Goal: Task Accomplishment & Management: Manage account settings

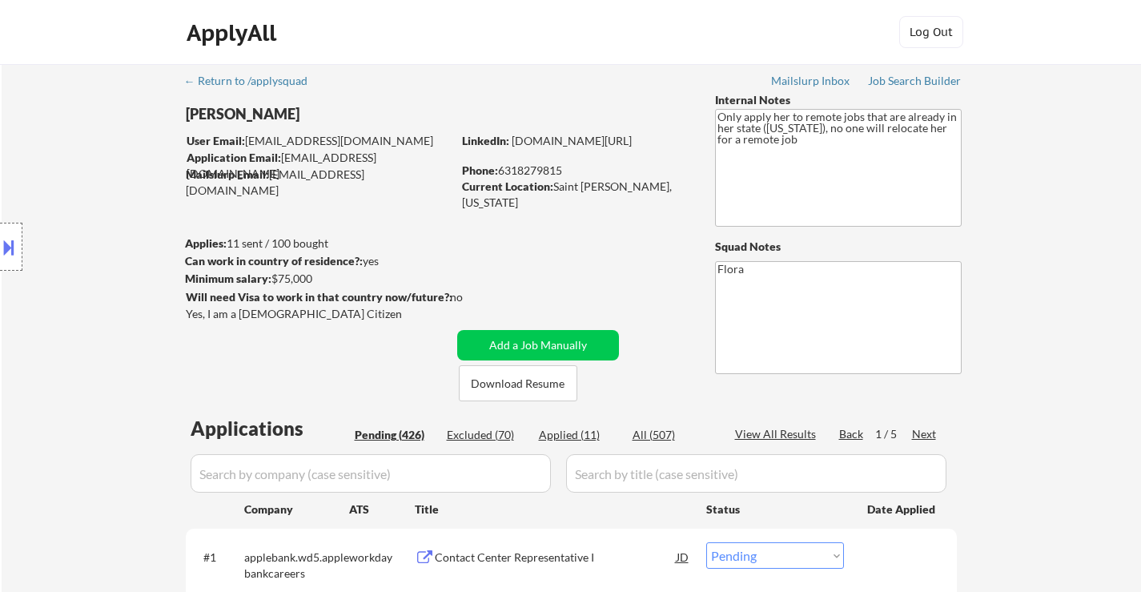
select select ""pending""
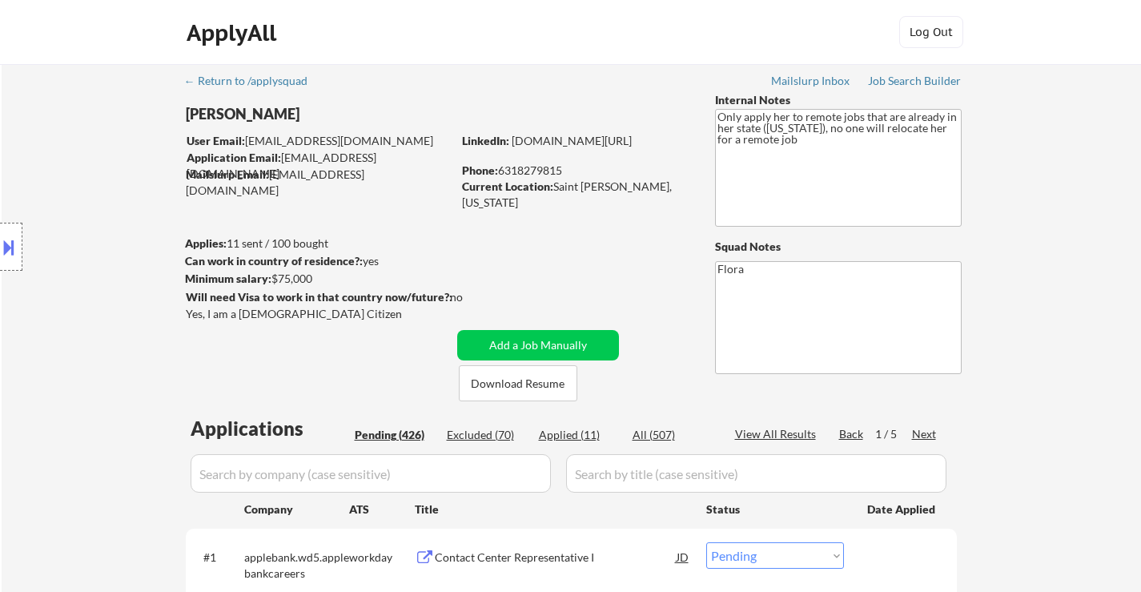
select select ""pending""
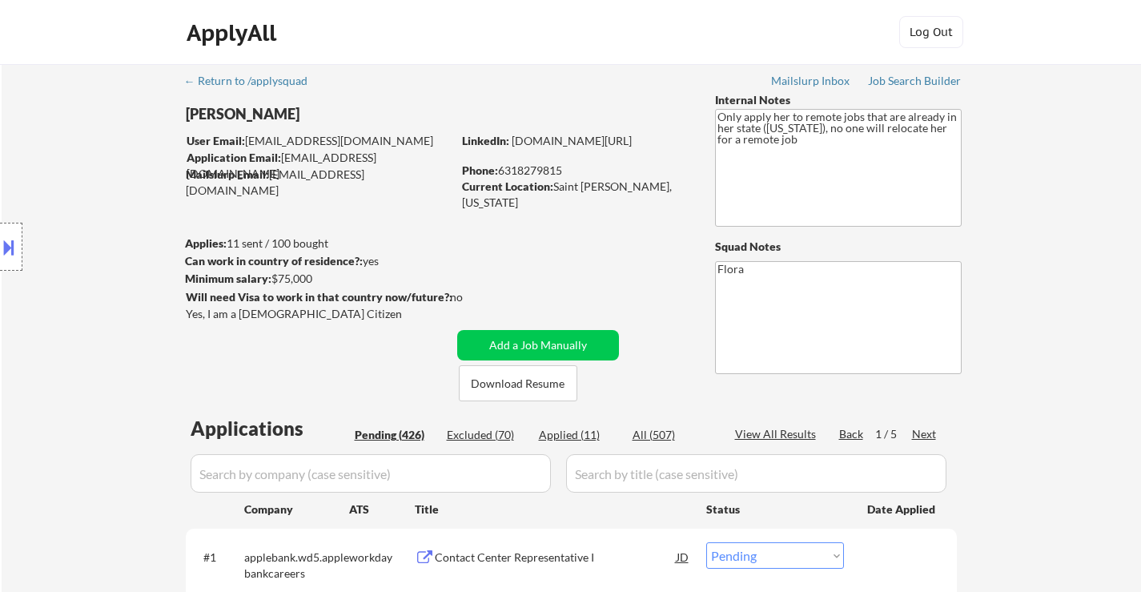
select select ""pending""
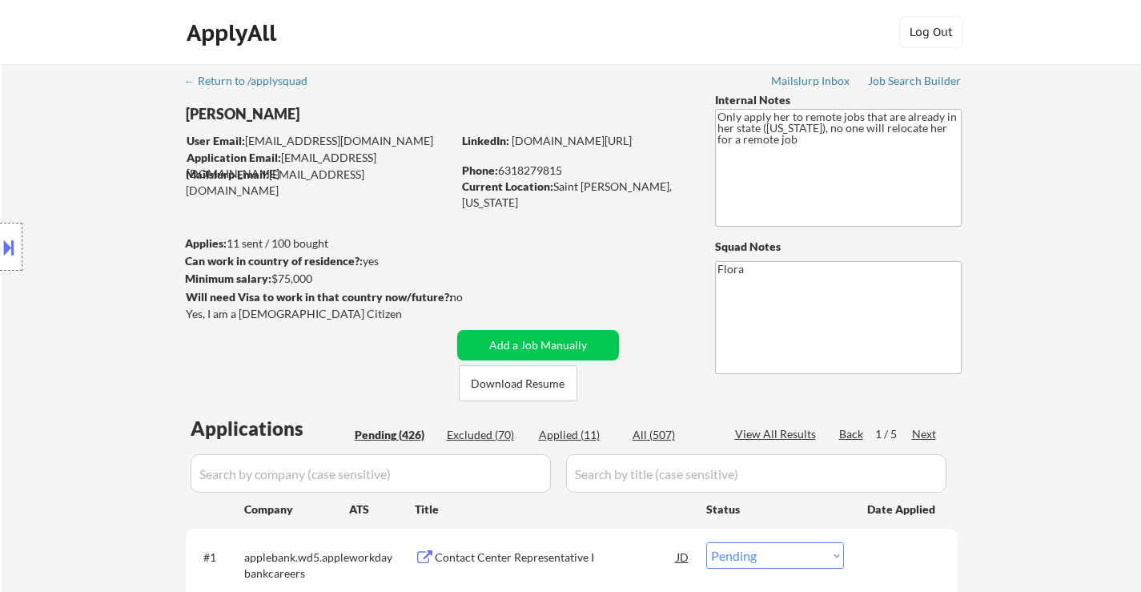
select select ""pending""
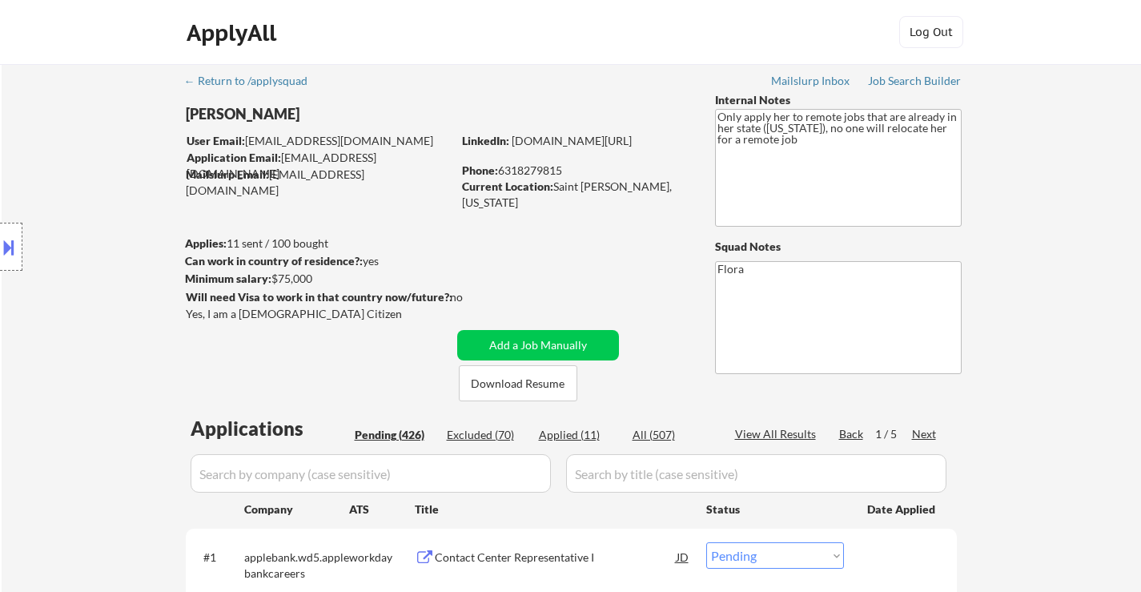
select select ""pending""
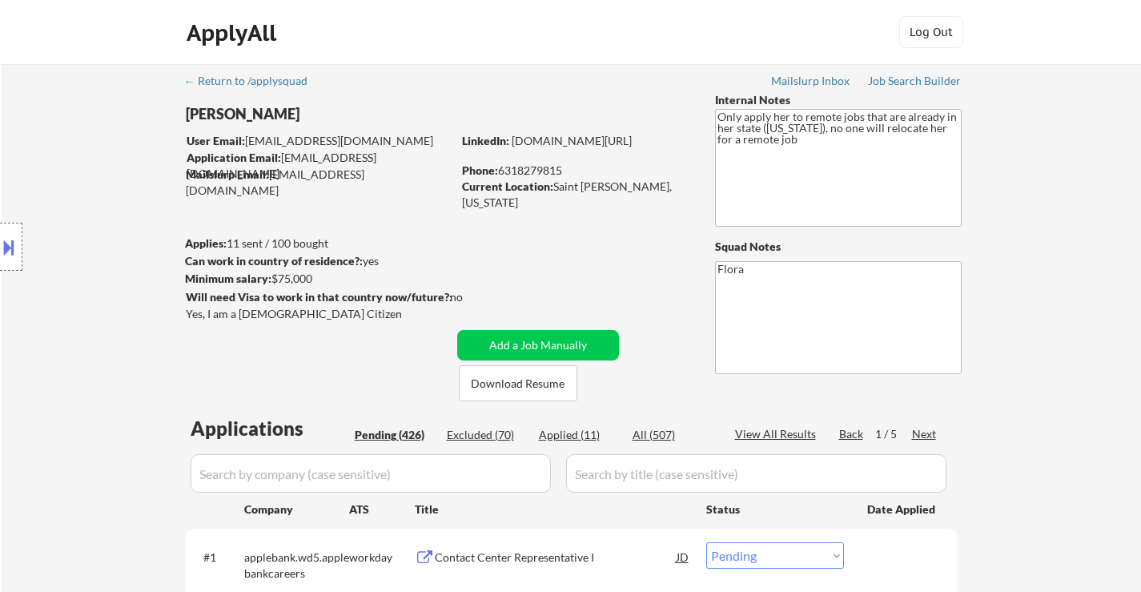
select select ""pending""
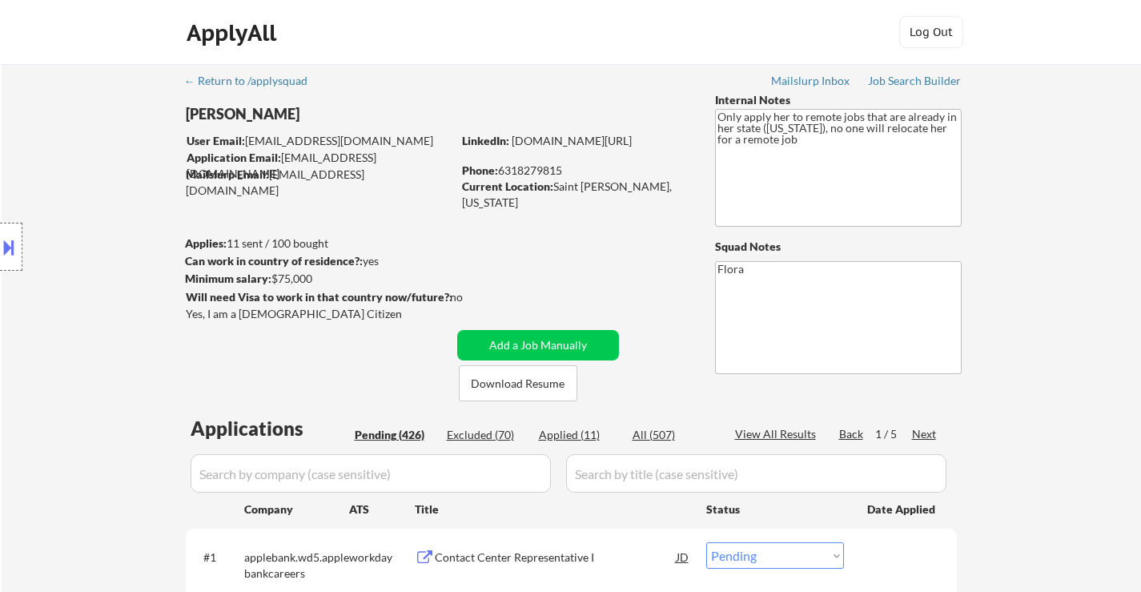
select select ""pending""
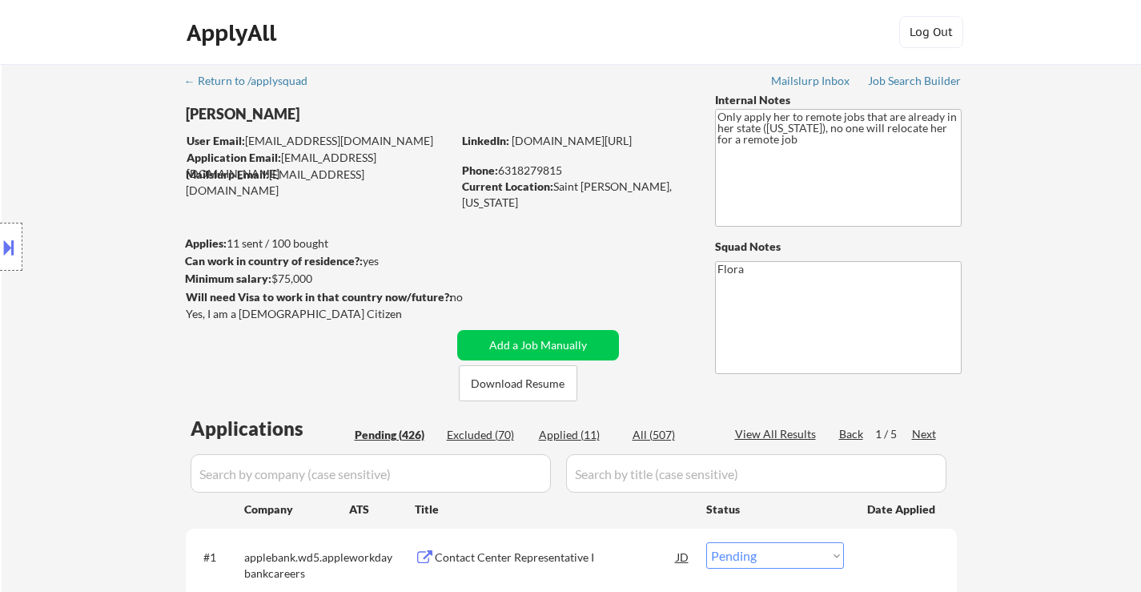
select select ""pending""
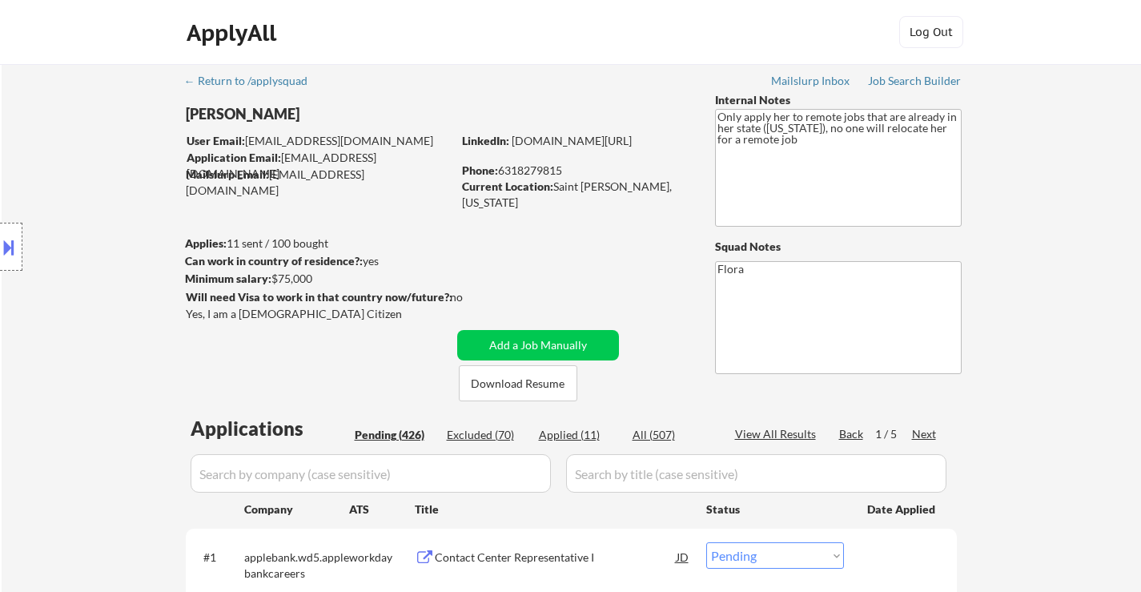
select select ""pending""
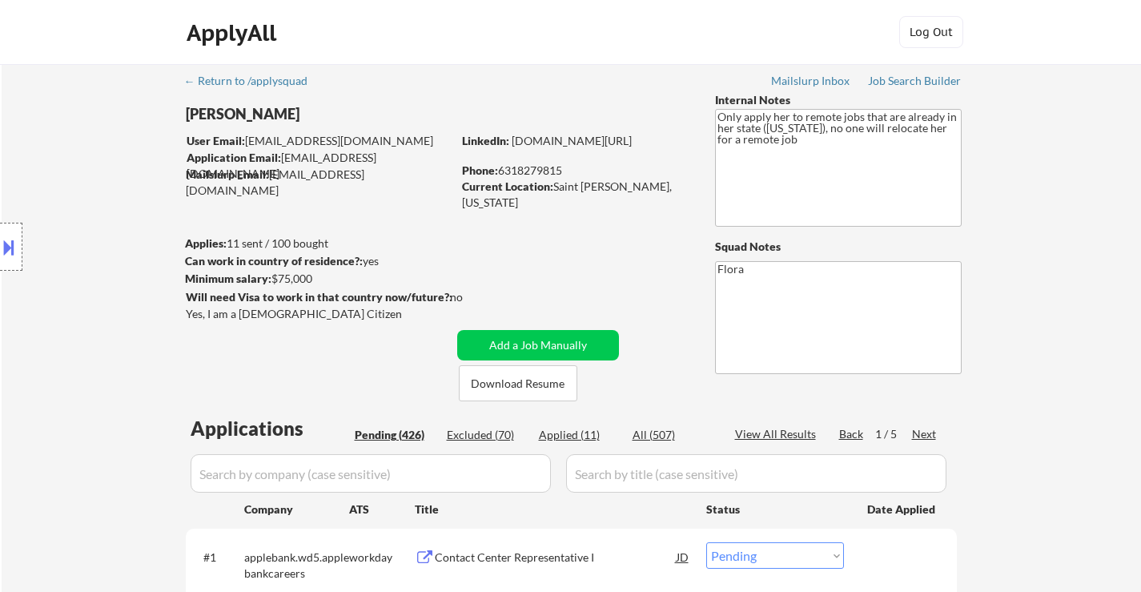
select select ""pending""
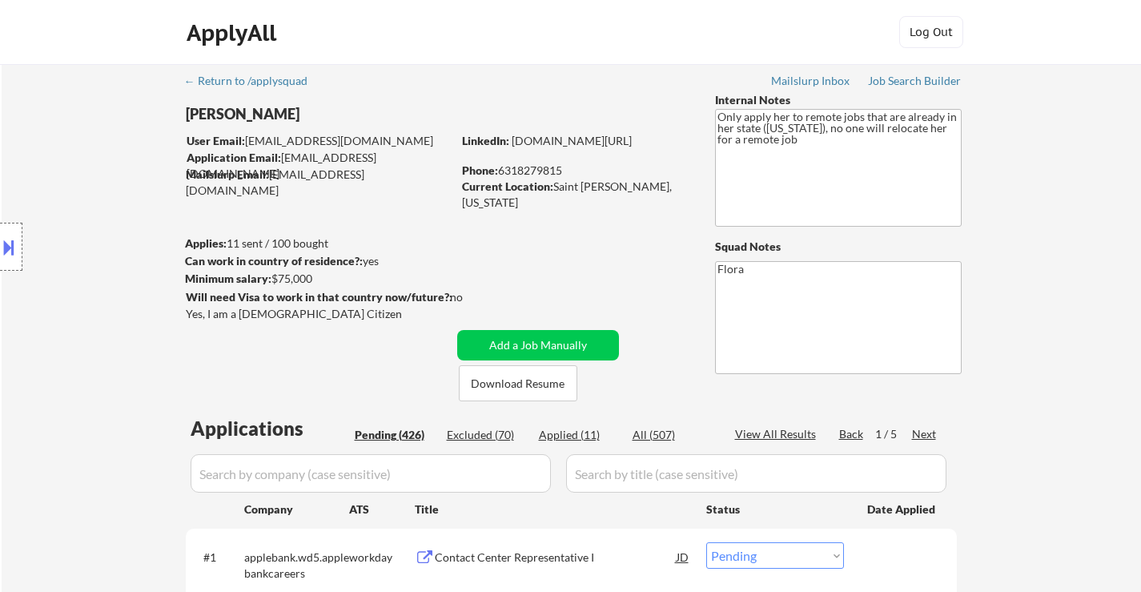
select select ""pending""
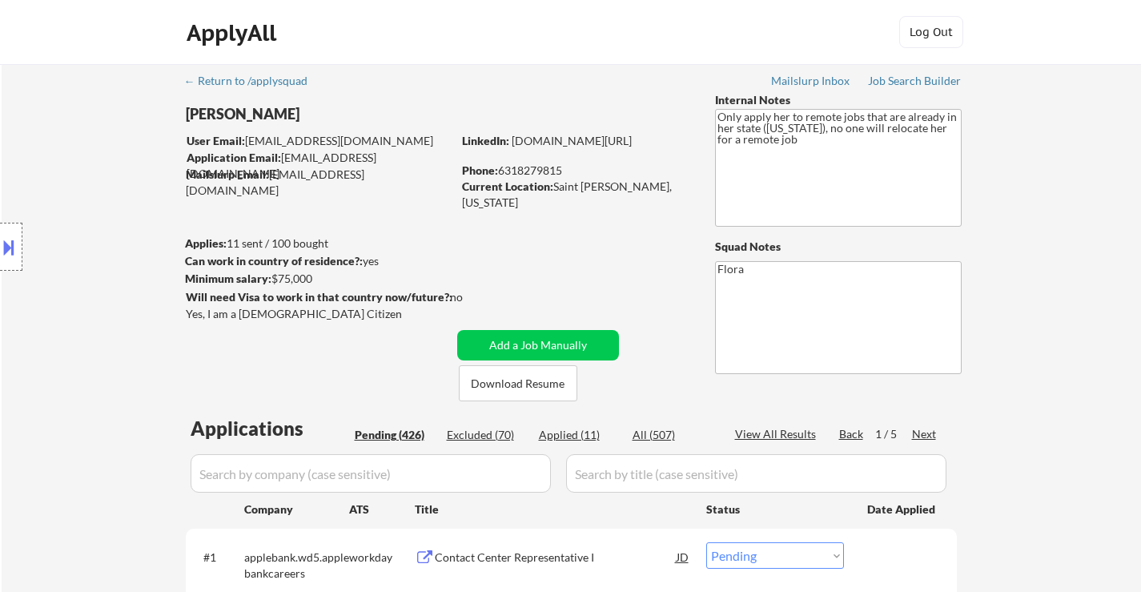
select select ""pending""
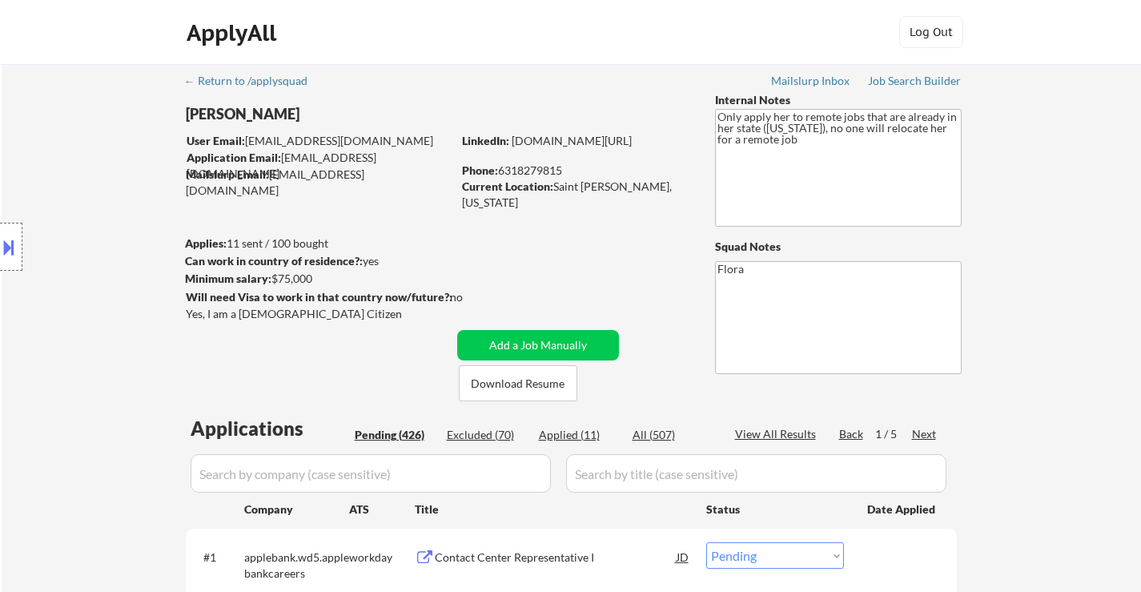
select select ""pending""
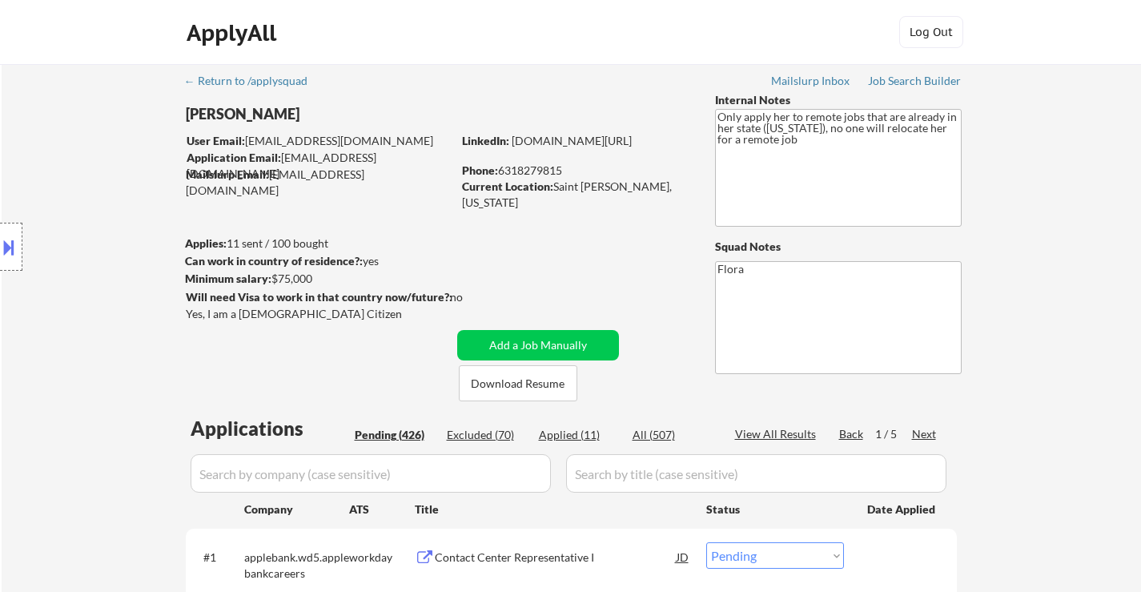
select select ""pending""
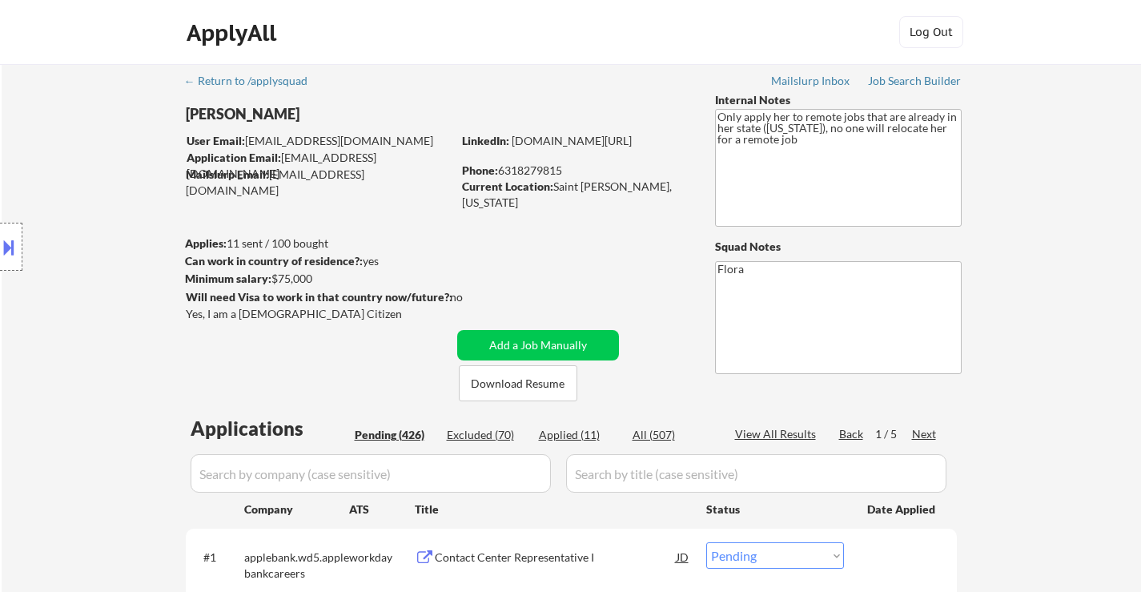
select select ""pending""
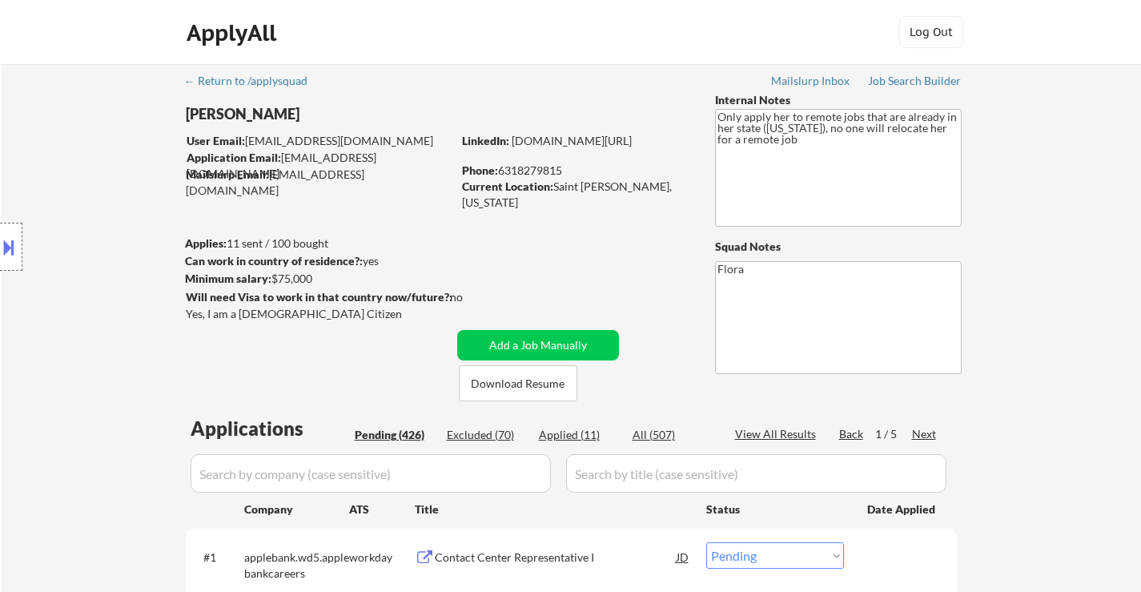
select select ""pending""
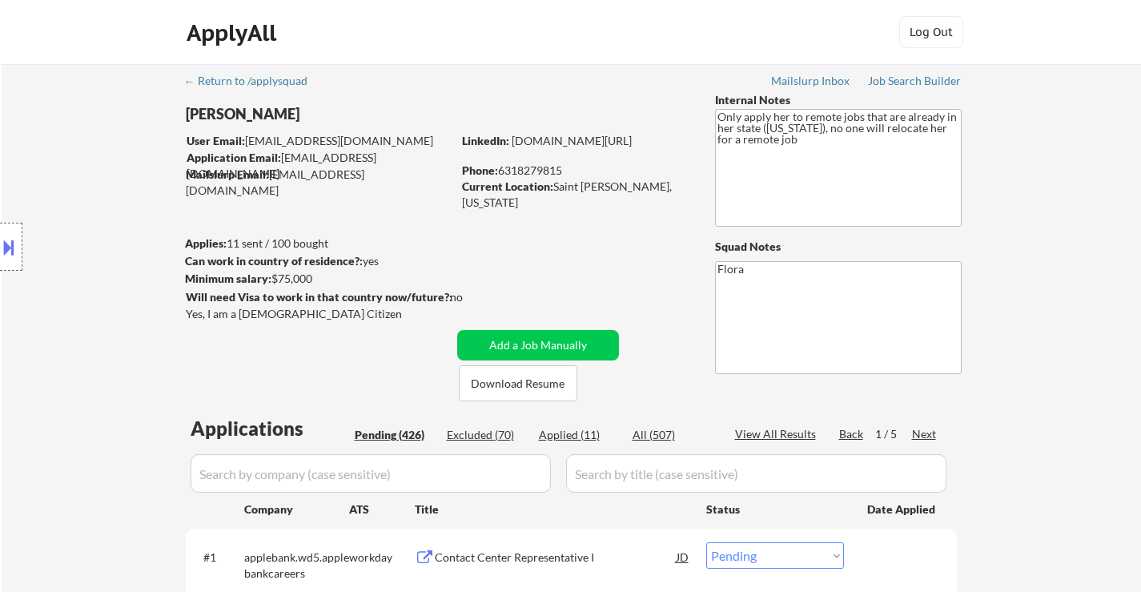
select select ""pending""
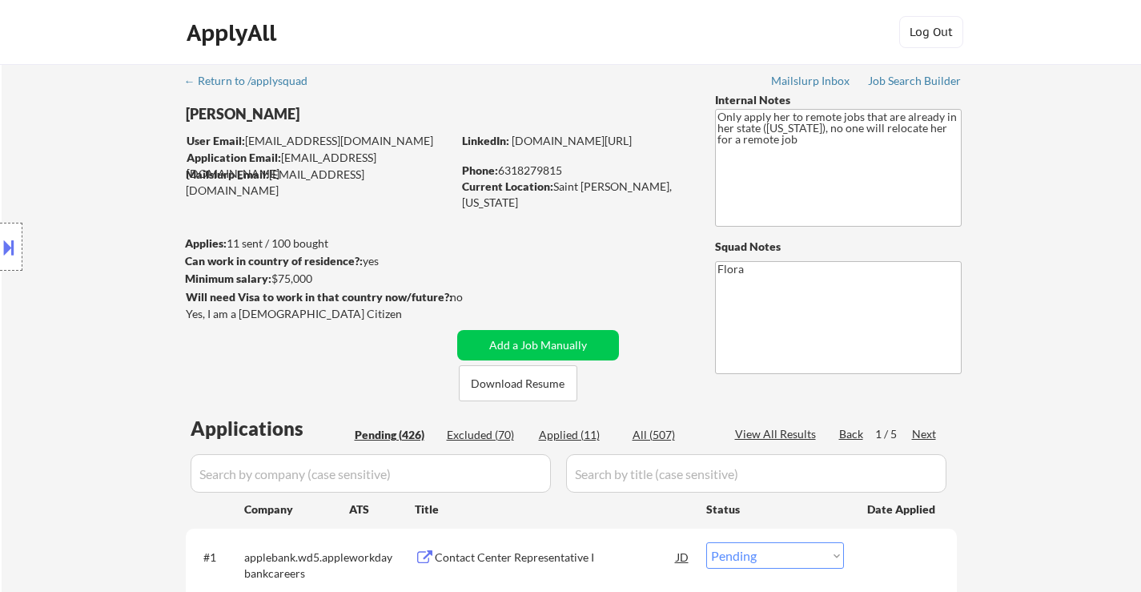
select select ""pending""
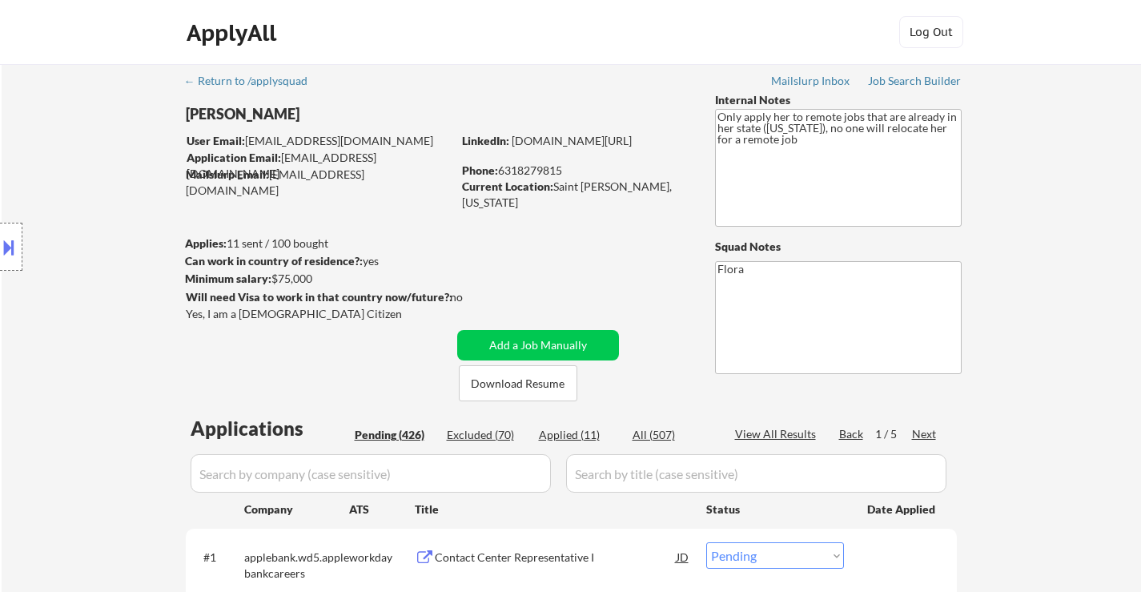
select select ""pending""
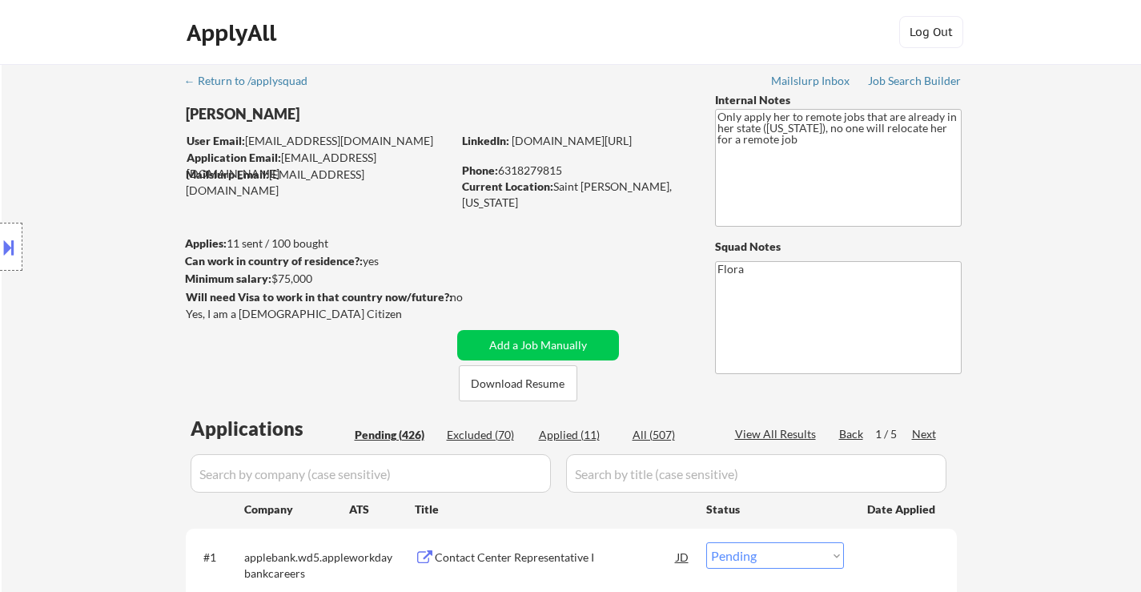
select select ""pending""
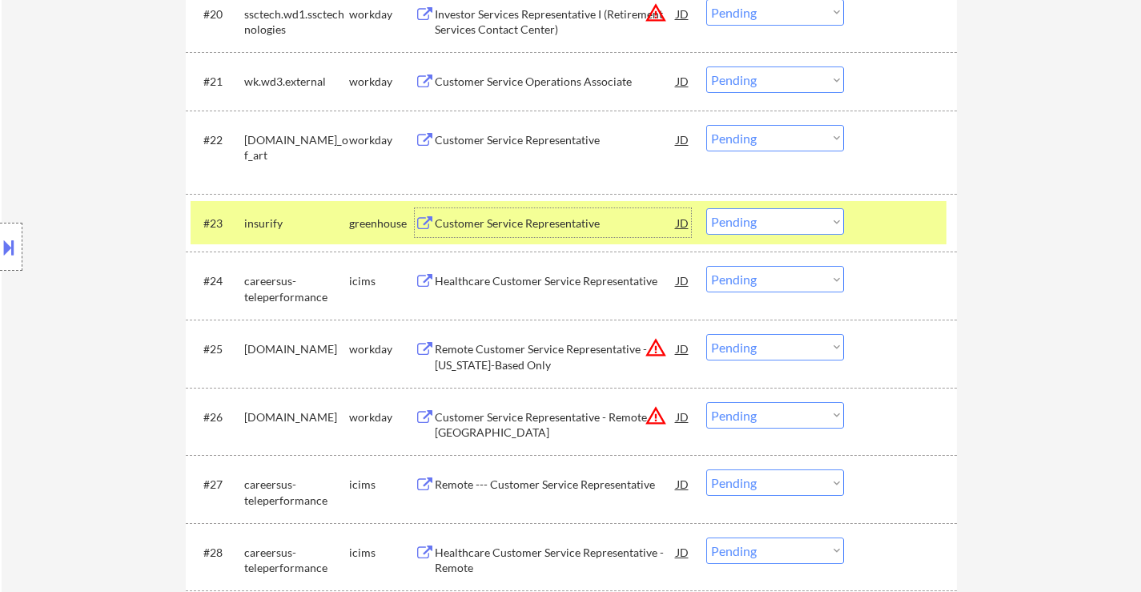
scroll to position [1761, 0]
drag, startPoint x: 768, startPoint y: 213, endPoint x: 775, endPoint y: 220, distance: 10.2
click at [768, 213] on select "Choose an option... Pending Applied Excluded (Questions) Excluded (Expired) Exc…" at bounding box center [775, 221] width 138 height 26
click at [706, 208] on select "Choose an option... Pending Applied Excluded (Questions) Excluded (Expired) Exc…" at bounding box center [775, 221] width 138 height 26
select select ""pending""
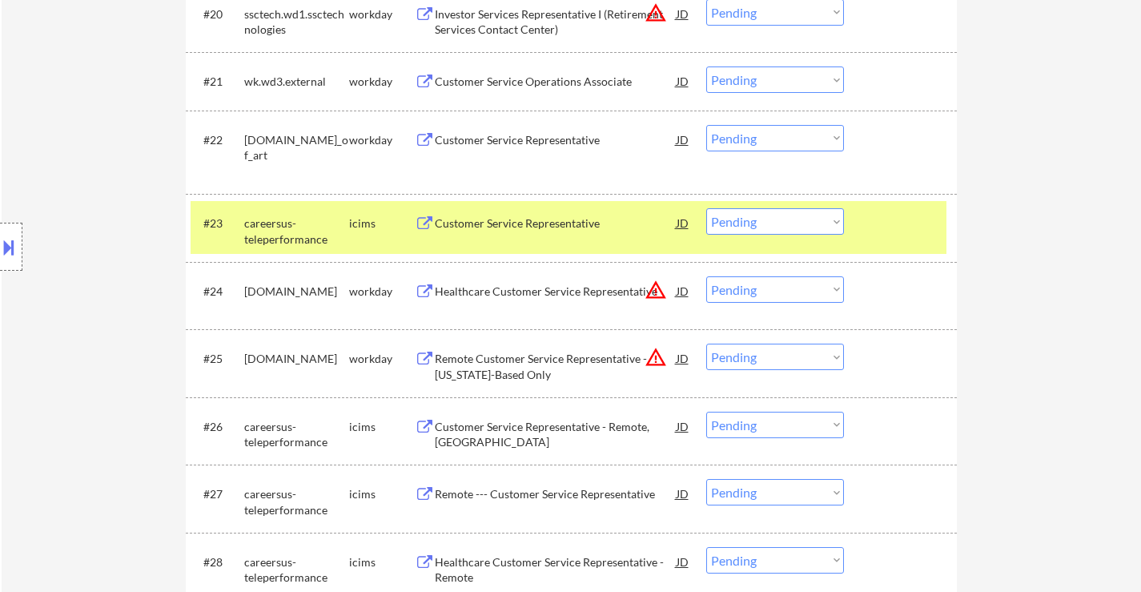
scroll to position [1841, 0]
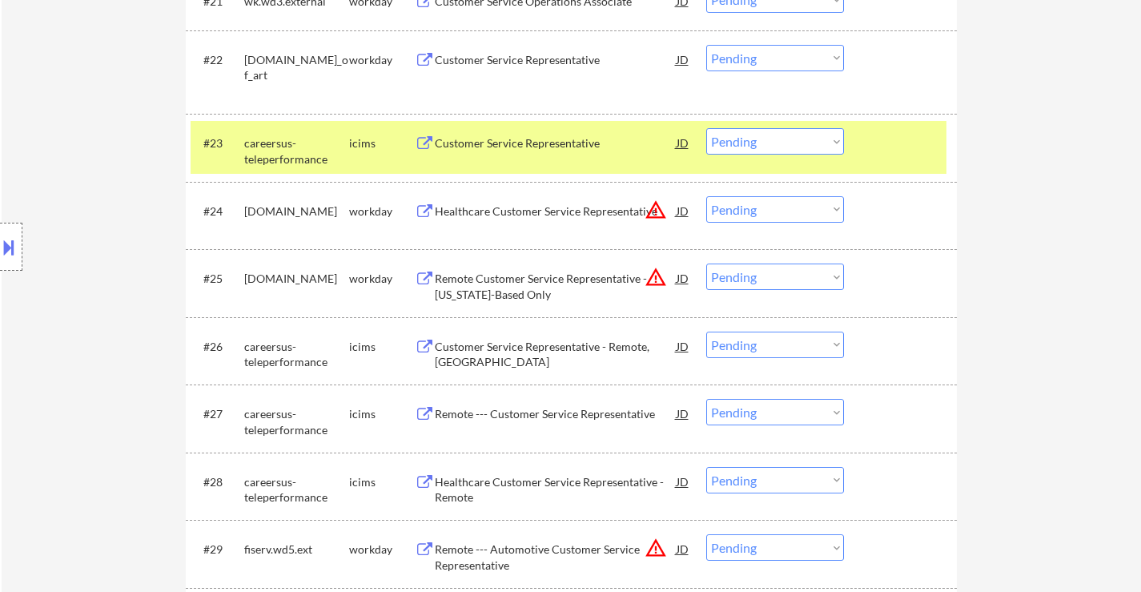
click at [906, 153] on div at bounding box center [902, 142] width 70 height 29
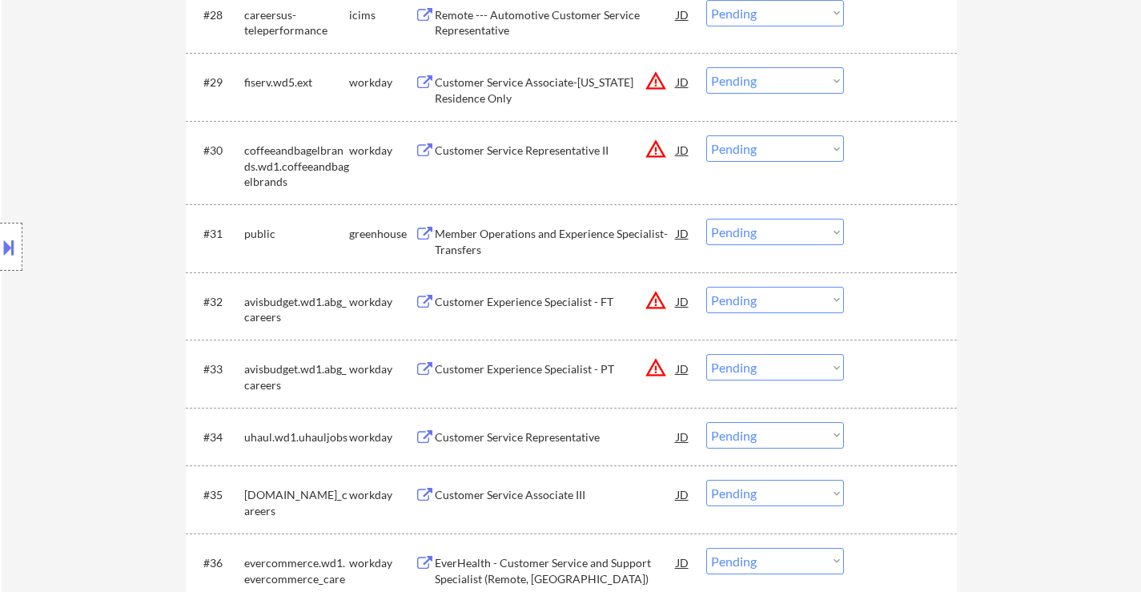
scroll to position [2321, 0]
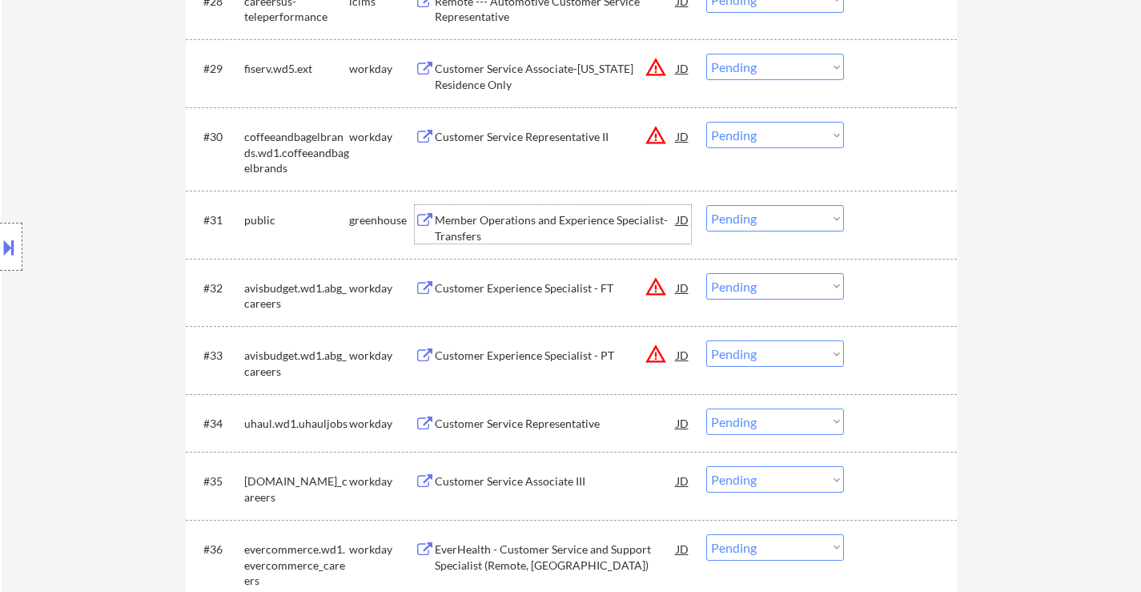
click at [616, 222] on div "Member Operations and Experience Specialist- Transfers" at bounding box center [556, 227] width 242 height 31
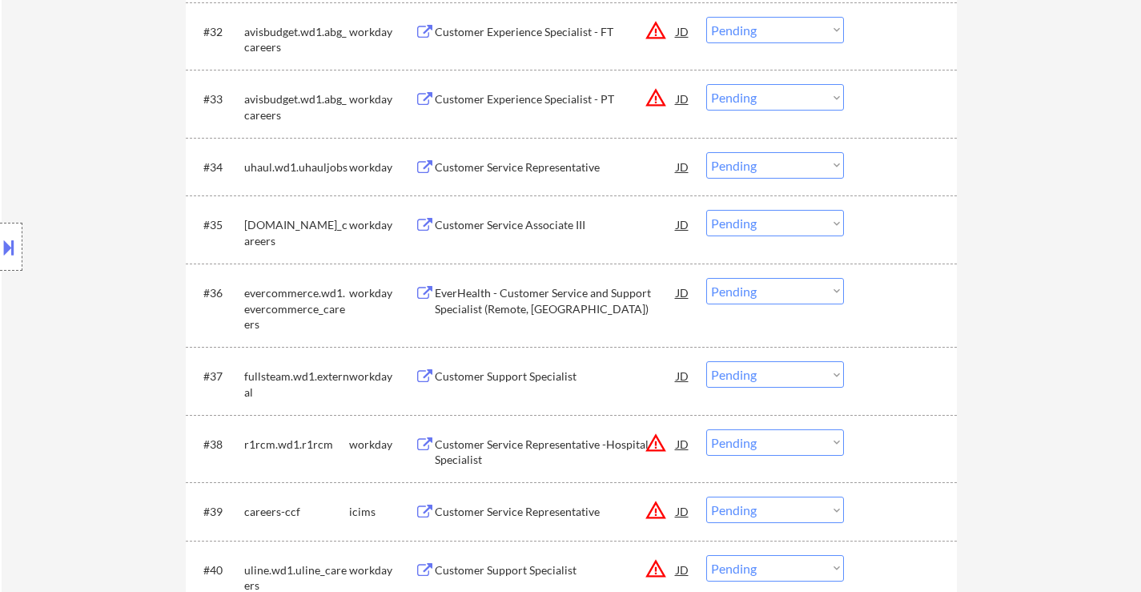
scroll to position [2481, 0]
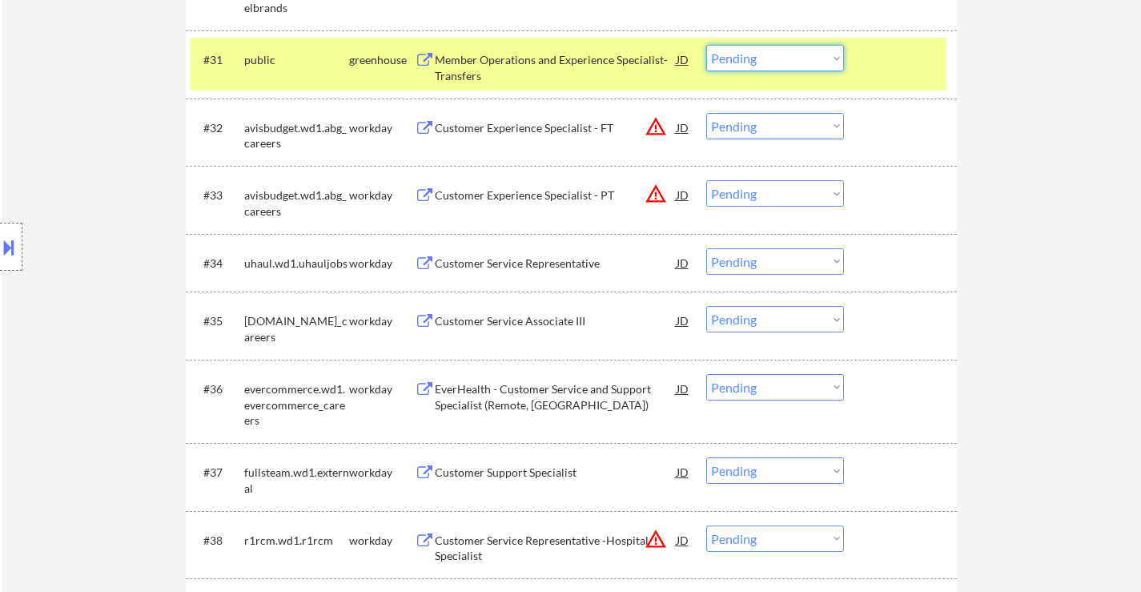
drag, startPoint x: 804, startPoint y: 54, endPoint x: 808, endPoint y: 62, distance: 8.9
click at [804, 54] on select "Choose an option... Pending Applied Excluded (Questions) Excluded (Expired) Exc…" at bounding box center [775, 58] width 138 height 26
click at [706, 45] on select "Choose an option... Pending Applied Excluded (Questions) Excluded (Expired) Exc…" at bounding box center [775, 58] width 138 height 26
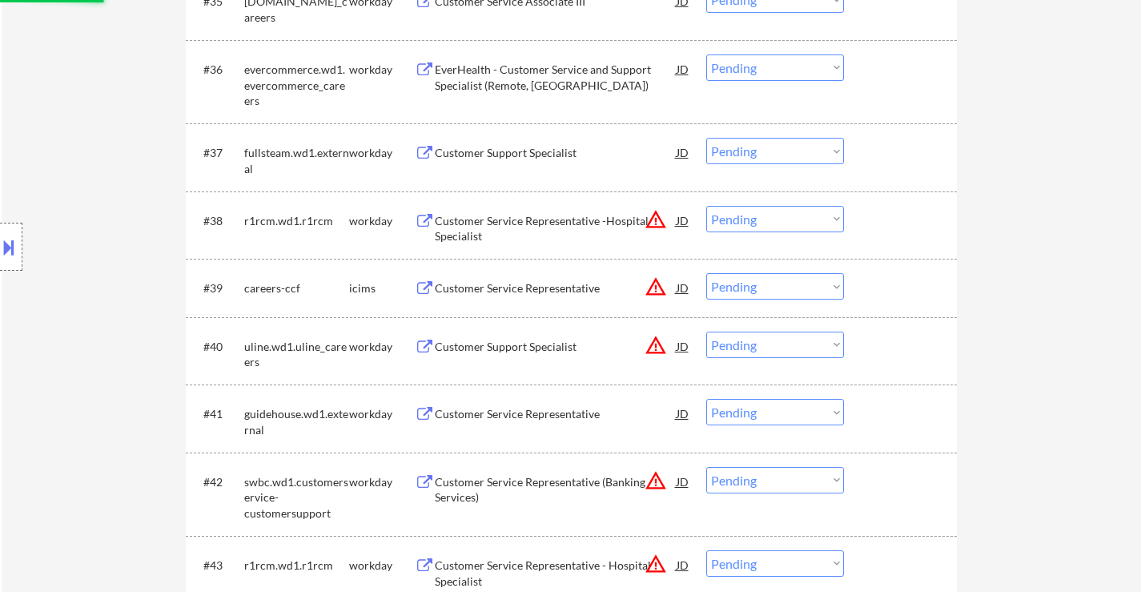
select select ""pending""
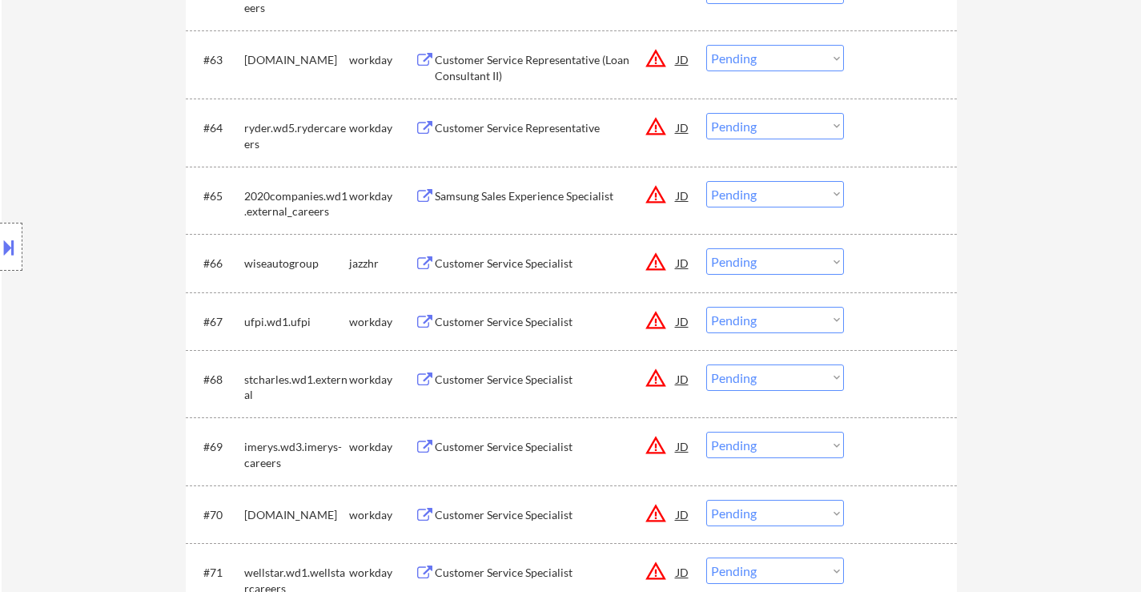
scroll to position [4643, 0]
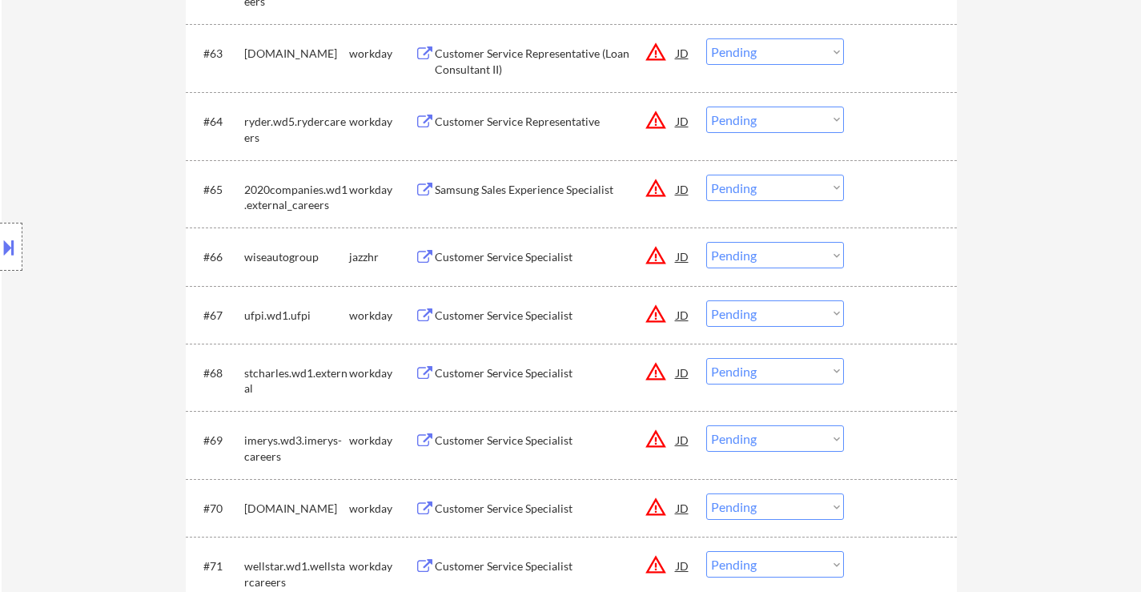
click at [531, 256] on div "Customer Service Specialist" at bounding box center [556, 257] width 242 height 16
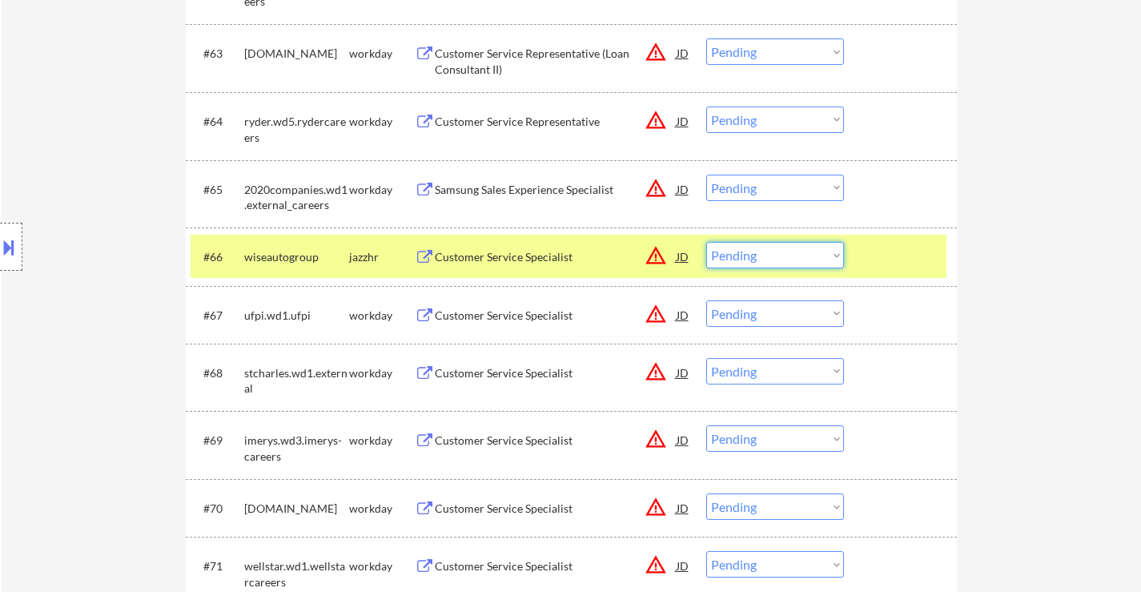
click at [790, 259] on select "Choose an option... Pending Applied Excluded (Questions) Excluded (Expired) Exc…" at bounding box center [775, 255] width 138 height 26
click at [706, 242] on select "Choose an option... Pending Applied Excluded (Questions) Excluded (Expired) Exc…" at bounding box center [775, 255] width 138 height 26
select select ""pending""
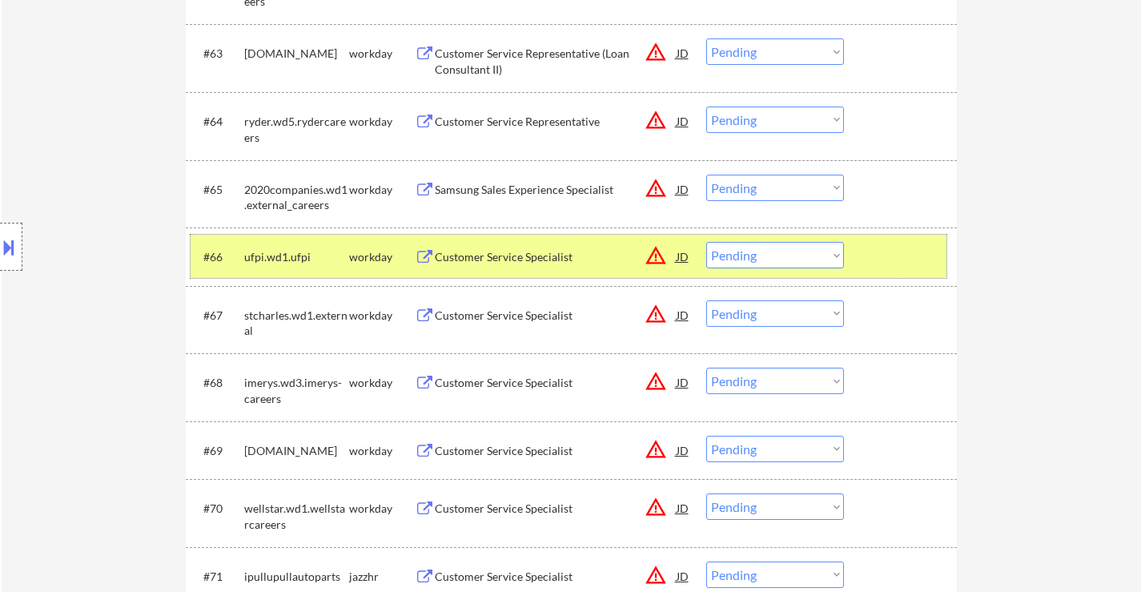
click at [925, 249] on div at bounding box center [902, 256] width 70 height 29
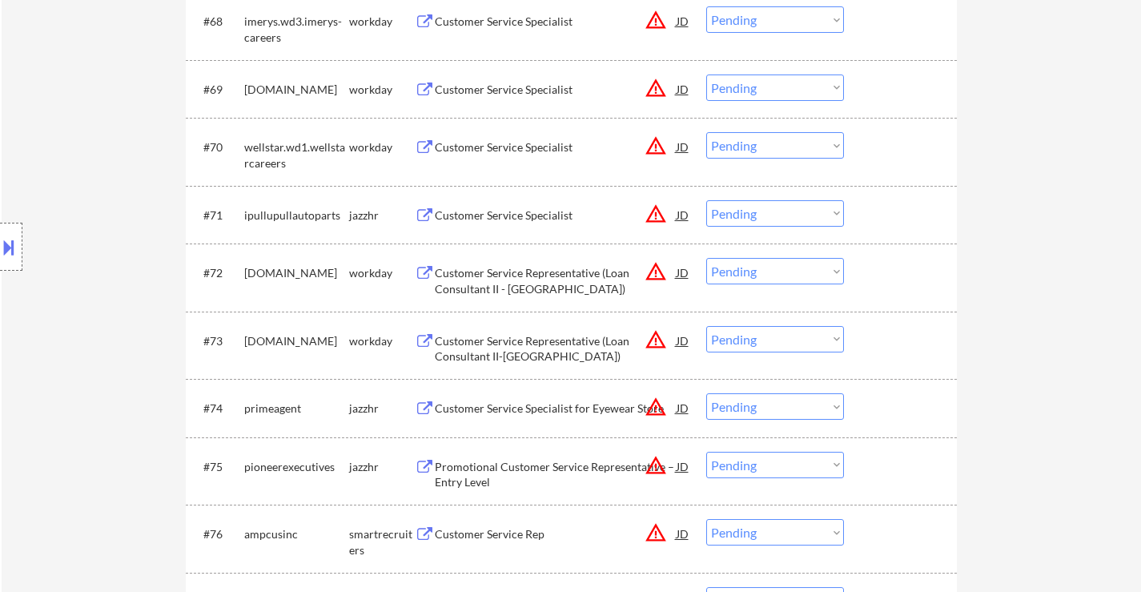
scroll to position [5043, 0]
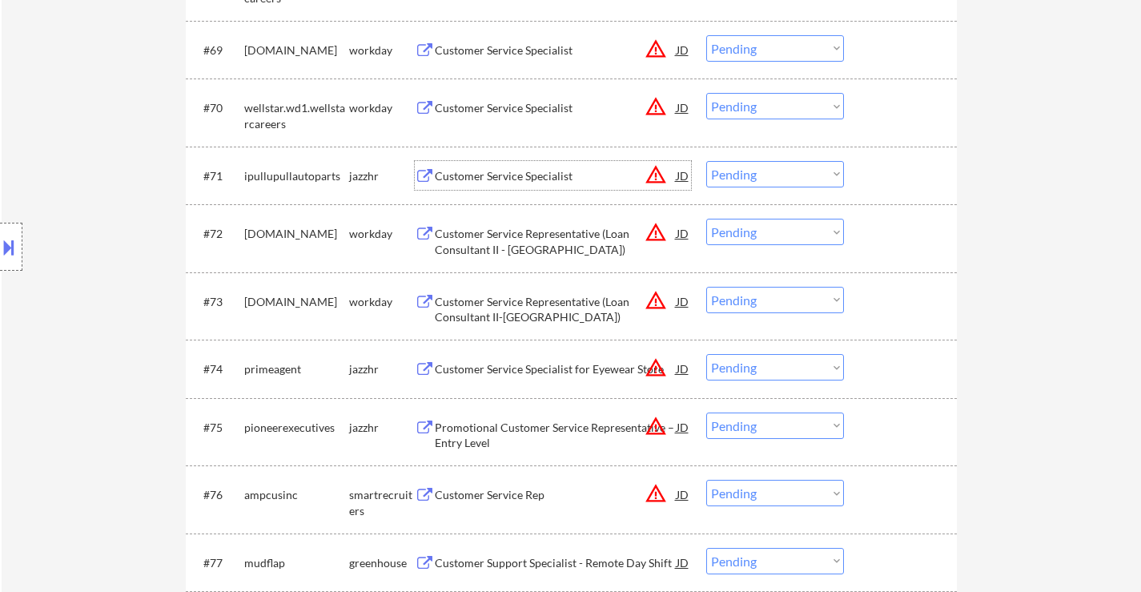
click at [558, 183] on div "Customer Service Specialist" at bounding box center [556, 176] width 242 height 16
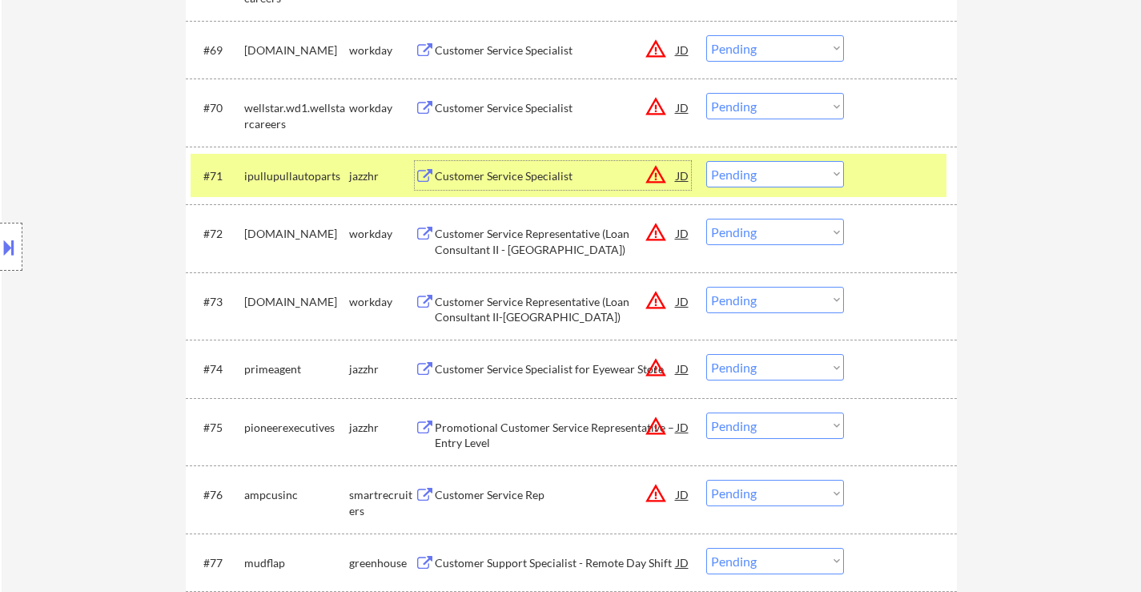
click at [515, 374] on div "Customer Service Specialist for Eyewear Store" at bounding box center [556, 369] width 242 height 16
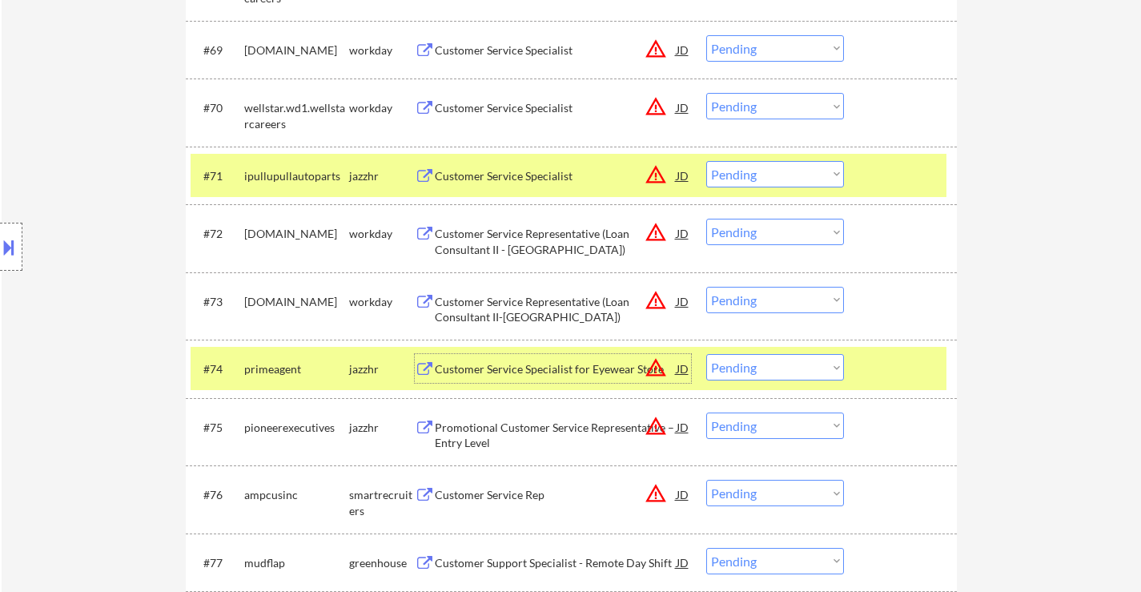
drag, startPoint x: 753, startPoint y: 175, endPoint x: 768, endPoint y: 178, distance: 15.5
click at [753, 175] on select "Choose an option... Pending Applied Excluded (Questions) Excluded (Expired) Exc…" at bounding box center [775, 174] width 138 height 26
click at [706, 161] on select "Choose an option... Pending Applied Excluded (Questions) Excluded (Expired) Exc…" at bounding box center [775, 174] width 138 height 26
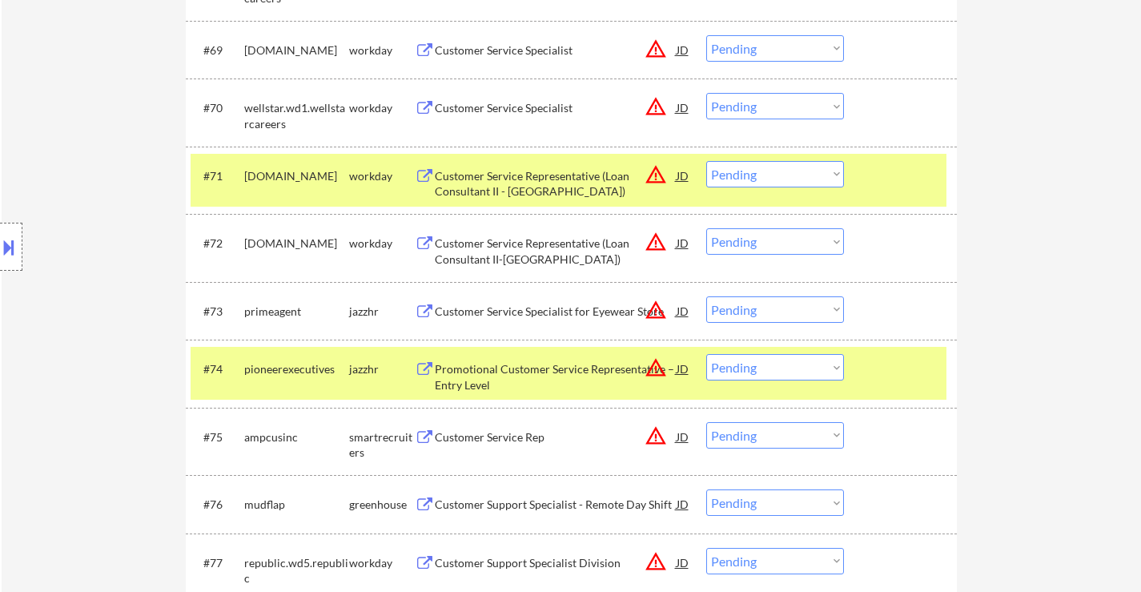
click at [759, 167] on select "Choose an option... Pending Applied Excluded (Questions) Excluded (Expired) Exc…" at bounding box center [775, 174] width 138 height 26
click at [706, 161] on select "Choose an option... Pending Applied Excluded (Questions) Excluded (Expired) Exc…" at bounding box center [775, 174] width 138 height 26
select select ""pending""
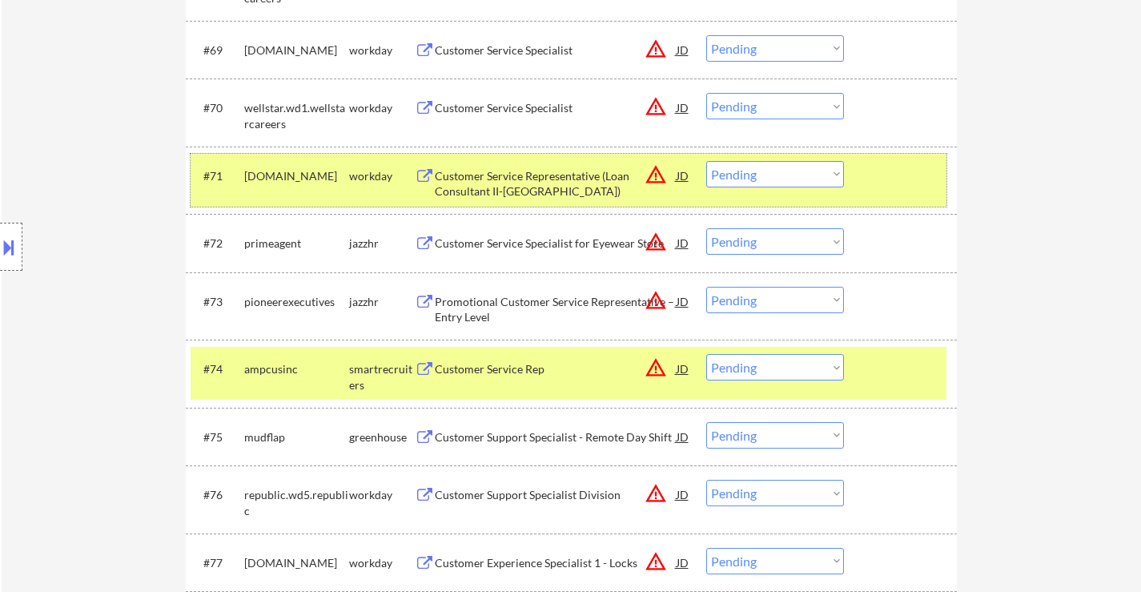
click at [891, 183] on div at bounding box center [902, 175] width 70 height 29
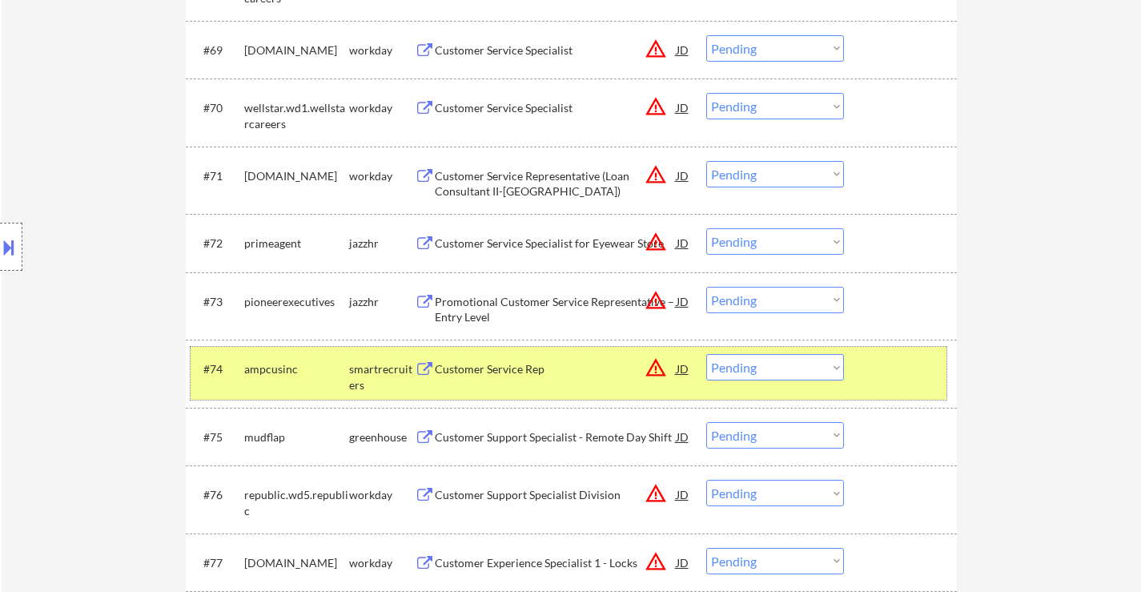
drag, startPoint x: 879, startPoint y: 376, endPoint x: 797, endPoint y: 351, distance: 85.3
click at [875, 370] on div at bounding box center [902, 368] width 70 height 29
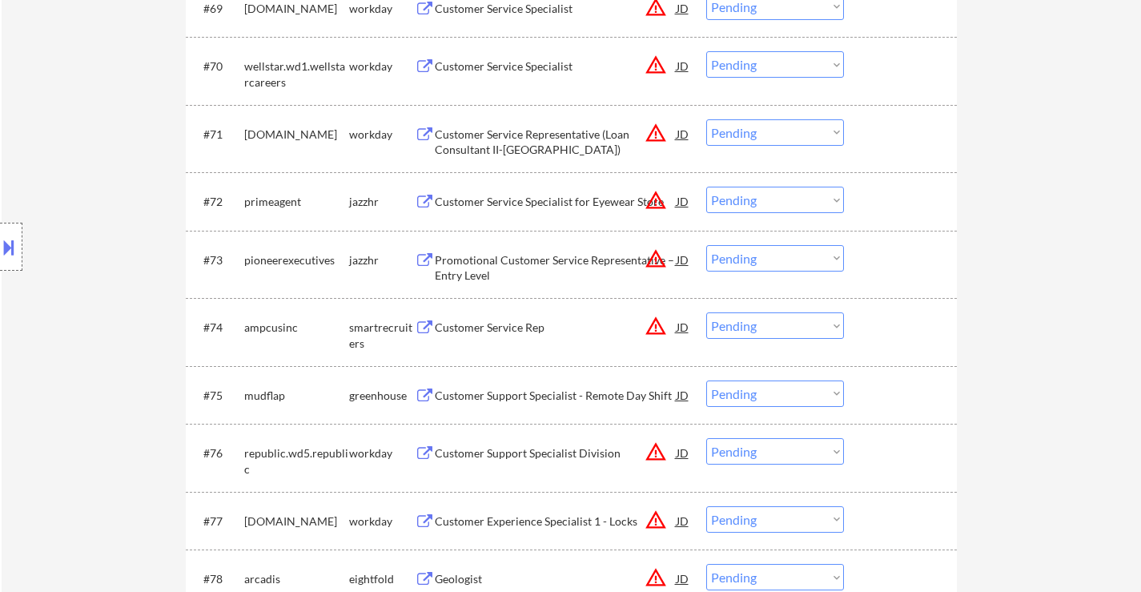
scroll to position [5123, 0]
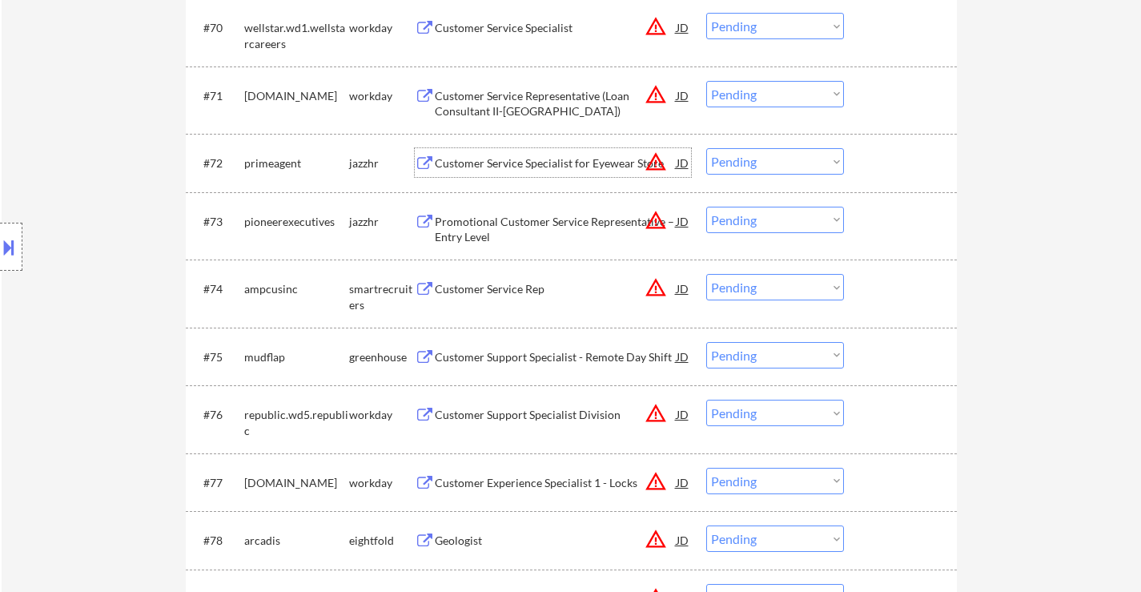
click at [516, 163] on div "Customer Service Specialist for Eyewear Store" at bounding box center [556, 163] width 242 height 16
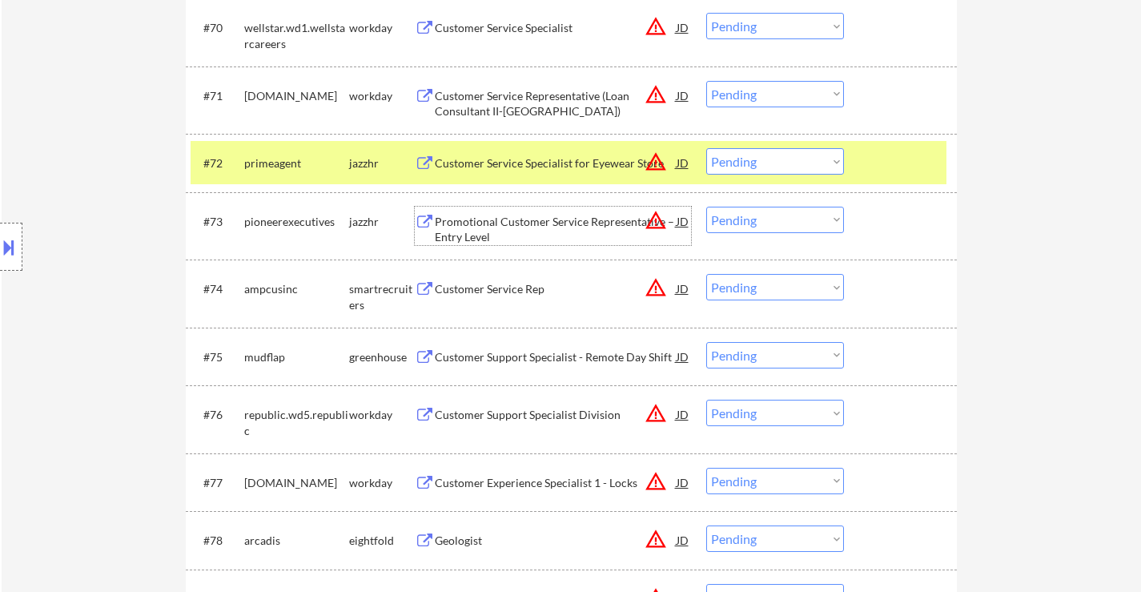
click at [495, 219] on div "Promotional Customer Service Representative – Entry Level" at bounding box center [556, 229] width 242 height 31
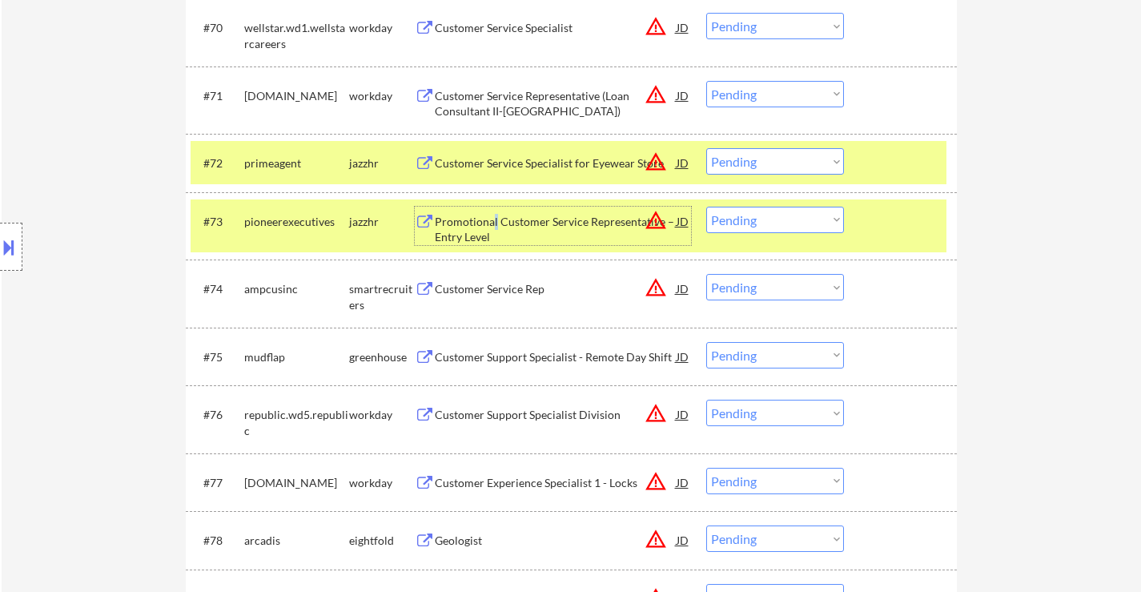
click at [752, 154] on select "Choose an option... Pending Applied Excluded (Questions) Excluded (Expired) Exc…" at bounding box center [775, 161] width 138 height 26
click at [706, 148] on select "Choose an option... Pending Applied Excluded (Questions) Excluded (Expired) Exc…" at bounding box center [775, 161] width 138 height 26
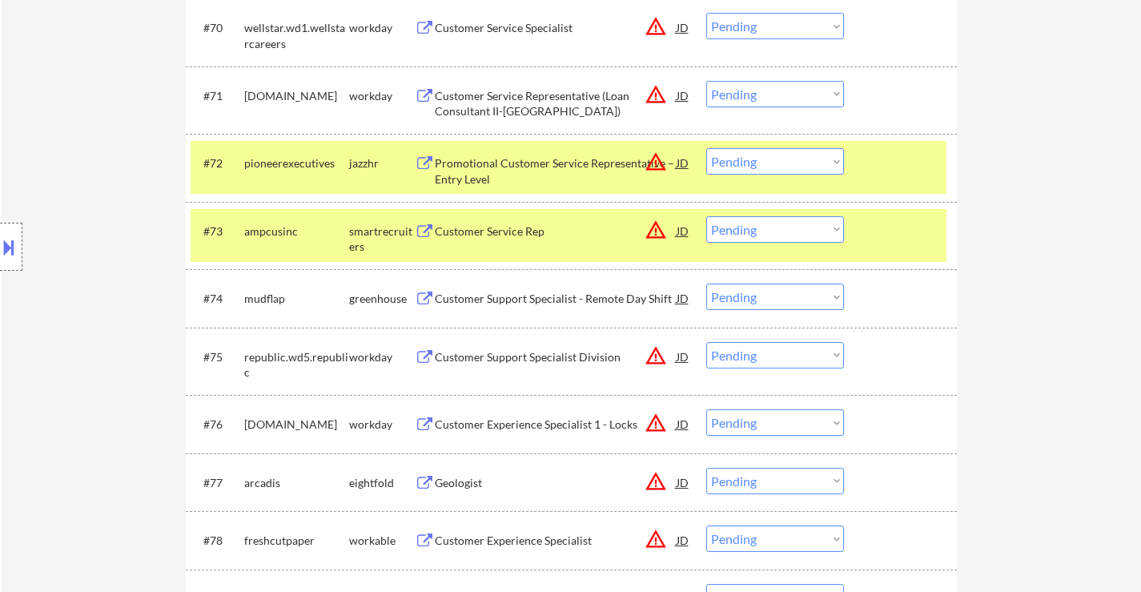
click at [798, 158] on select "Choose an option... Pending Applied Excluded (Questions) Excluded (Expired) Exc…" at bounding box center [775, 161] width 138 height 26
click at [706, 148] on select "Choose an option... Pending Applied Excluded (Questions) Excluded (Expired) Exc…" at bounding box center [775, 161] width 138 height 26
select select ""pending""
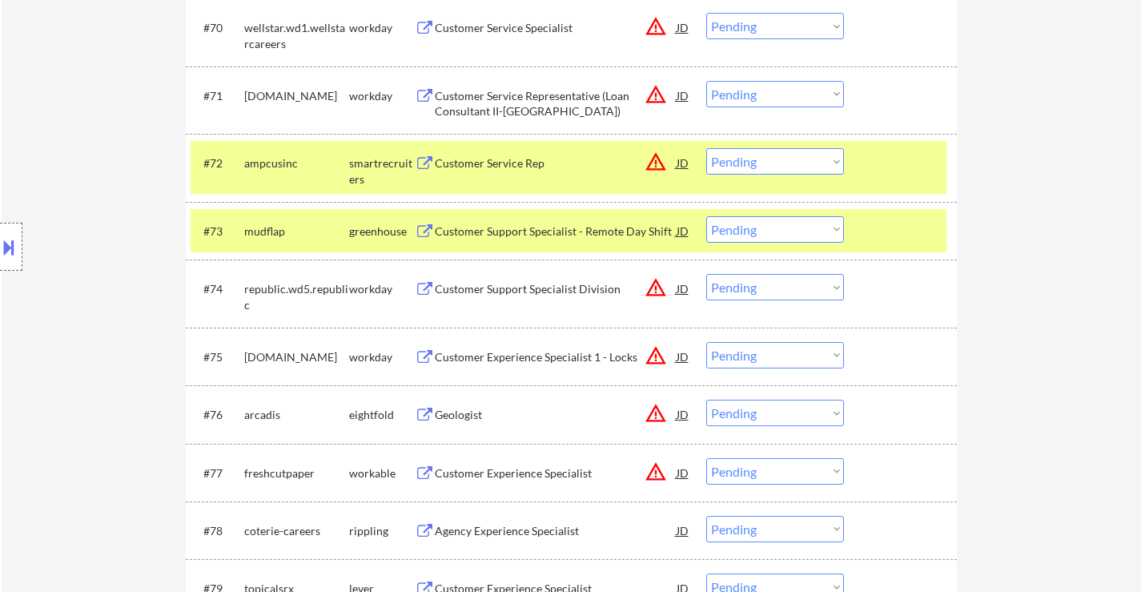
click at [902, 187] on div "#72 ampcusinc smartrecruiters Customer Service Rep JD warning_amber Choose an o…" at bounding box center [569, 167] width 756 height 53
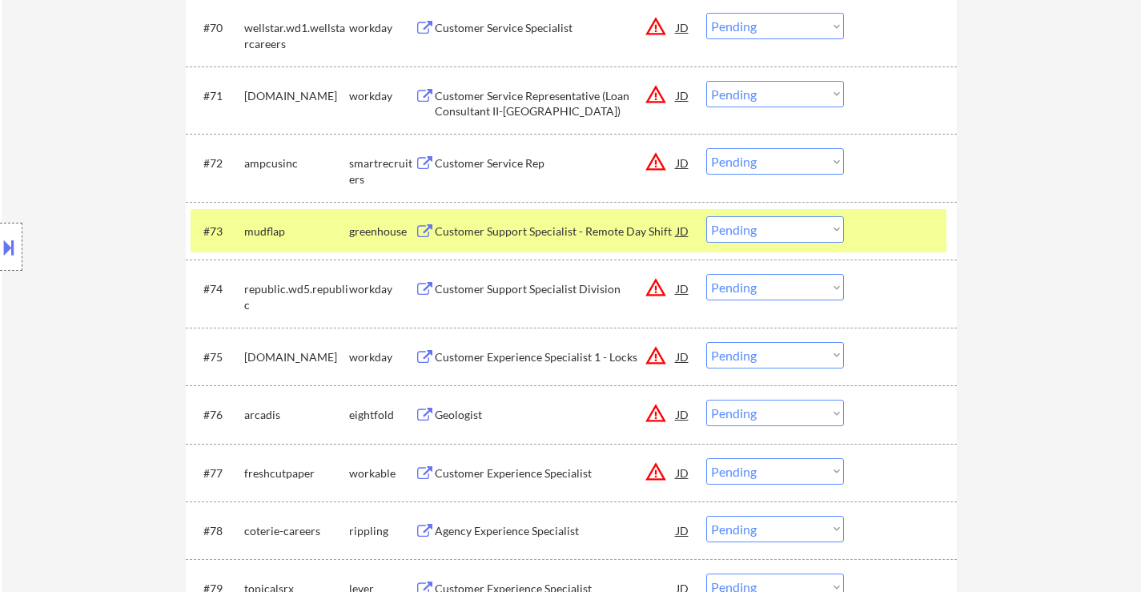
click at [908, 231] on div at bounding box center [902, 230] width 70 height 29
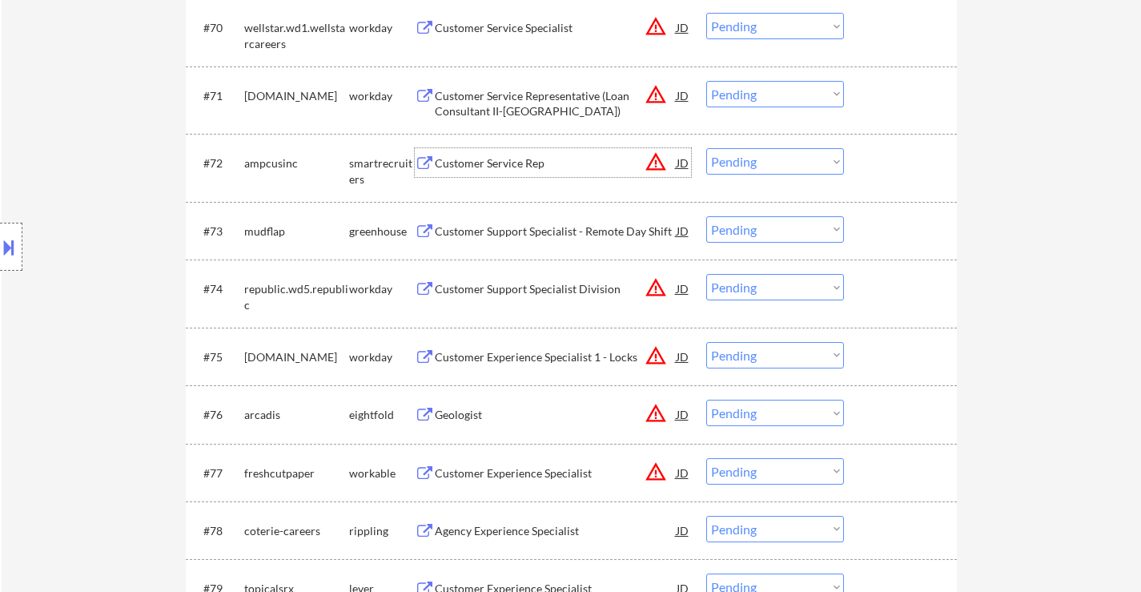
click at [487, 166] on div "Customer Service Rep" at bounding box center [556, 163] width 242 height 16
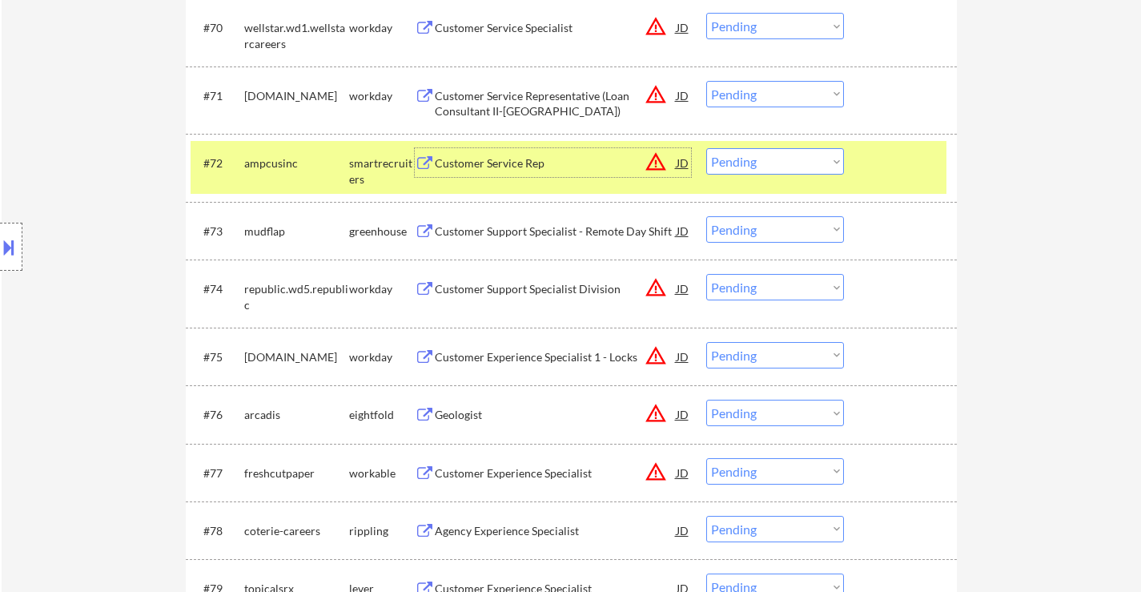
click at [500, 158] on div "Customer Service Rep" at bounding box center [556, 163] width 242 height 16
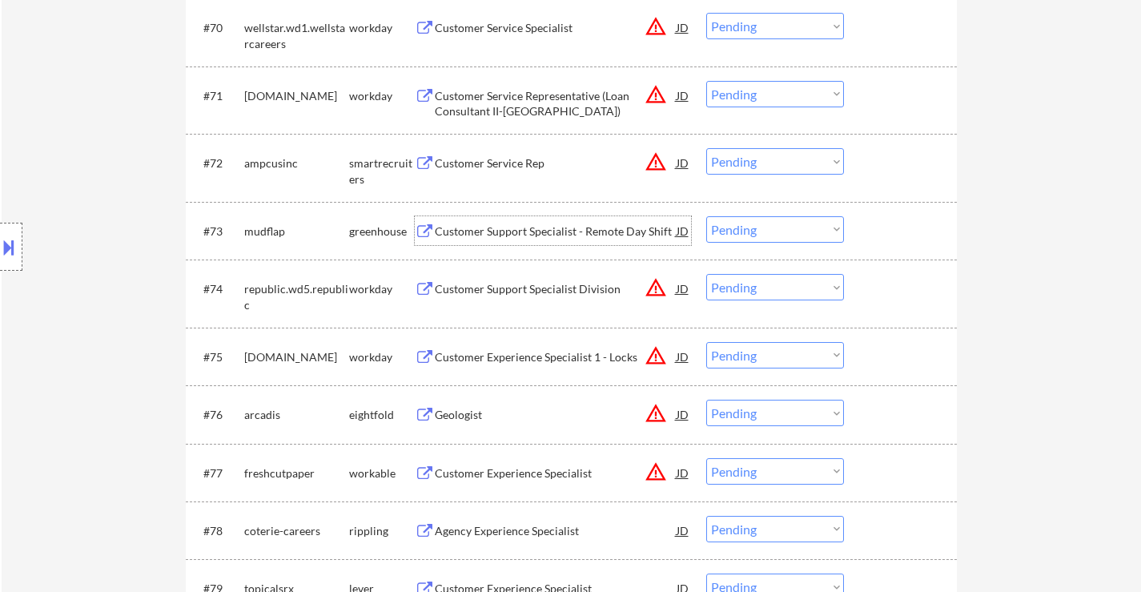
click at [497, 224] on div "Customer Support Specialist - Remote Day Shift" at bounding box center [556, 231] width 242 height 16
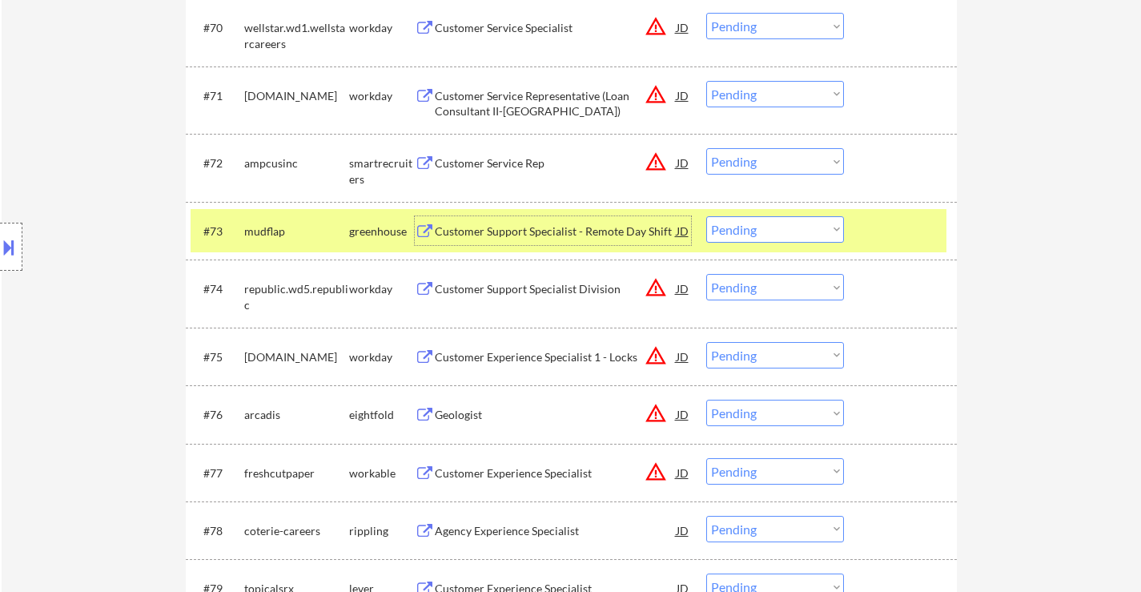
click at [747, 229] on select "Choose an option... Pending Applied Excluded (Questions) Excluded (Expired) Exc…" at bounding box center [775, 229] width 138 height 26
click at [706, 216] on select "Choose an option... Pending Applied Excluded (Questions) Excluded (Expired) Exc…" at bounding box center [775, 229] width 138 height 26
select select ""pending""
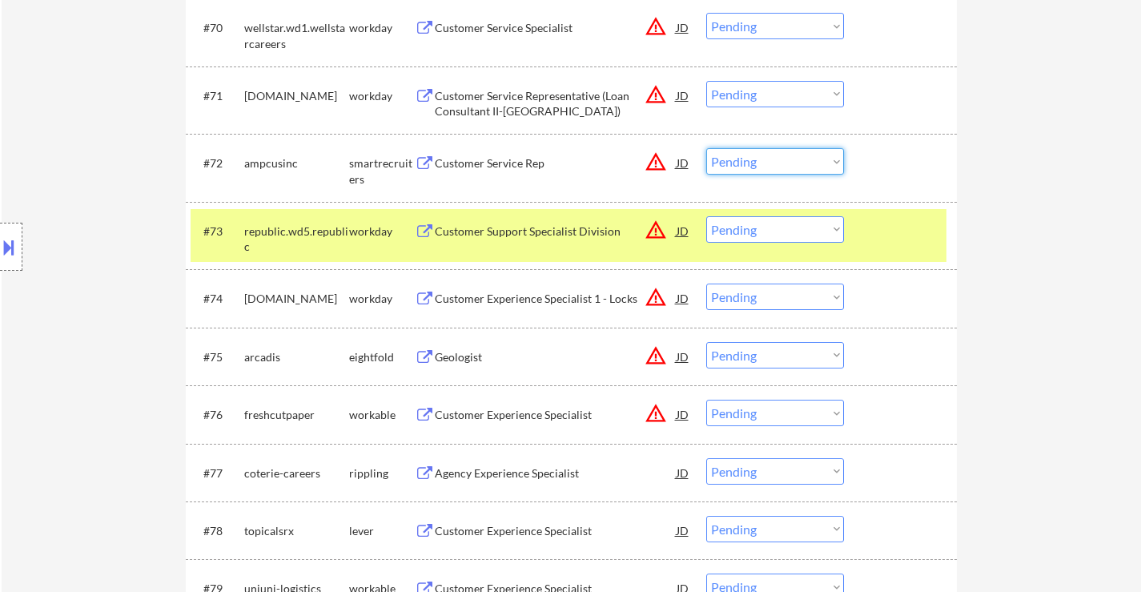
drag, startPoint x: 752, startPoint y: 158, endPoint x: 760, endPoint y: 163, distance: 9.1
click at [752, 158] on select "Choose an option... Pending Applied Excluded (Questions) Excluded (Expired) Exc…" at bounding box center [775, 161] width 138 height 26
click at [706, 148] on select "Choose an option... Pending Applied Excluded (Questions) Excluded (Expired) Exc…" at bounding box center [775, 161] width 138 height 26
select select ""pending""
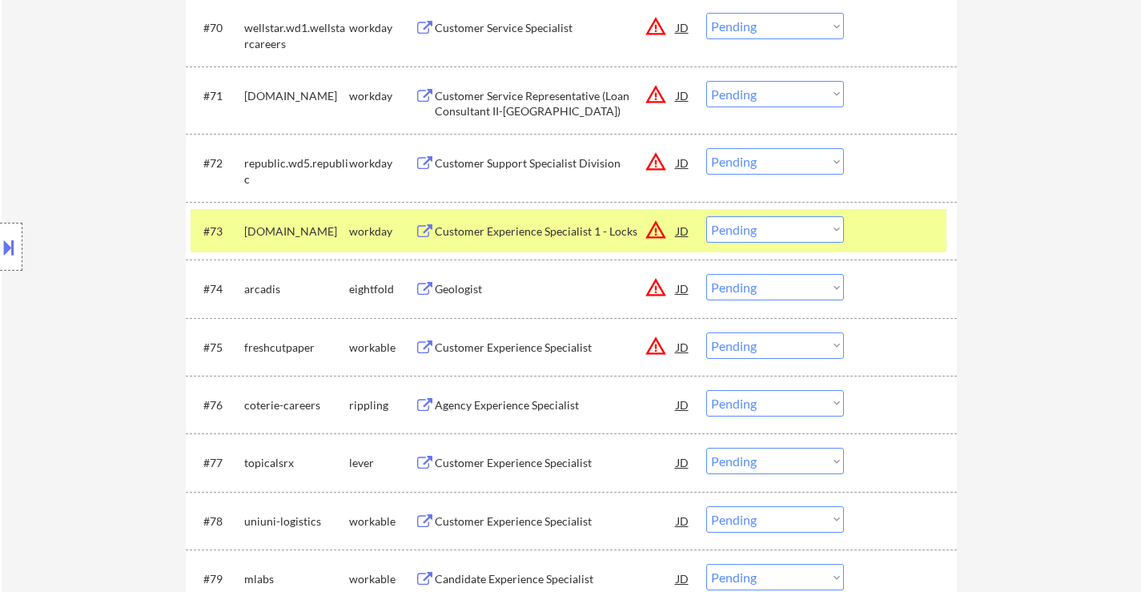
click at [837, 222] on select "Choose an option... Pending Applied Excluded (Questions) Excluded (Expired) Exc…" at bounding box center [775, 229] width 138 height 26
drag, startPoint x: 1044, startPoint y: 223, endPoint x: 1029, endPoint y: 229, distance: 15.8
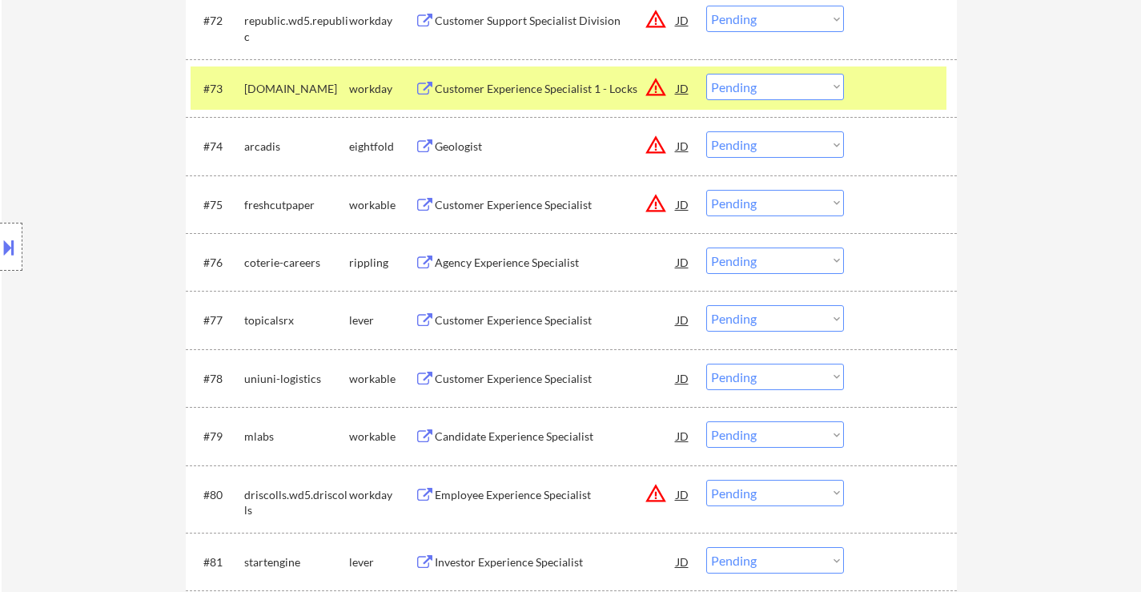
scroll to position [5283, 0]
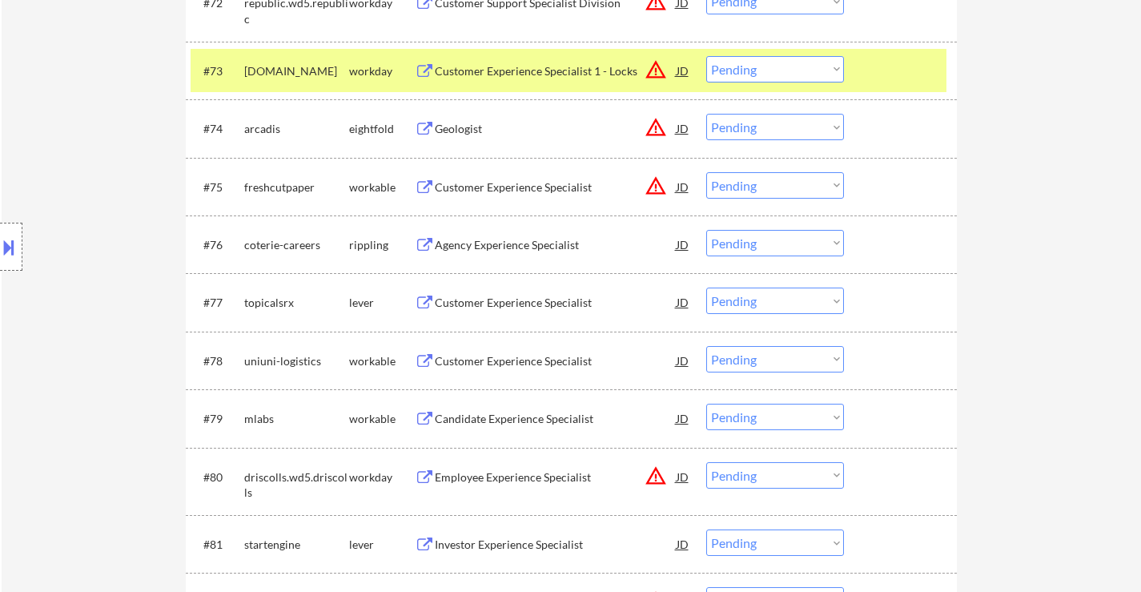
click at [564, 199] on div "Customer Experience Specialist" at bounding box center [556, 186] width 242 height 29
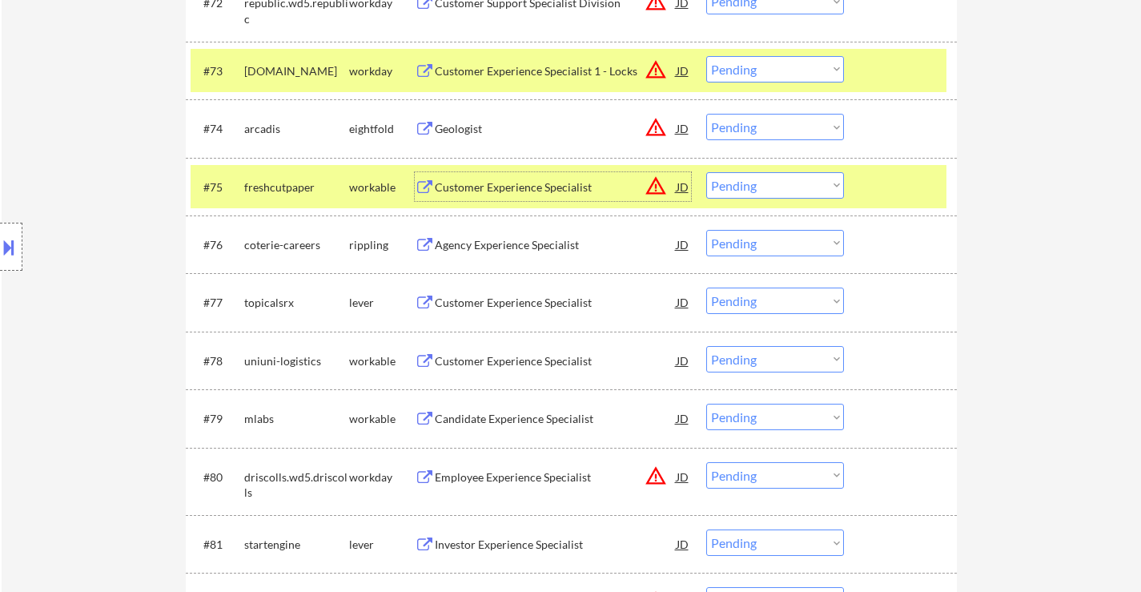
drag, startPoint x: 500, startPoint y: 246, endPoint x: 513, endPoint y: 241, distance: 13.7
click at [500, 246] on div "Agency Experience Specialist" at bounding box center [556, 245] width 242 height 16
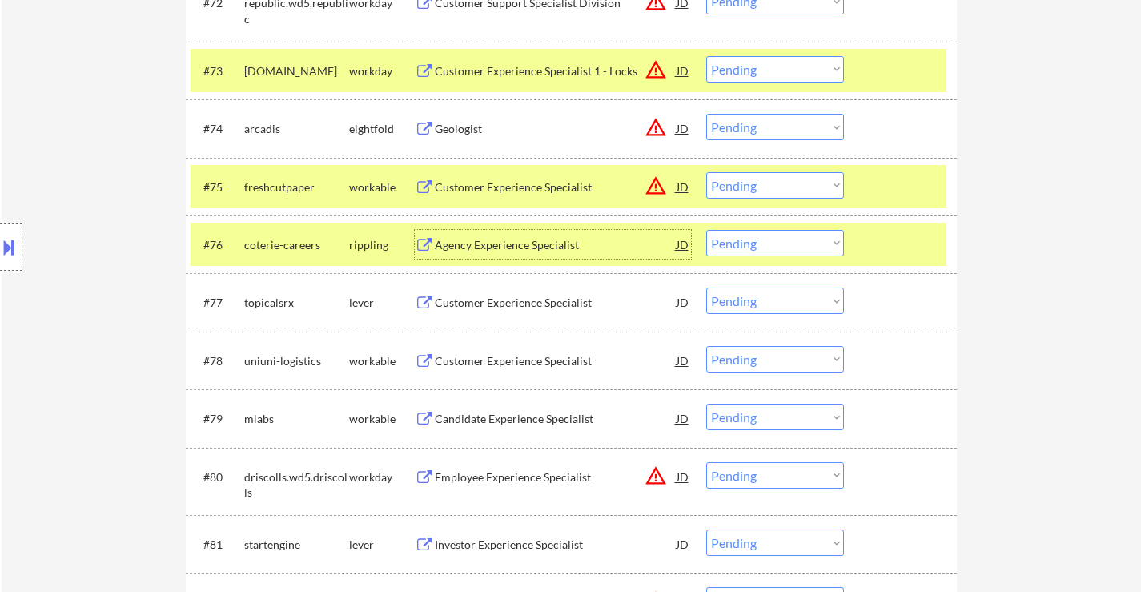
click at [821, 178] on select "Choose an option... Pending Applied Excluded (Questions) Excluded (Expired) Exc…" at bounding box center [775, 185] width 138 height 26
click at [706, 172] on select "Choose an option... Pending Applied Excluded (Questions) Excluded (Expired) Exc…" at bounding box center [775, 185] width 138 height 26
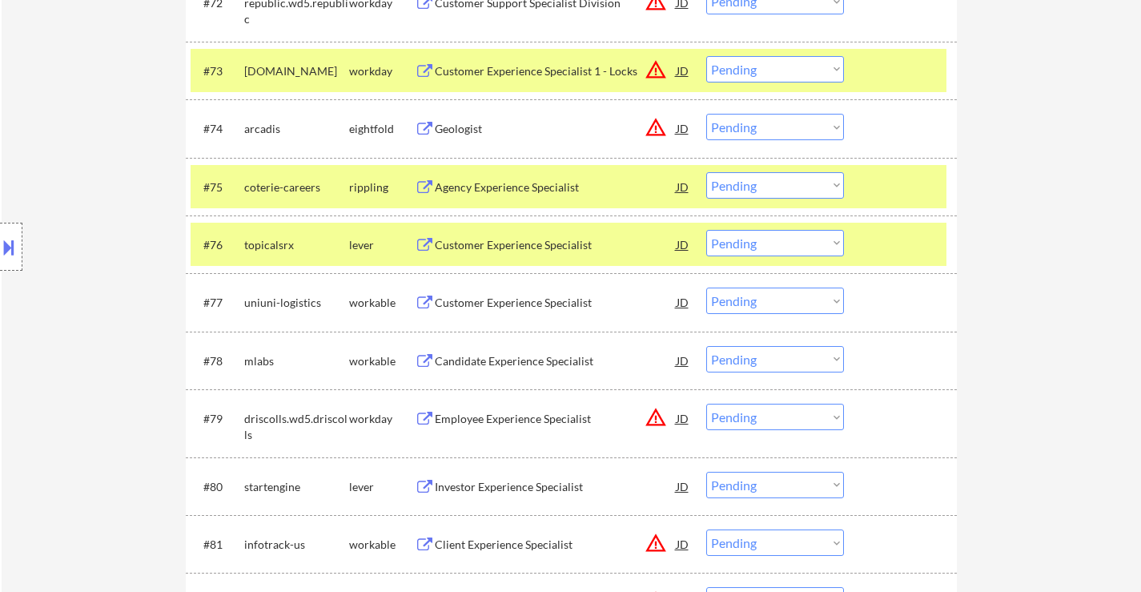
click at [891, 68] on div at bounding box center [902, 70] width 70 height 29
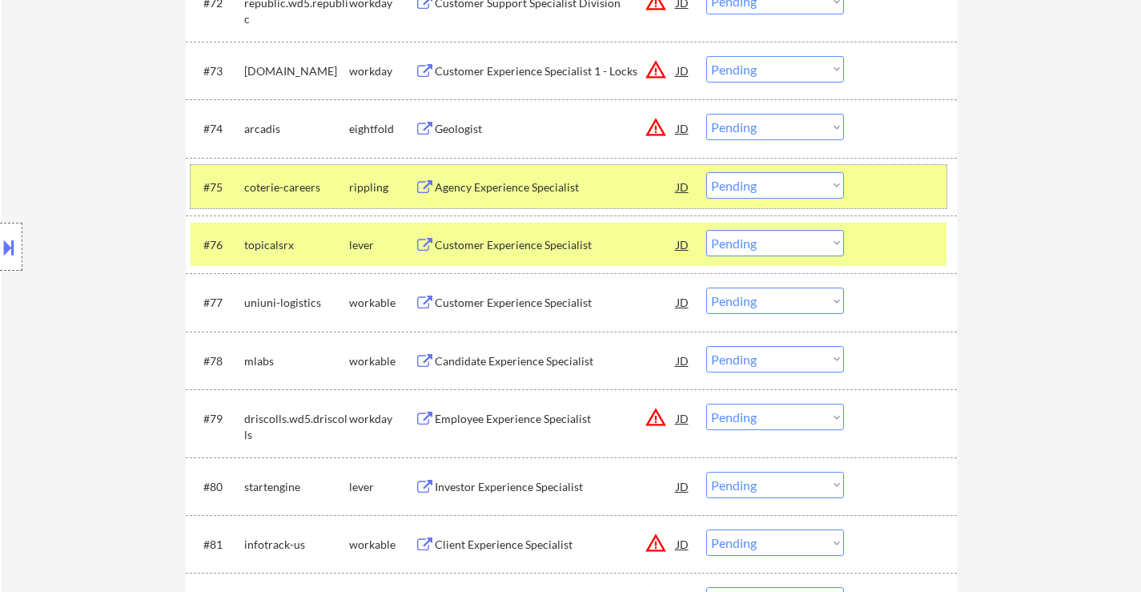
drag, startPoint x: 884, startPoint y: 188, endPoint x: 888, endPoint y: 235, distance: 46.7
click at [884, 191] on div at bounding box center [902, 186] width 70 height 29
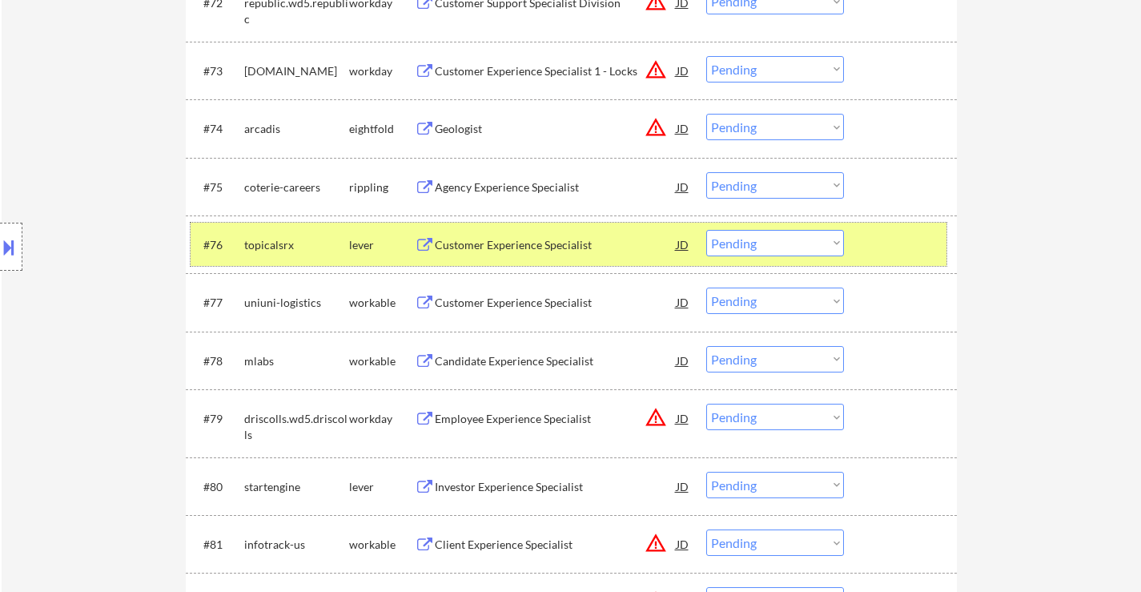
click at [889, 251] on div at bounding box center [902, 244] width 70 height 29
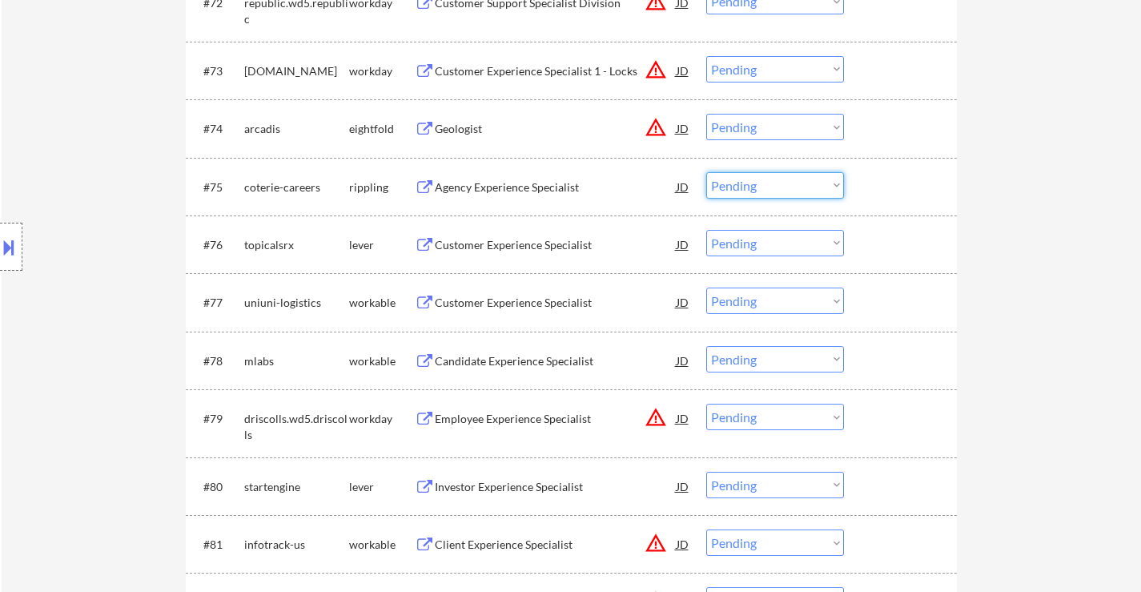
drag, startPoint x: 744, startPoint y: 185, endPoint x: 764, endPoint y: 195, distance: 22.6
click at [744, 185] on select "Choose an option... Pending Applied Excluded (Questions) Excluded (Expired) Exc…" at bounding box center [775, 185] width 138 height 26
click at [706, 172] on select "Choose an option... Pending Applied Excluded (Questions) Excluded (Expired) Exc…" at bounding box center [775, 185] width 138 height 26
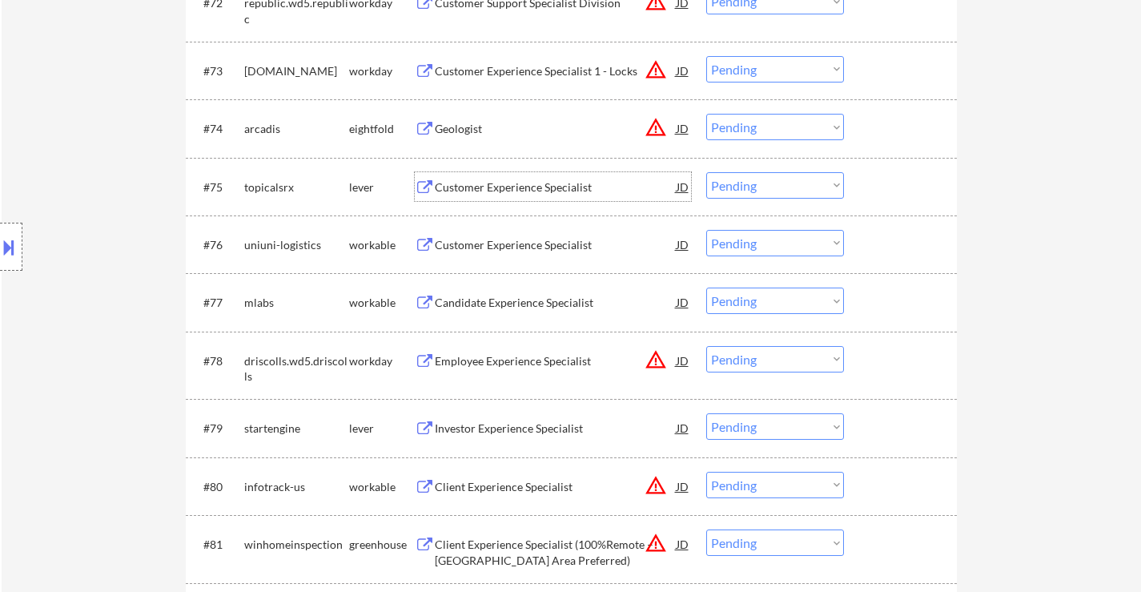
click at [533, 187] on div "Customer Experience Specialist" at bounding box center [556, 187] width 242 height 16
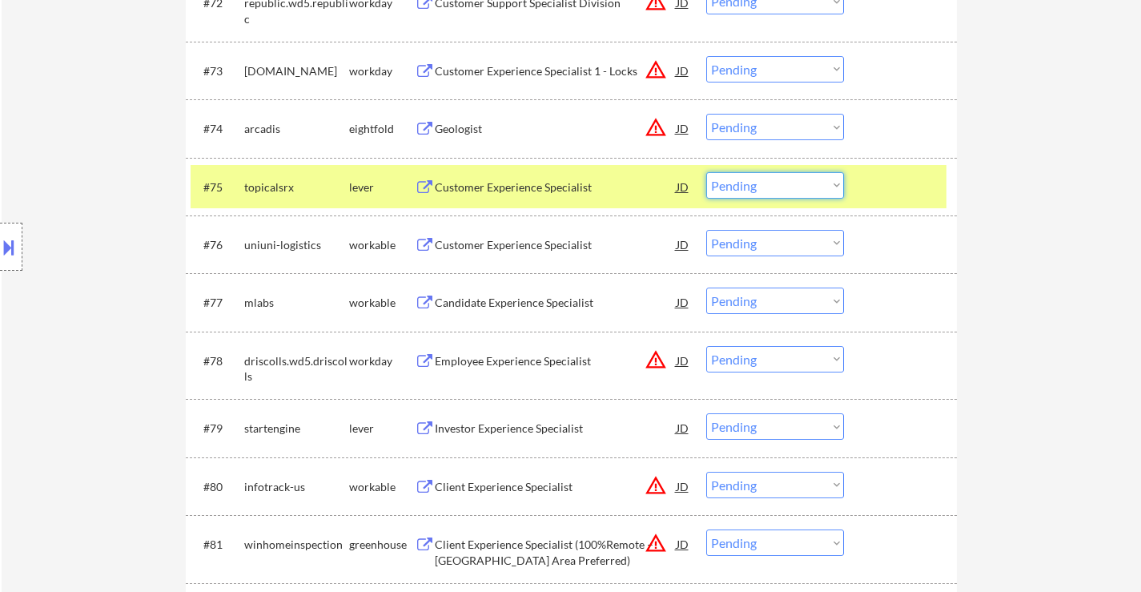
click at [758, 184] on select "Choose an option... Pending Applied Excluded (Questions) Excluded (Expired) Exc…" at bounding box center [775, 185] width 138 height 26
click at [706, 172] on select "Choose an option... Pending Applied Excluded (Questions) Excluded (Expired) Exc…" at bounding box center [775, 185] width 138 height 26
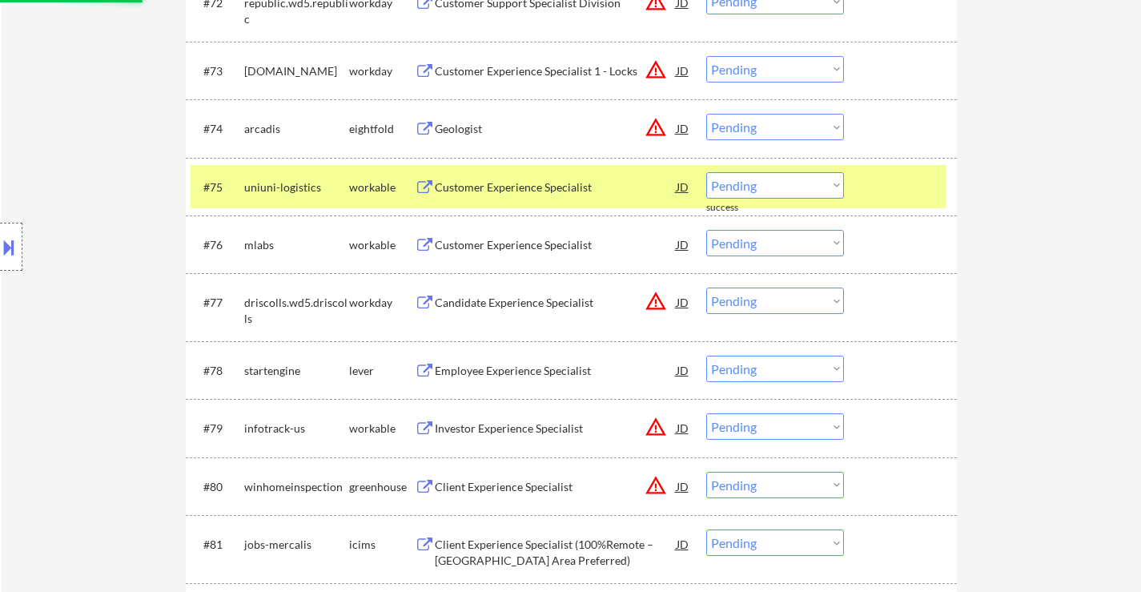
click at [891, 188] on div at bounding box center [902, 186] width 70 height 29
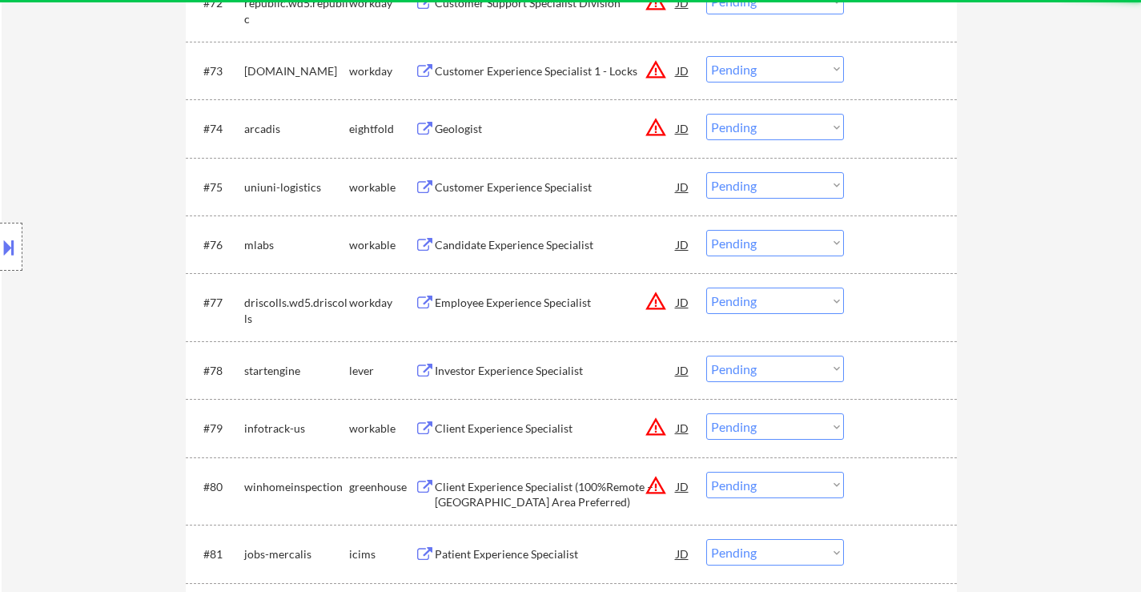
drag, startPoint x: 506, startPoint y: 204, endPoint x: 569, endPoint y: 205, distance: 63.2
click at [506, 203] on div "#75 uniuni-logistics workable Customer Experience Specialist JD warning_amber C…" at bounding box center [569, 186] width 756 height 43
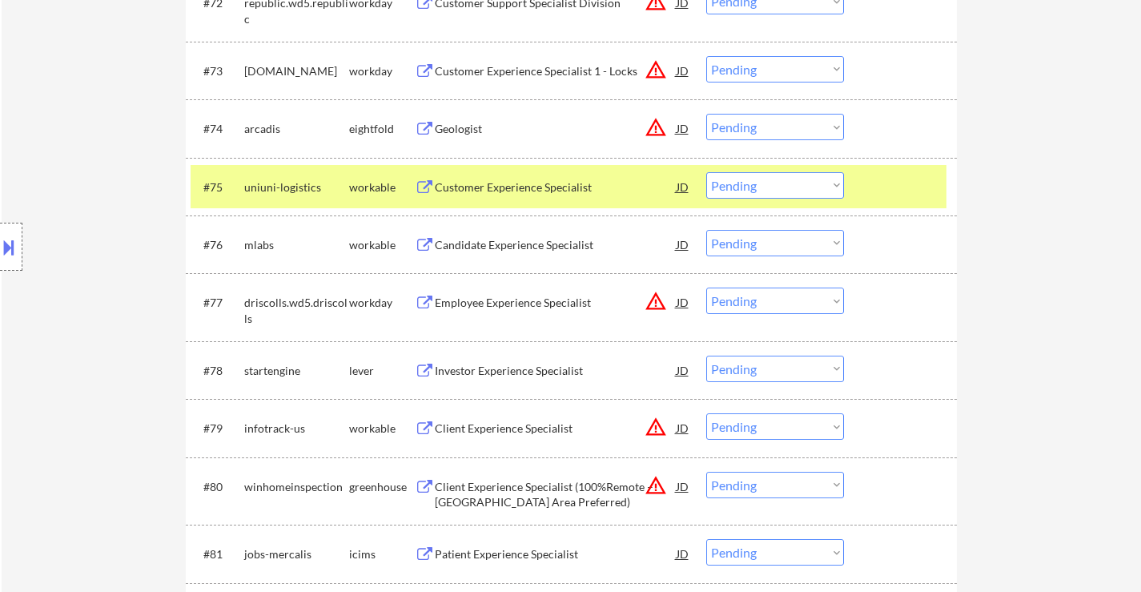
click at [564, 184] on div "Customer Experience Specialist" at bounding box center [556, 187] width 242 height 16
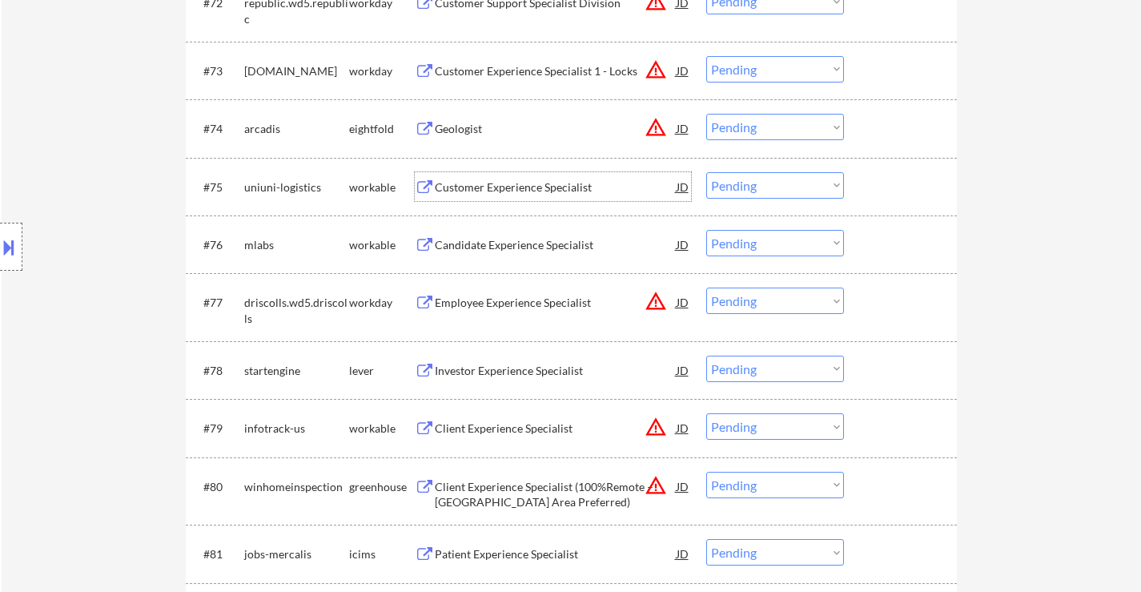
click at [543, 251] on div "Candidate Experience Specialist" at bounding box center [556, 245] width 242 height 16
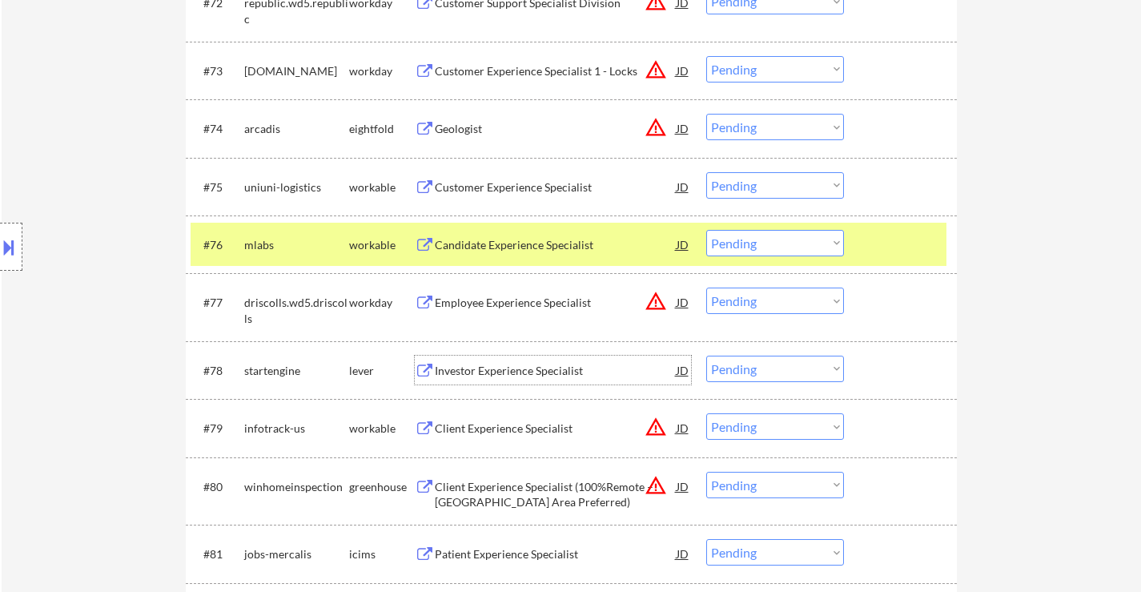
click at [502, 369] on div "Investor Experience Specialist" at bounding box center [556, 371] width 242 height 16
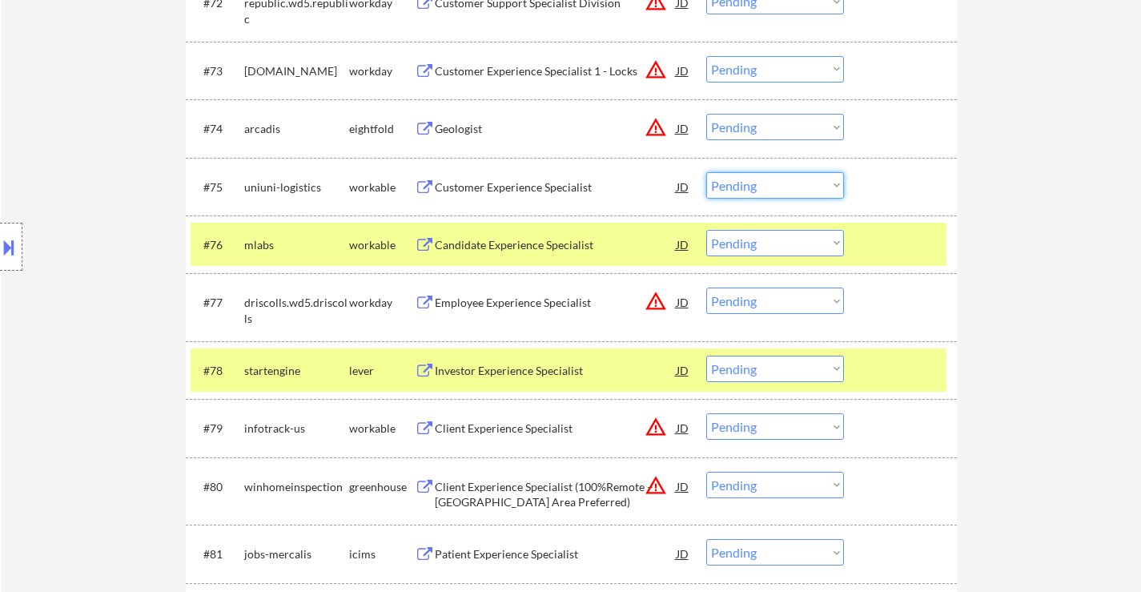
click at [751, 188] on select "Choose an option... Pending Applied Excluded (Questions) Excluded (Expired) Exc…" at bounding box center [775, 185] width 138 height 26
click at [706, 172] on select "Choose an option... Pending Applied Excluded (Questions) Excluded (Expired) Exc…" at bounding box center [775, 185] width 138 height 26
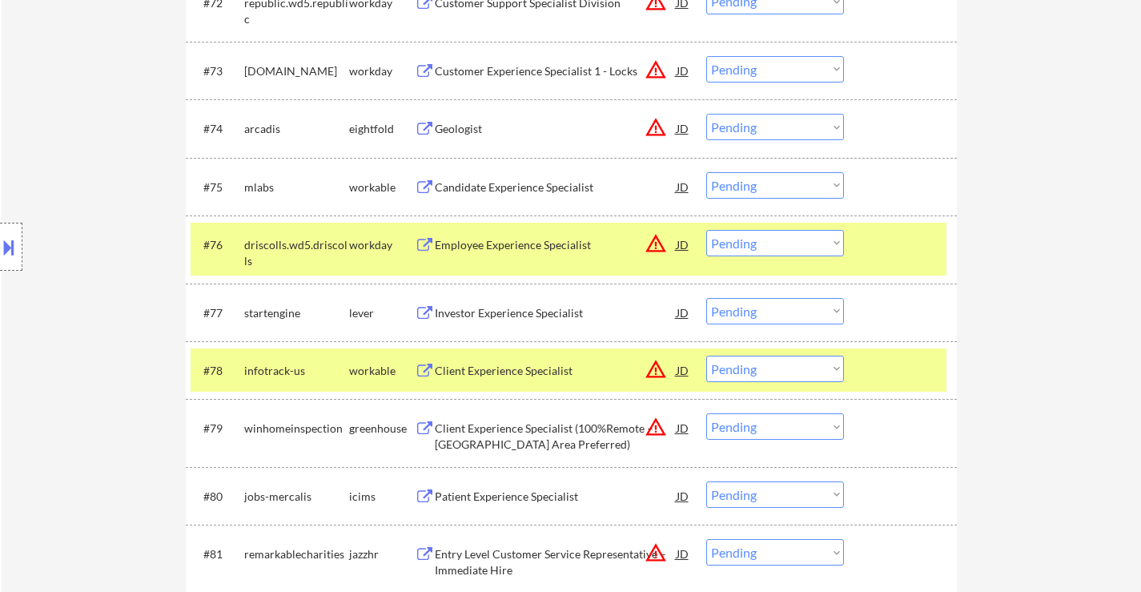
click at [789, 189] on select "Choose an option... Pending Applied Excluded (Questions) Excluded (Expired) Exc…" at bounding box center [775, 185] width 138 height 26
click at [706, 172] on select "Choose an option... Pending Applied Excluded (Questions) Excluded (Expired) Exc…" at bounding box center [775, 185] width 138 height 26
select select ""pending""
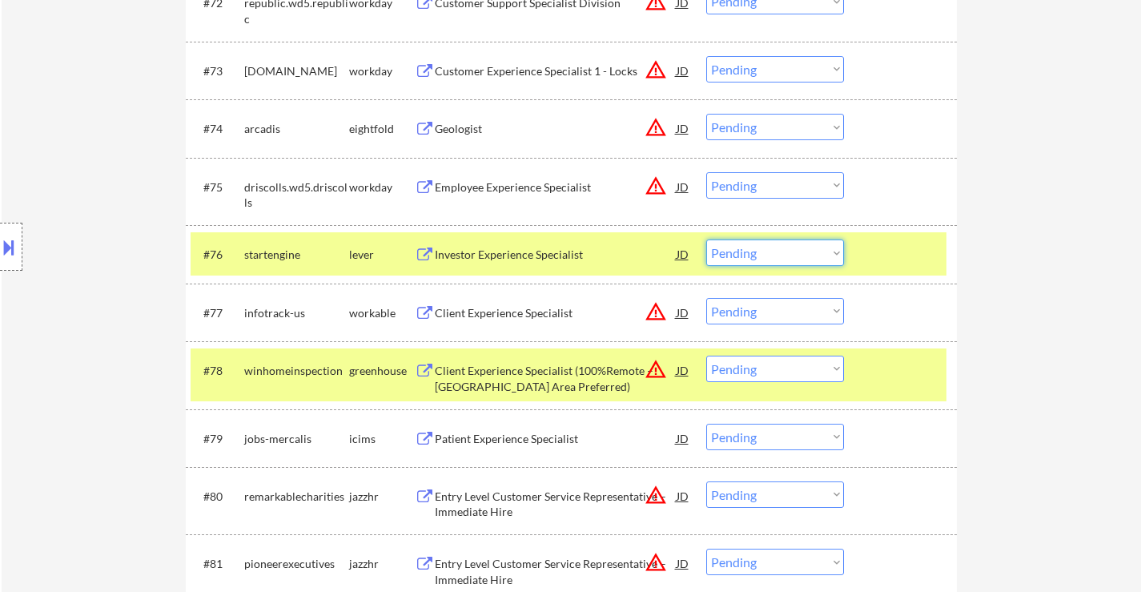
click at [775, 253] on select "Choose an option... Pending Applied Excluded (Questions) Excluded (Expired) Exc…" at bounding box center [775, 252] width 138 height 26
click at [706, 239] on select "Choose an option... Pending Applied Excluded (Questions) Excluded (Expired) Exc…" at bounding box center [775, 252] width 138 height 26
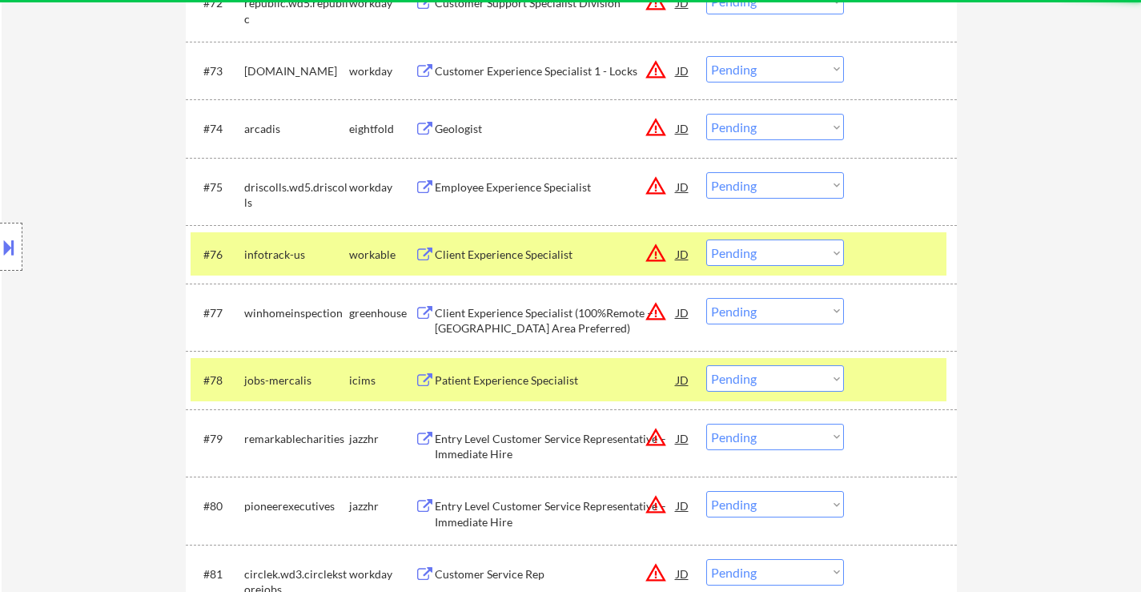
click at [868, 251] on div at bounding box center [902, 253] width 70 height 29
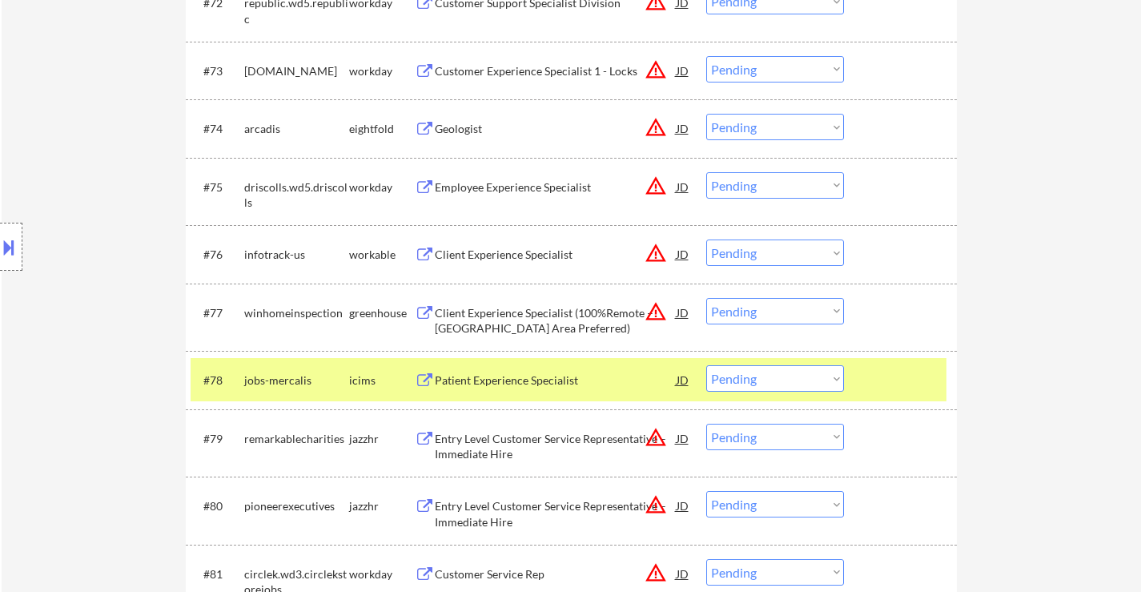
click at [873, 371] on div at bounding box center [902, 379] width 70 height 29
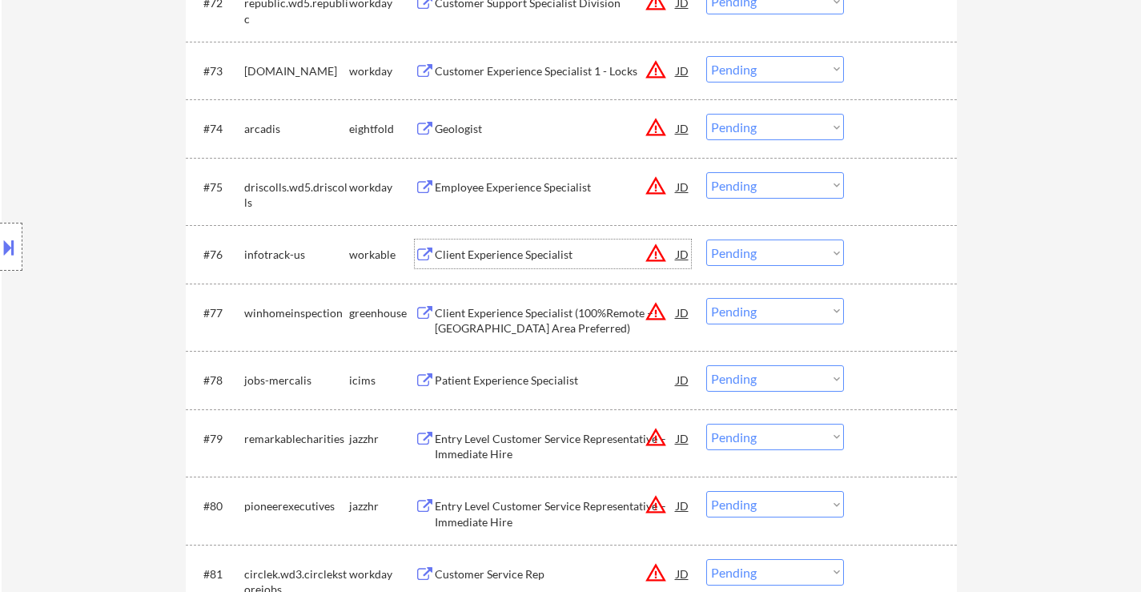
click at [536, 263] on div "Client Experience Specialist" at bounding box center [556, 253] width 242 height 29
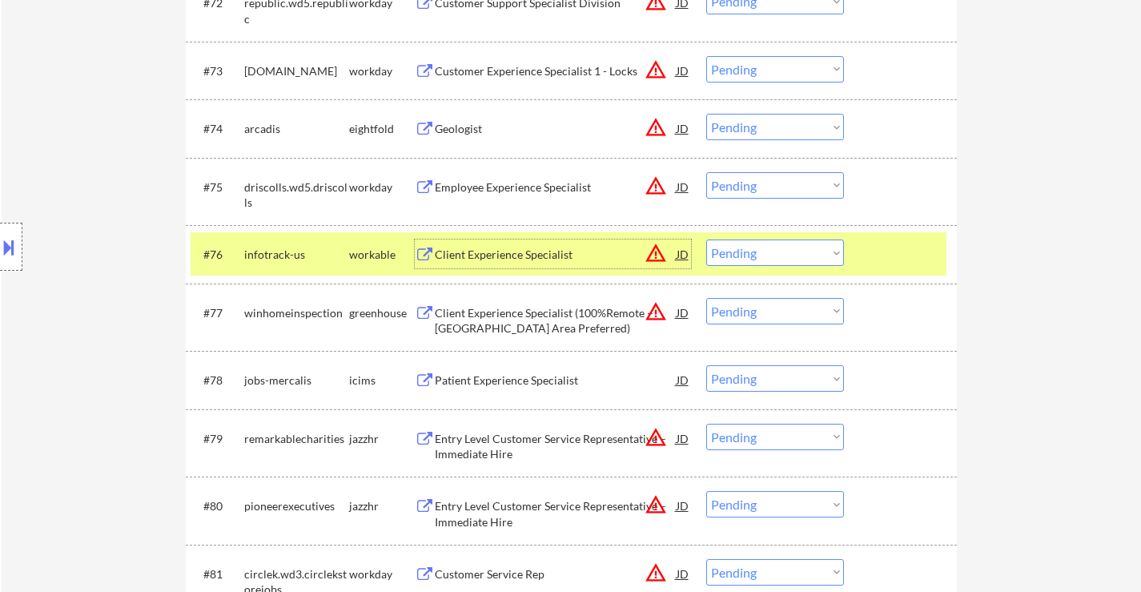
drag, startPoint x: 565, startPoint y: 315, endPoint x: 576, endPoint y: 316, distance: 11.3
click at [567, 315] on div "Client Experience Specialist (100%Remote – [GEOGRAPHIC_DATA] Area Preferred)" at bounding box center [556, 320] width 242 height 31
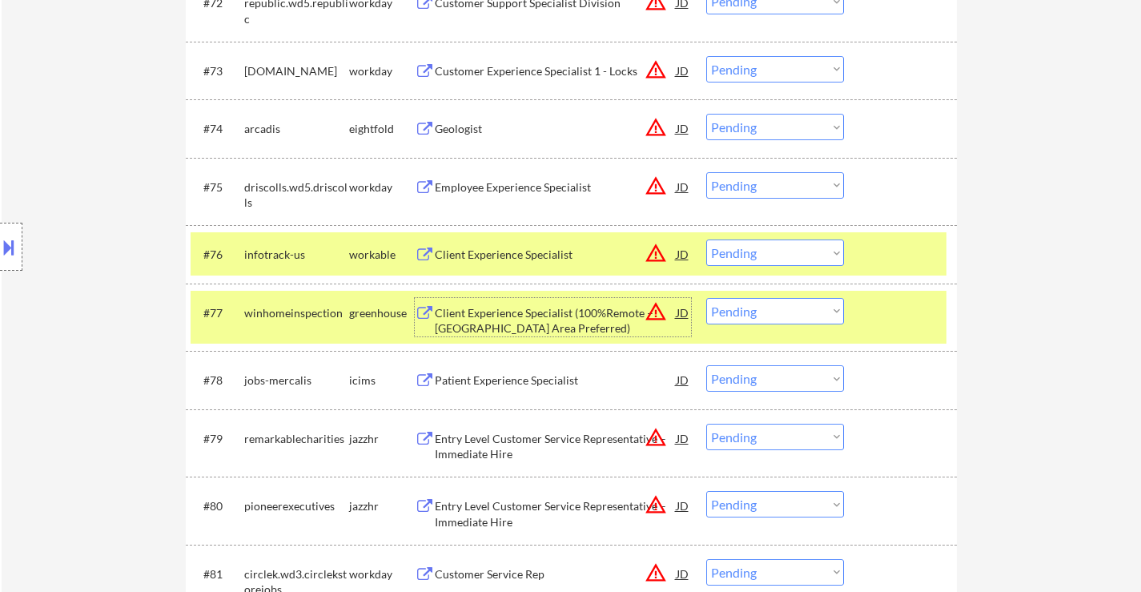
click at [761, 250] on select "Choose an option... Pending Applied Excluded (Questions) Excluded (Expired) Exc…" at bounding box center [775, 252] width 138 height 26
click at [706, 239] on select "Choose an option... Pending Applied Excluded (Questions) Excluded (Expired) Exc…" at bounding box center [775, 252] width 138 height 26
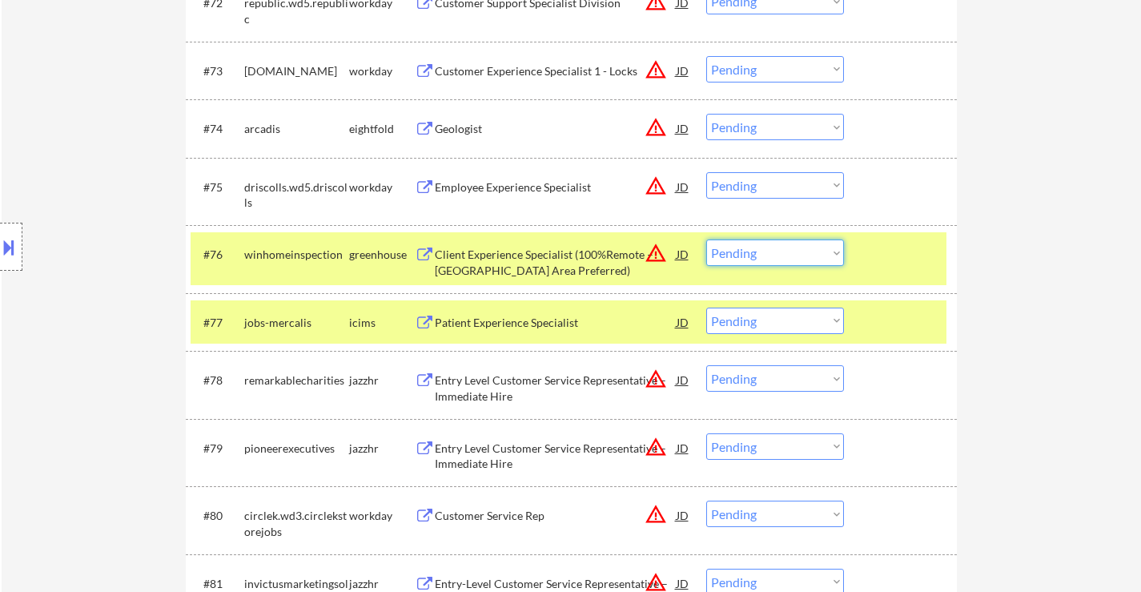
click at [792, 249] on select "Choose an option... Pending Applied Excluded (Questions) Excluded (Expired) Exc…" at bounding box center [775, 252] width 138 height 26
click at [706, 239] on select "Choose an option... Pending Applied Excluded (Questions) Excluded (Expired) Exc…" at bounding box center [775, 252] width 138 height 26
select select ""pending""
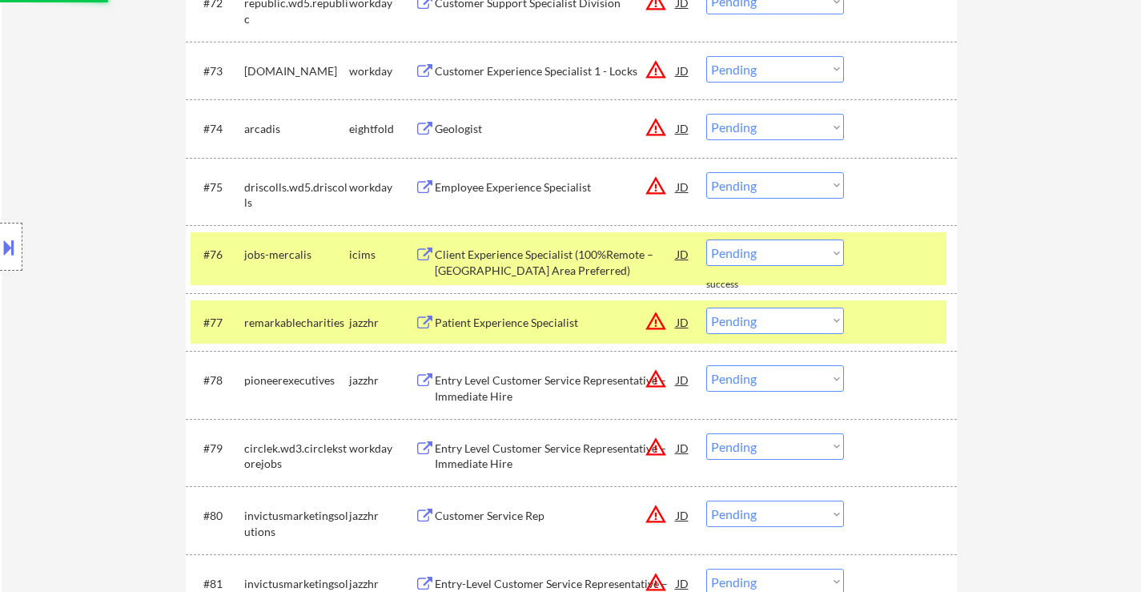
drag, startPoint x: 888, startPoint y: 277, endPoint x: 896, endPoint y: 281, distance: 8.2
click at [888, 276] on div "#76 jobs-mercalis icims Client Experience Specialist (100%Remote – [GEOGRAPHIC_…" at bounding box center [569, 258] width 756 height 53
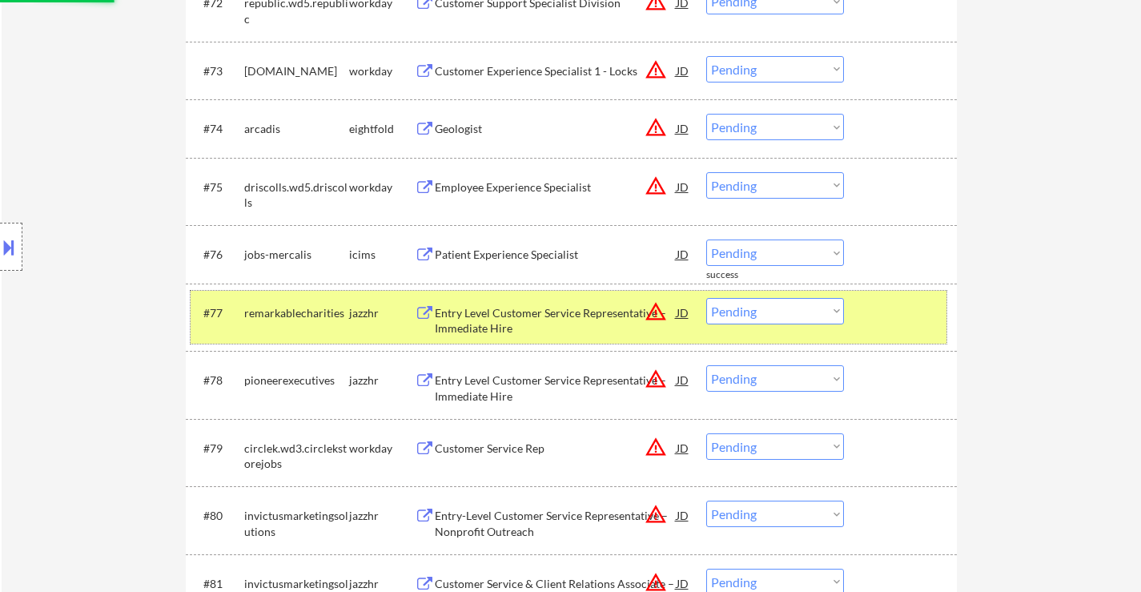
drag, startPoint x: 911, startPoint y: 319, endPoint x: 768, endPoint y: 326, distance: 142.7
click at [911, 320] on div at bounding box center [902, 312] width 70 height 29
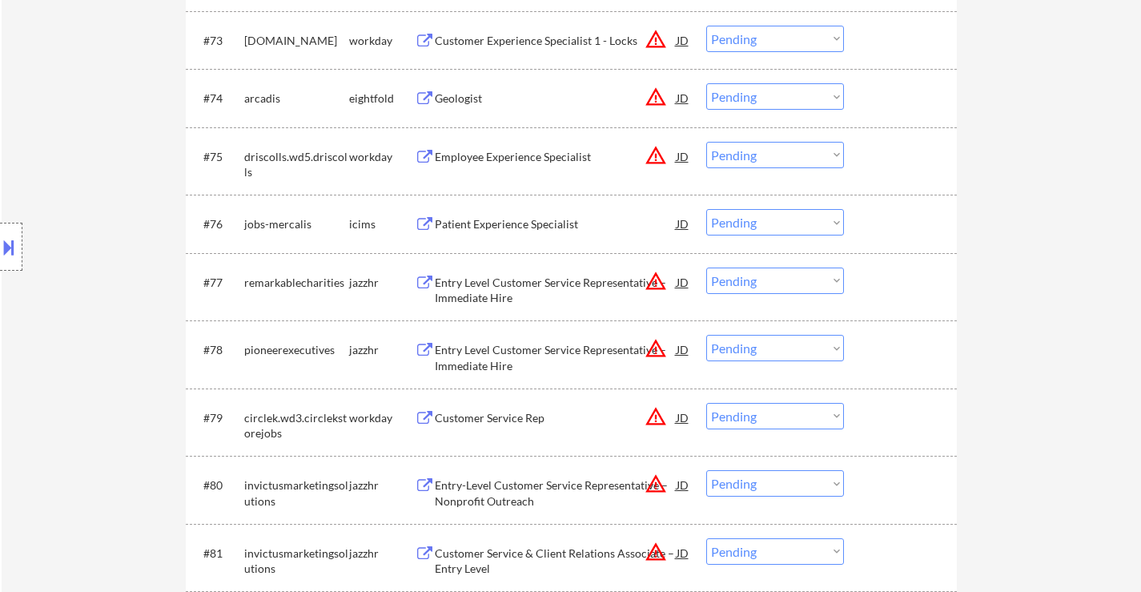
scroll to position [5363, 0]
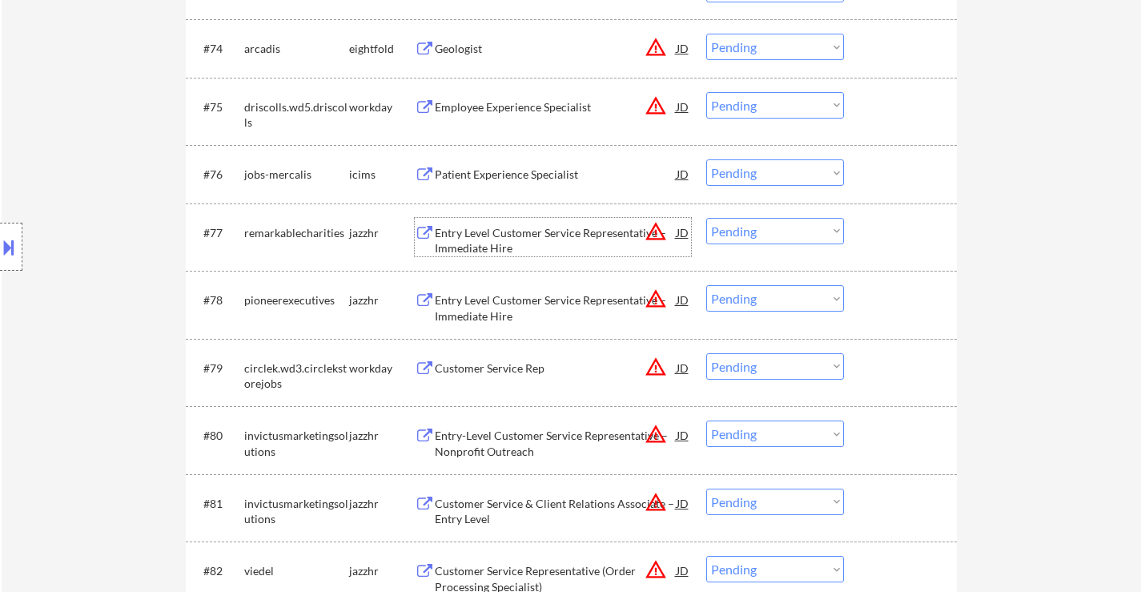
click at [569, 239] on div "Entry Level Customer Service Representative – Immediate Hire" at bounding box center [556, 240] width 242 height 31
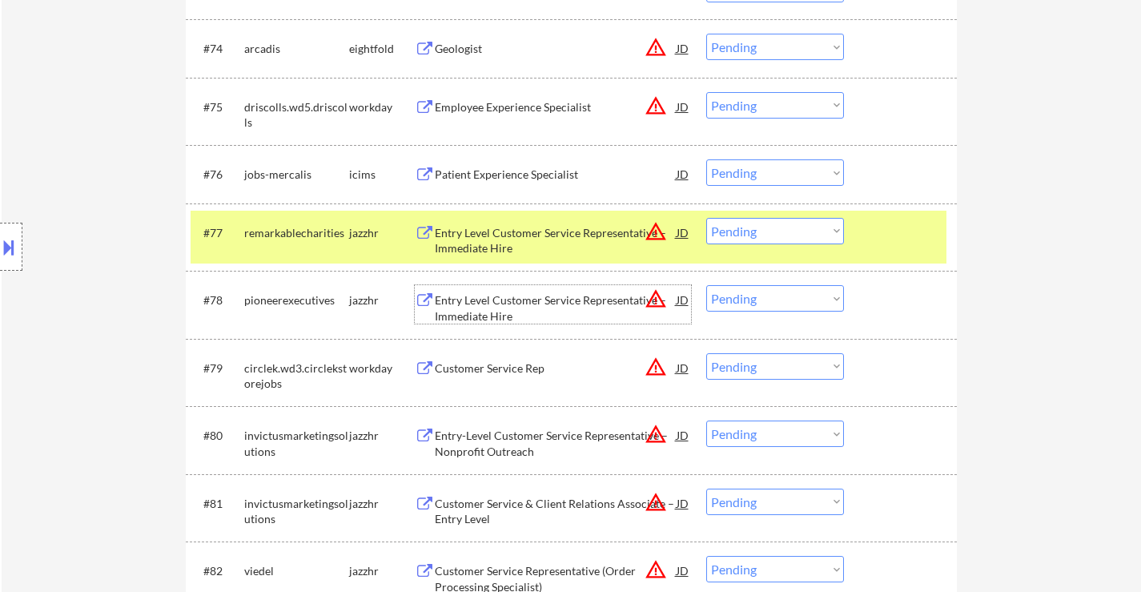
click at [523, 305] on div "Entry Level Customer Service Representative – Immediate Hire" at bounding box center [556, 307] width 242 height 31
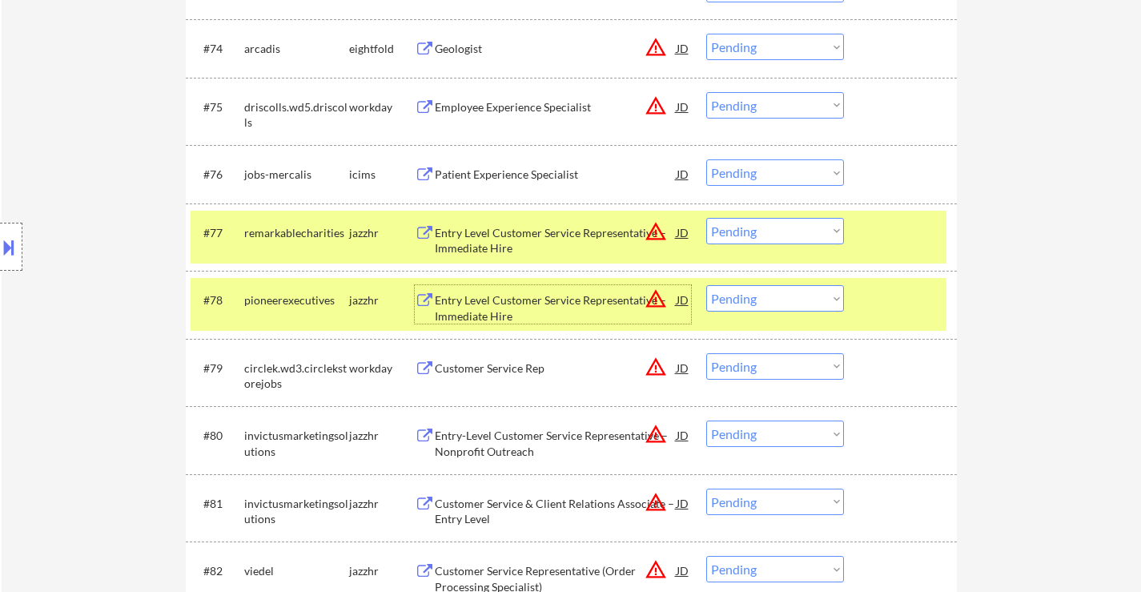
click at [764, 222] on select "Choose an option... Pending Applied Excluded (Questions) Excluded (Expired) Exc…" at bounding box center [775, 231] width 138 height 26
click at [706, 218] on select "Choose an option... Pending Applied Excluded (Questions) Excluded (Expired) Exc…" at bounding box center [775, 231] width 138 height 26
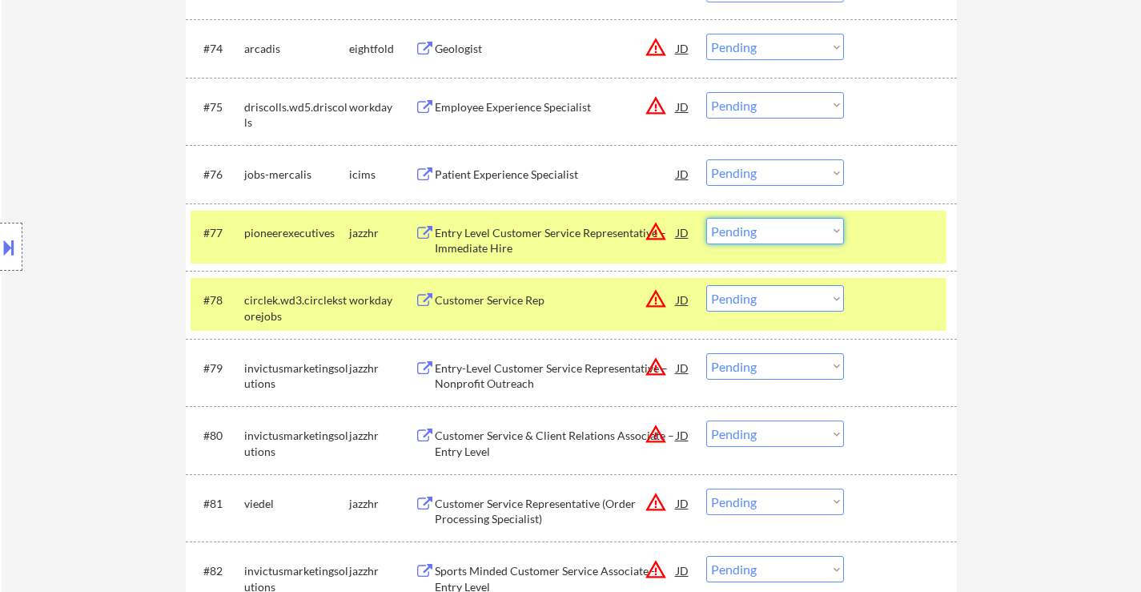
click at [752, 236] on select "Choose an option... Pending Applied Excluded (Questions) Excluded (Expired) Exc…" at bounding box center [775, 231] width 138 height 26
click at [706, 218] on select "Choose an option... Pending Applied Excluded (Questions) Excluded (Expired) Exc…" at bounding box center [775, 231] width 138 height 26
select select ""pending""
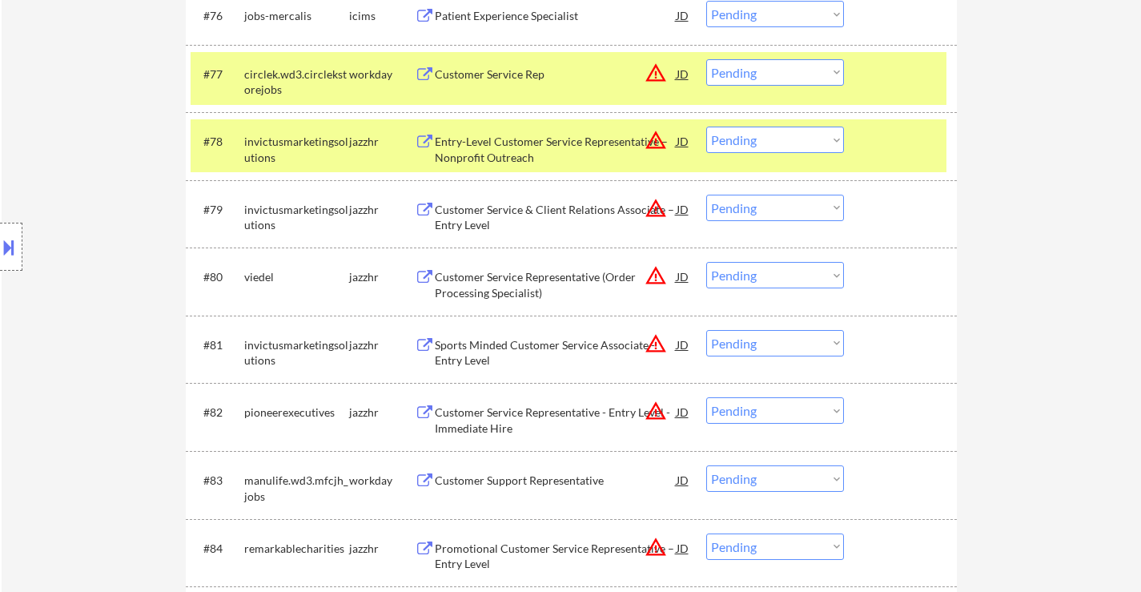
scroll to position [5523, 0]
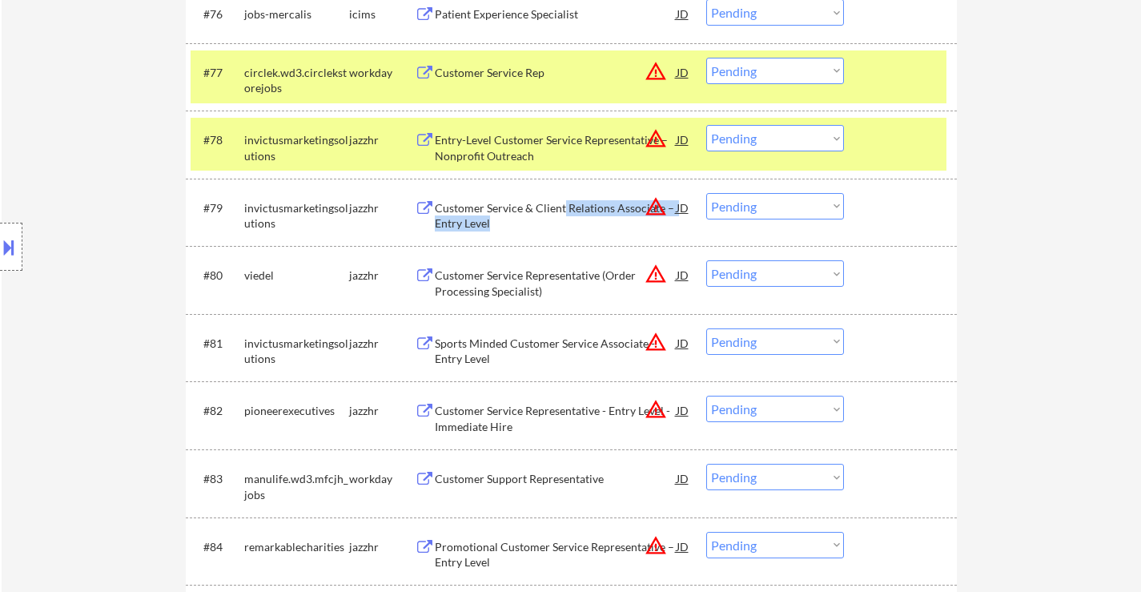
click at [561, 215] on div "Customer Service & Client Relations Associate – Entry Level" at bounding box center [556, 215] width 242 height 31
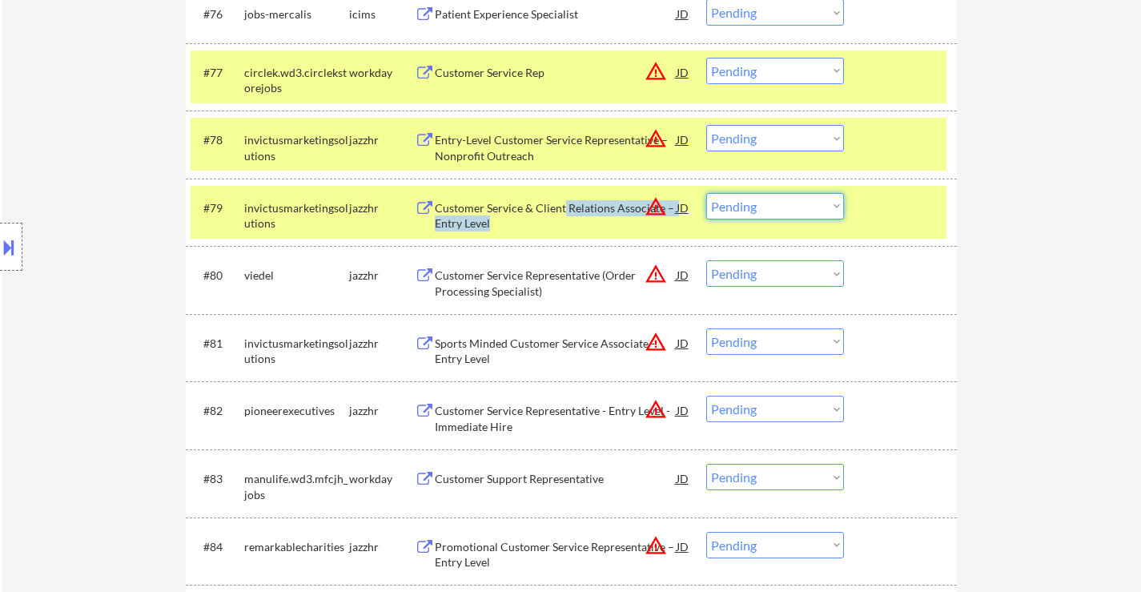
click at [799, 204] on select "Choose an option... Pending Applied Excluded (Questions) Excluded (Expired) Exc…" at bounding box center [775, 206] width 138 height 26
click at [706, 193] on select "Choose an option... Pending Applied Excluded (Questions) Excluded (Expired) Exc…" at bounding box center [775, 206] width 138 height 26
select select ""pending""
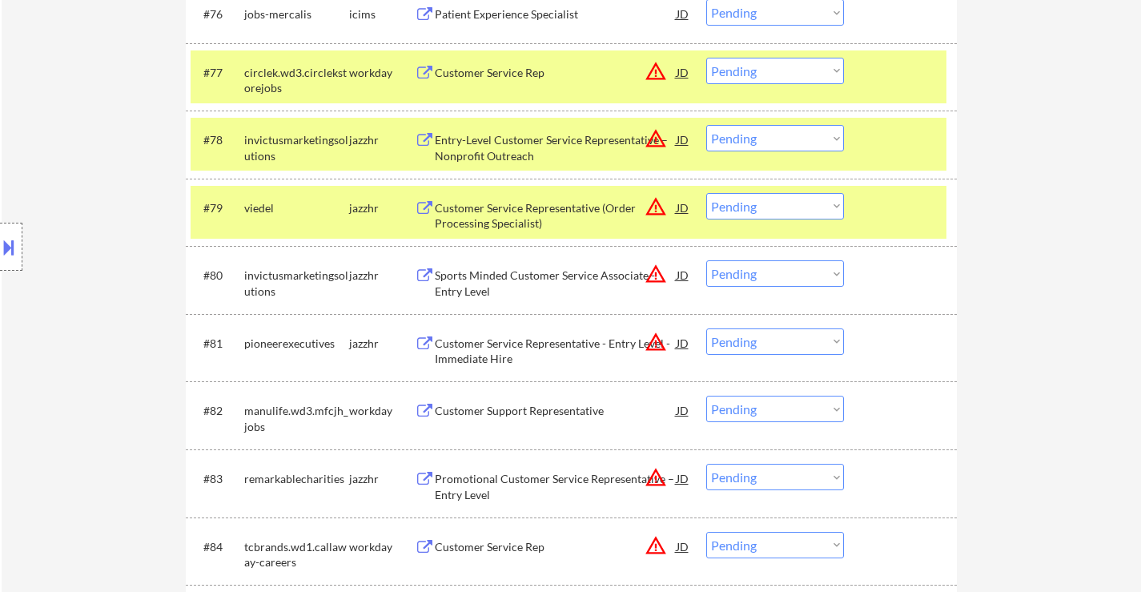
click at [525, 211] on div "Customer Service Representative (Order Processing Specialist)" at bounding box center [556, 215] width 242 height 31
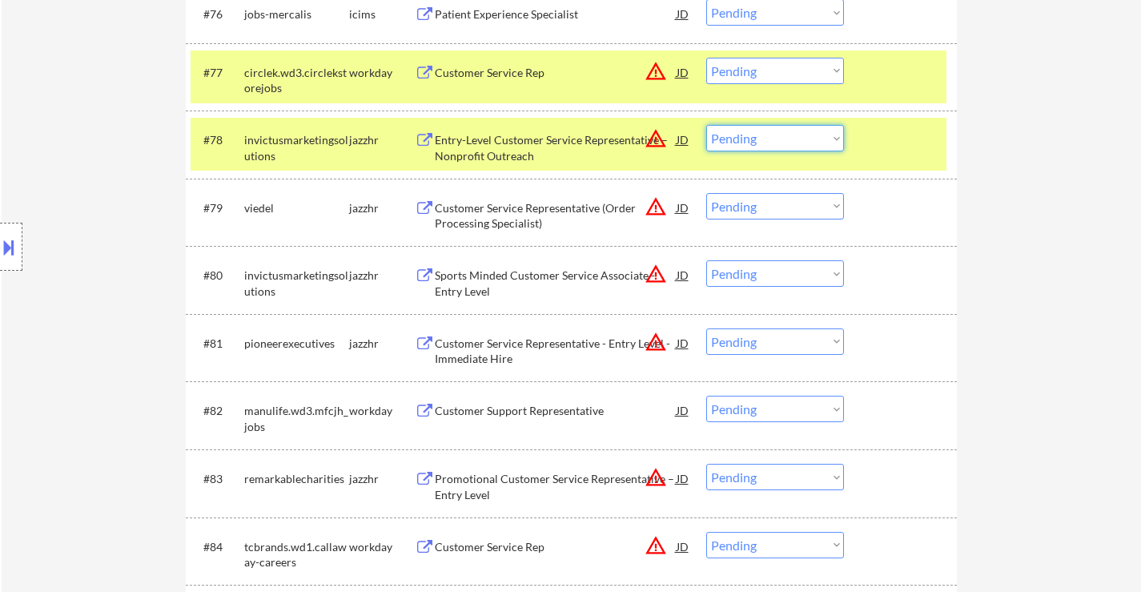
click at [752, 134] on select "Choose an option... Pending Applied Excluded (Questions) Excluded (Expired) Exc…" at bounding box center [775, 138] width 138 height 26
click at [706, 125] on select "Choose an option... Pending Applied Excluded (Questions) Excluded (Expired) Exc…" at bounding box center [775, 138] width 138 height 26
select select ""pending""
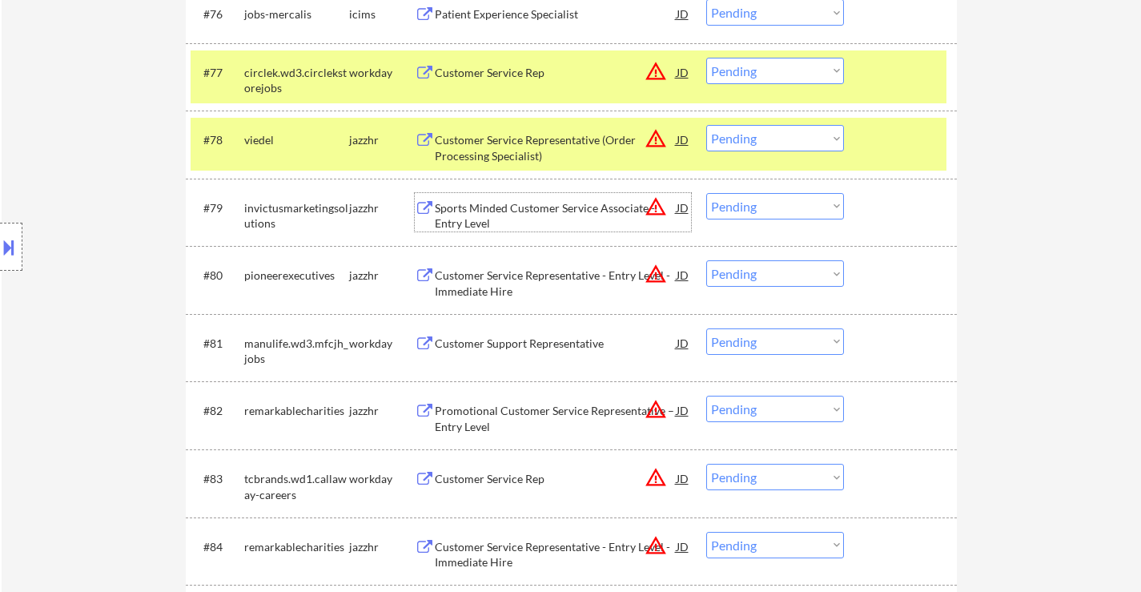
click at [558, 217] on div "Sports Minded Customer Service Associate - Entry Level" at bounding box center [556, 215] width 242 height 31
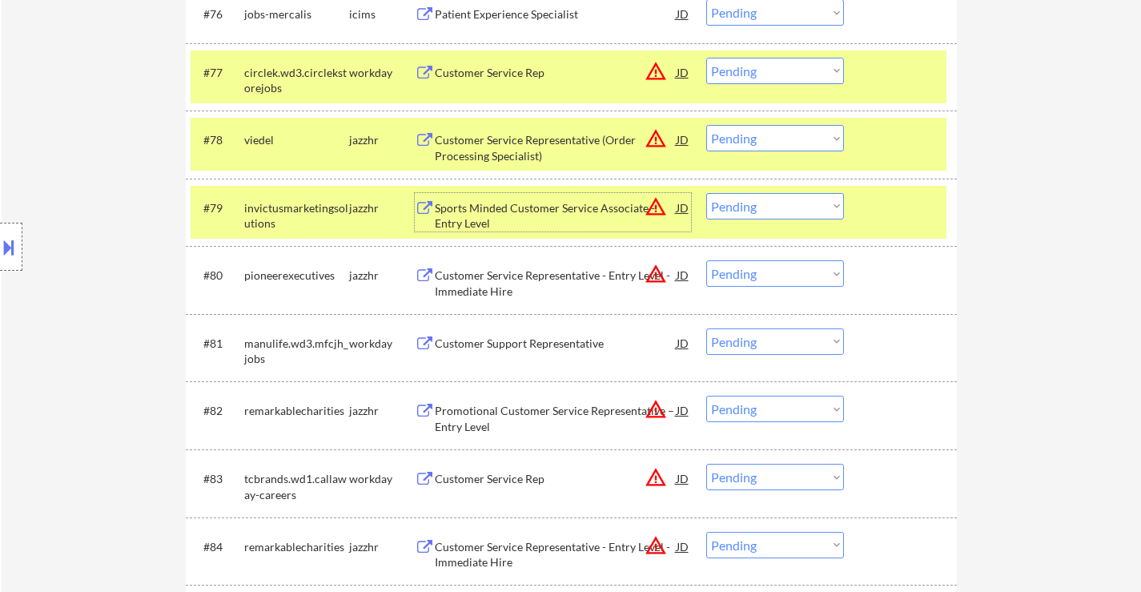
click at [731, 208] on select "Choose an option... Pending Applied Excluded (Questions) Excluded (Expired) Exc…" at bounding box center [775, 206] width 138 height 26
click at [706, 193] on select "Choose an option... Pending Applied Excluded (Questions) Excluded (Expired) Exc…" at bounding box center [775, 206] width 138 height 26
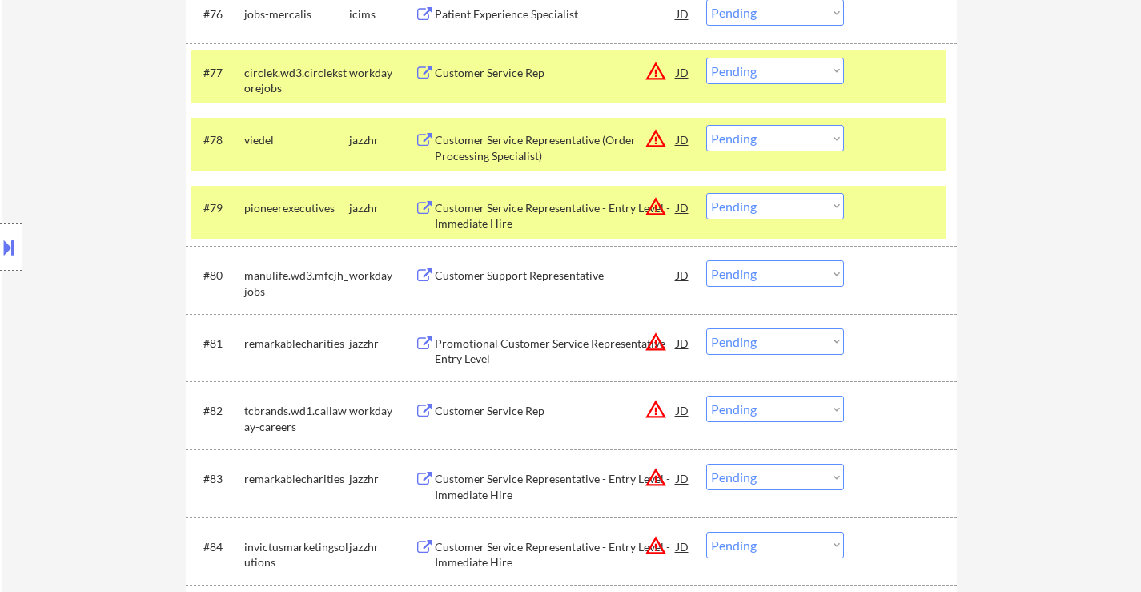
click at [936, 133] on div at bounding box center [902, 139] width 70 height 29
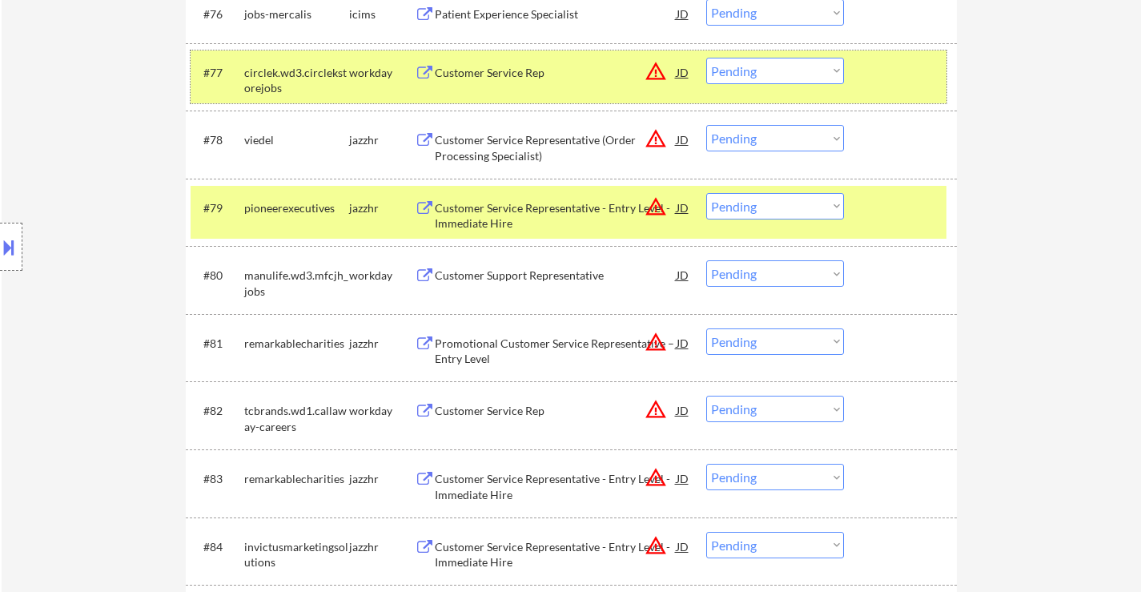
click at [910, 70] on div at bounding box center [902, 72] width 70 height 29
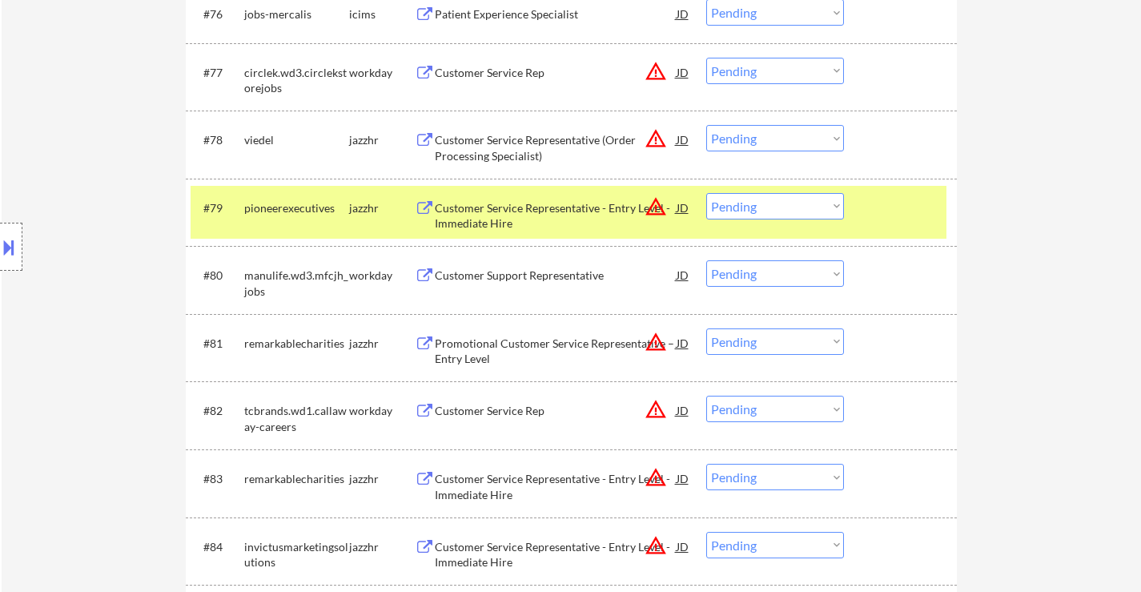
click at [920, 223] on div "#79 pioneerexecutives jazzhr Customer Service Representative - Entry Level - Im…" at bounding box center [569, 212] width 756 height 53
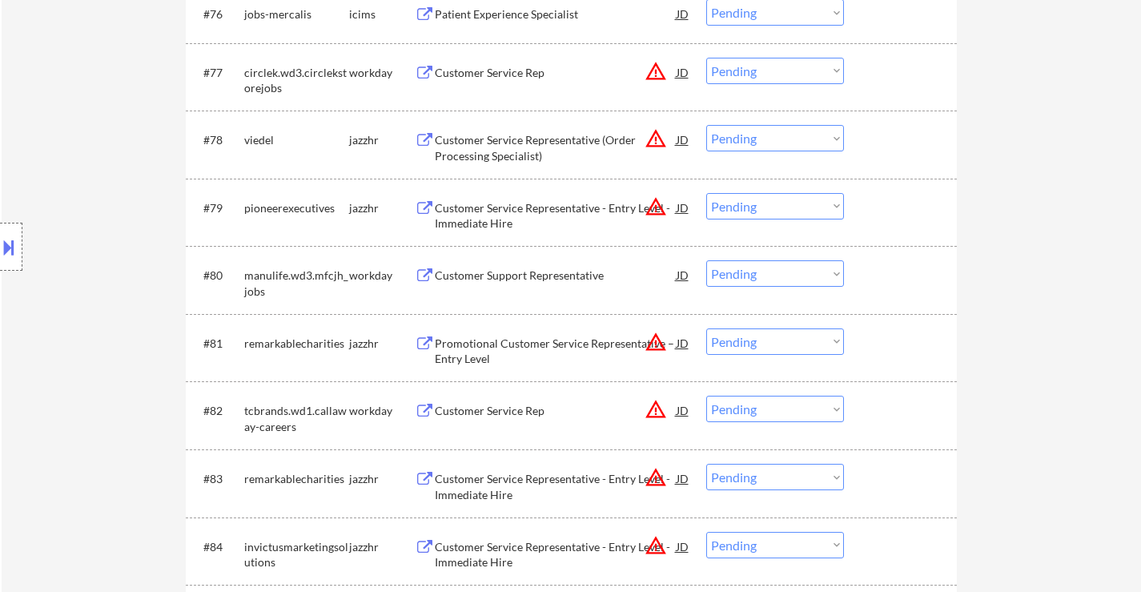
drag, startPoint x: 534, startPoint y: 218, endPoint x: 565, endPoint y: 244, distance: 40.9
click at [534, 217] on div "Customer Service Representative - Entry Level - Immediate Hire" at bounding box center [556, 215] width 242 height 31
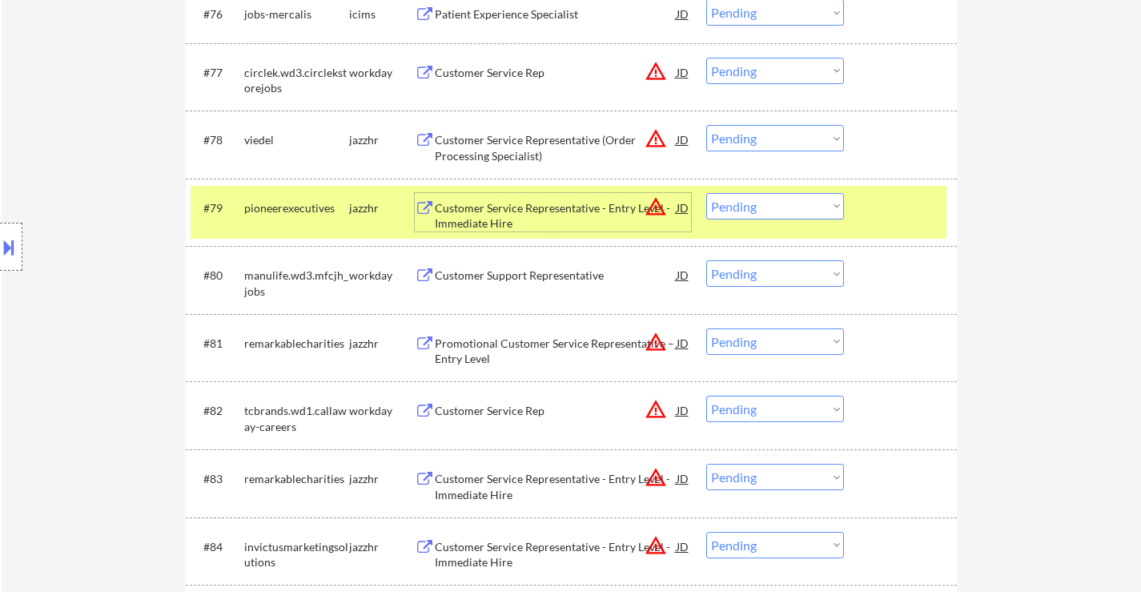
click at [785, 203] on select "Choose an option... Pending Applied Excluded (Questions) Excluded (Expired) Exc…" at bounding box center [775, 206] width 138 height 26
click at [706, 193] on select "Choose an option... Pending Applied Excluded (Questions) Excluded (Expired) Exc…" at bounding box center [775, 206] width 138 height 26
select select ""pending""
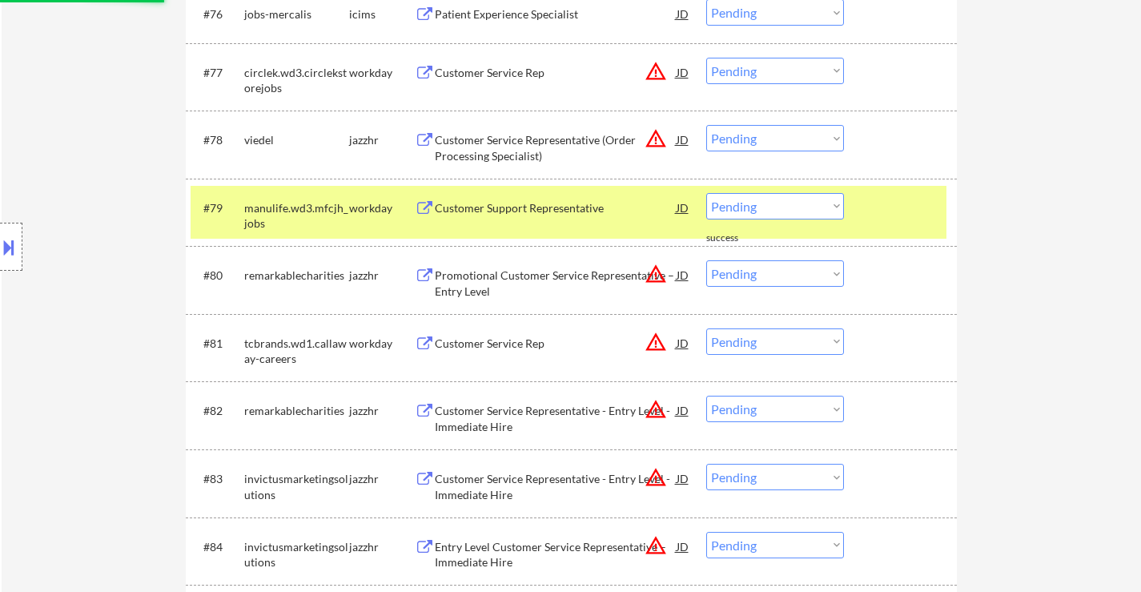
click at [519, 279] on div "Promotional Customer Service Representative – Entry Level" at bounding box center [556, 282] width 242 height 31
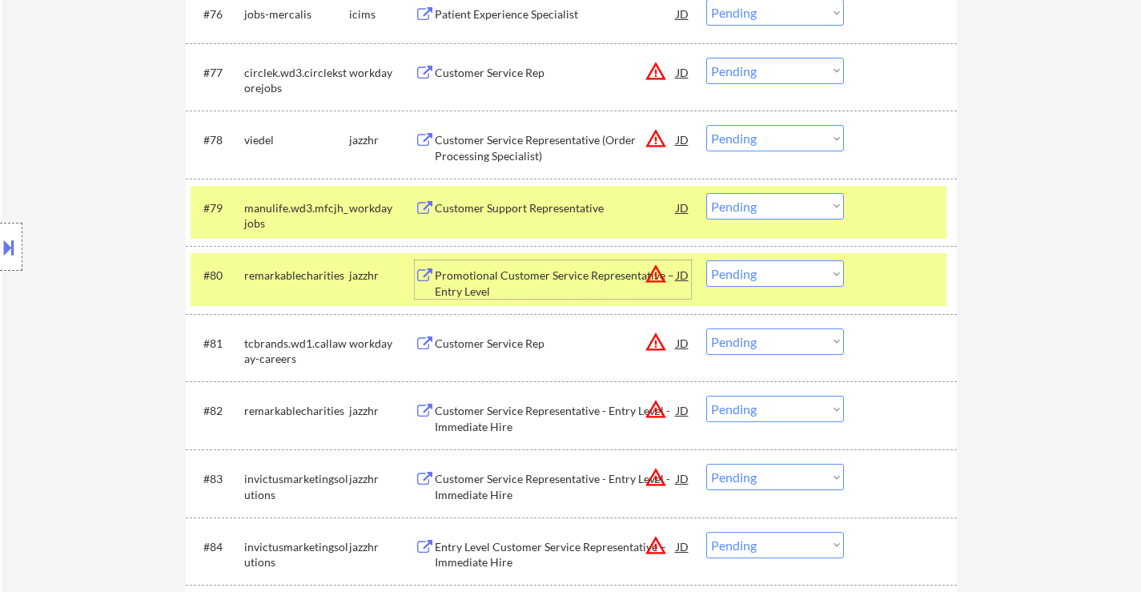
click at [784, 270] on select "Choose an option... Pending Applied Excluded (Questions) Excluded (Expired) Exc…" at bounding box center [775, 273] width 138 height 26
click at [706, 260] on select "Choose an option... Pending Applied Excluded (Questions) Excluded (Expired) Exc…" at bounding box center [775, 273] width 138 height 26
select select ""pending""
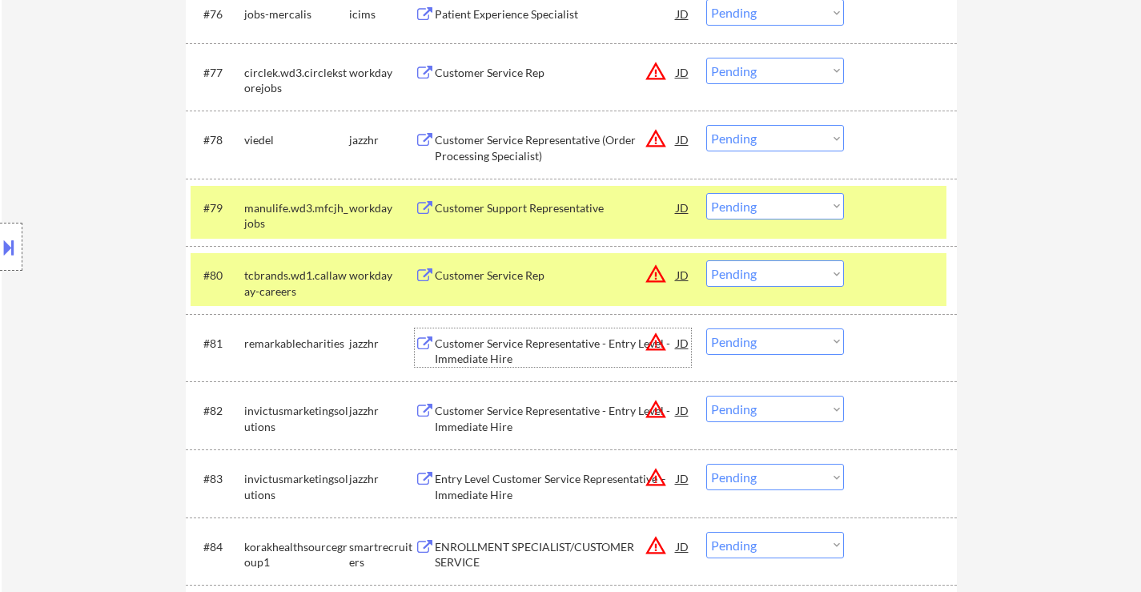
click at [514, 347] on div "Customer Service Representative - Entry Level - Immediate Hire" at bounding box center [556, 350] width 242 height 31
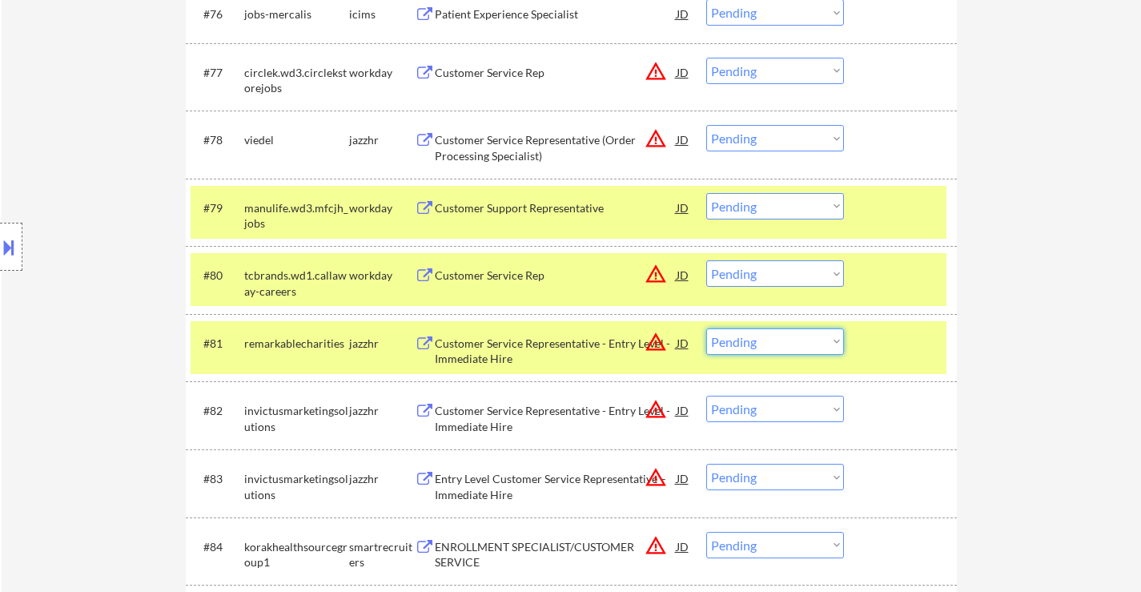
click at [798, 335] on select "Choose an option... Pending Applied Excluded (Questions) Excluded (Expired) Exc…" at bounding box center [775, 341] width 138 height 26
click at [706, 328] on select "Choose an option... Pending Applied Excluded (Questions) Excluded (Expired) Exc…" at bounding box center [775, 341] width 138 height 26
click at [906, 339] on div at bounding box center [902, 342] width 70 height 29
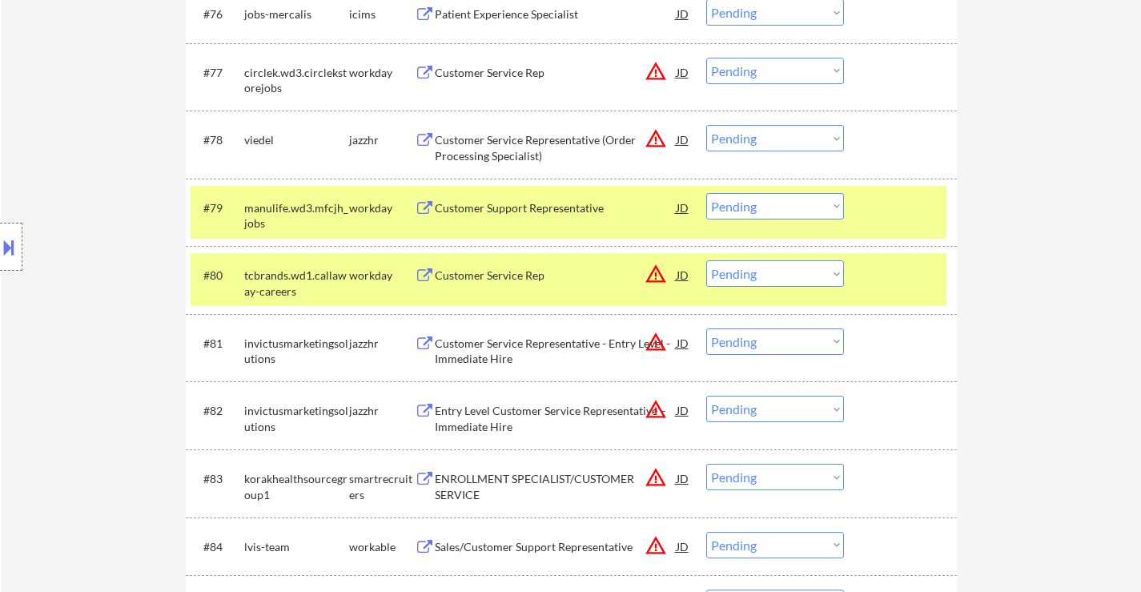
click at [533, 352] on div "Customer Service Representative - Entry Level - Immediate Hire" at bounding box center [556, 350] width 242 height 31
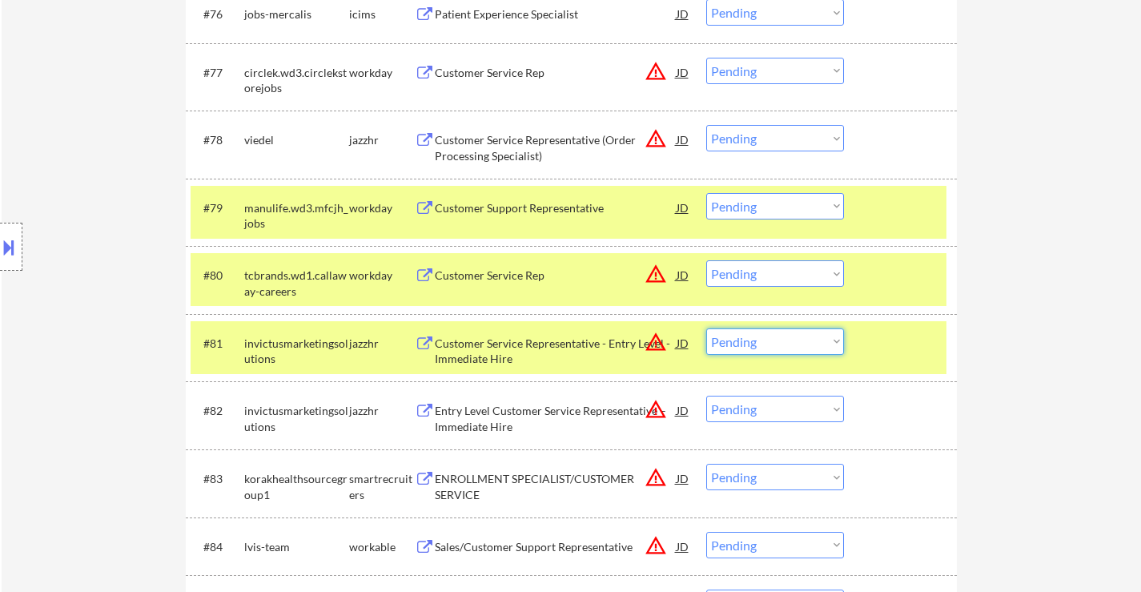
click at [766, 343] on select "Choose an option... Pending Applied Excluded (Questions) Excluded (Expired) Exc…" at bounding box center [775, 341] width 138 height 26
click at [706, 328] on select "Choose an option... Pending Applied Excluded (Questions) Excluded (Expired) Exc…" at bounding box center [775, 341] width 138 height 26
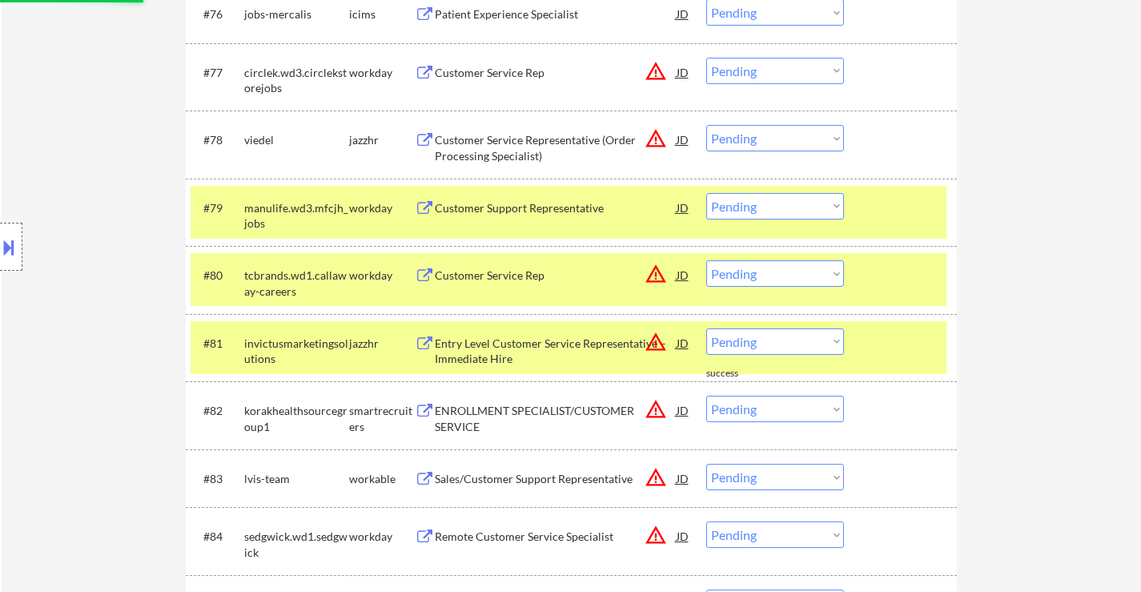
click at [555, 345] on div "Entry Level Customer Service Representative – Immediate Hire" at bounding box center [556, 350] width 242 height 31
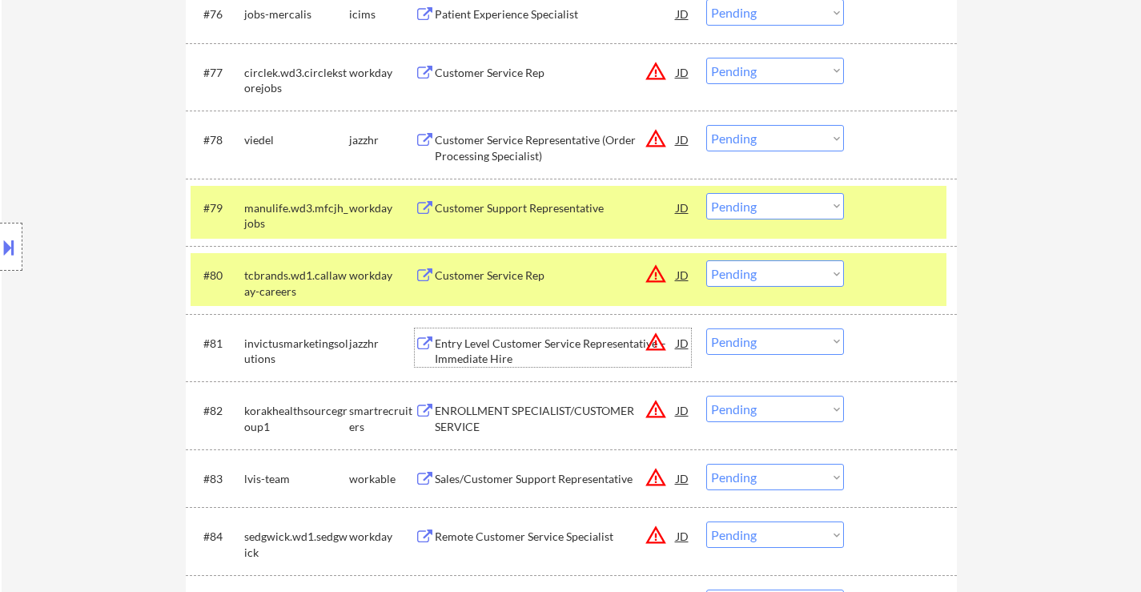
click at [756, 343] on select "Choose an option... Pending Applied Excluded (Questions) Excluded (Expired) Exc…" at bounding box center [775, 341] width 138 height 26
click at [706, 328] on select "Choose an option... Pending Applied Excluded (Questions) Excluded (Expired) Exc…" at bounding box center [775, 341] width 138 height 26
select select ""pending""
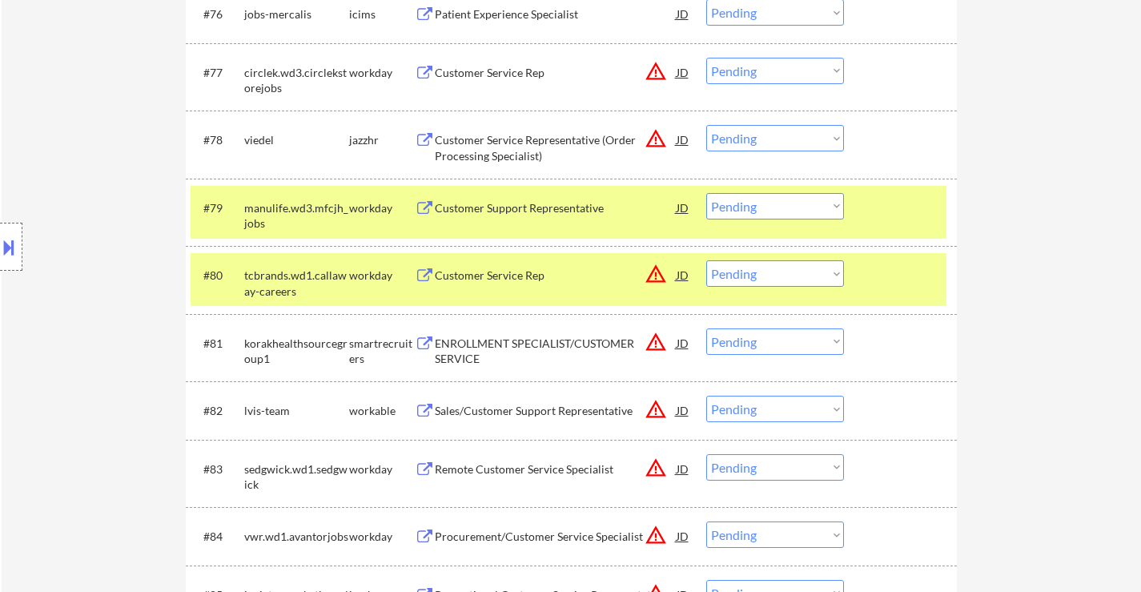
click at [523, 339] on div "ENROLLMENT SPECIALIST/CUSTOMER SERVICE" at bounding box center [556, 350] width 242 height 31
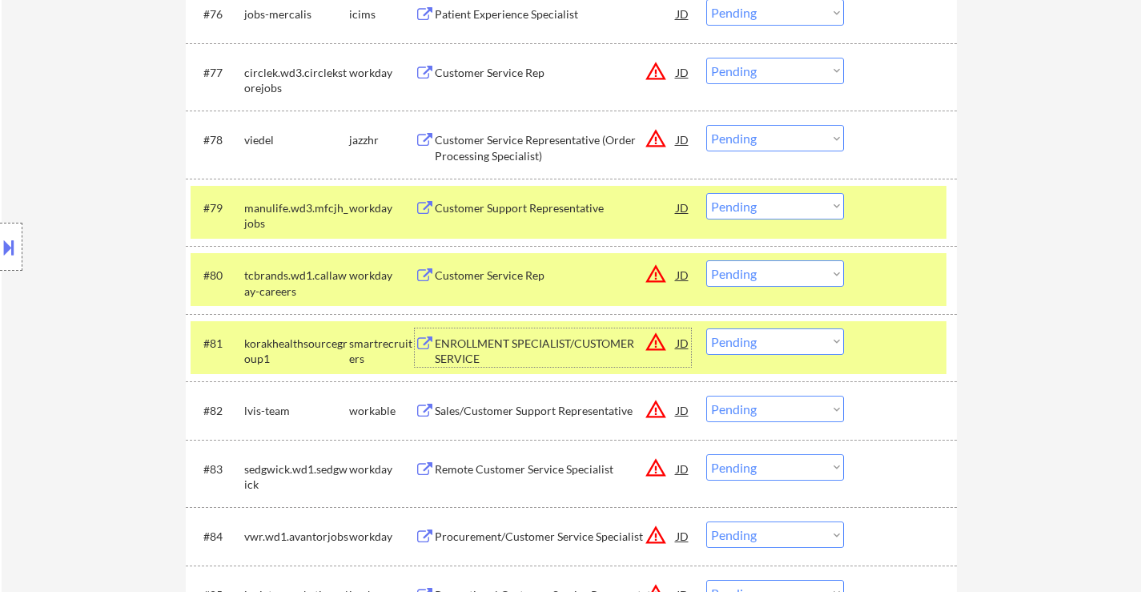
click at [740, 138] on select "Choose an option... Pending Applied Excluded (Questions) Excluded (Expired) Exc…" at bounding box center [775, 138] width 138 height 26
click at [706, 125] on select "Choose an option... Pending Applied Excluded (Questions) Excluded (Expired) Exc…" at bounding box center [775, 138] width 138 height 26
select select ""pending""
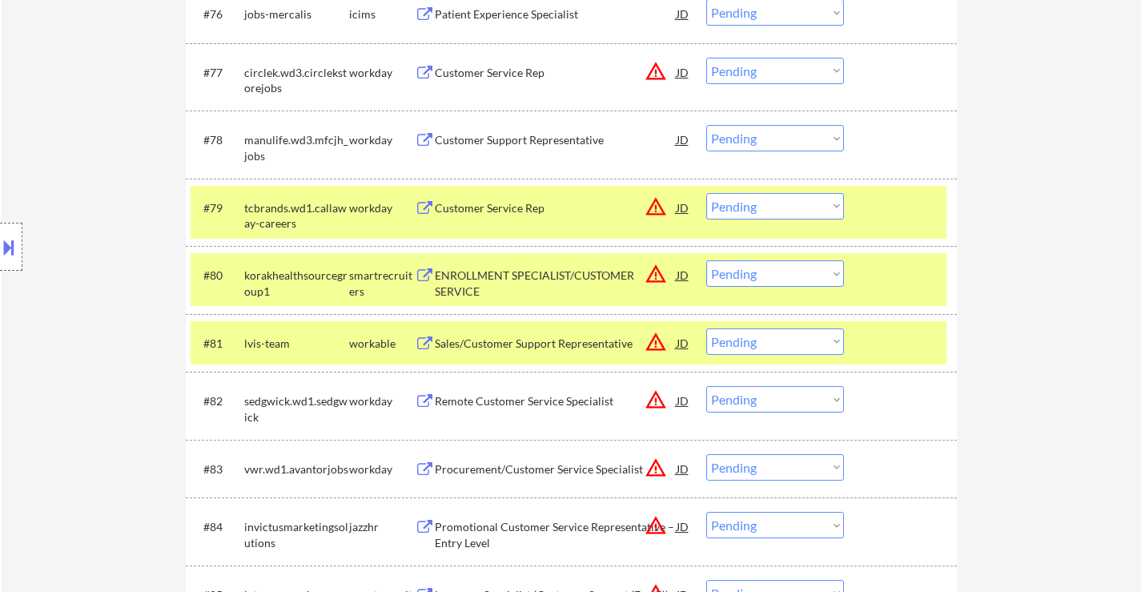
click at [812, 267] on select "Choose an option... Pending Applied Excluded (Questions) Excluded (Expired) Exc…" at bounding box center [775, 273] width 138 height 26
click at [706, 260] on select "Choose an option... Pending Applied Excluded (Questions) Excluded (Expired) Exc…" at bounding box center [775, 273] width 138 height 26
click at [519, 347] on div "Sales/Customer Support Representative" at bounding box center [556, 343] width 242 height 16
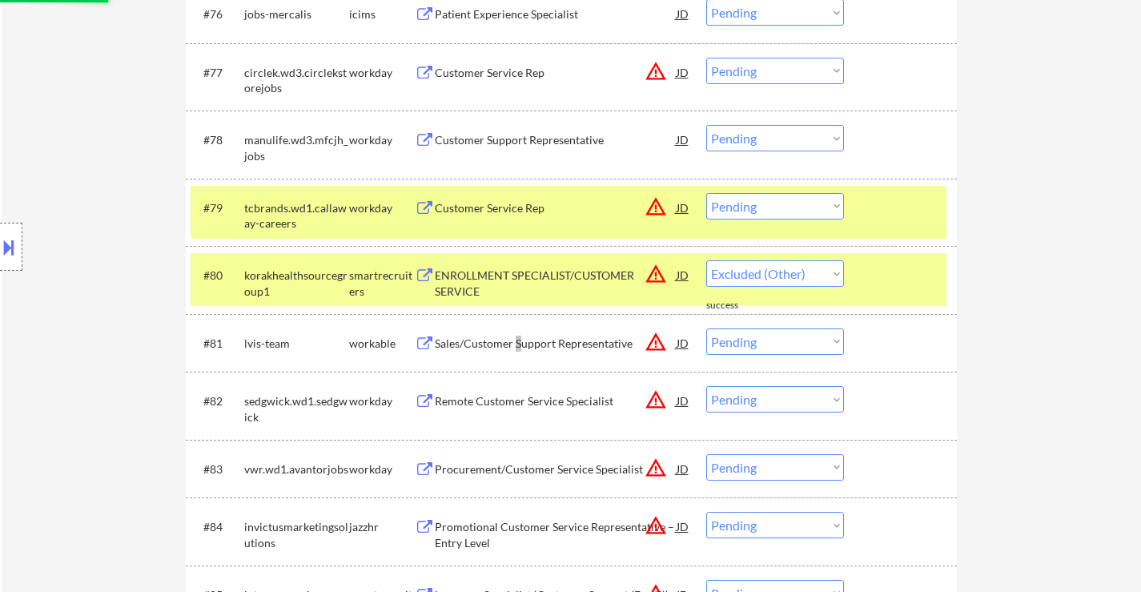
select select ""pending""
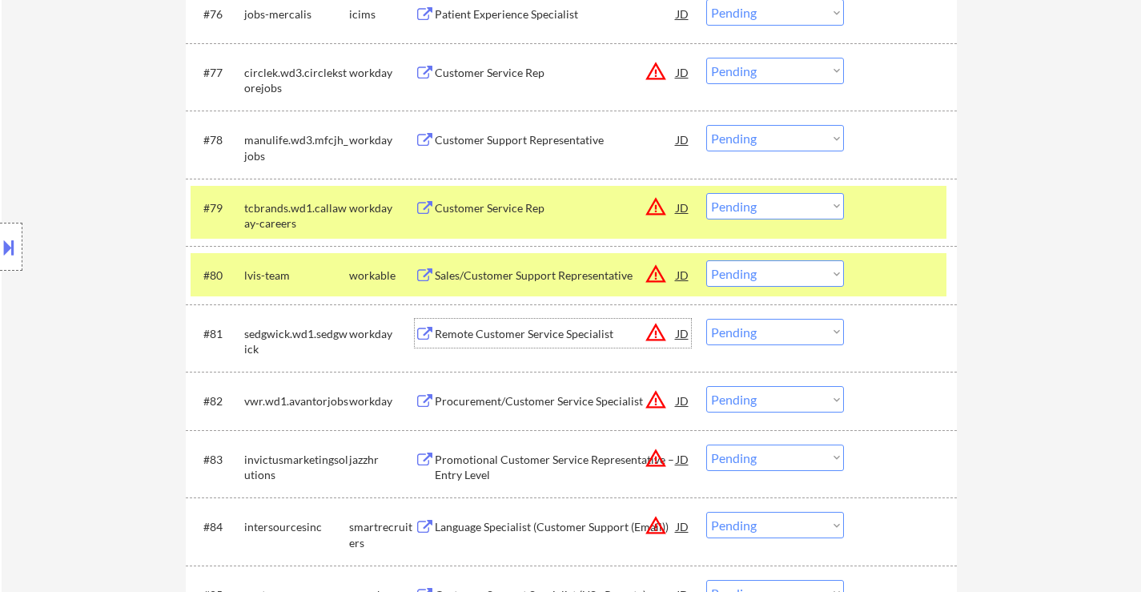
click at [892, 218] on div at bounding box center [902, 207] width 70 height 29
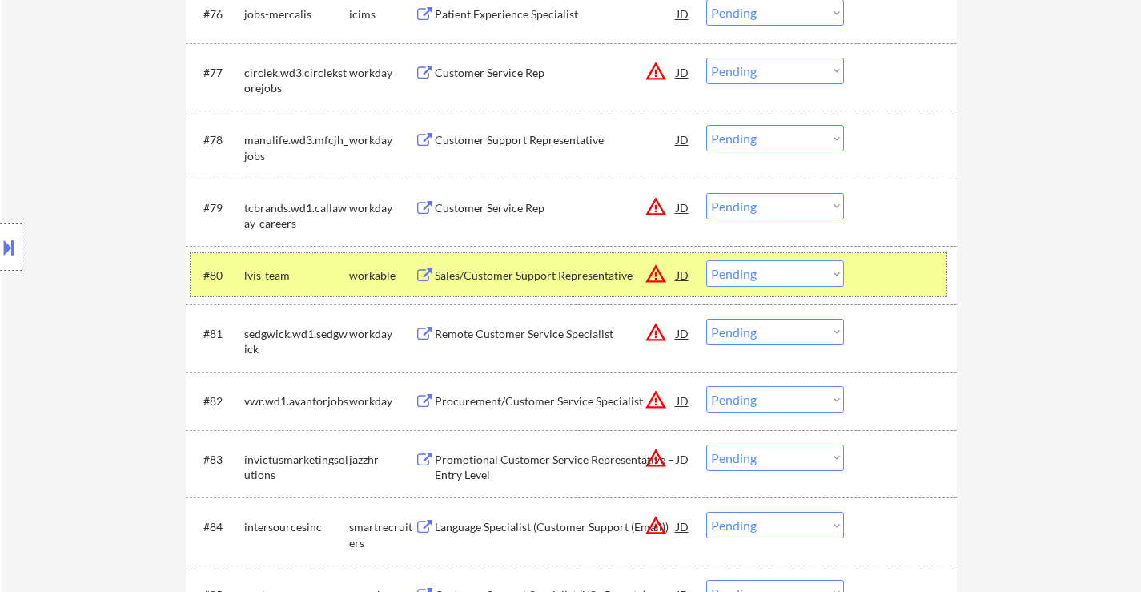
click at [885, 285] on div at bounding box center [902, 274] width 70 height 29
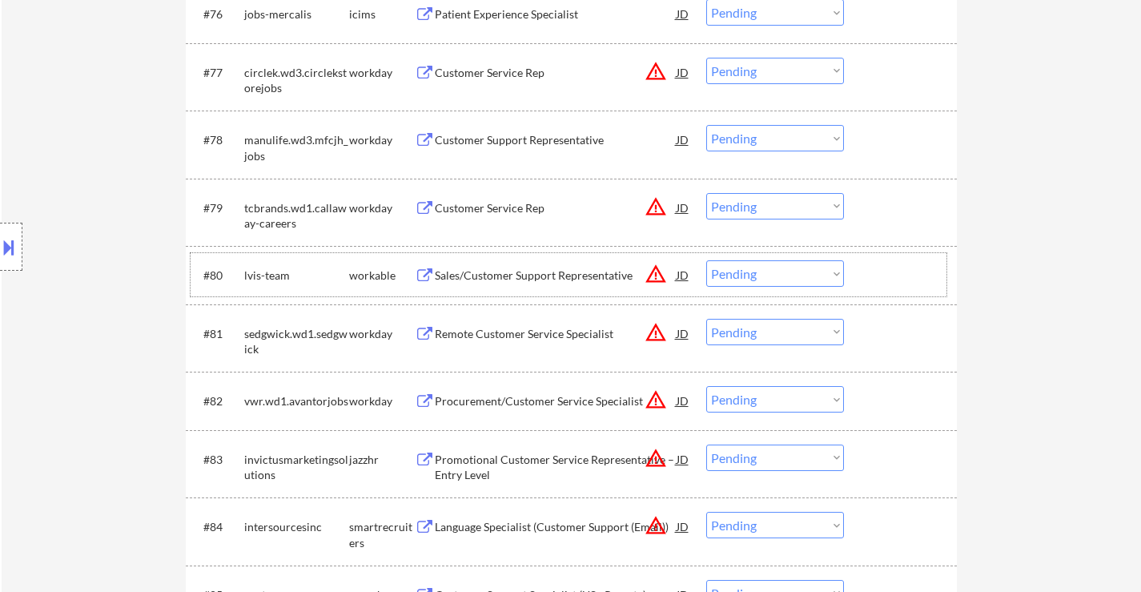
click at [901, 270] on div at bounding box center [902, 274] width 70 height 29
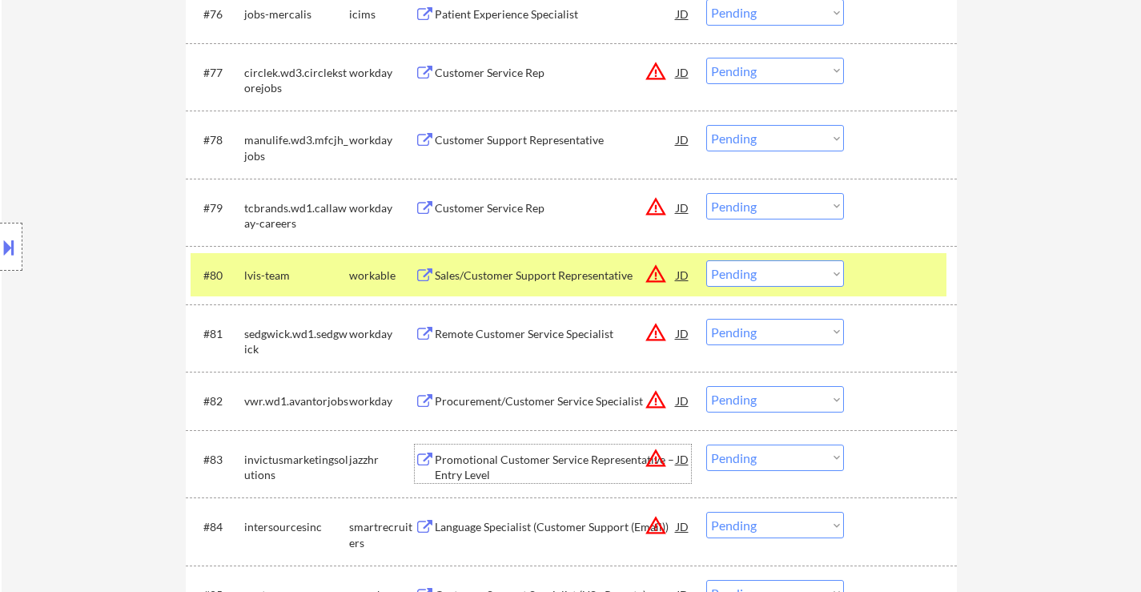
click at [551, 456] on div "Promotional Customer Service Representative – Entry Level" at bounding box center [556, 466] width 242 height 31
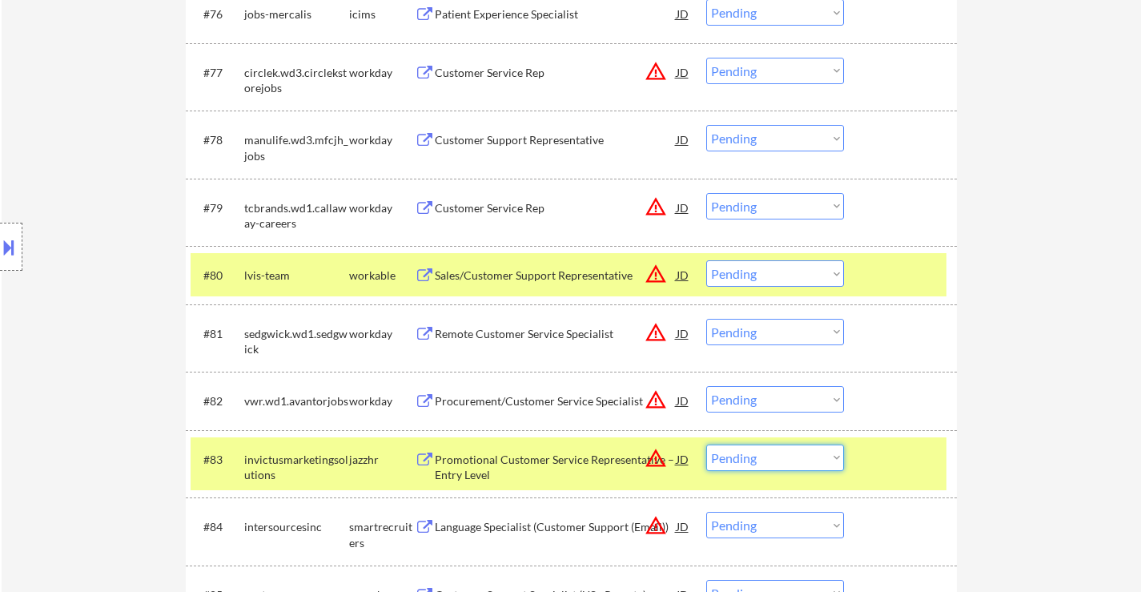
drag, startPoint x: 756, startPoint y: 460, endPoint x: 760, endPoint y: 451, distance: 10.1
click at [756, 460] on select "Choose an option... Pending Applied Excluded (Questions) Excluded (Expired) Exc…" at bounding box center [775, 457] width 138 height 26
click at [706, 444] on select "Choose an option... Pending Applied Excluded (Questions) Excluded (Expired) Exc…" at bounding box center [775, 457] width 138 height 26
click at [523, 521] on div "Language Specialist (Customer Support (Email))" at bounding box center [556, 527] width 242 height 16
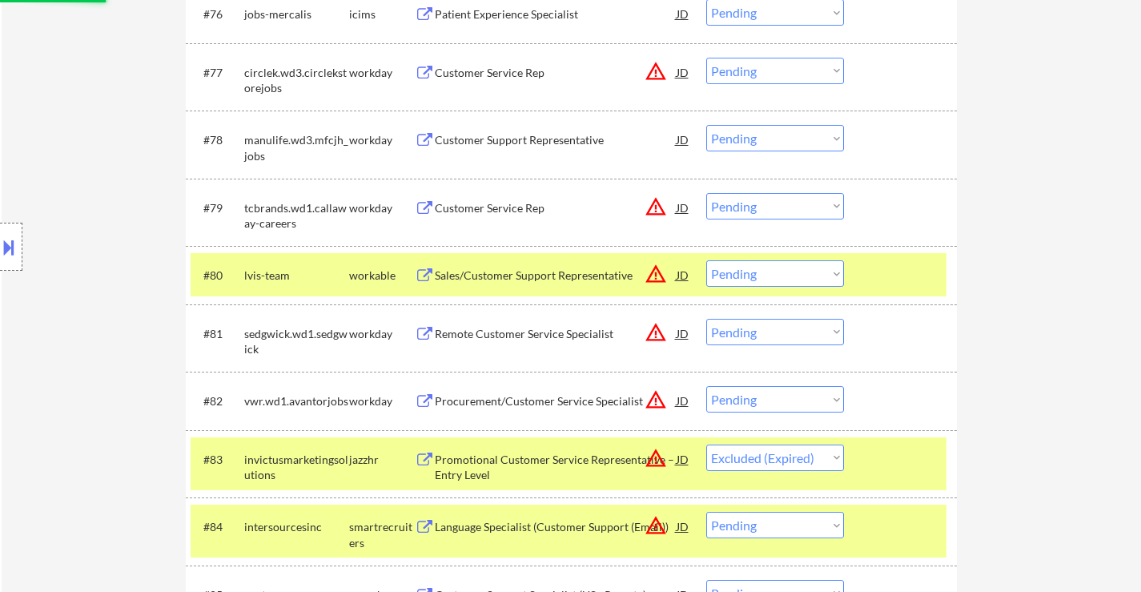
select select ""pending""
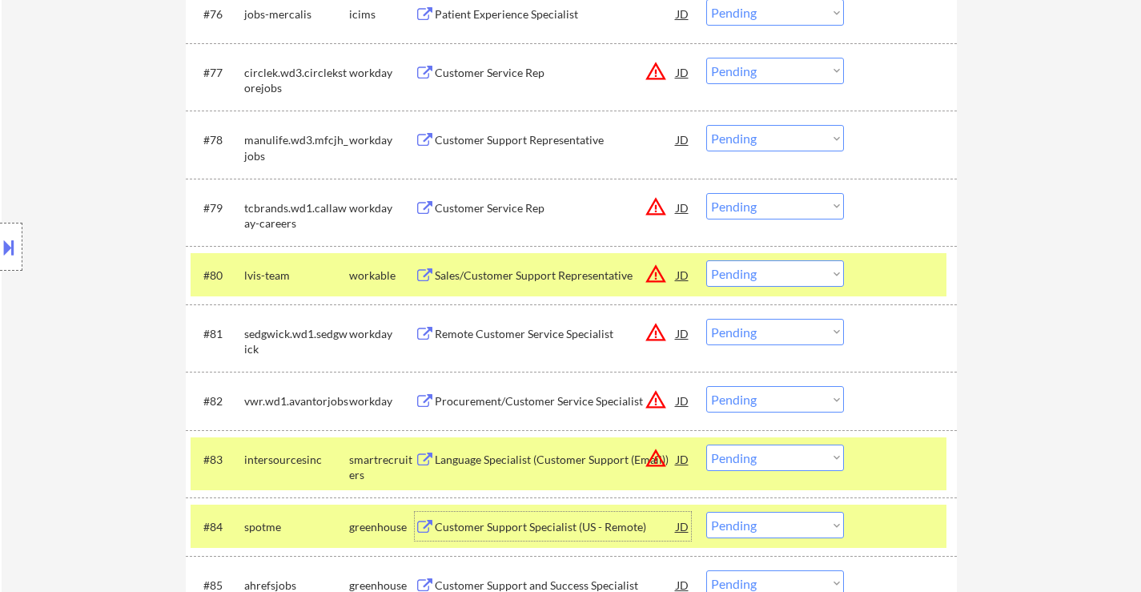
drag, startPoint x: 752, startPoint y: 269, endPoint x: 751, endPoint y: 278, distance: 8.8
click at [752, 269] on select "Choose an option... Pending Applied Excluded (Questions) Excluded (Expired) Exc…" at bounding box center [775, 273] width 138 height 26
click at [706, 260] on select "Choose an option... Pending Applied Excluded (Questions) Excluded (Expired) Exc…" at bounding box center [775, 273] width 138 height 26
select select ""pending""
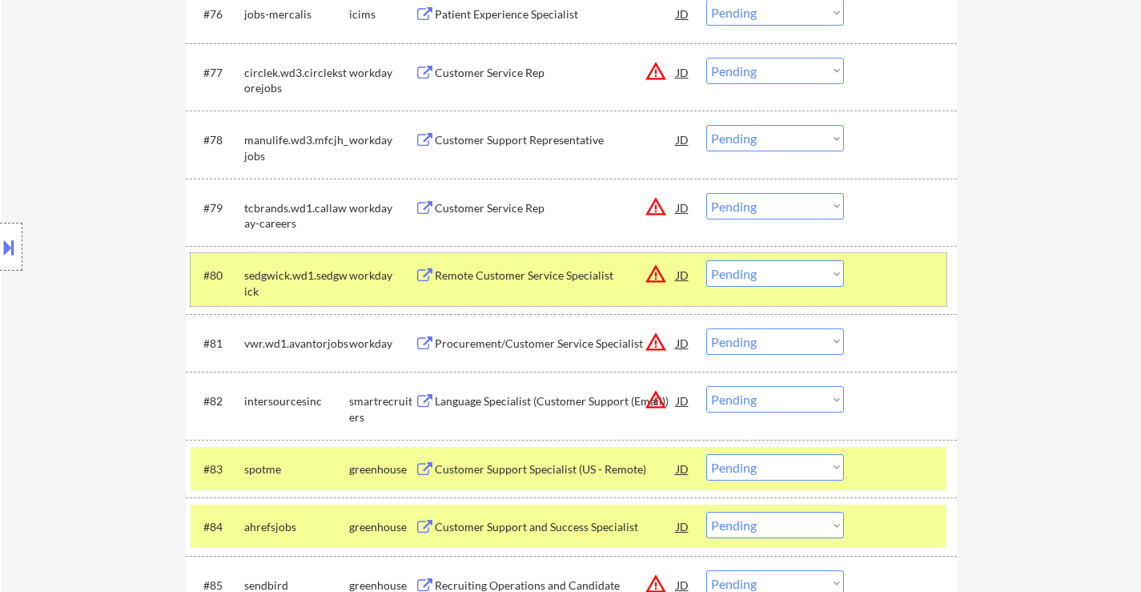
drag, startPoint x: 892, startPoint y: 268, endPoint x: 902, endPoint y: 274, distance: 11.1
click at [893, 267] on div at bounding box center [902, 274] width 70 height 29
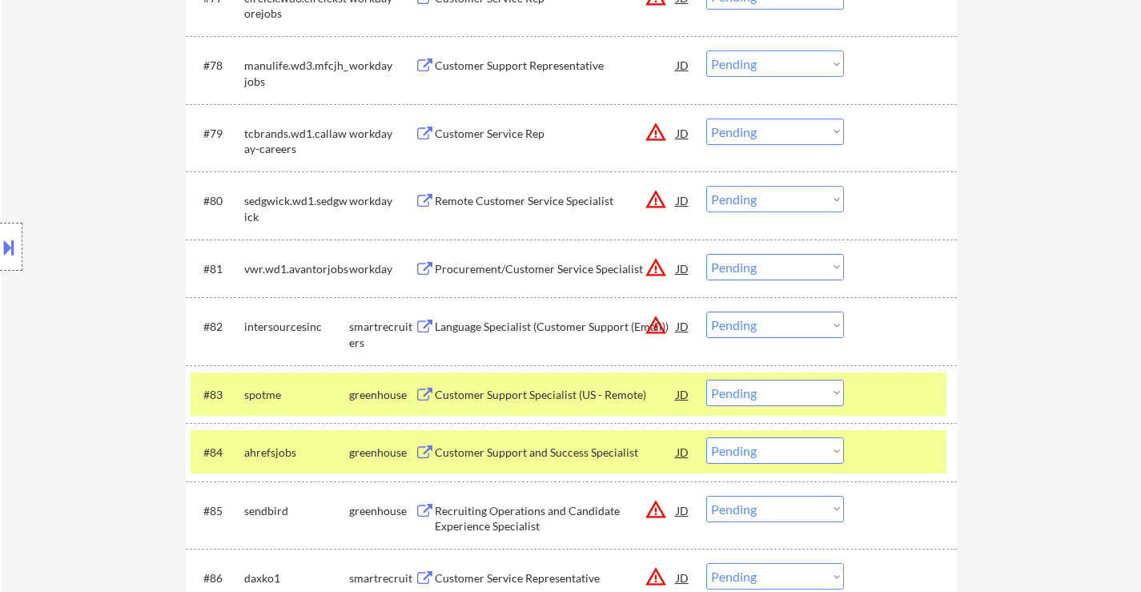
scroll to position [5683, 0]
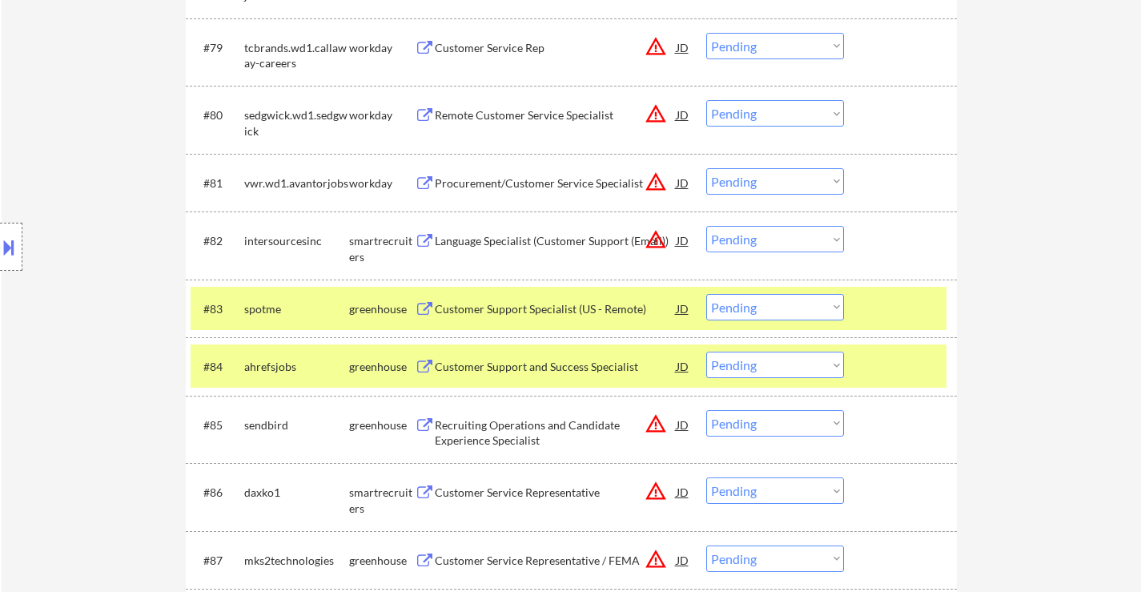
drag, startPoint x: 922, startPoint y: 288, endPoint x: 930, endPoint y: 303, distance: 16.5
click at [924, 287] on div "#83 spotme greenhouse Customer Support Specialist (US - Remote) JD warning_ambe…" at bounding box center [569, 308] width 756 height 43
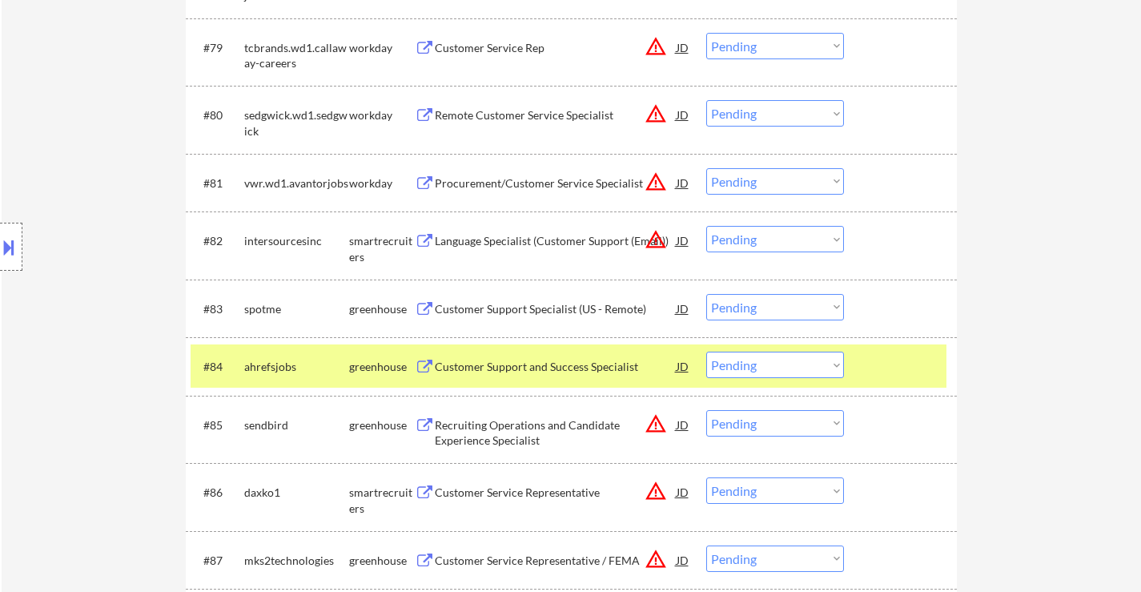
drag, startPoint x: 922, startPoint y: 343, endPoint x: 886, endPoint y: 321, distance: 42.0
click at [920, 342] on div "#84 ahrefsjobs greenhouse Customer Support and Success Specialist JD warning_am…" at bounding box center [571, 366] width 771 height 58
drag, startPoint x: 914, startPoint y: 380, endPoint x: 676, endPoint y: 342, distance: 241.6
click at [881, 375] on div at bounding box center [902, 365] width 70 height 29
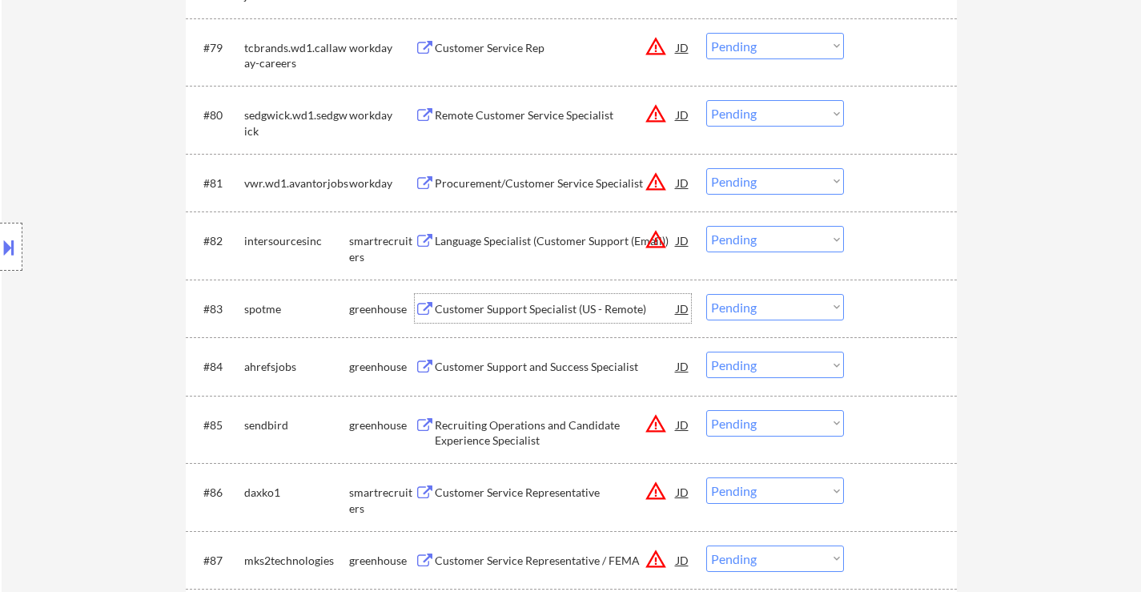
click at [614, 314] on div "Customer Support Specialist (US - Remote)" at bounding box center [556, 309] width 242 height 16
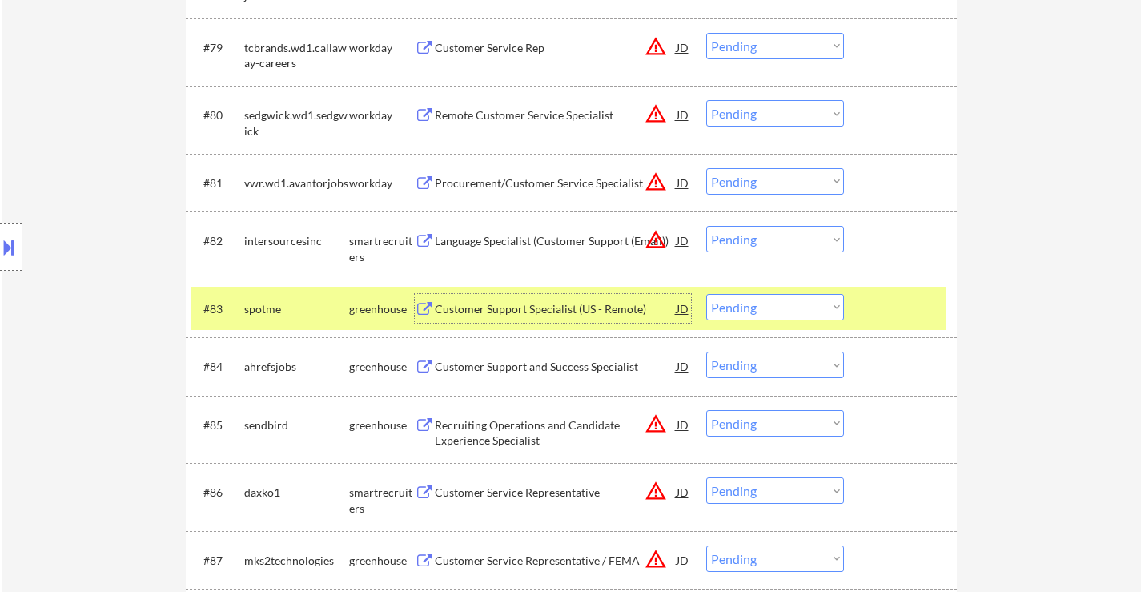
click at [761, 242] on select "Choose an option... Pending Applied Excluded (Questions) Excluded (Expired) Exc…" at bounding box center [775, 239] width 138 height 26
click at [706, 226] on select "Choose an option... Pending Applied Excluded (Questions) Excluded (Expired) Exc…" at bounding box center [775, 239] width 138 height 26
click at [514, 299] on div "Customer Support Specialist (US - Remote)" at bounding box center [556, 308] width 242 height 29
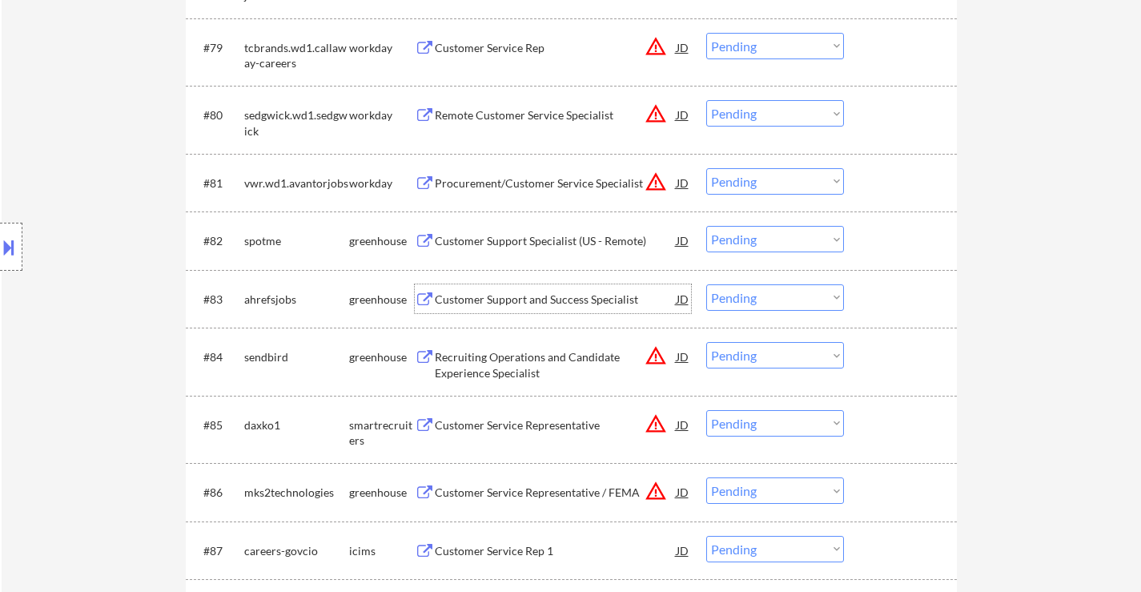
click at [548, 295] on div "Customer Support and Success Specialist" at bounding box center [556, 299] width 242 height 16
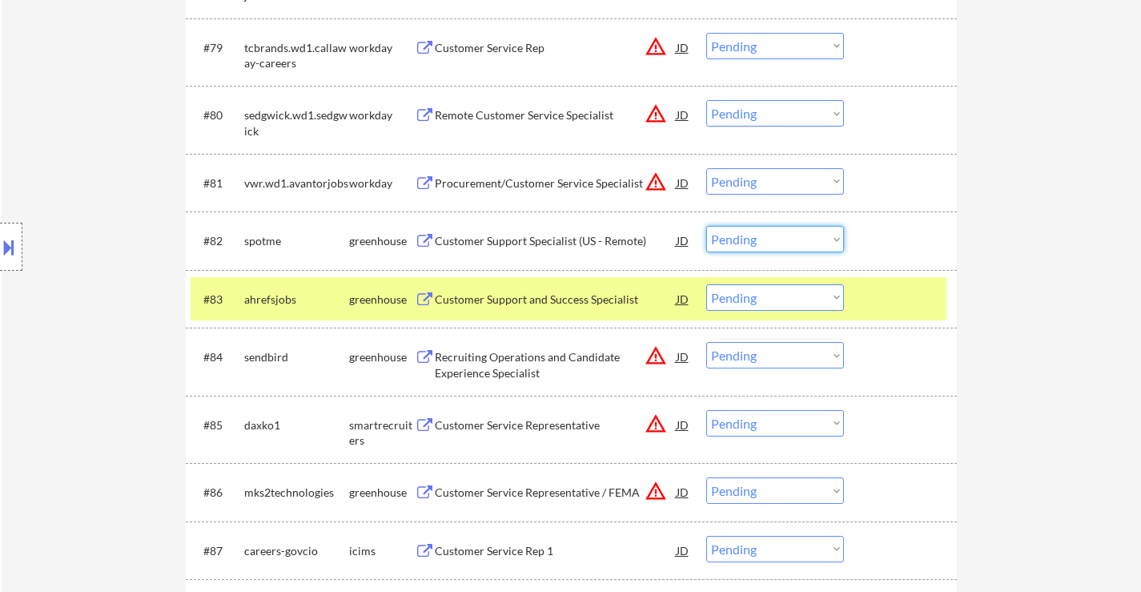
click at [785, 243] on select "Choose an option... Pending Applied Excluded (Questions) Excluded (Expired) Exc…" at bounding box center [775, 239] width 138 height 26
click at [706, 226] on select "Choose an option... Pending Applied Excluded (Questions) Excluded (Expired) Exc…" at bounding box center [775, 239] width 138 height 26
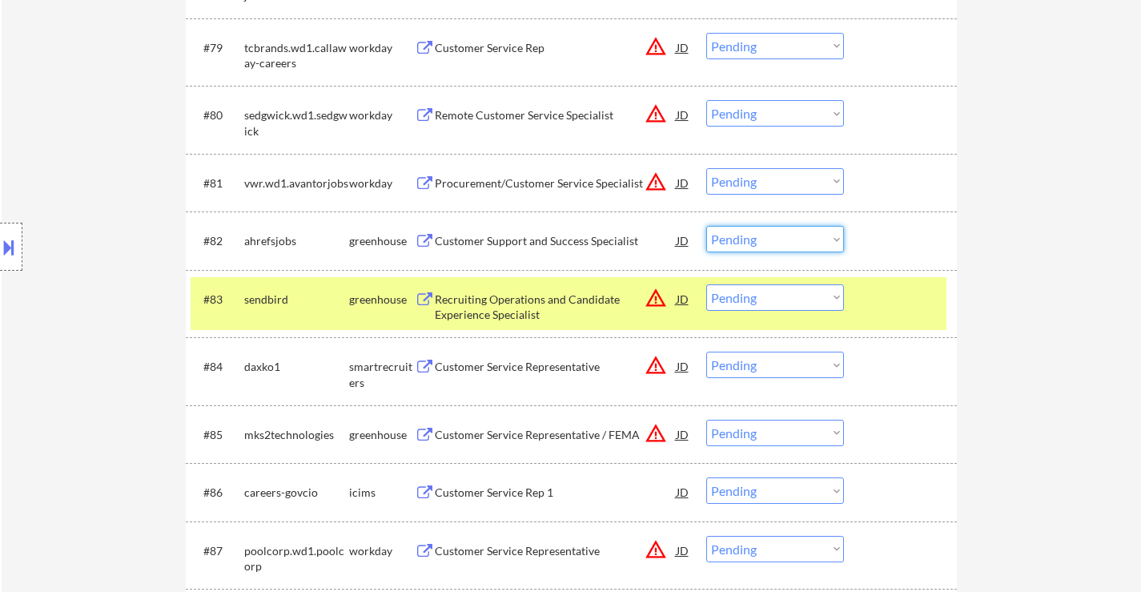
drag, startPoint x: 770, startPoint y: 231, endPoint x: 772, endPoint y: 241, distance: 9.7
click at [770, 231] on select "Choose an option... Pending Applied Excluded (Questions) Excluded (Expired) Exc…" at bounding box center [775, 239] width 138 height 26
click at [706, 226] on select "Choose an option... Pending Applied Excluded (Questions) Excluded (Expired) Exc…" at bounding box center [775, 239] width 138 height 26
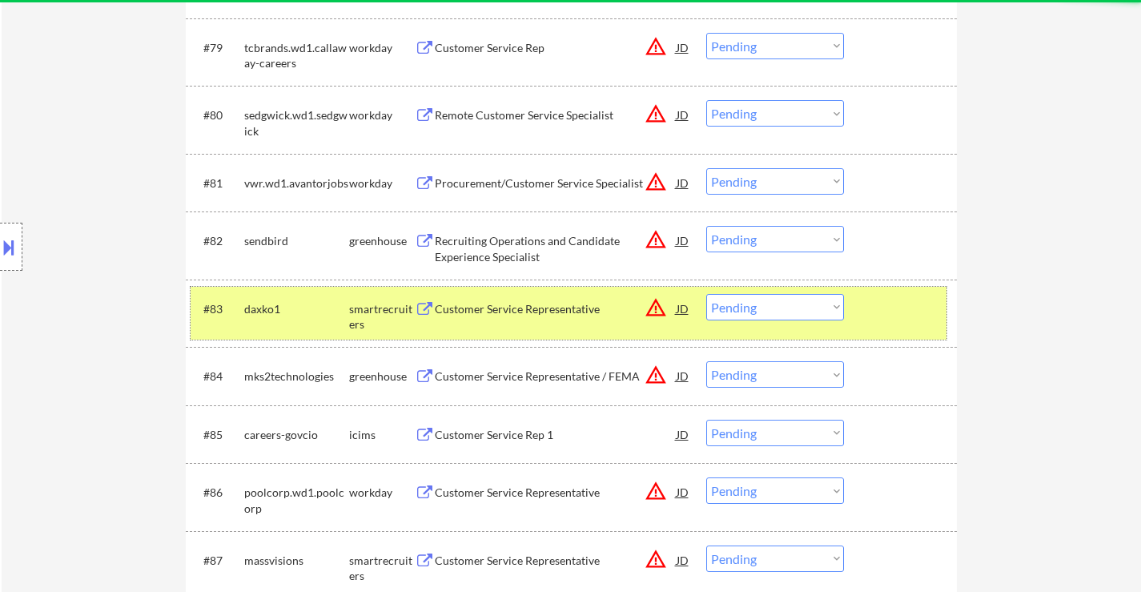
click at [875, 304] on div at bounding box center [902, 308] width 70 height 29
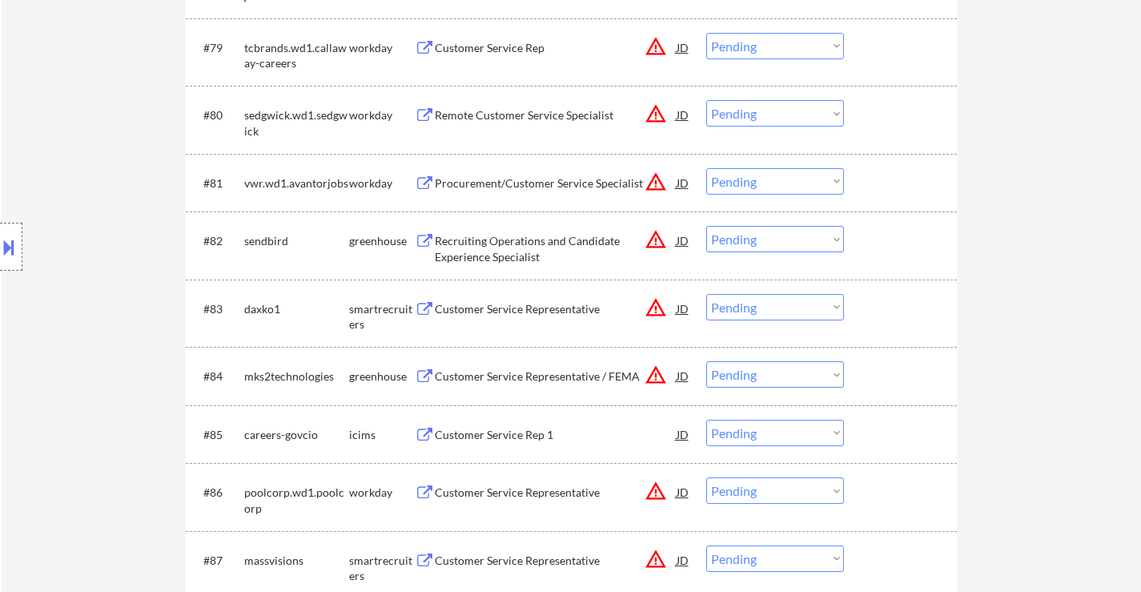
click at [874, 257] on div "#82 sendbird greenhouse Recruiting Operations and Candidate Experience Speciali…" at bounding box center [569, 245] width 756 height 53
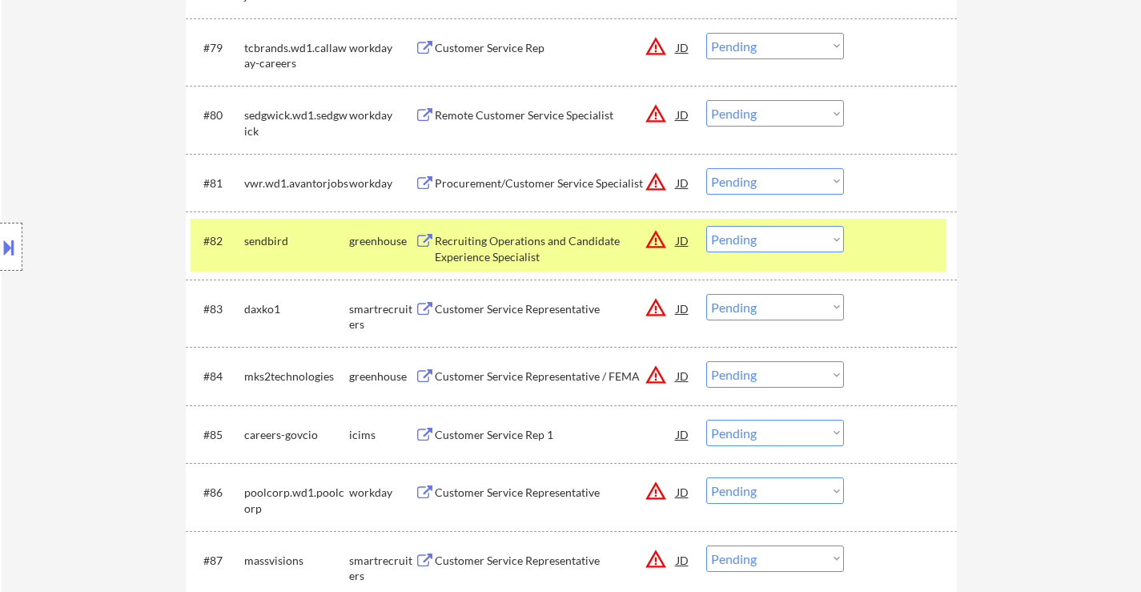
click at [872, 227] on div at bounding box center [902, 240] width 70 height 29
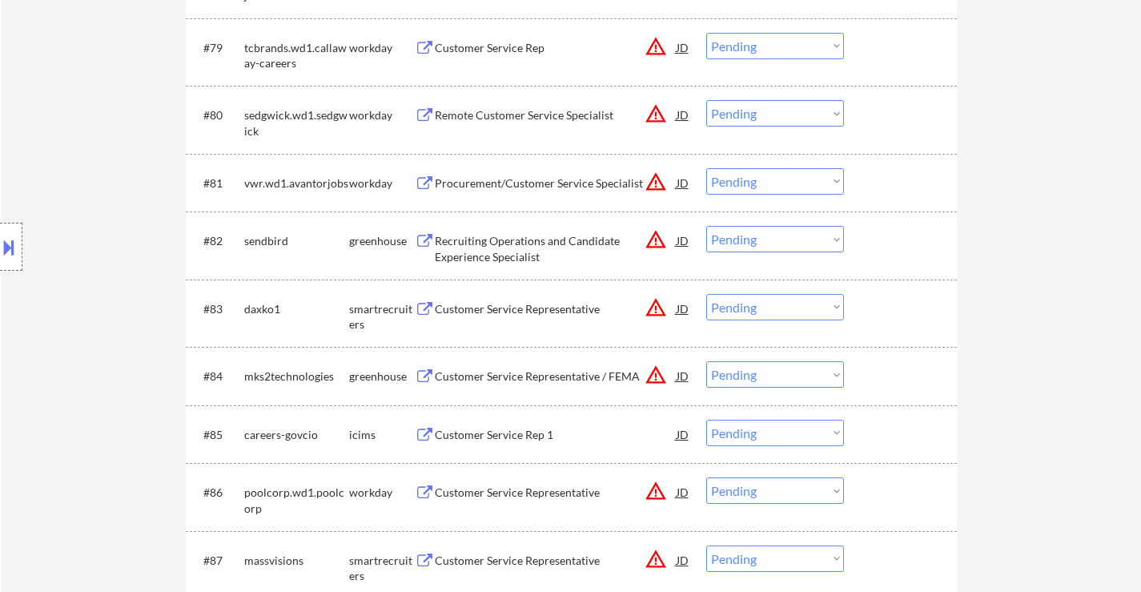
click at [511, 242] on div "Recruiting Operations and Candidate Experience Specialist" at bounding box center [556, 248] width 242 height 31
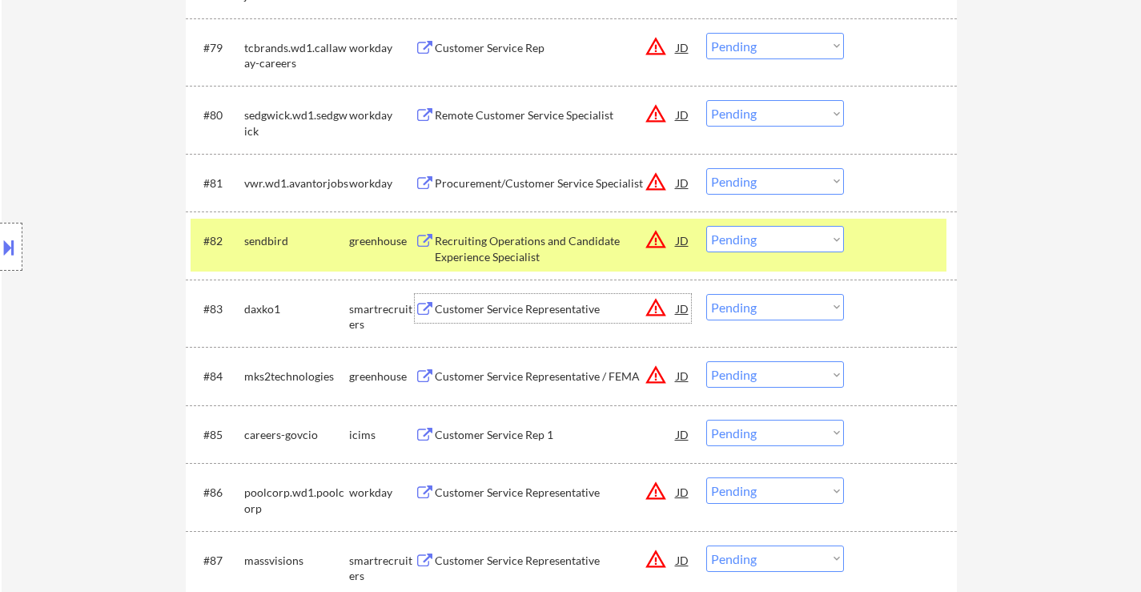
click at [553, 306] on div "Customer Service Representative" at bounding box center [556, 309] width 242 height 16
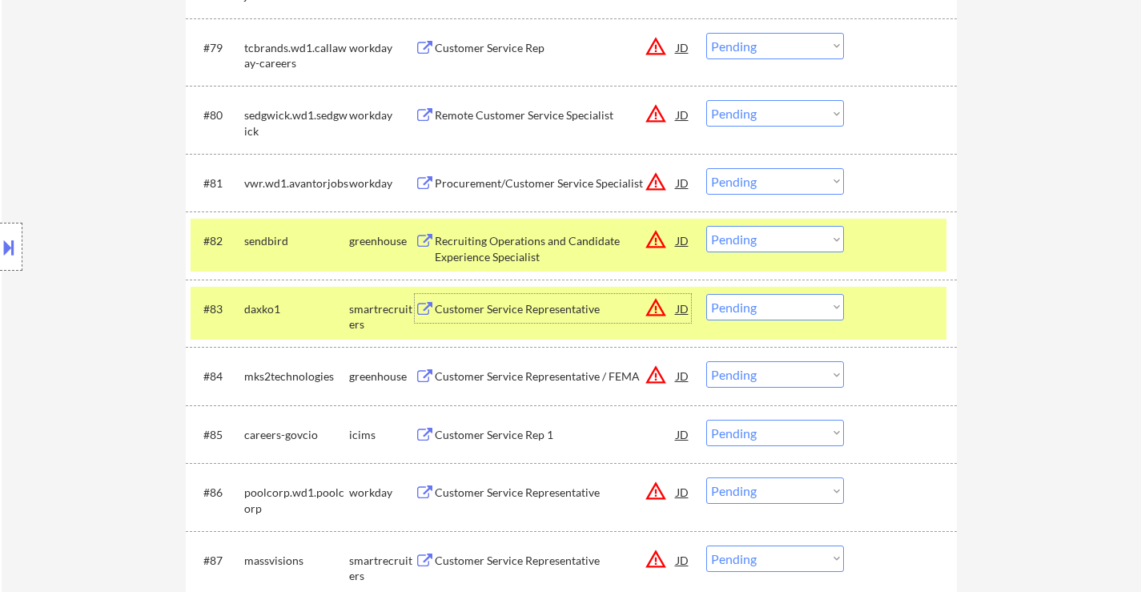
click at [773, 237] on select "Choose an option... Pending Applied Excluded (Questions) Excluded (Expired) Exc…" at bounding box center [775, 239] width 138 height 26
click at [706, 226] on select "Choose an option... Pending Applied Excluded (Questions) Excluded (Expired) Exc…" at bounding box center [775, 239] width 138 height 26
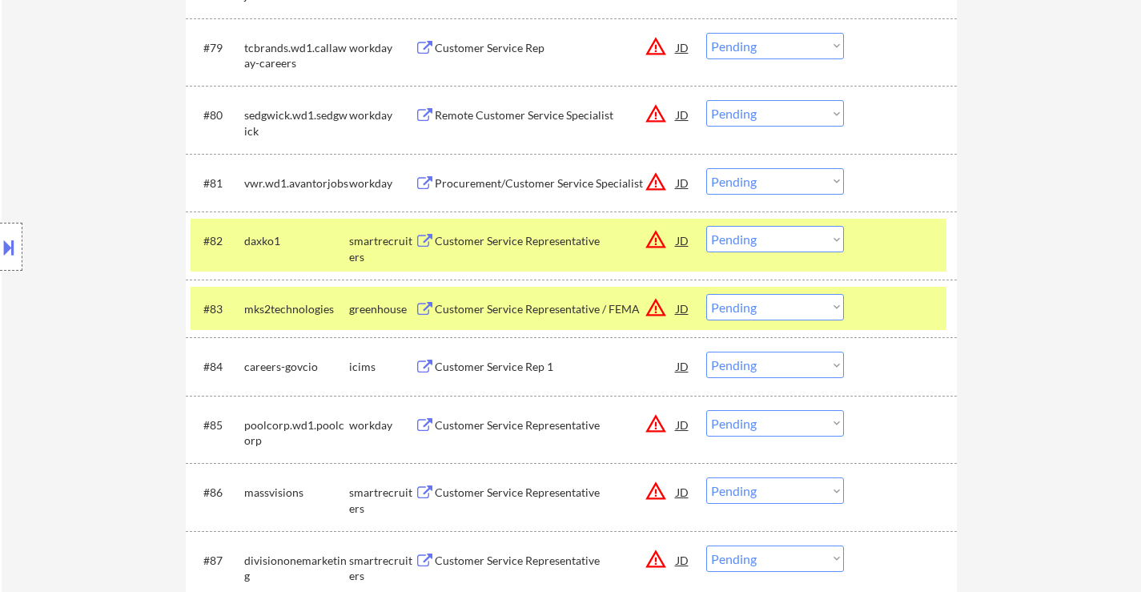
drag, startPoint x: 777, startPoint y: 236, endPoint x: 780, endPoint y: 249, distance: 13.0
click at [777, 236] on select "Choose an option... Pending Applied Excluded (Questions) Excluded (Expired) Exc…" at bounding box center [775, 239] width 138 height 26
click at [706, 226] on select "Choose an option... Pending Applied Excluded (Questions) Excluded (Expired) Exc…" at bounding box center [775, 239] width 138 height 26
select select ""pending""
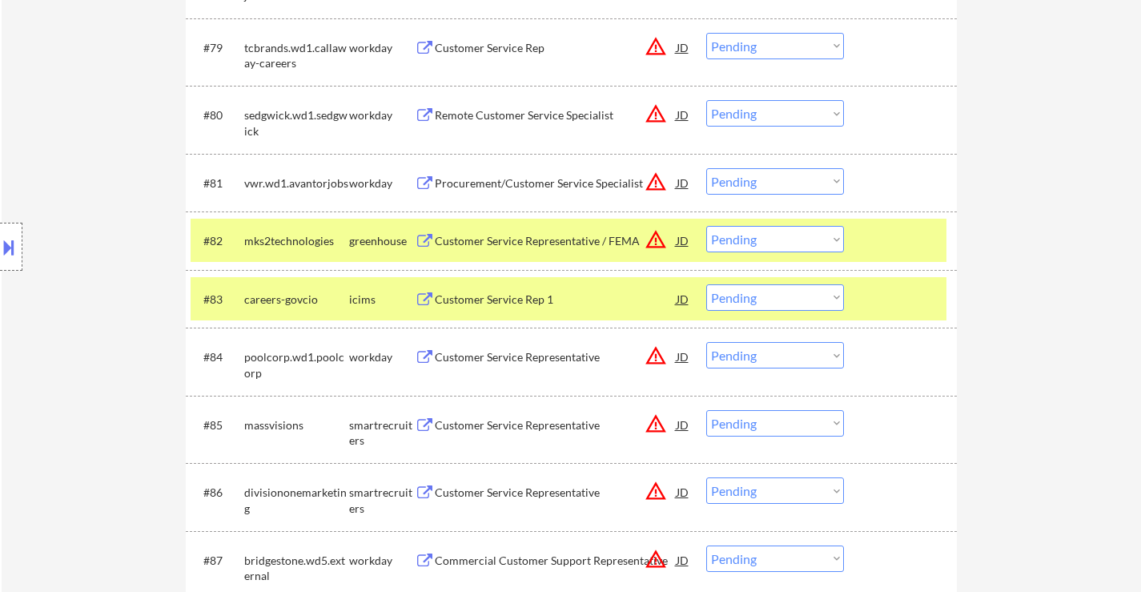
click at [909, 278] on div "#83 careers-govcio icims Customer Service Rep 1 JD warning_amber Choose an opti…" at bounding box center [569, 298] width 756 height 43
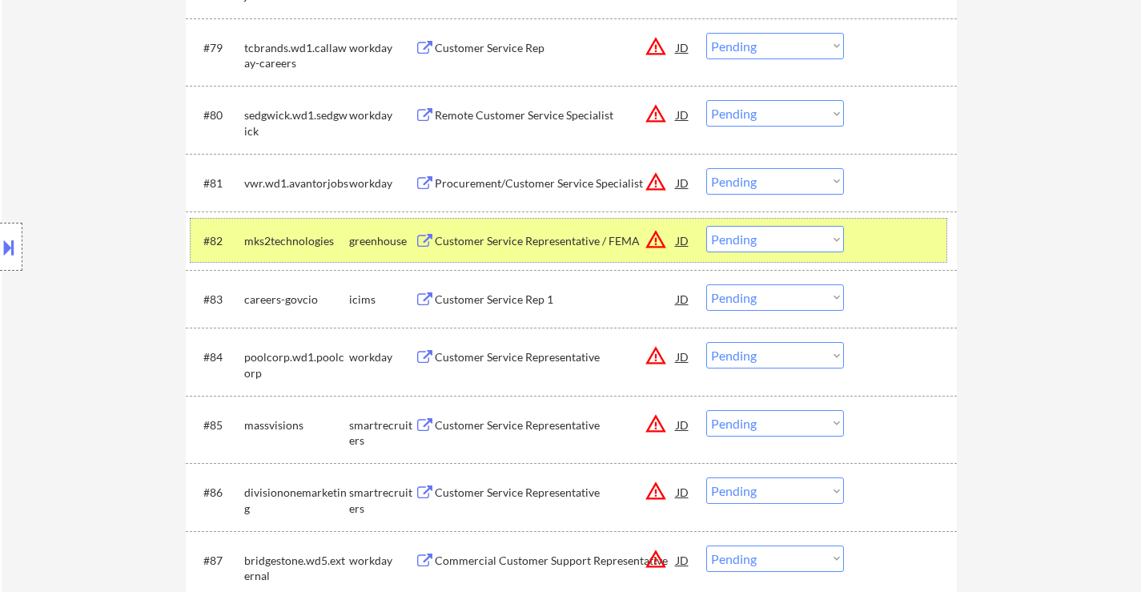
click at [921, 238] on div at bounding box center [902, 240] width 70 height 29
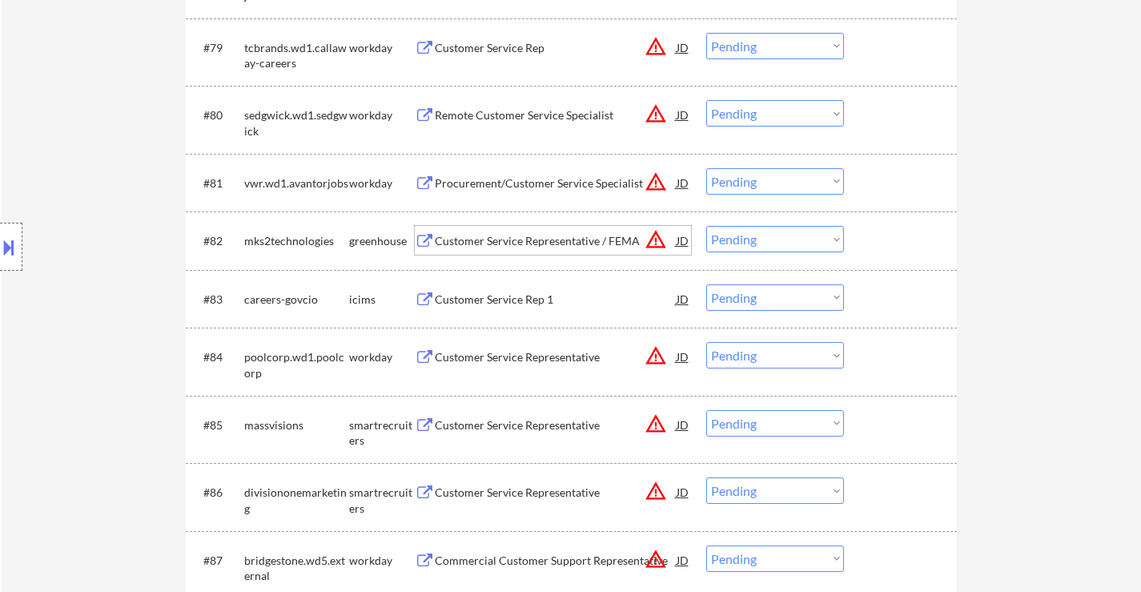
click at [575, 243] on div "Customer Service Representative / FEMA" at bounding box center [556, 241] width 242 height 16
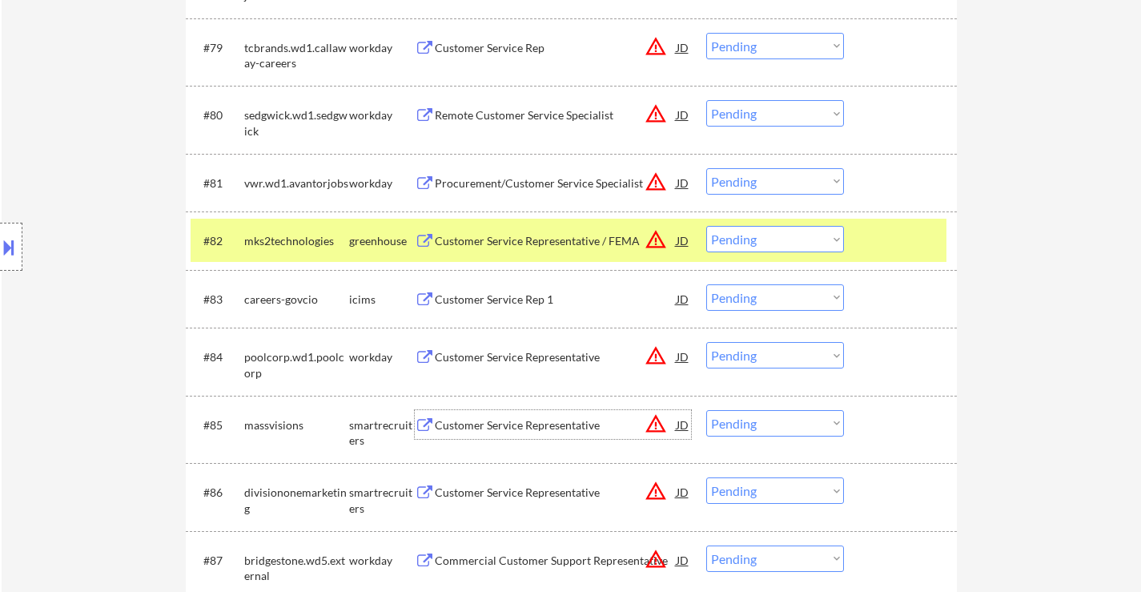
click at [542, 423] on div "Customer Service Representative" at bounding box center [556, 425] width 242 height 16
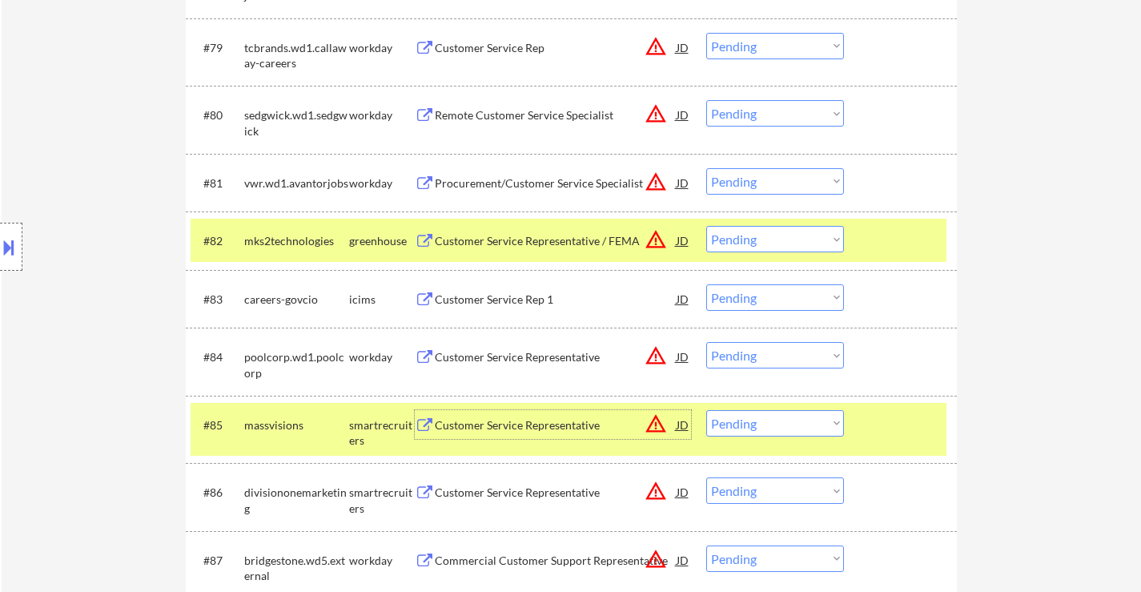
click at [789, 427] on select "Choose an option... Pending Applied Excluded (Questions) Excluded (Expired) Exc…" at bounding box center [775, 423] width 138 height 26
click at [706, 410] on select "Choose an option... Pending Applied Excluded (Questions) Excluded (Expired) Exc…" at bounding box center [775, 423] width 138 height 26
select select ""pending""
click at [811, 233] on select "Choose an option... Pending Applied Excluded (Questions) Excluded (Expired) Exc…" at bounding box center [775, 239] width 138 height 26
click at [706, 226] on select "Choose an option... Pending Applied Excluded (Questions) Excluded (Expired) Exc…" at bounding box center [775, 239] width 138 height 26
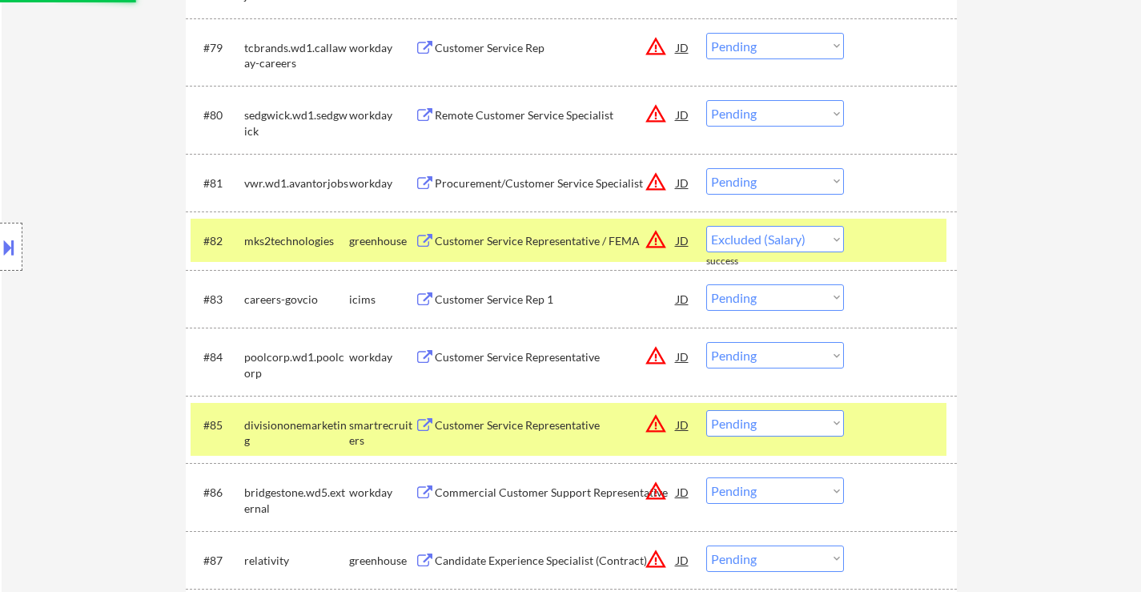
select select ""pending""
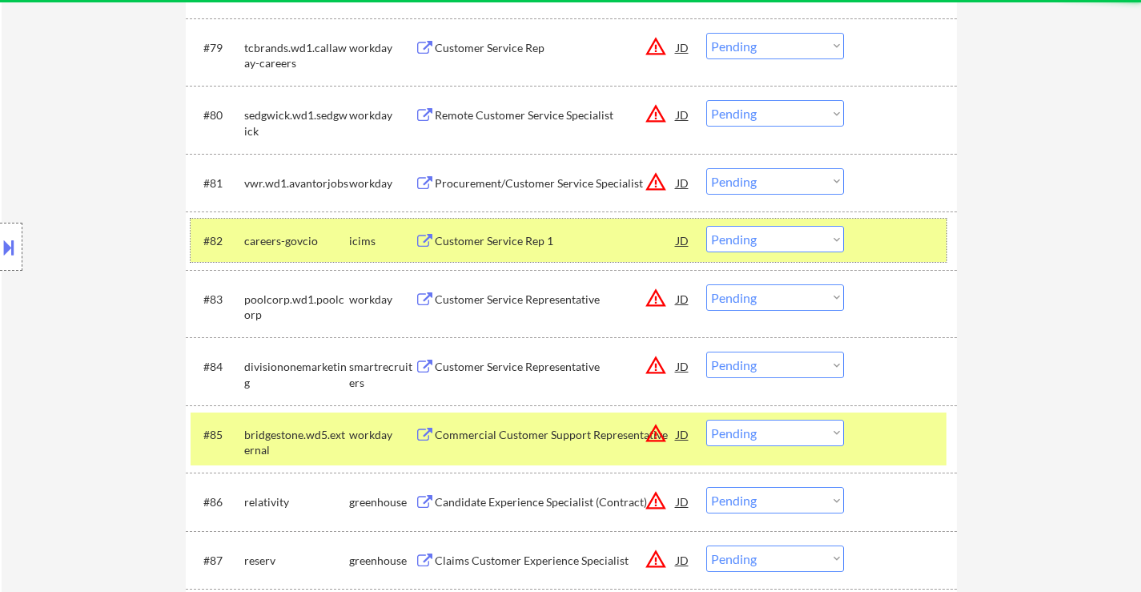
click at [876, 255] on div at bounding box center [902, 240] width 70 height 29
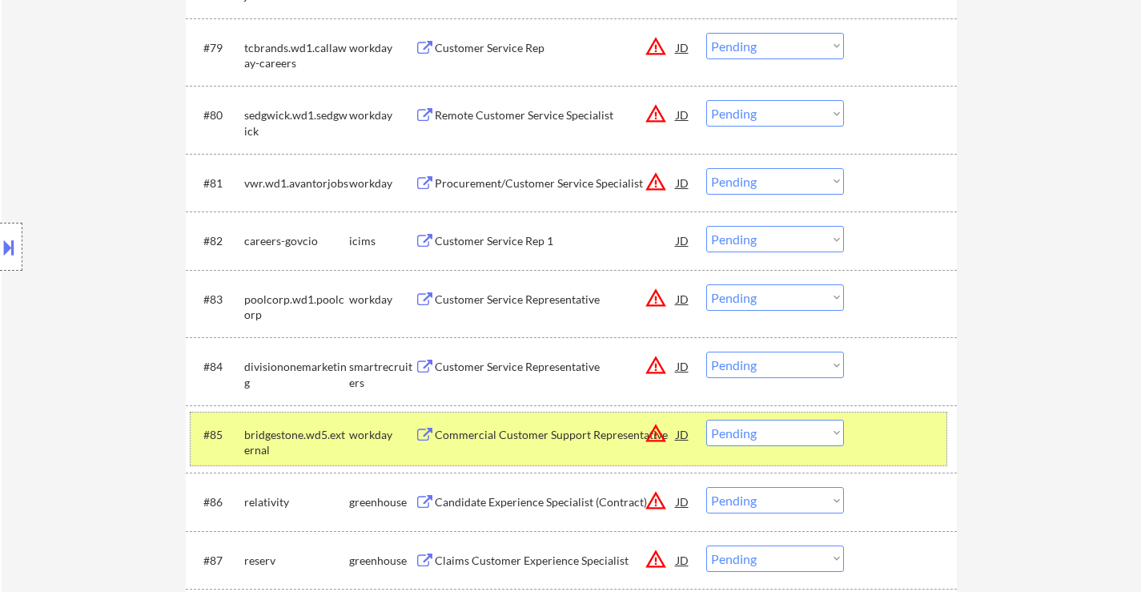
click at [876, 443] on div at bounding box center [902, 433] width 70 height 29
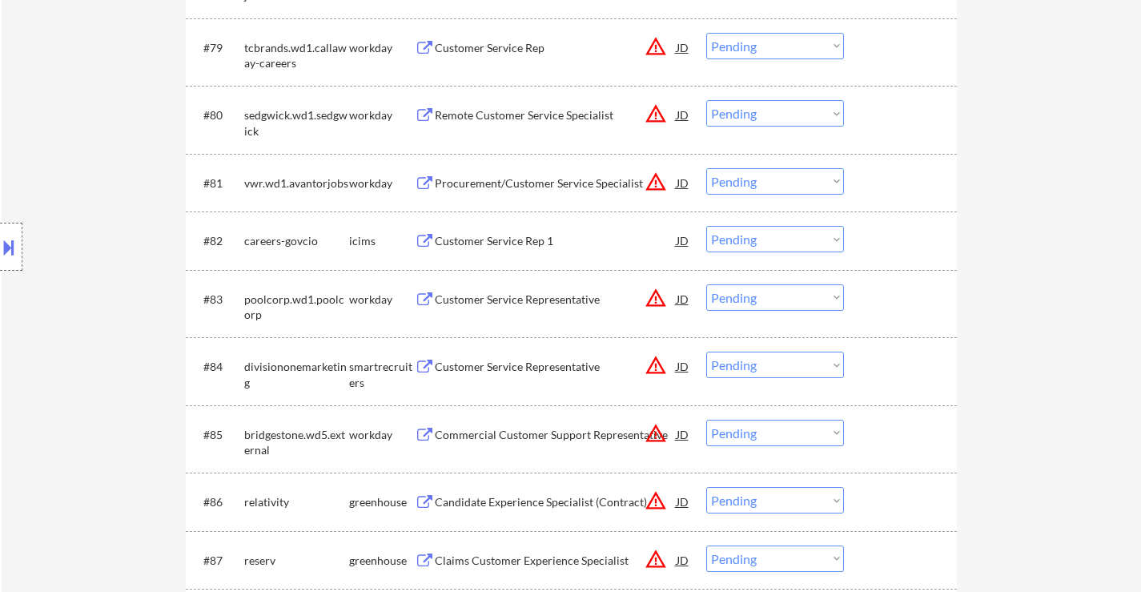
scroll to position [5763, 0]
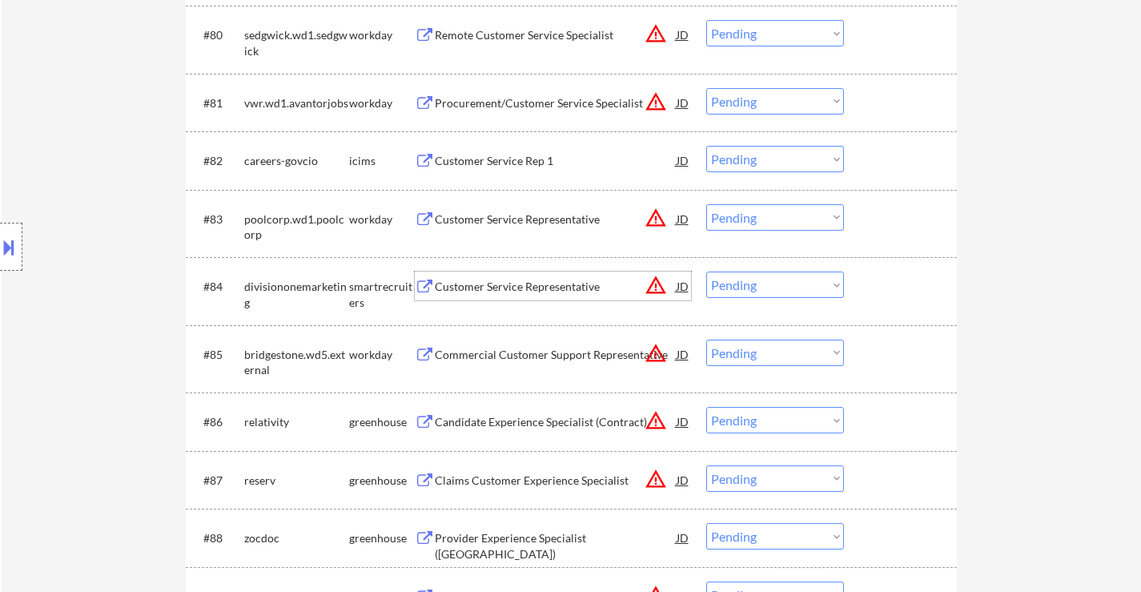
click at [564, 277] on div "Customer Service Representative" at bounding box center [556, 285] width 242 height 29
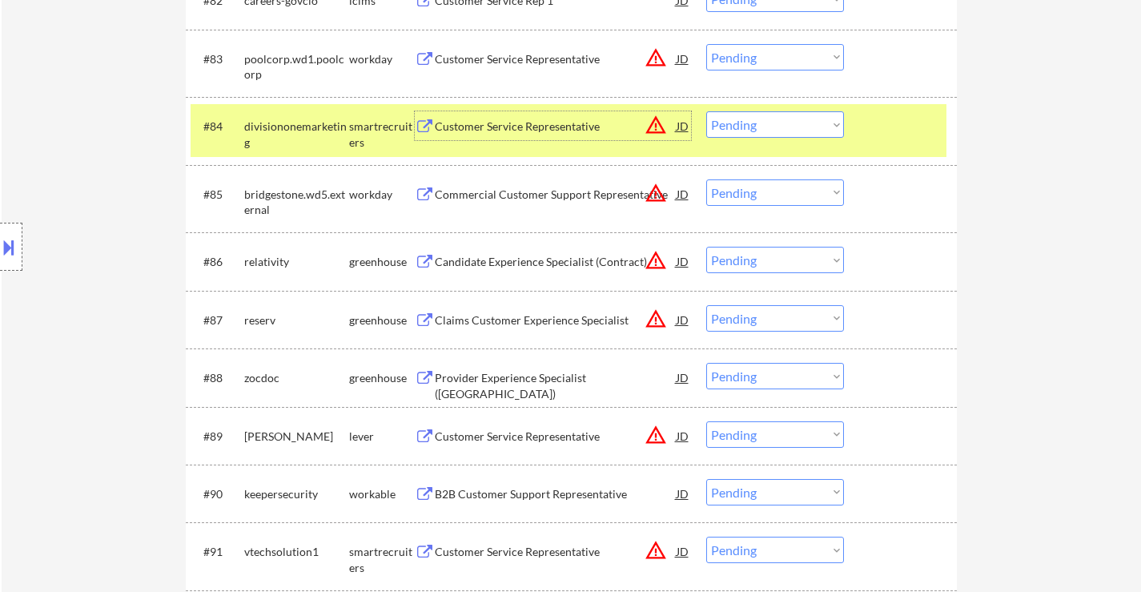
scroll to position [6003, 0]
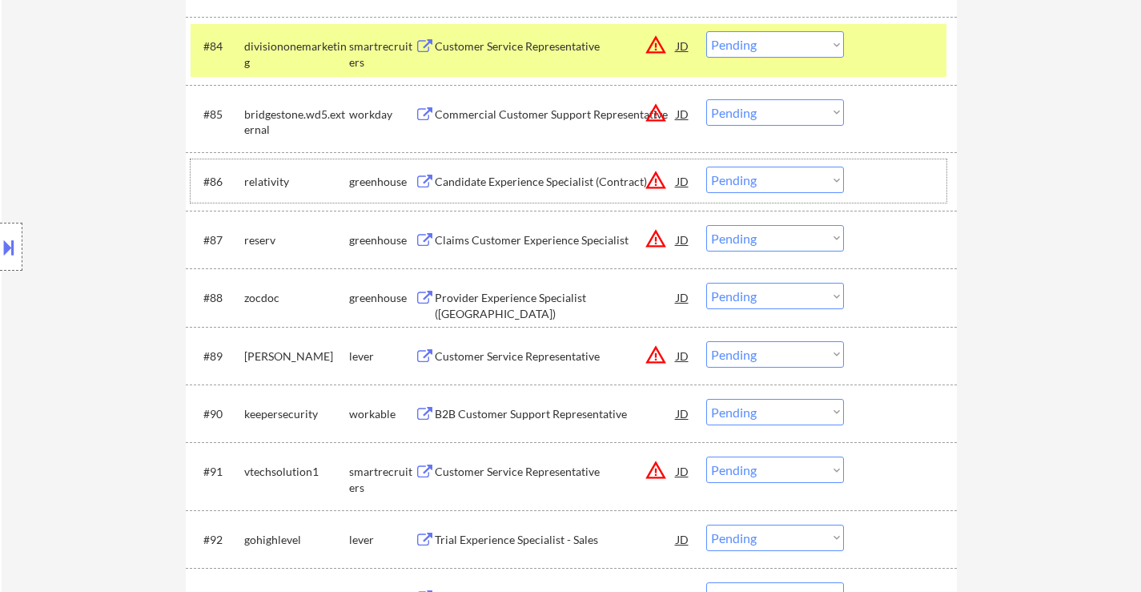
click at [547, 199] on div "#86 relativity greenhouse Candidate Experience Specialist (Contract) JD warning…" at bounding box center [569, 180] width 756 height 43
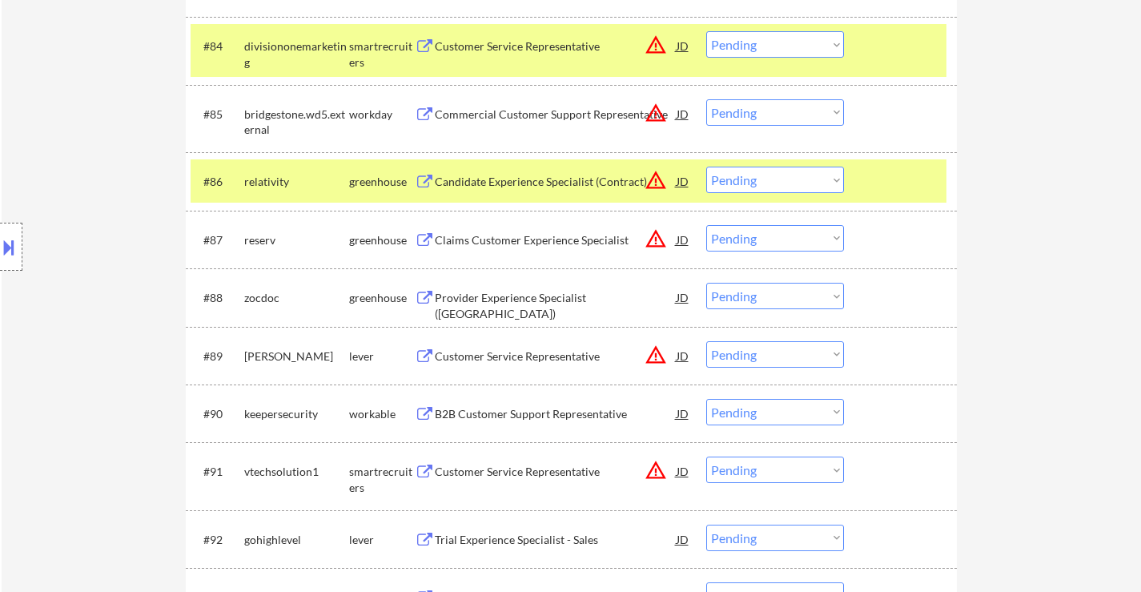
click at [561, 187] on div "Candidate Experience Specialist (Contract)" at bounding box center [556, 182] width 242 height 16
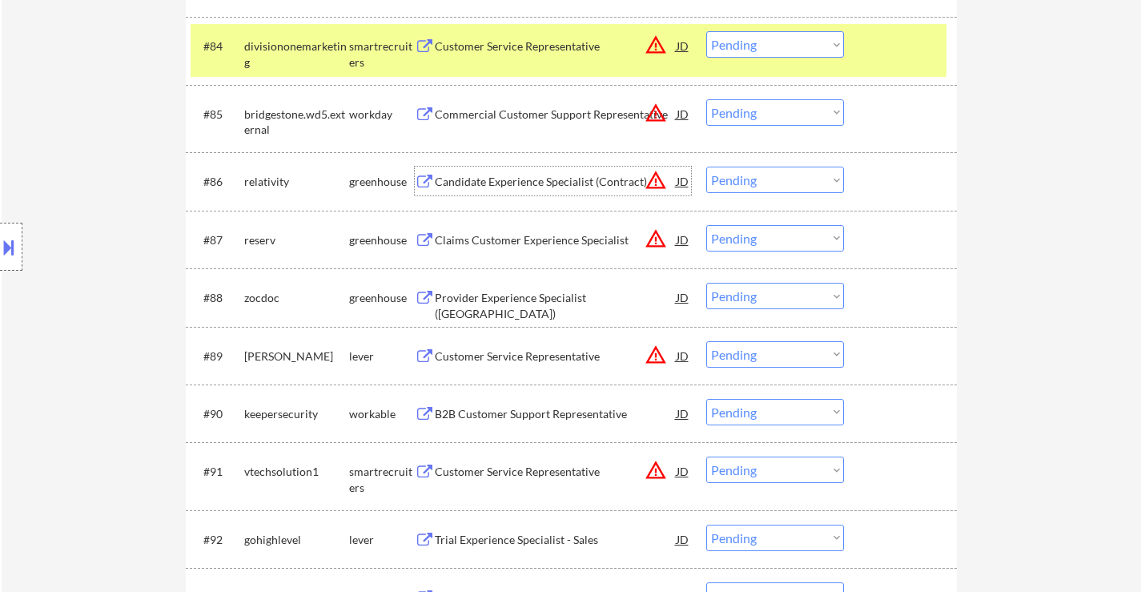
click at [760, 54] on select "Choose an option... Pending Applied Excluded (Questions) Excluded (Expired) Exc…" at bounding box center [775, 44] width 138 height 26
click at [706, 31] on select "Choose an option... Pending Applied Excluded (Questions) Excluded (Expired) Exc…" at bounding box center [775, 44] width 138 height 26
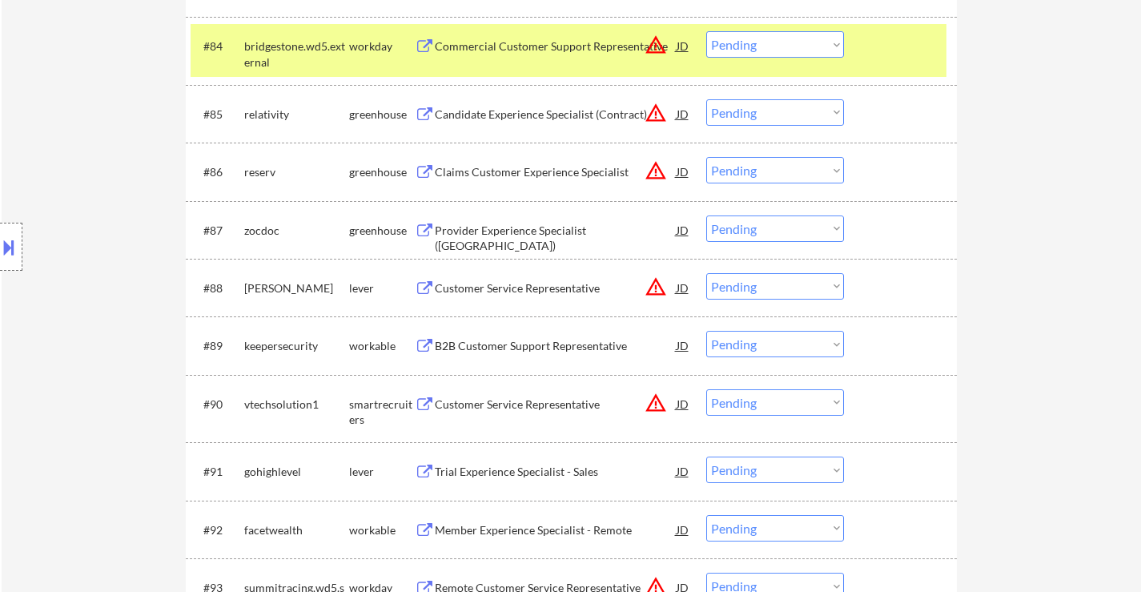
click at [760, 43] on select "Choose an option... Pending Applied Excluded (Questions) Excluded (Expired) Exc…" at bounding box center [775, 44] width 138 height 26
click at [706, 31] on select "Choose an option... Pending Applied Excluded (Questions) Excluded (Expired) Exc…" at bounding box center [775, 44] width 138 height 26
click at [552, 116] on div "Candidate Experience Specialist (Contract)" at bounding box center [556, 114] width 242 height 16
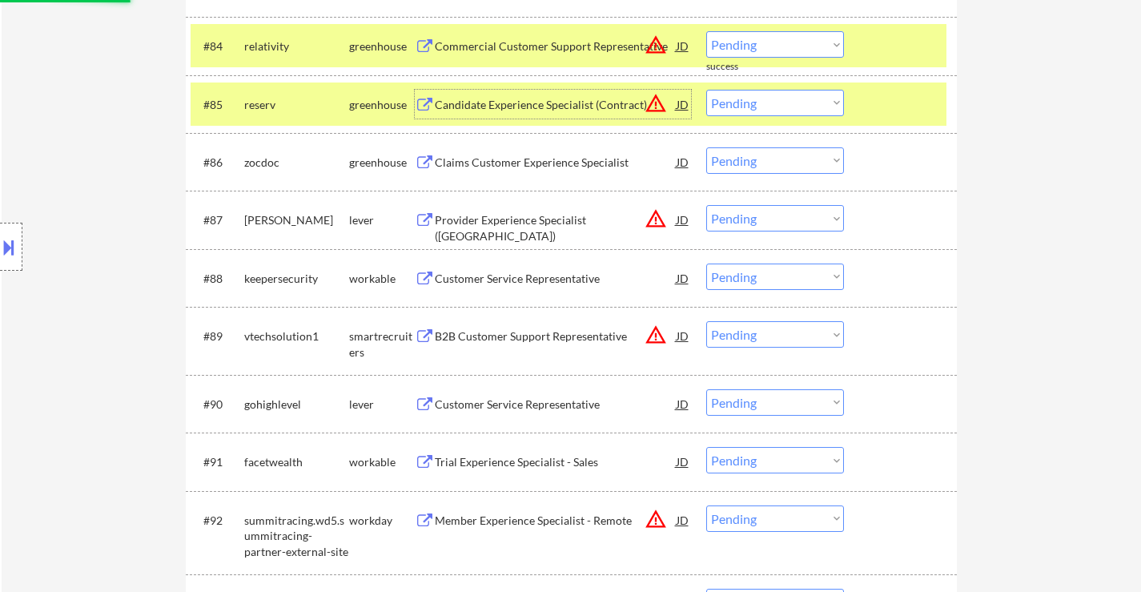
click at [869, 49] on div at bounding box center [902, 45] width 70 height 29
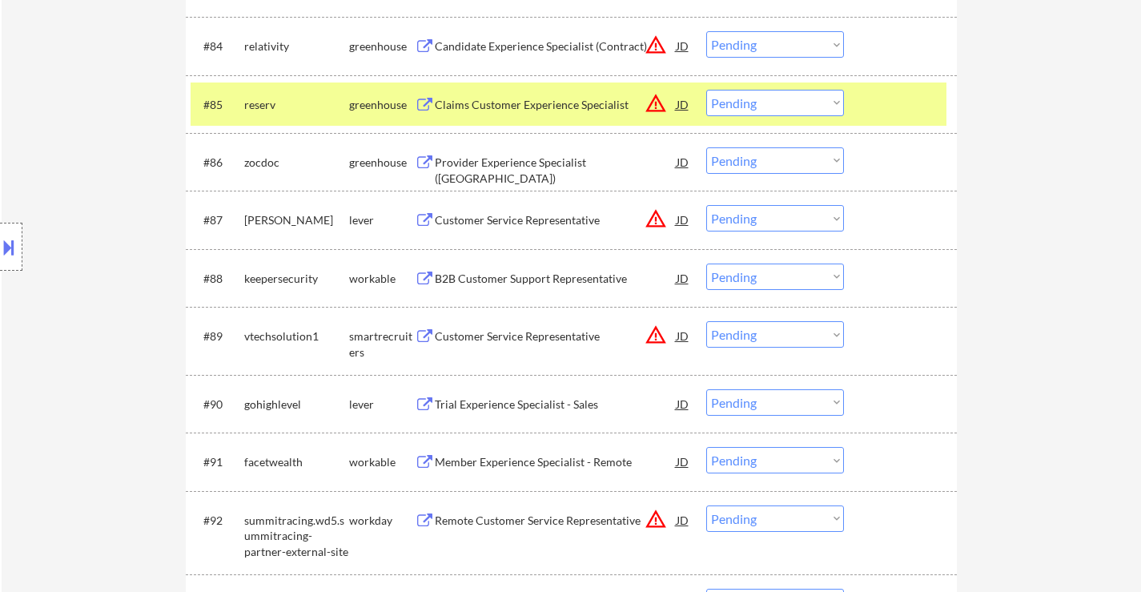
click at [884, 41] on div at bounding box center [902, 45] width 70 height 29
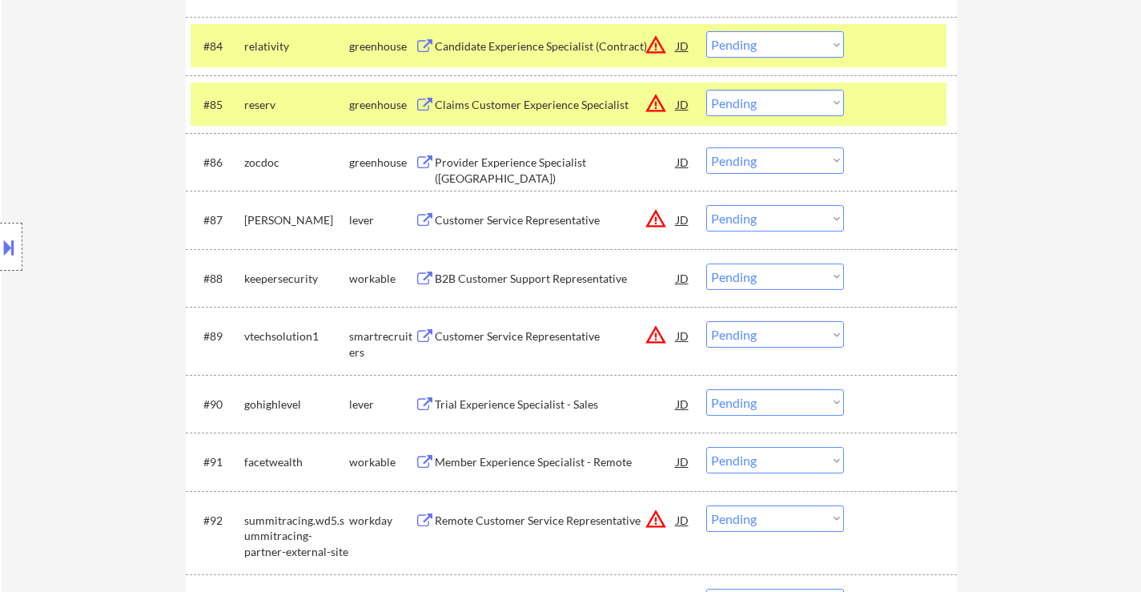
click at [887, 86] on div "#85 reserv greenhouse Claims Customer Experience Specialist JD warning_amber Ch…" at bounding box center [569, 103] width 756 height 43
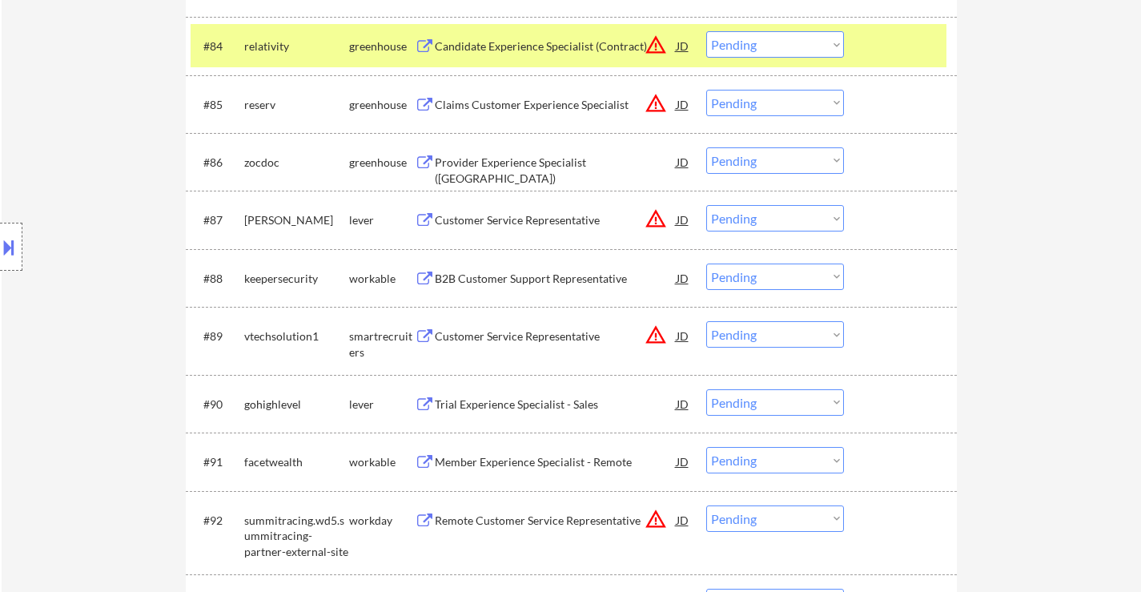
click at [563, 107] on div "Claims Customer Experience Specialist" at bounding box center [556, 105] width 242 height 16
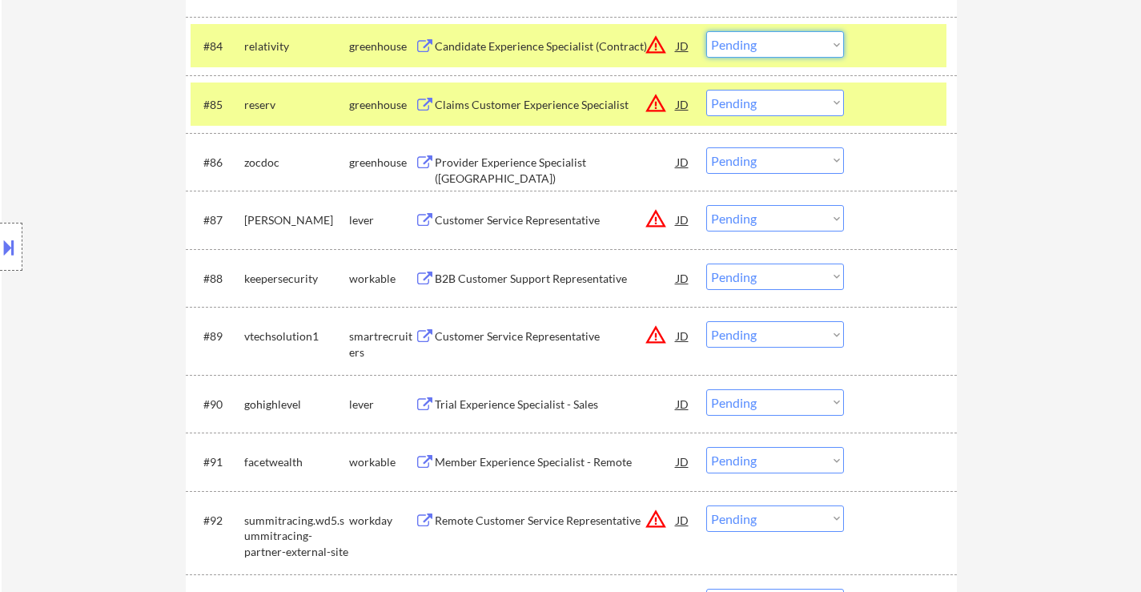
click at [799, 48] on select "Choose an option... Pending Applied Excluded (Questions) Excluded (Expired) Exc…" at bounding box center [775, 44] width 138 height 26
click at [706, 31] on select "Choose an option... Pending Applied Excluded (Questions) Excluded (Expired) Exc…" at bounding box center [775, 44] width 138 height 26
select select ""pending""
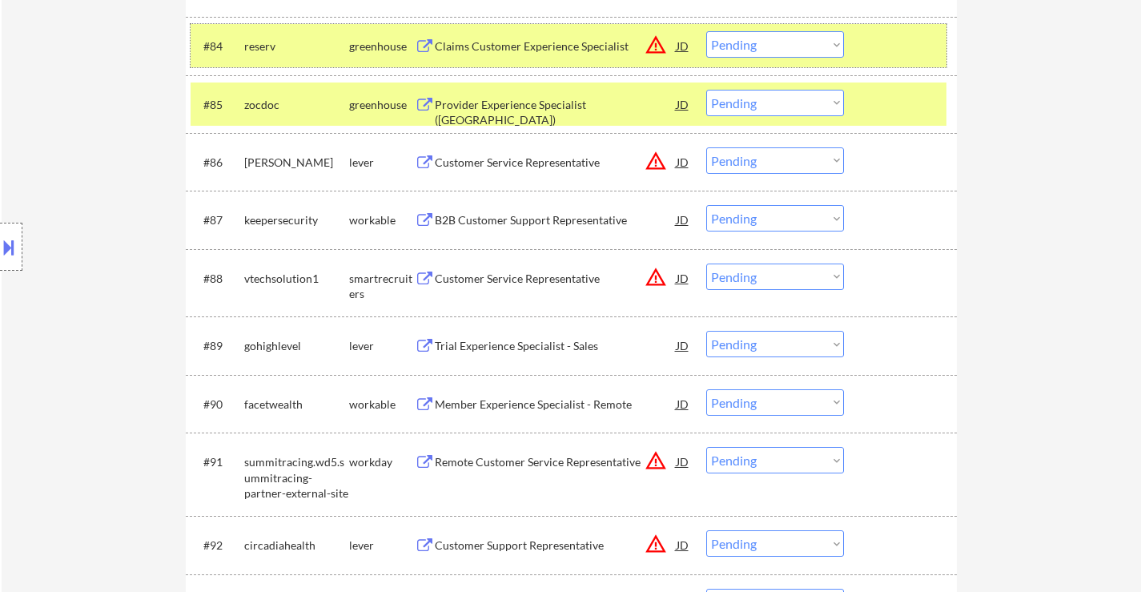
click at [913, 51] on div at bounding box center [902, 45] width 70 height 29
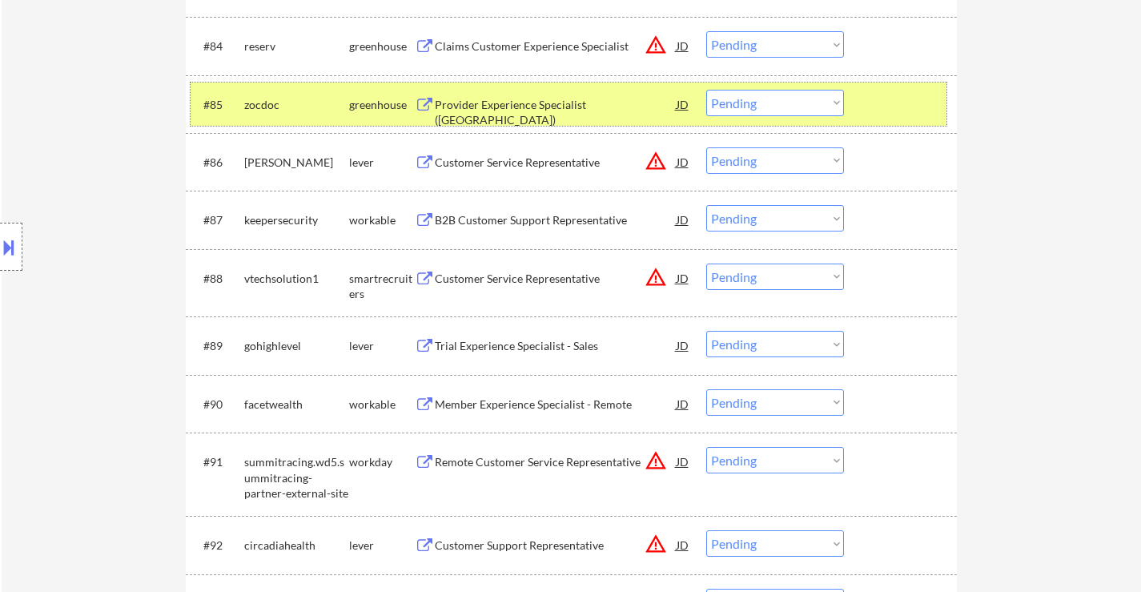
click at [916, 125] on div "#85 zocdoc greenhouse Provider Experience Specialist ([GEOGRAPHIC_DATA]) JD war…" at bounding box center [569, 103] width 756 height 43
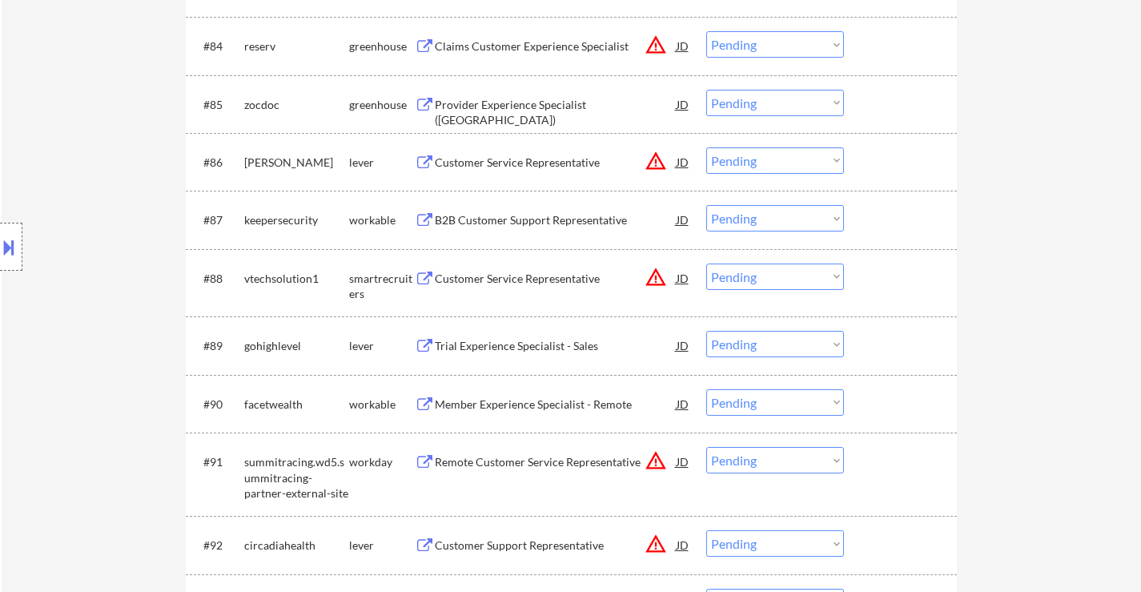
click at [566, 102] on div "Provider Experience Specialist ([GEOGRAPHIC_DATA])" at bounding box center [556, 112] width 242 height 31
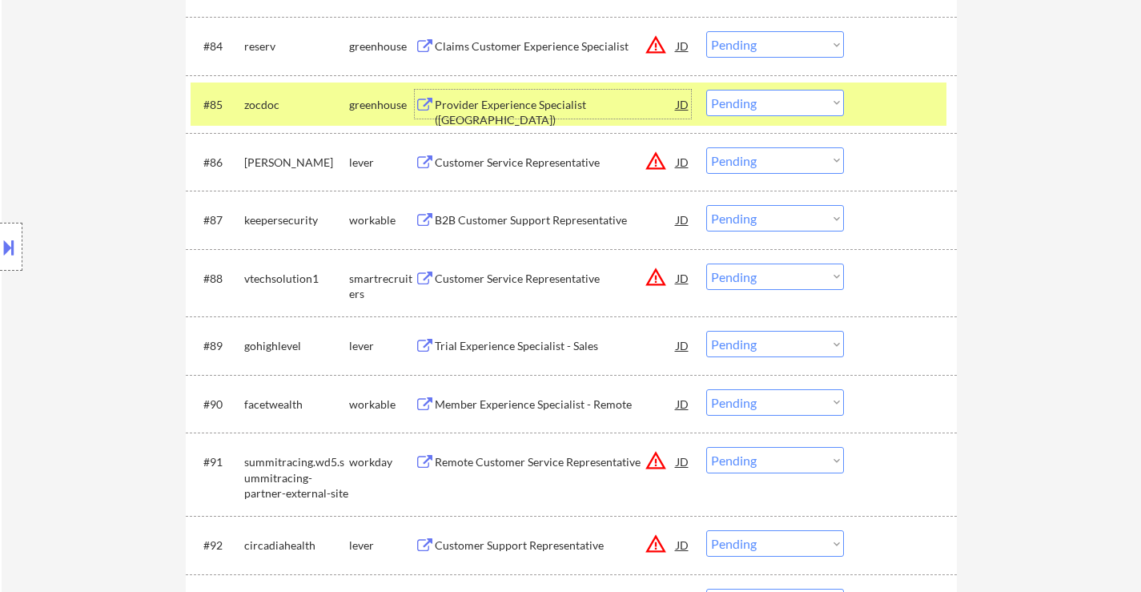
click at [799, 107] on select "Choose an option... Pending Applied Excluded (Questions) Excluded (Expired) Exc…" at bounding box center [775, 103] width 138 height 26
click at [706, 90] on select "Choose an option... Pending Applied Excluded (Questions) Excluded (Expired) Exc…" at bounding box center [775, 103] width 138 height 26
click at [520, 165] on div "Customer Service Representative" at bounding box center [556, 162] width 242 height 16
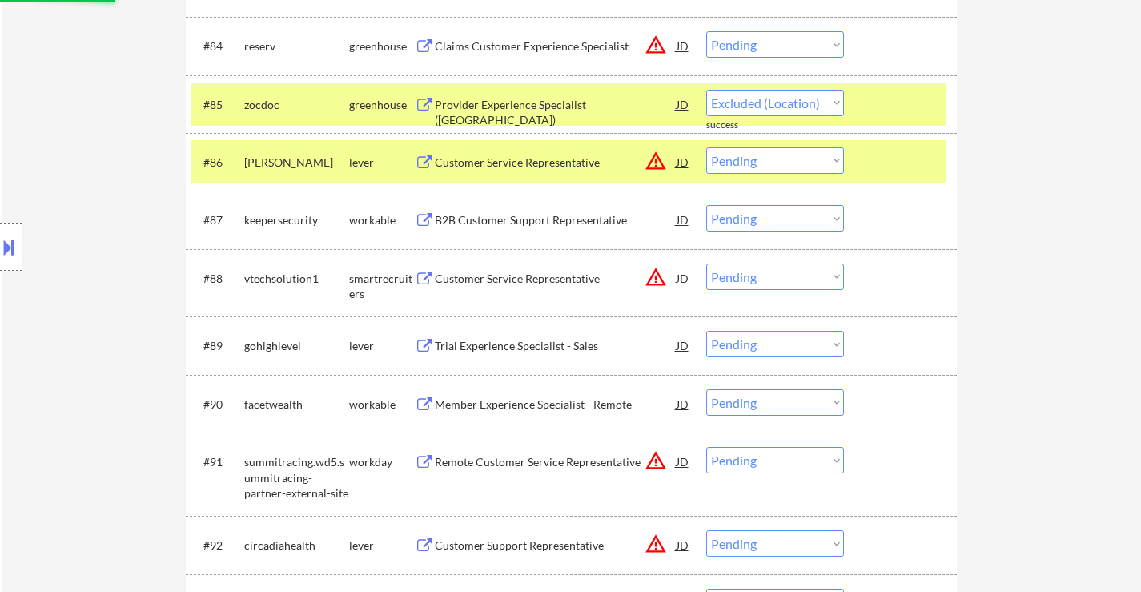
select select ""pending""
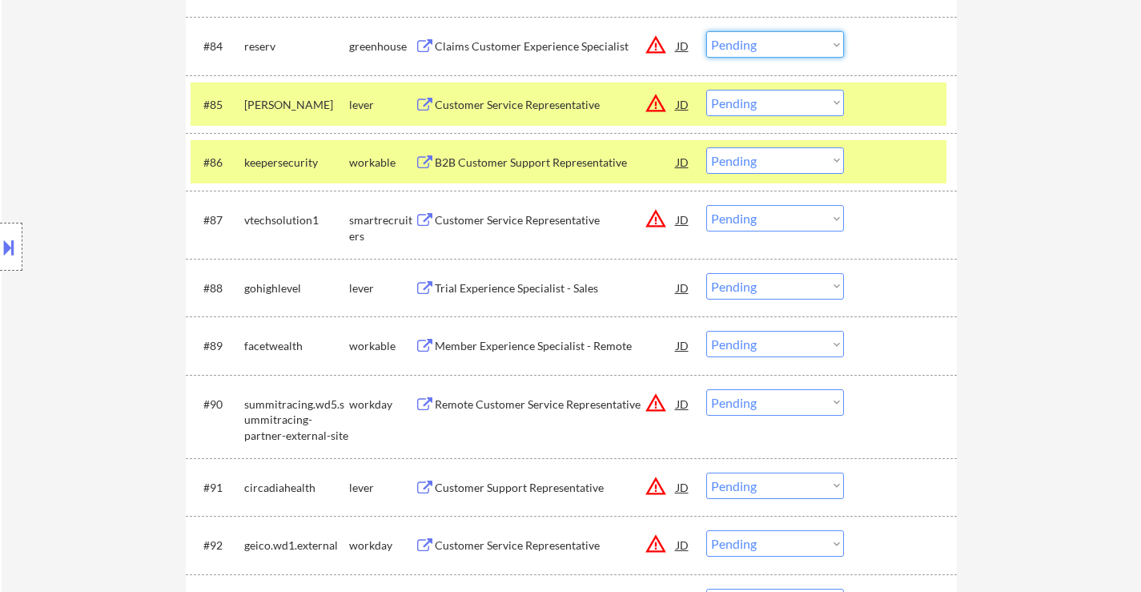
drag, startPoint x: 787, startPoint y: 41, endPoint x: 787, endPoint y: 55, distance: 14.4
click at [787, 42] on select "Choose an option... Pending Applied Excluded (Questions) Excluded (Expired) Exc…" at bounding box center [775, 44] width 138 height 26
click at [706, 31] on select "Choose an option... Pending Applied Excluded (Questions) Excluded (Expired) Exc…" at bounding box center [775, 44] width 138 height 26
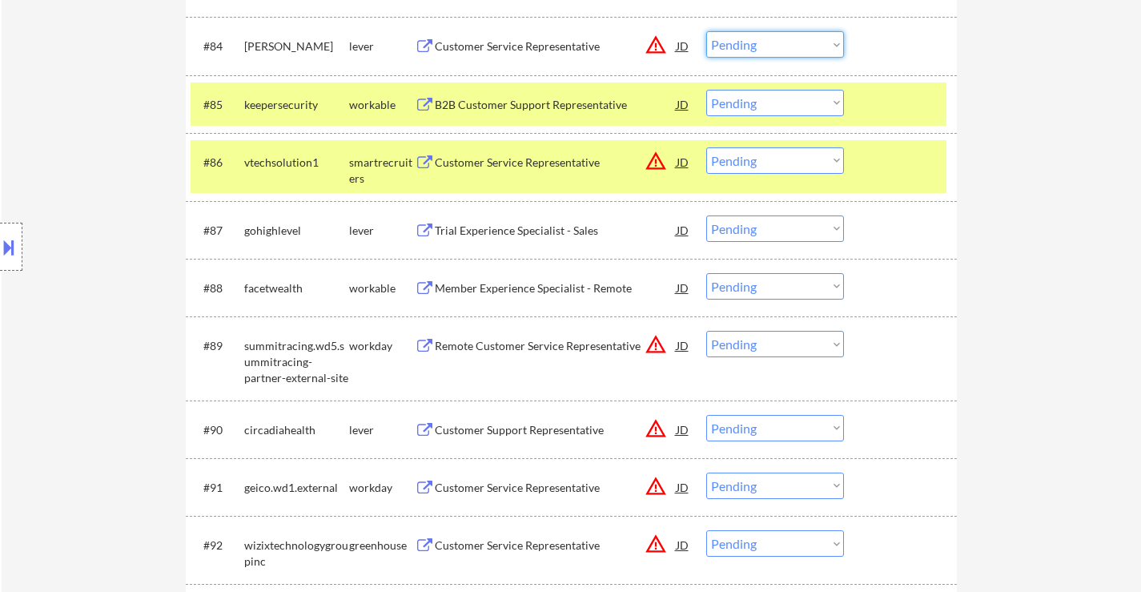
drag, startPoint x: 774, startPoint y: 44, endPoint x: 780, endPoint y: 54, distance: 12.2
click at [774, 44] on select "Choose an option... Pending Applied Excluded (Questions) Excluded (Expired) Exc…" at bounding box center [775, 44] width 138 height 26
click at [706, 31] on select "Choose an option... Pending Applied Excluded (Questions) Excluded (Expired) Exc…" at bounding box center [775, 44] width 138 height 26
click at [548, 98] on div "B2B Customer Support Representative" at bounding box center [556, 105] width 242 height 16
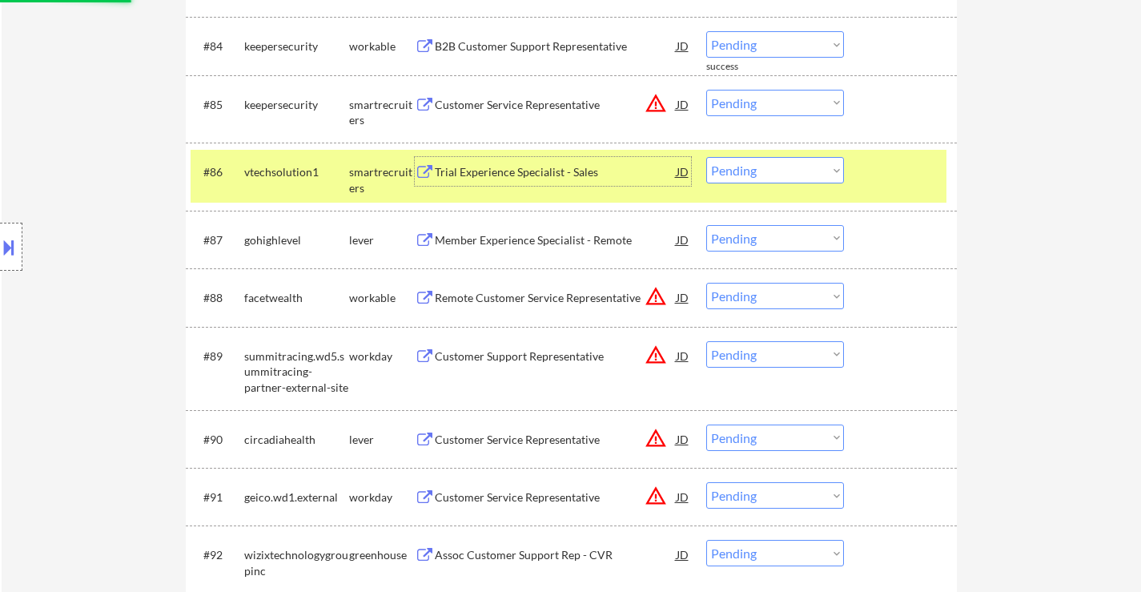
click at [488, 165] on div "Trial Experience Specialist - Sales" at bounding box center [556, 172] width 242 height 16
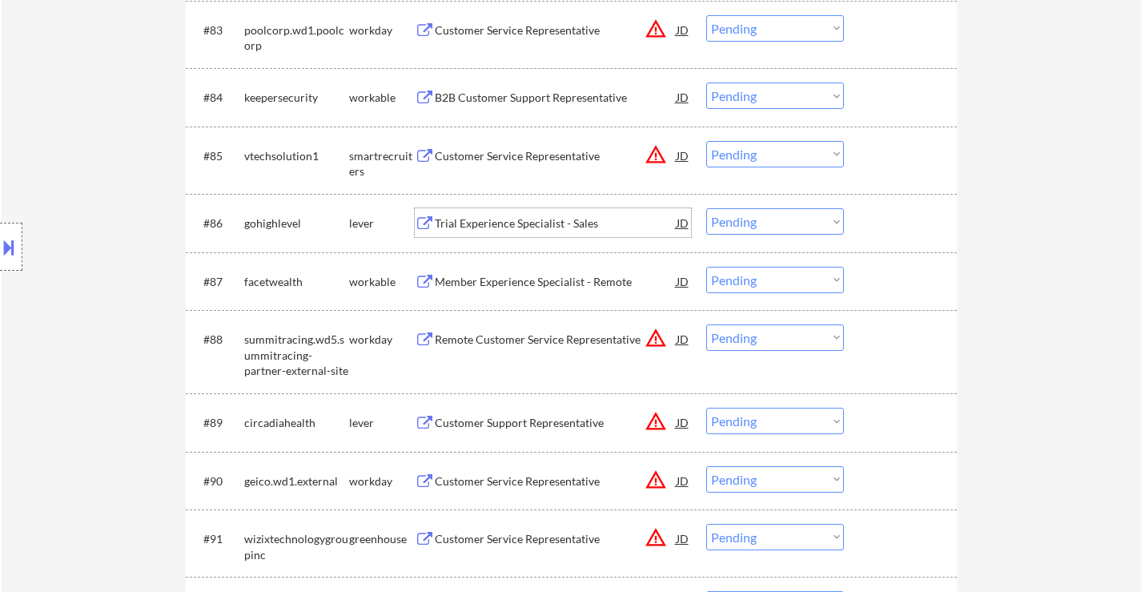
scroll to position [5923, 0]
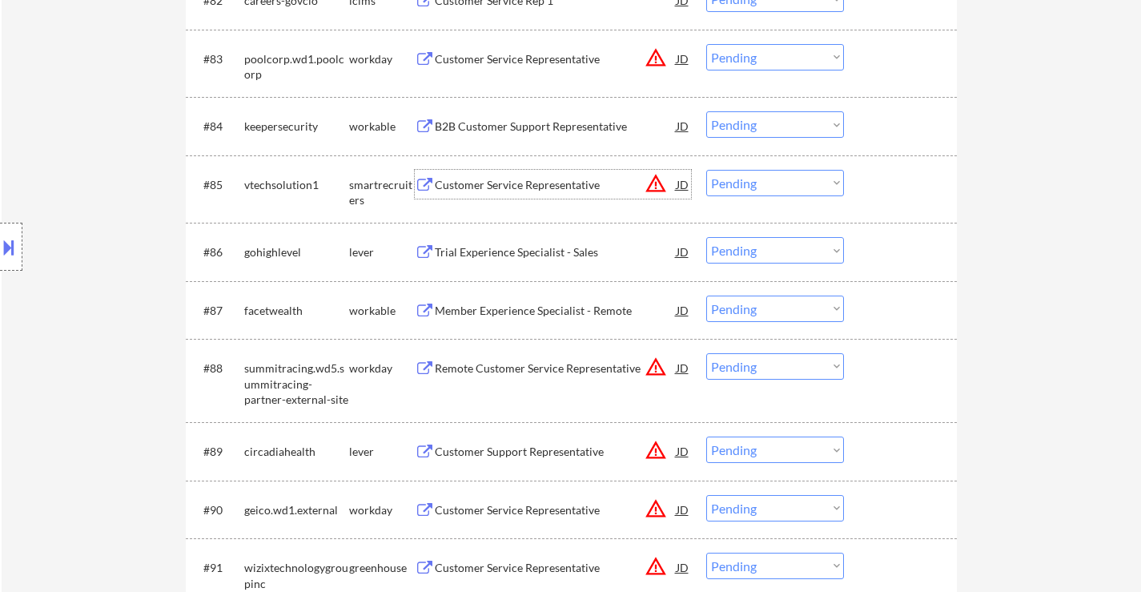
click at [463, 182] on div "Customer Service Representative" at bounding box center [556, 185] width 242 height 16
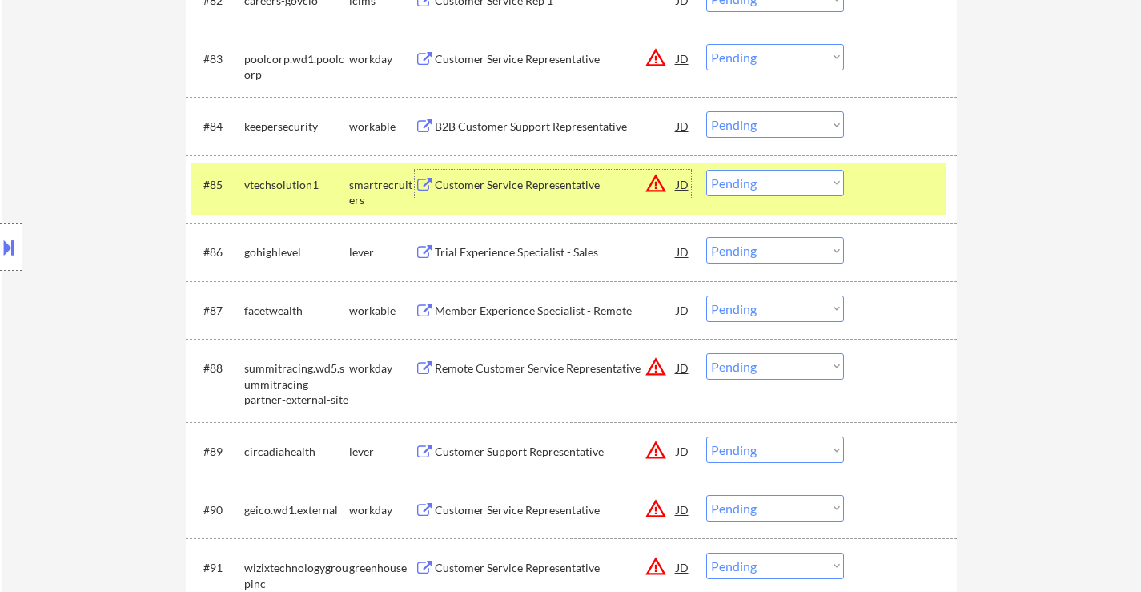
click at [752, 125] on select "Choose an option... Pending Applied Excluded (Questions) Excluded (Expired) Exc…" at bounding box center [775, 124] width 138 height 26
click at [706, 111] on select "Choose an option... Pending Applied Excluded (Questions) Excluded (Expired) Exc…" at bounding box center [775, 124] width 138 height 26
select select ""pending""
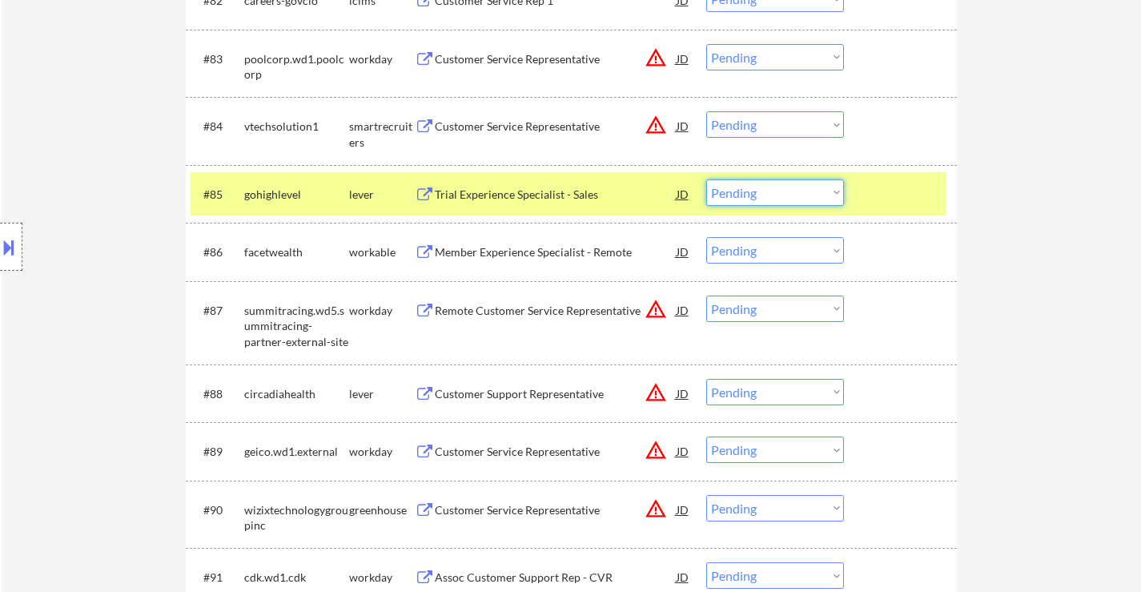
click at [764, 189] on select "Choose an option... Pending Applied Excluded (Questions) Excluded (Expired) Exc…" at bounding box center [775, 192] width 138 height 26
click at [706, 179] on select "Choose an option... Pending Applied Excluded (Questions) Excluded (Expired) Exc…" at bounding box center [775, 192] width 138 height 26
select select ""pending""
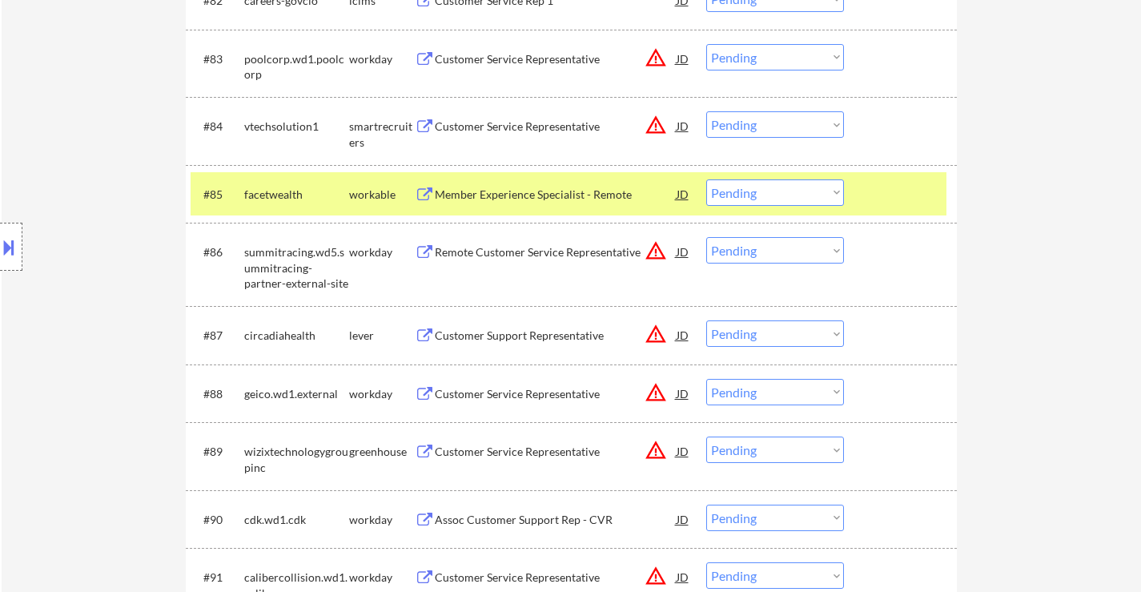
click at [943, 203] on div "#85 facetwealth workable Member Experience Specialist - Remote JD warning_amber…" at bounding box center [569, 193] width 756 height 43
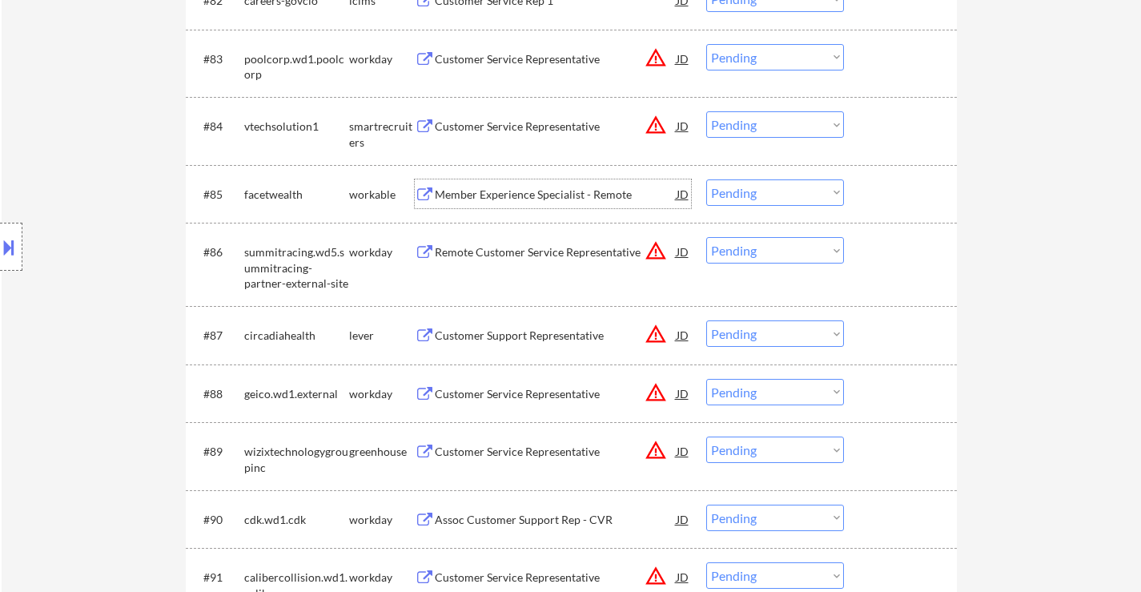
drag, startPoint x: 598, startPoint y: 194, endPoint x: 620, endPoint y: 201, distance: 23.5
click at [604, 200] on div "Member Experience Specialist - Remote" at bounding box center [556, 195] width 242 height 16
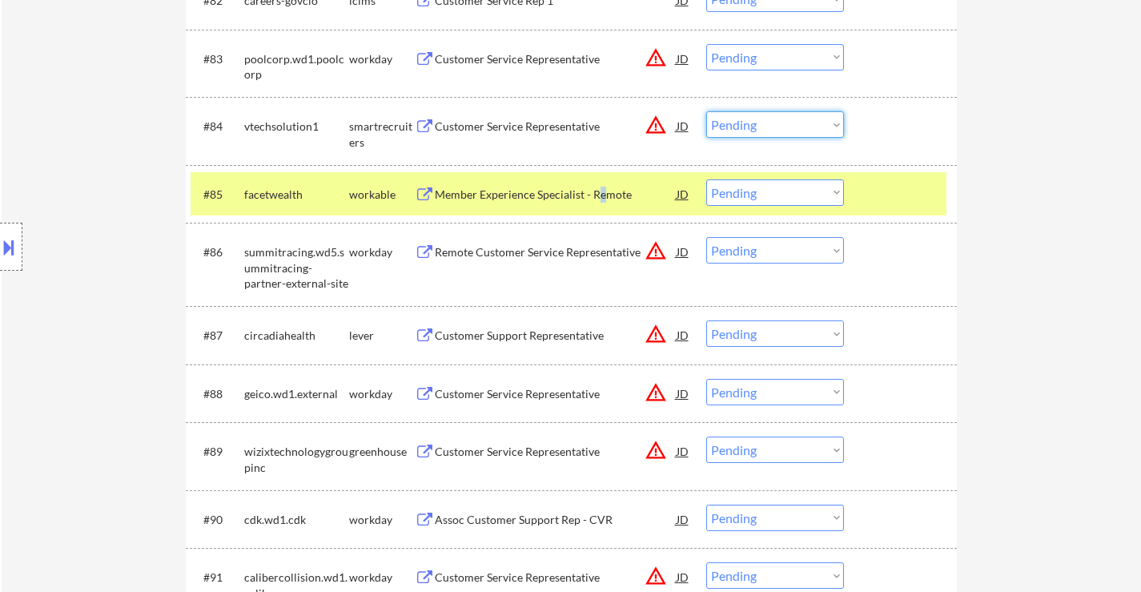
click at [785, 123] on select "Choose an option... Pending Applied Excluded (Questions) Excluded (Expired) Exc…" at bounding box center [775, 124] width 138 height 26
click at [706, 111] on select "Choose an option... Pending Applied Excluded (Questions) Excluded (Expired) Exc…" at bounding box center [775, 124] width 138 height 26
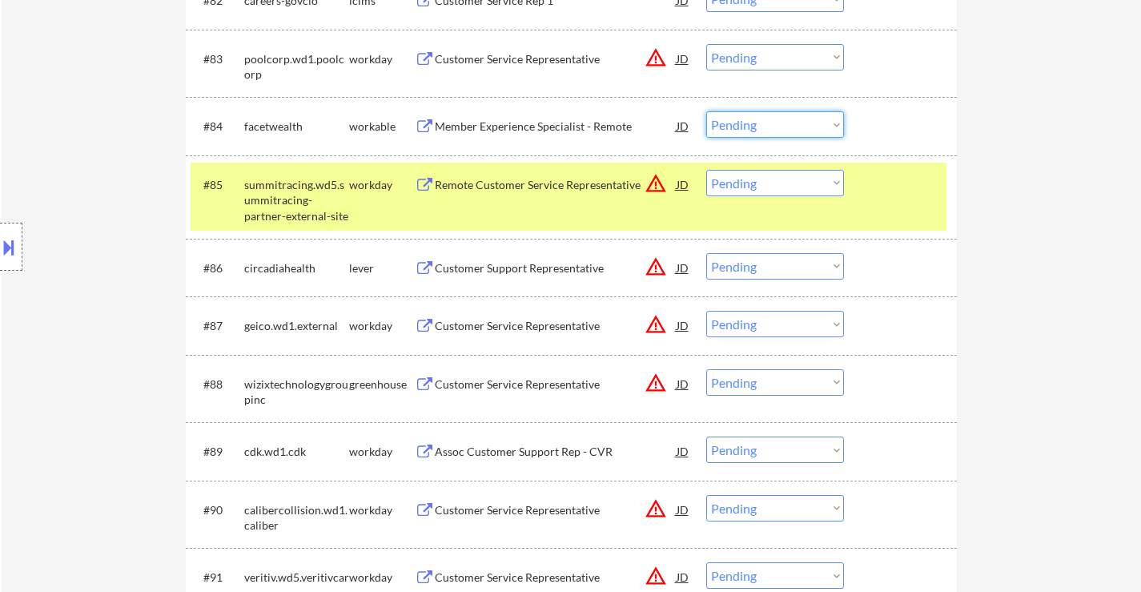
click at [769, 122] on select "Choose an option... Pending Applied Excluded (Questions) Excluded (Expired) Exc…" at bounding box center [775, 124] width 138 height 26
click at [706, 111] on select "Choose an option... Pending Applied Excluded (Questions) Excluded (Expired) Exc…" at bounding box center [775, 124] width 138 height 26
select select ""pending""
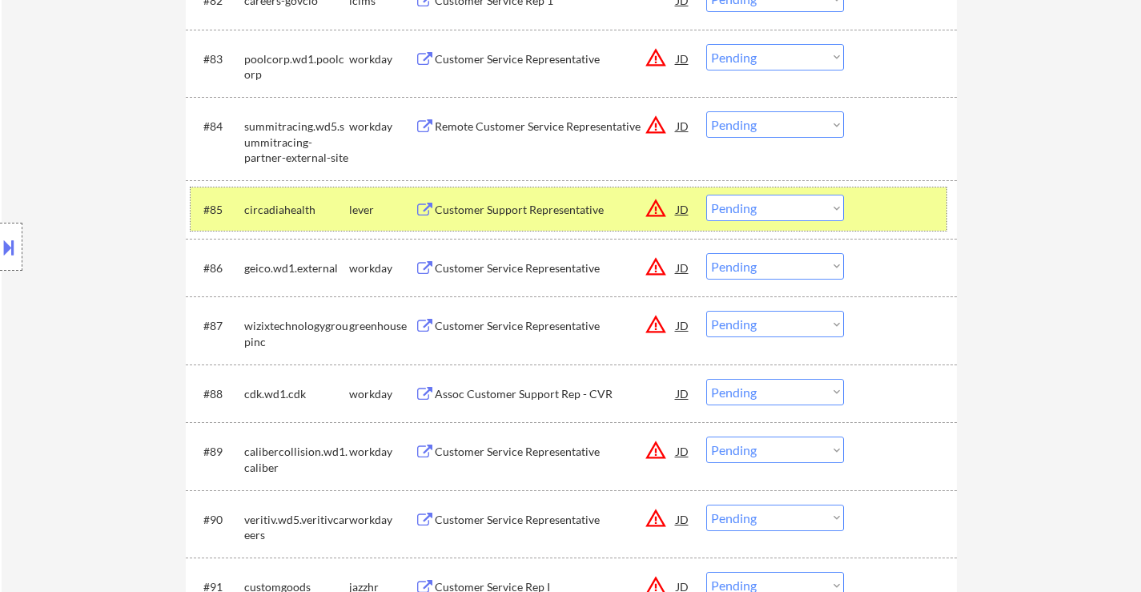
click at [869, 212] on div at bounding box center [902, 209] width 70 height 29
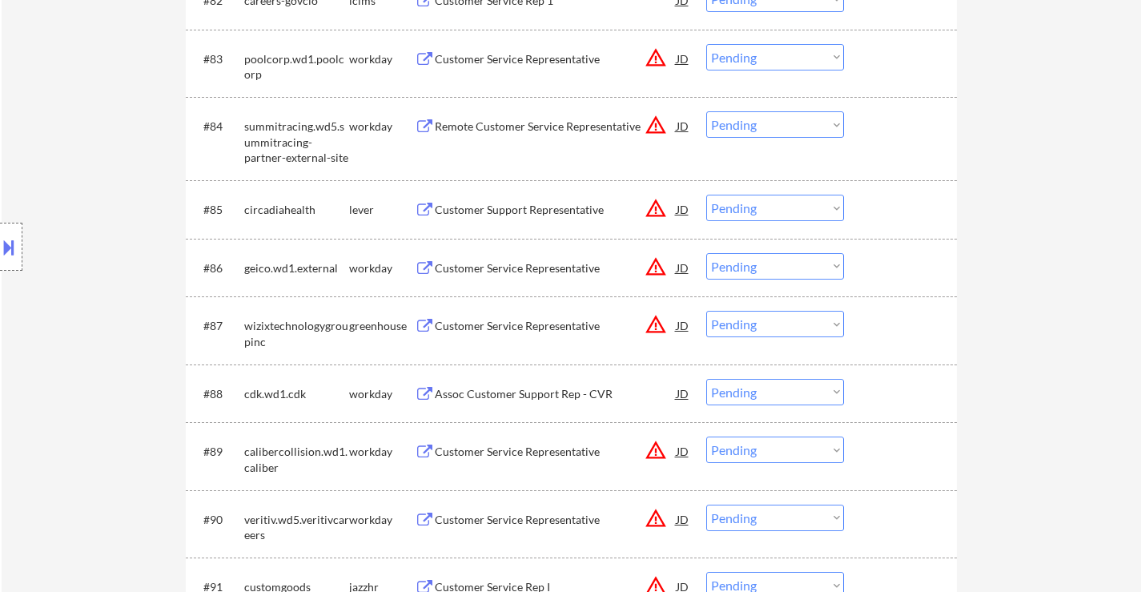
click at [581, 211] on div "Customer Support Representative" at bounding box center [556, 210] width 242 height 16
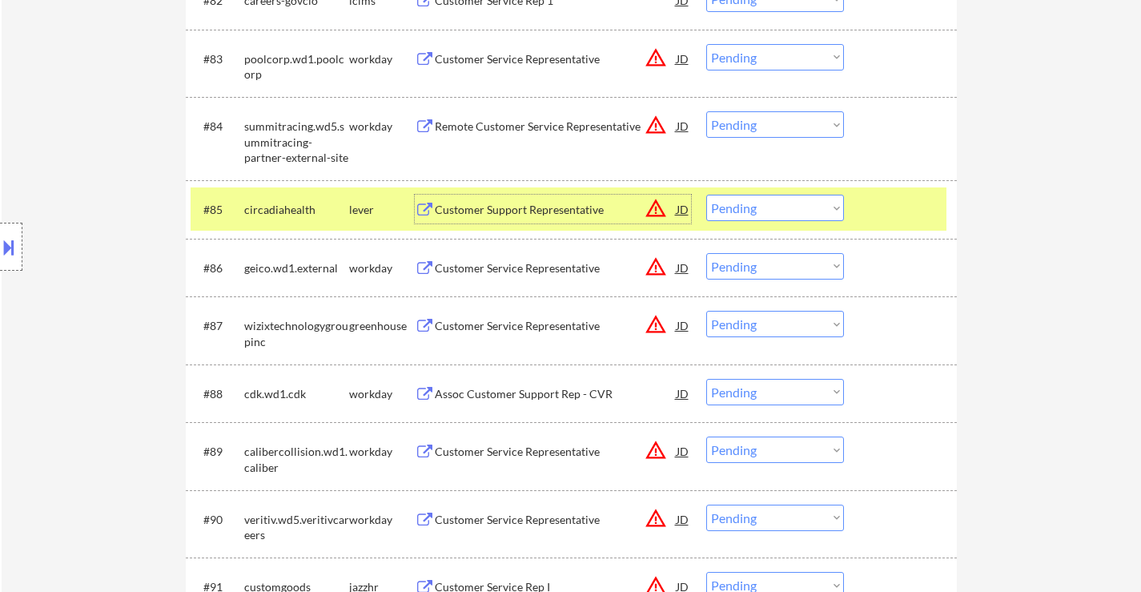
click at [782, 208] on select "Choose an option... Pending Applied Excluded (Questions) Excluded (Expired) Exc…" at bounding box center [775, 208] width 138 height 26
click at [706, 195] on select "Choose an option... Pending Applied Excluded (Questions) Excluded (Expired) Exc…" at bounding box center [775, 208] width 138 height 26
select select ""pending""
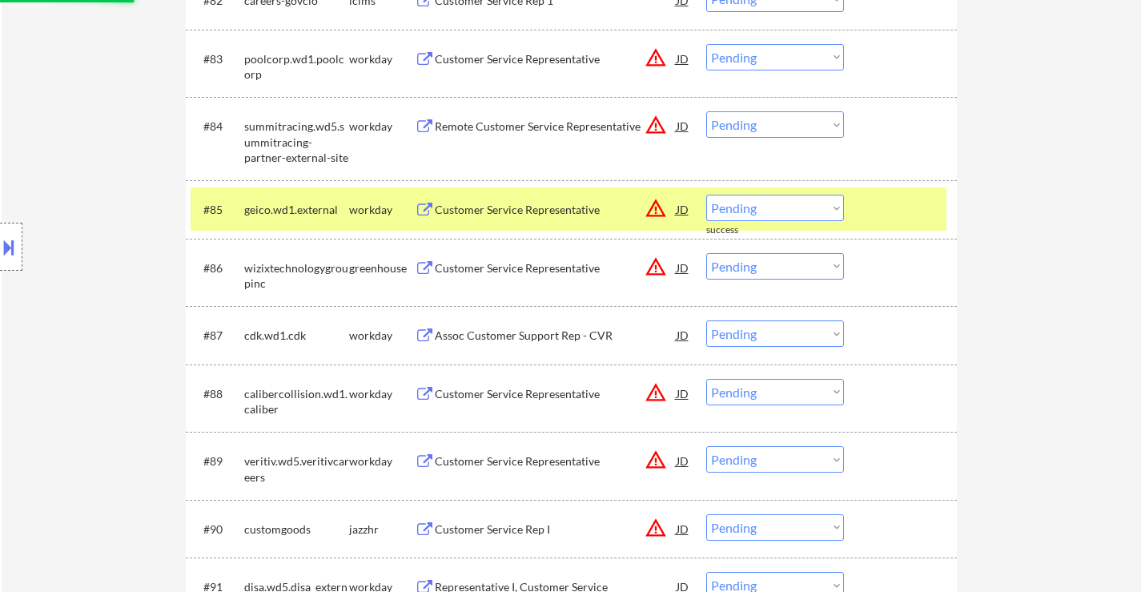
click at [594, 265] on div "Customer Service Representative" at bounding box center [556, 268] width 242 height 16
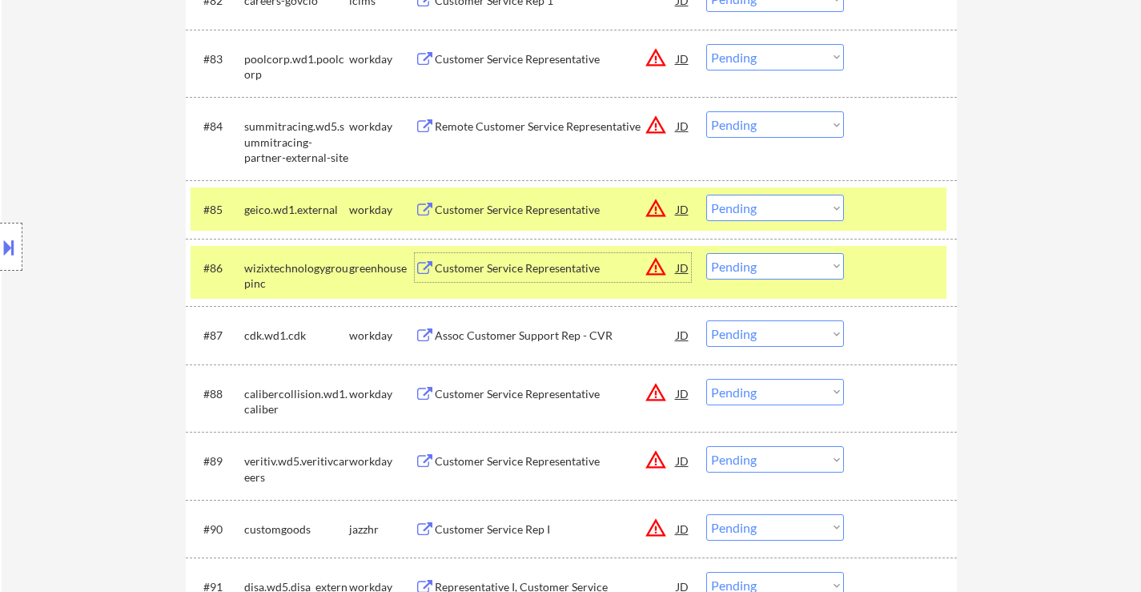
click at [503, 528] on div "Customer Service Rep I" at bounding box center [556, 529] width 242 height 16
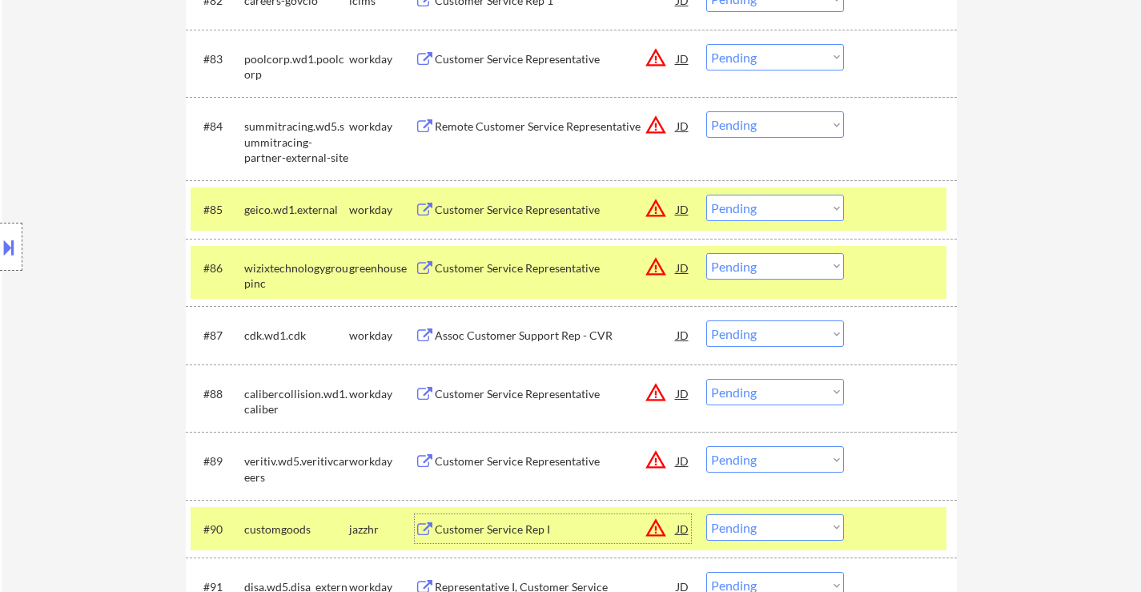
click at [741, 267] on select "Choose an option... Pending Applied Excluded (Questions) Excluded (Expired) Exc…" at bounding box center [775, 266] width 138 height 26
click at [706, 253] on select "Choose an option... Pending Applied Excluded (Questions) Excluded (Expired) Exc…" at bounding box center [775, 266] width 138 height 26
select select ""pending""
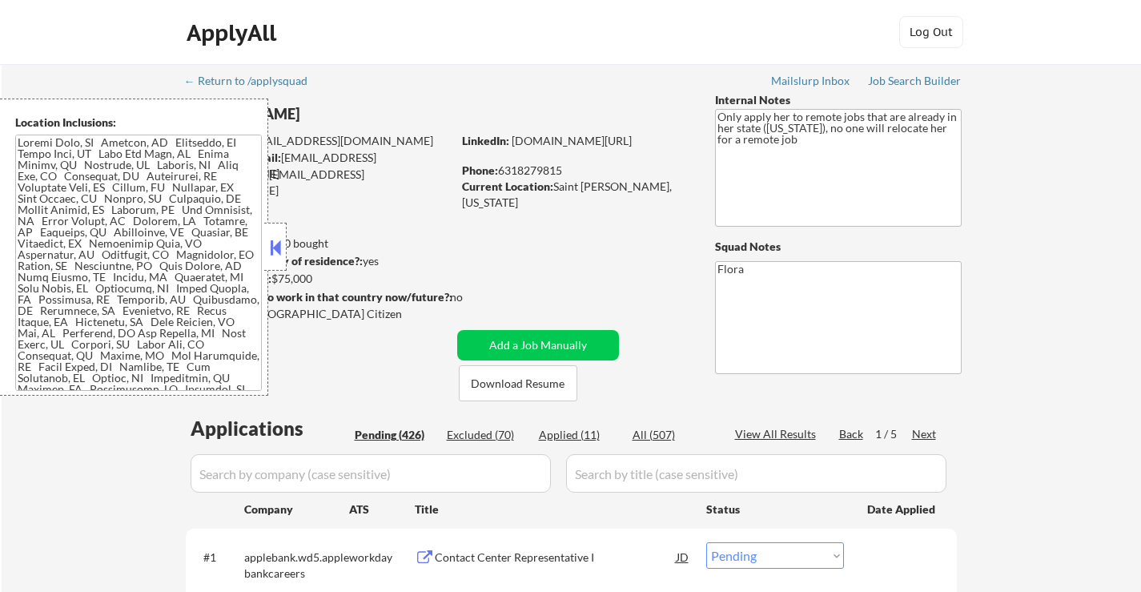
select select ""pending""
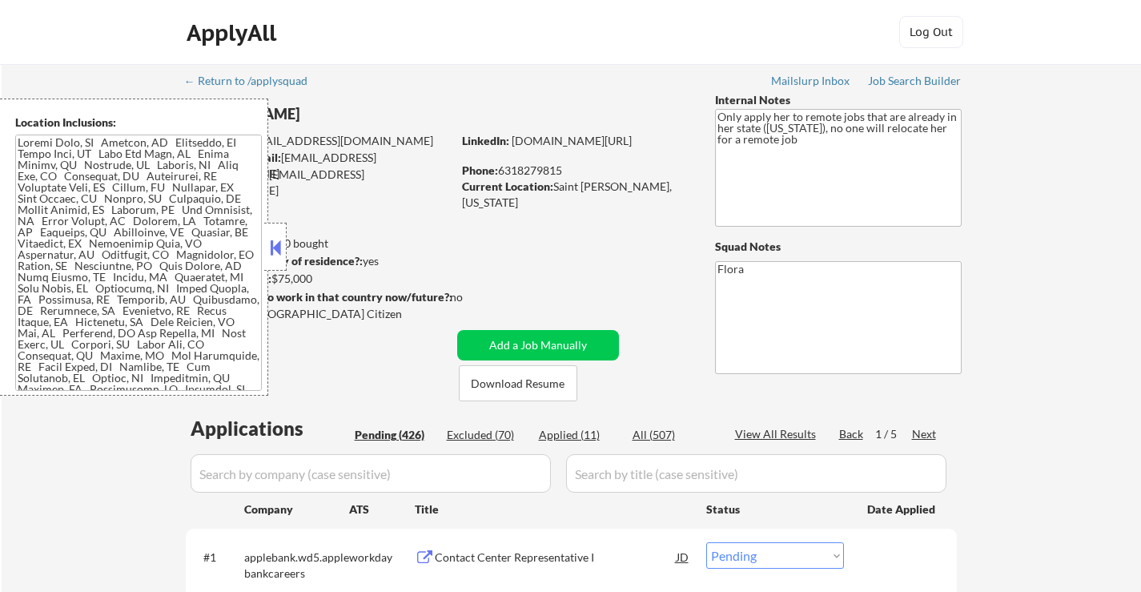
select select ""pending""
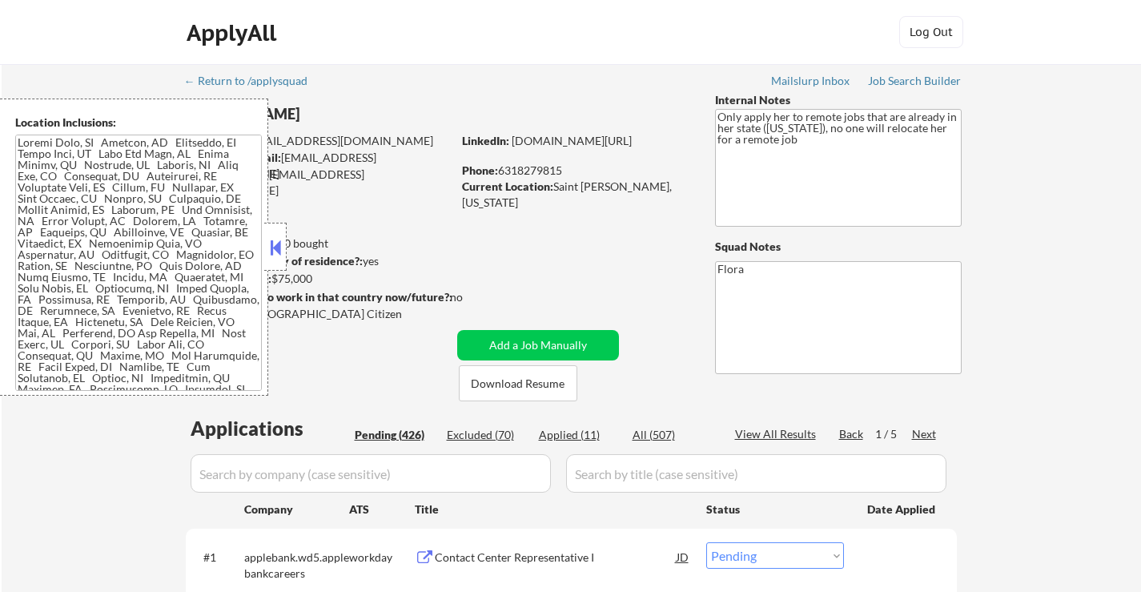
select select ""pending""
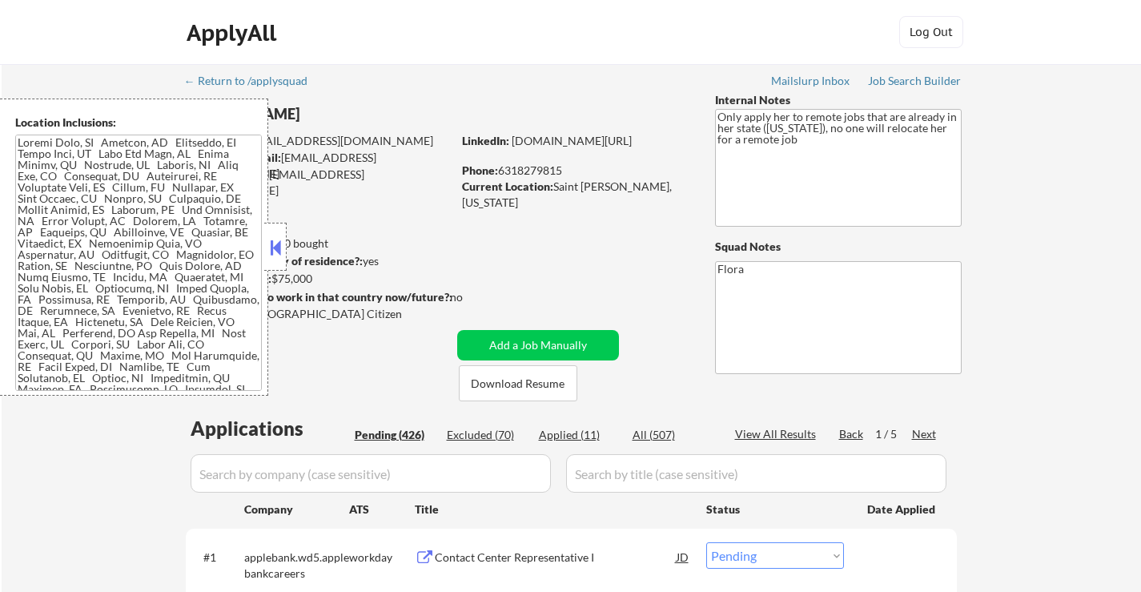
select select ""pending""
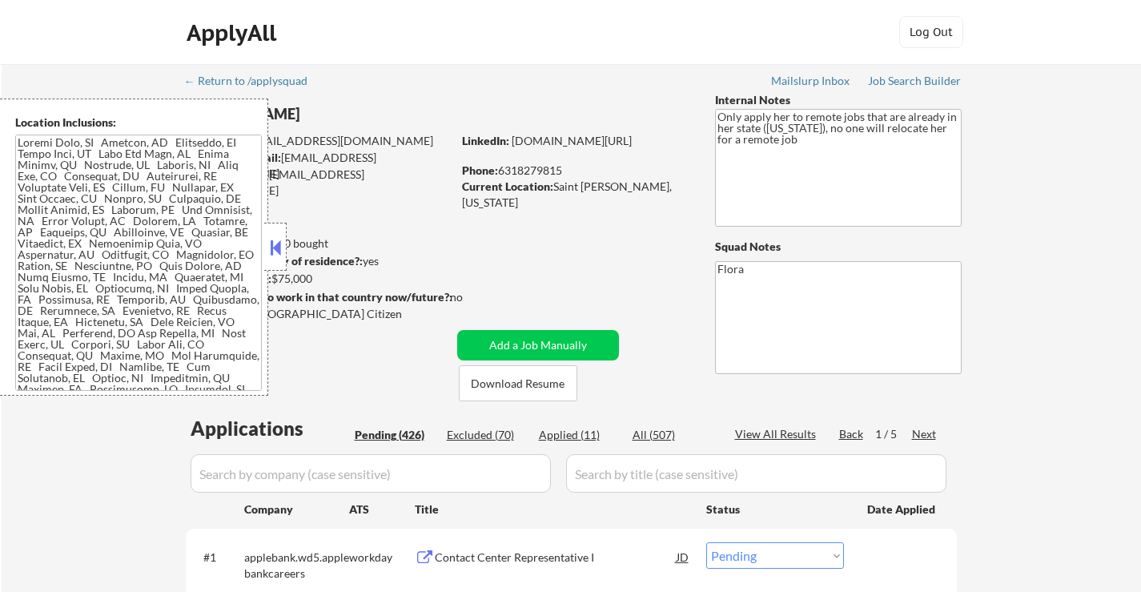
select select ""pending""
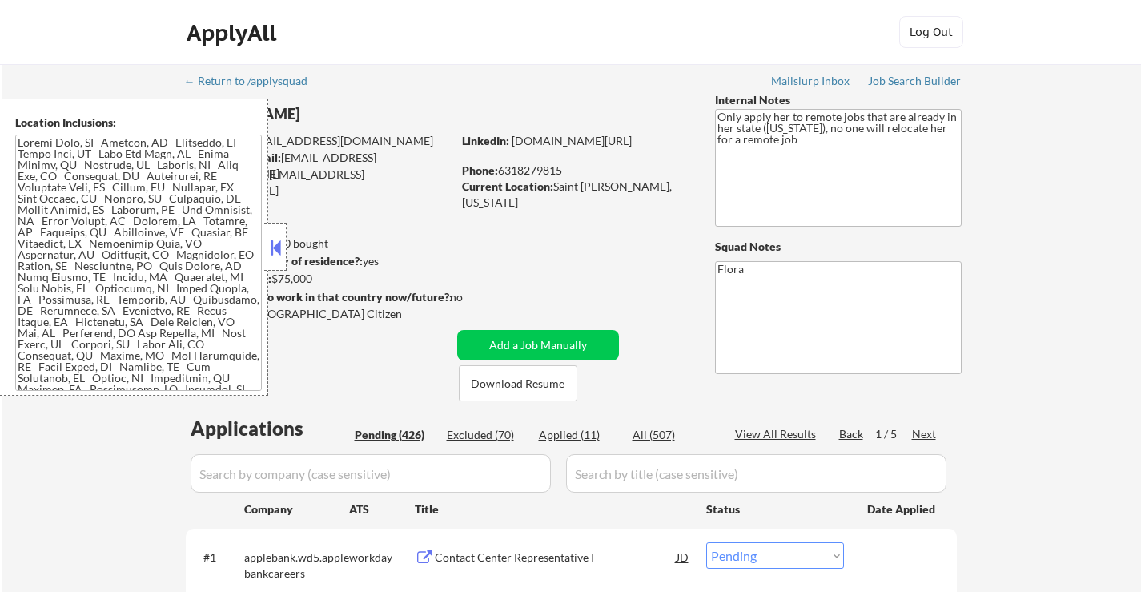
select select ""pending""
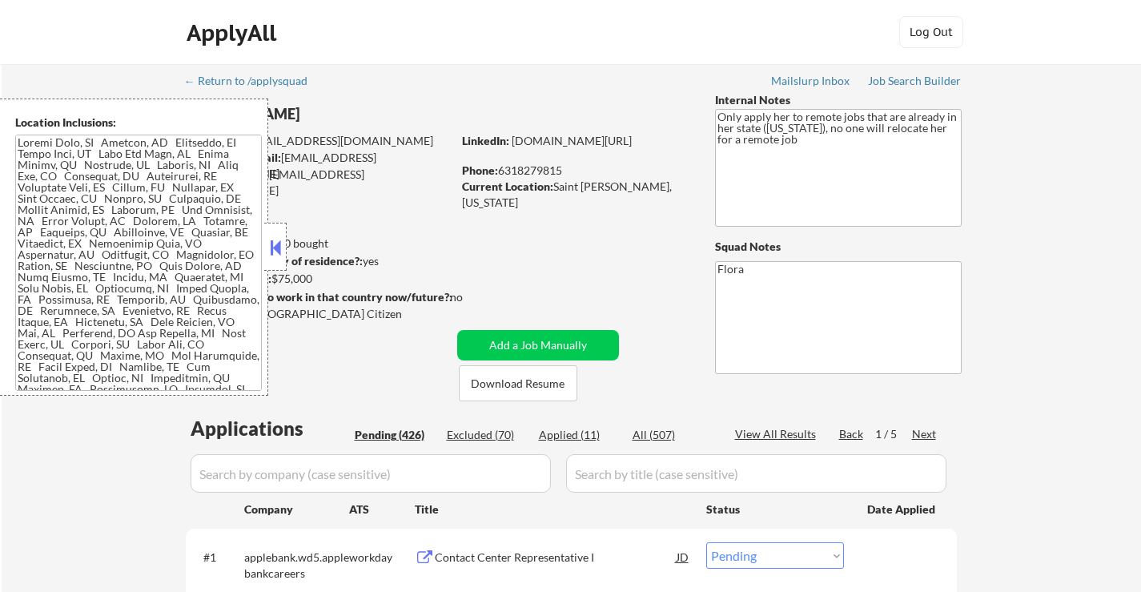
select select ""pending""
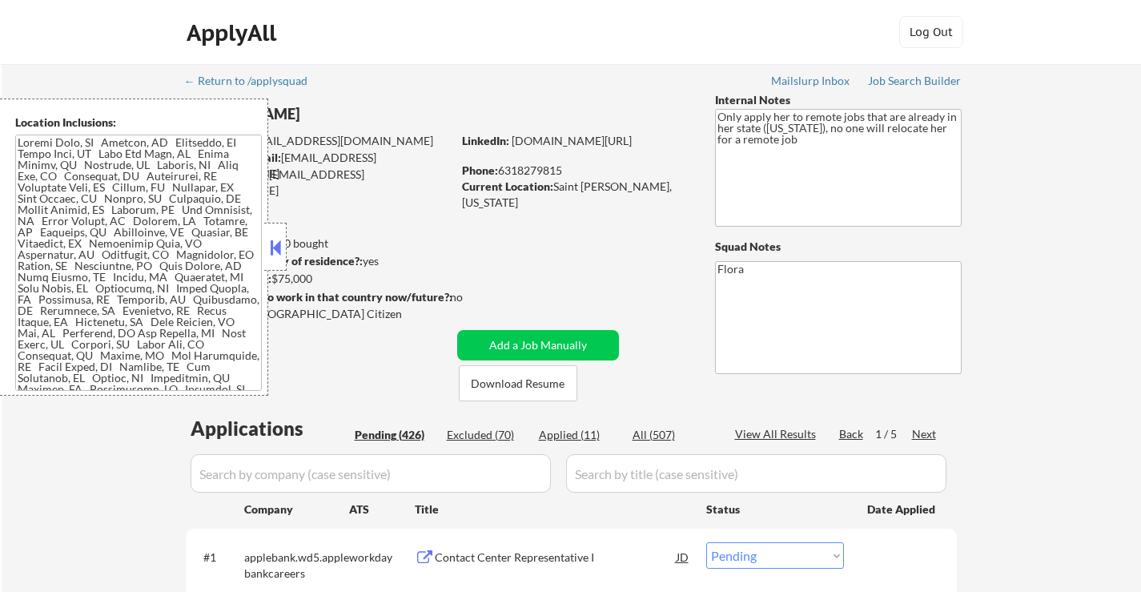
select select ""pending""
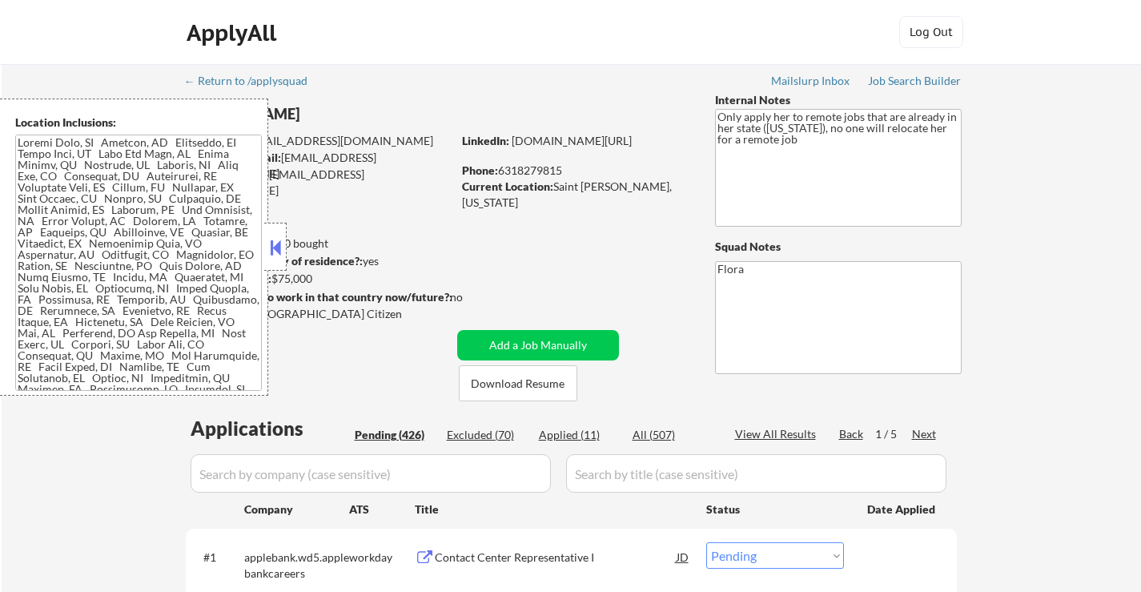
select select ""pending""
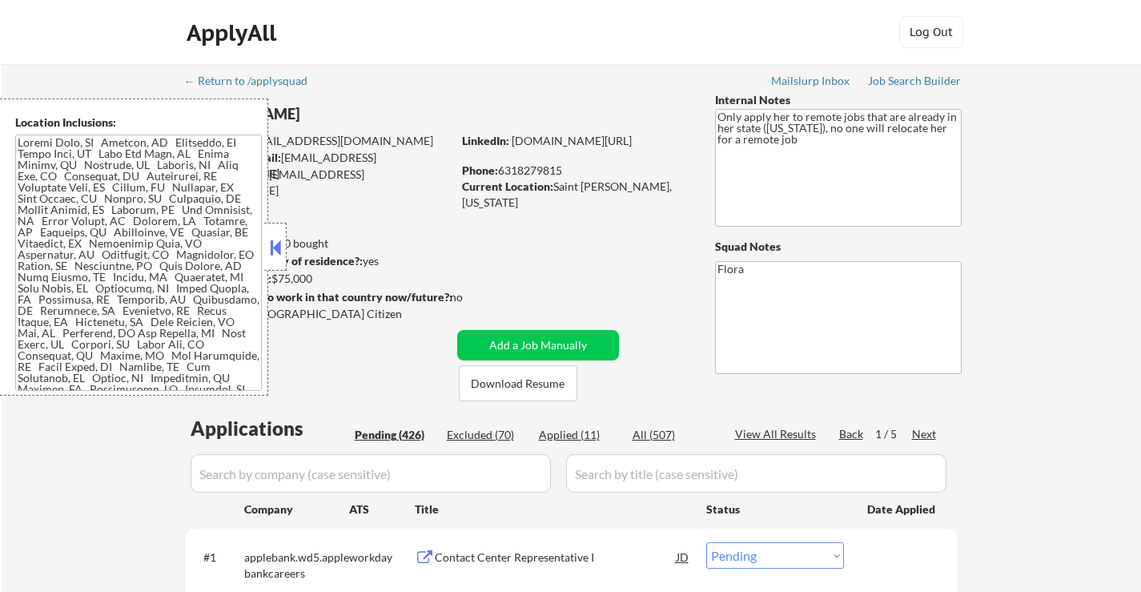
select select ""pending""
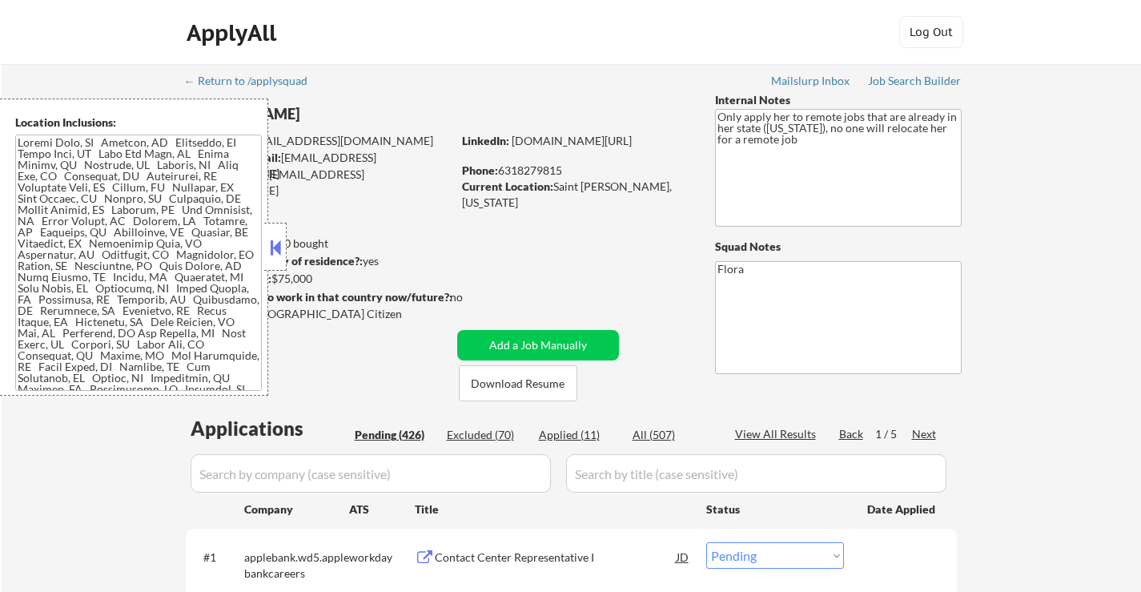
select select ""pending""
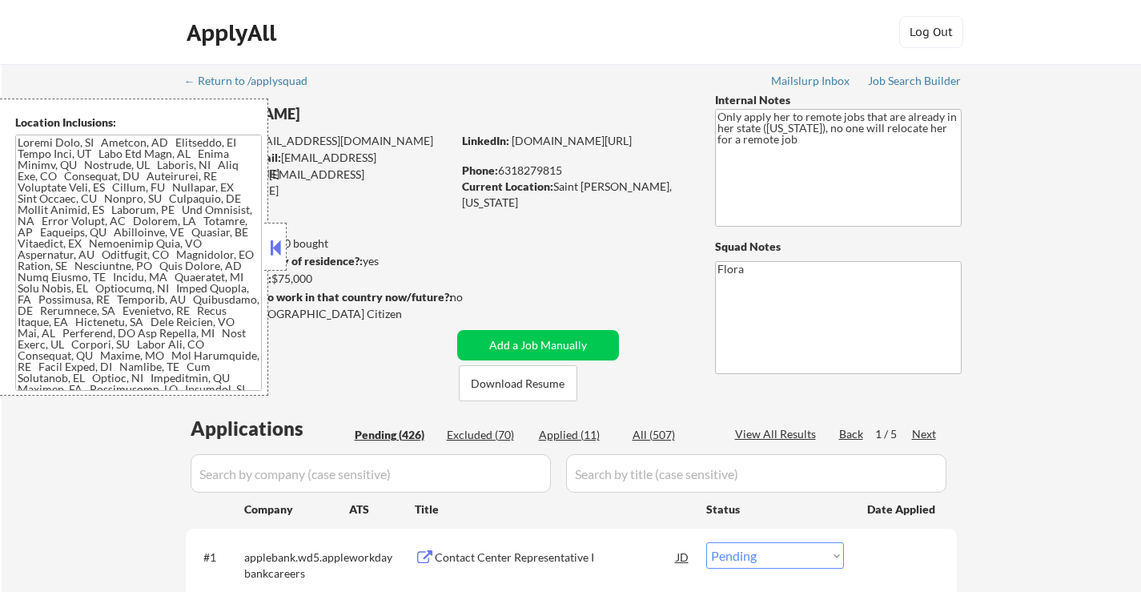
select select ""pending""
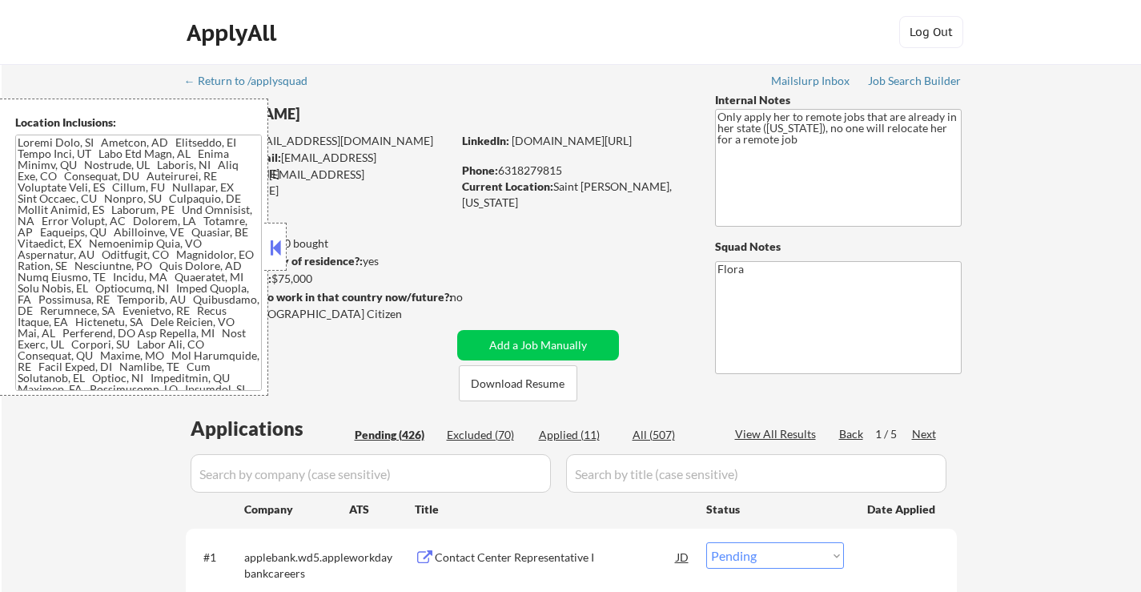
select select ""pending""
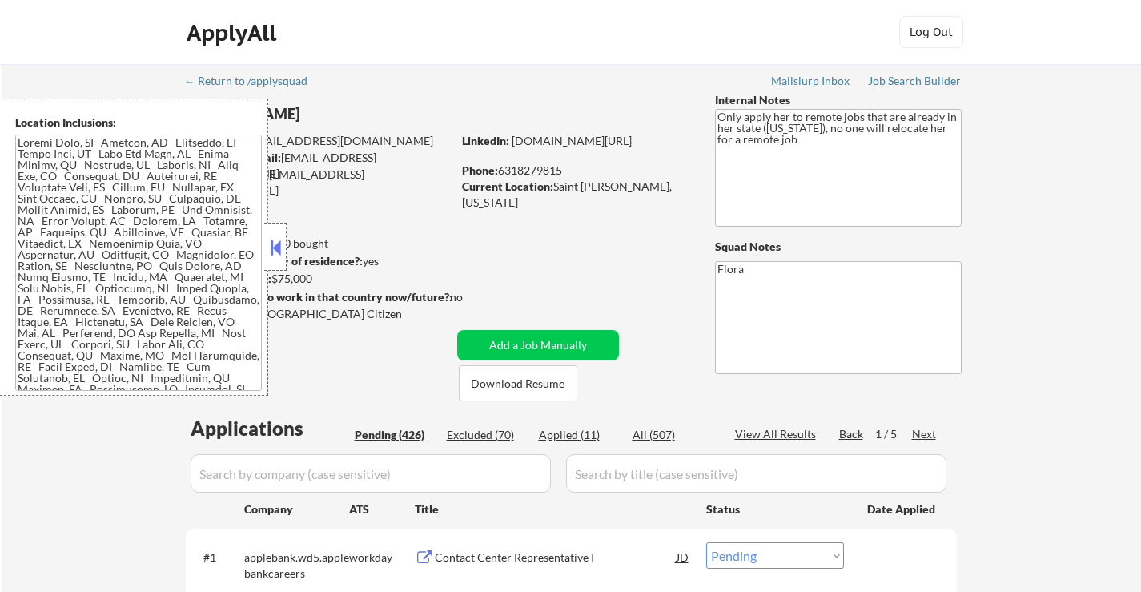
select select ""pending""
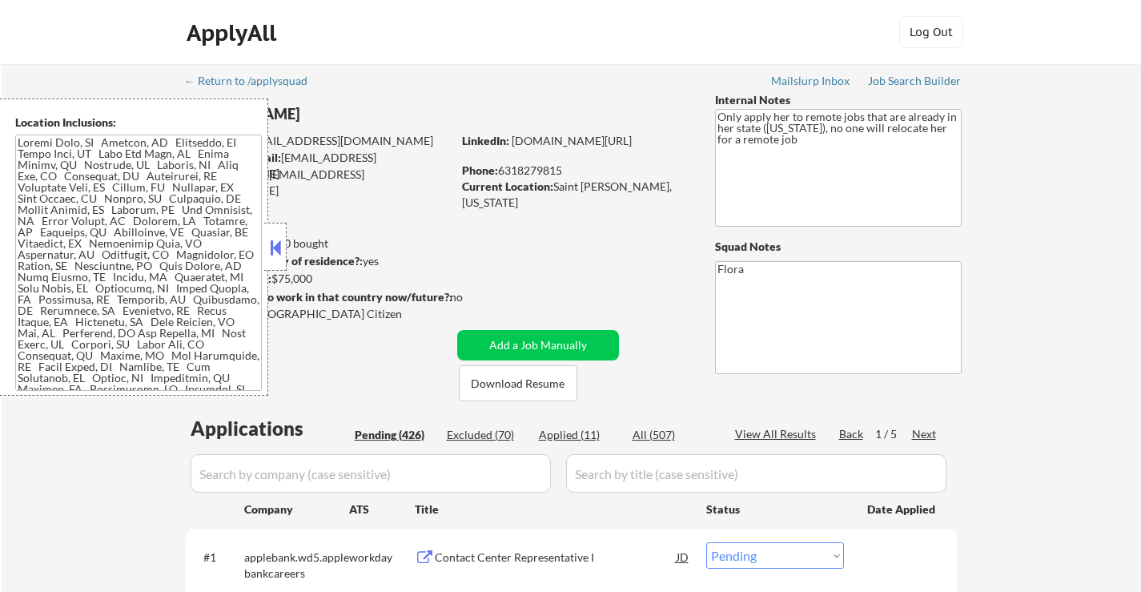
select select ""pending""
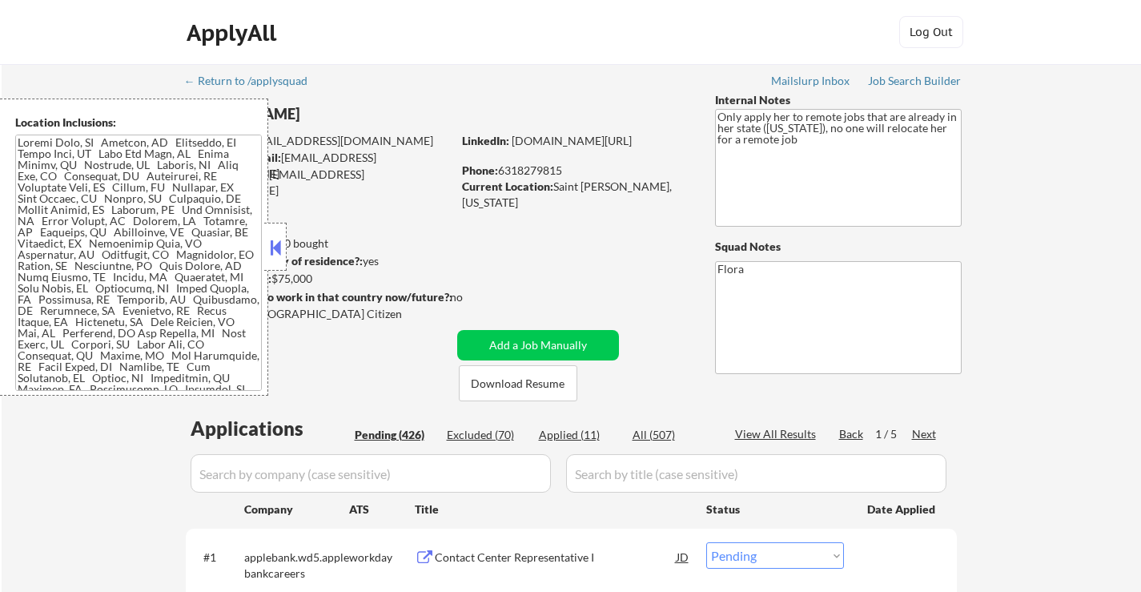
select select ""pending""
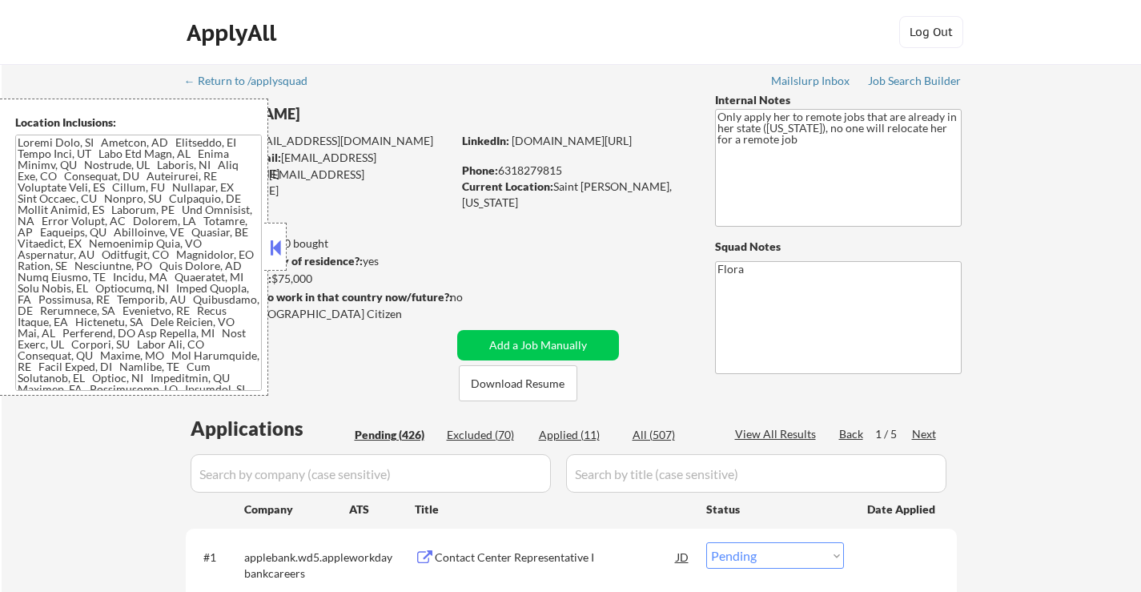
select select ""pending""
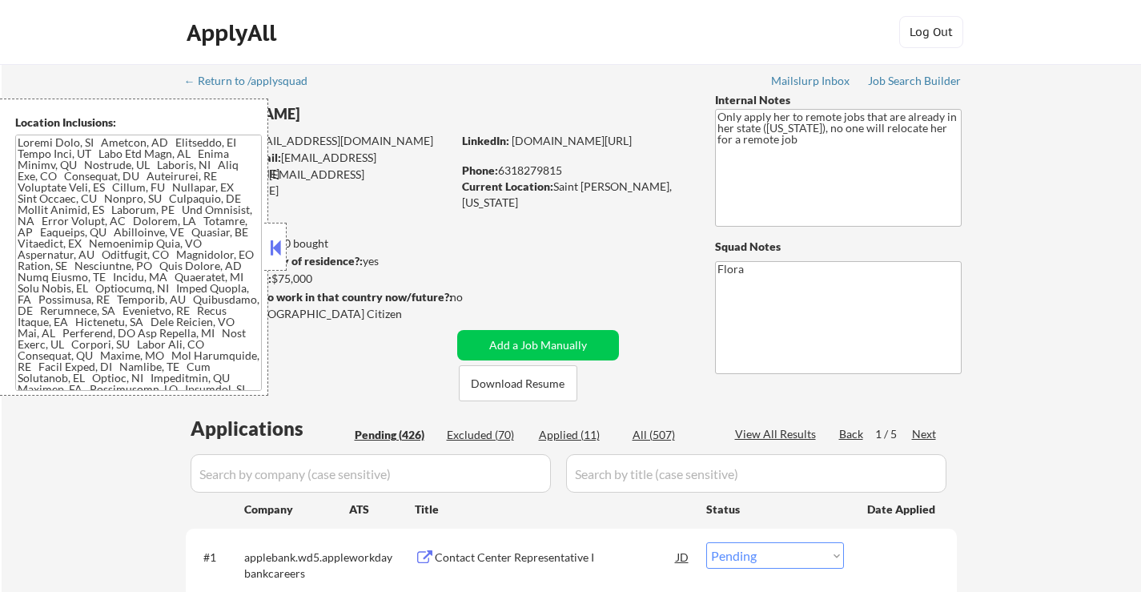
select select ""pending""
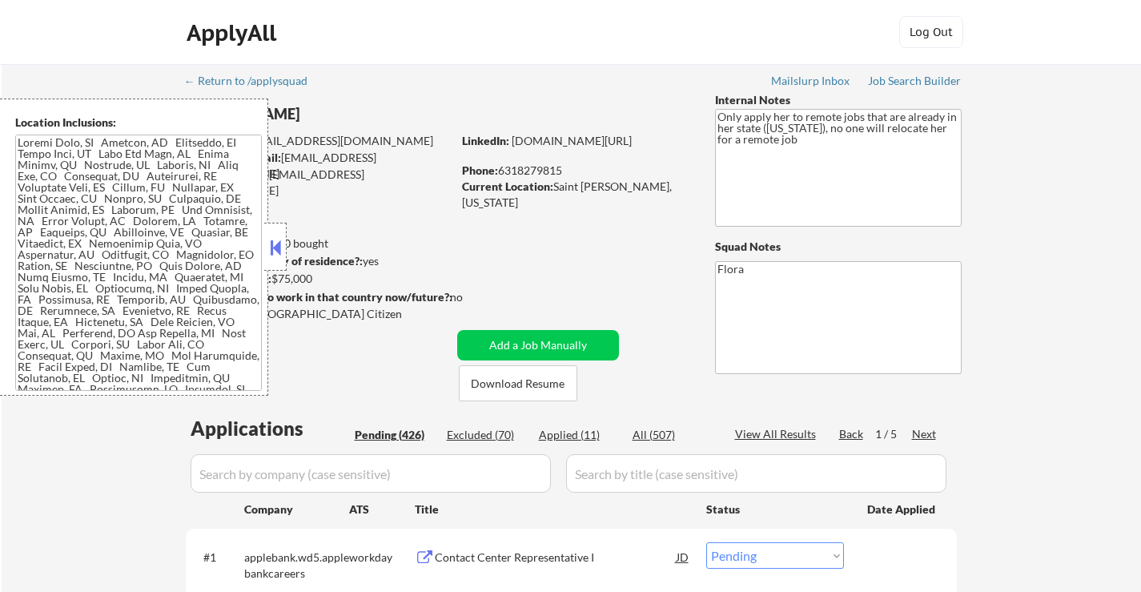
select select ""pending""
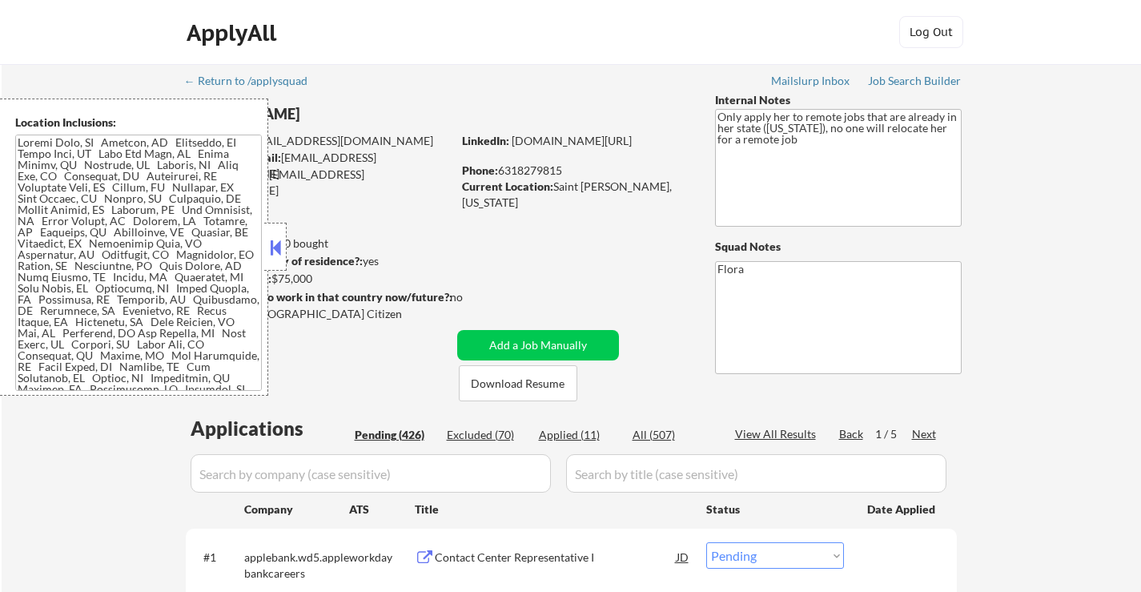
select select ""pending""
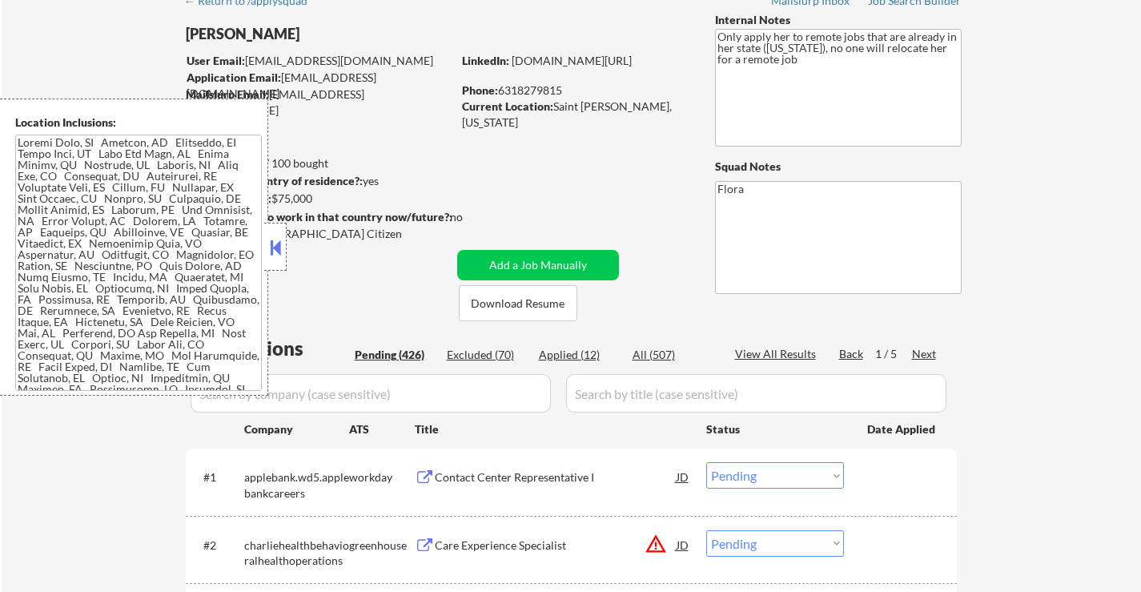
scroll to position [80, 0]
click at [276, 245] on button at bounding box center [276, 247] width 18 height 24
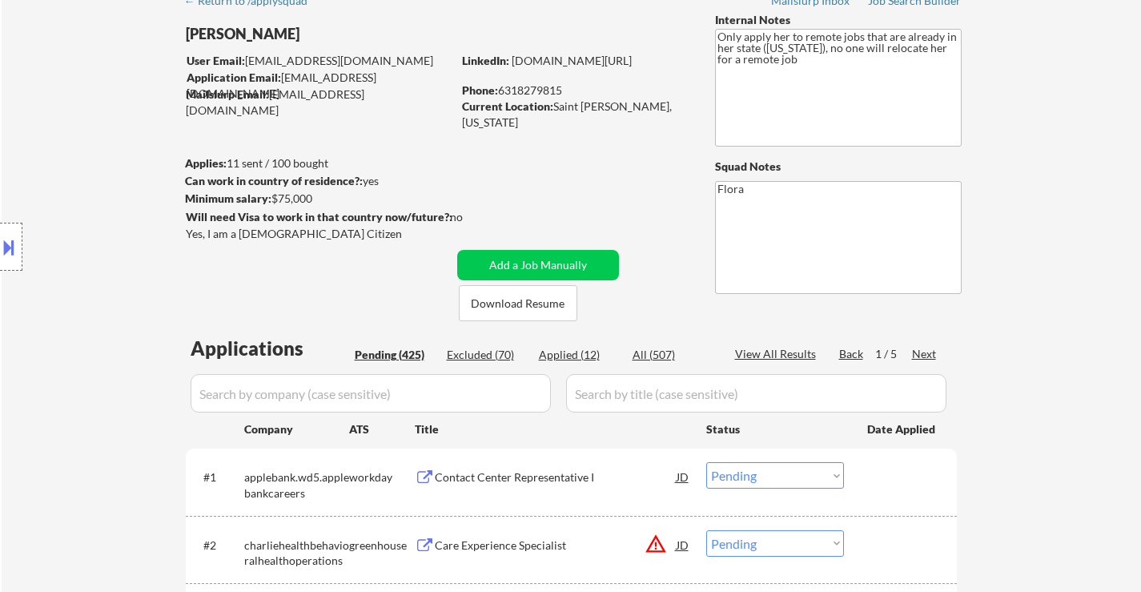
select select ""pending""
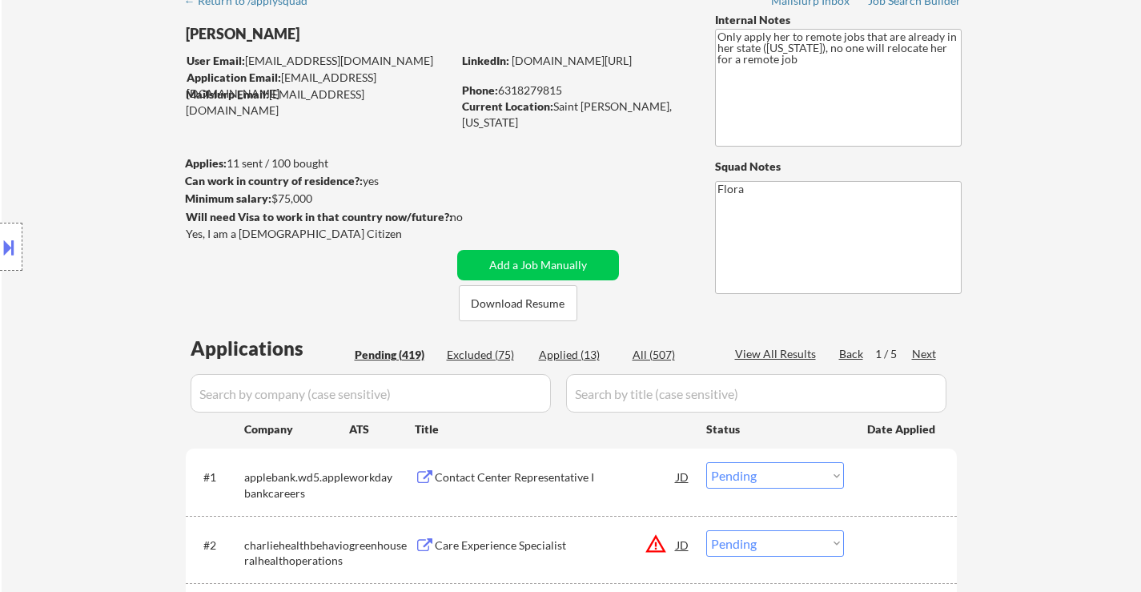
select select ""pending""
click at [584, 351] on div "Applied (14)" at bounding box center [579, 355] width 80 height 16
select select ""excluded__expired_""
select select ""applied""
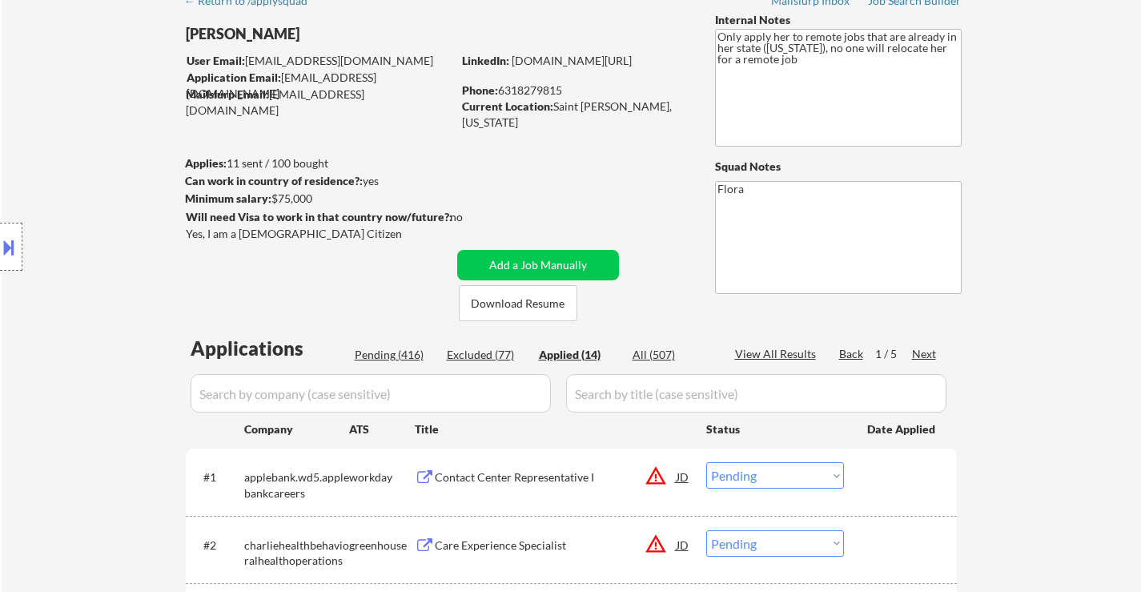
select select ""applied""
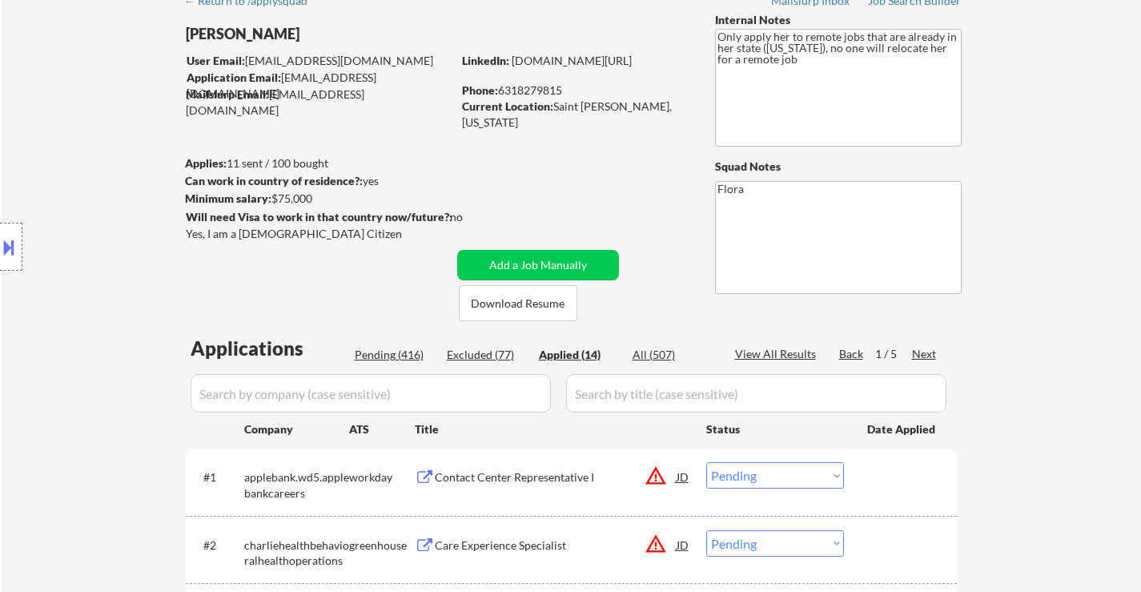
select select ""applied""
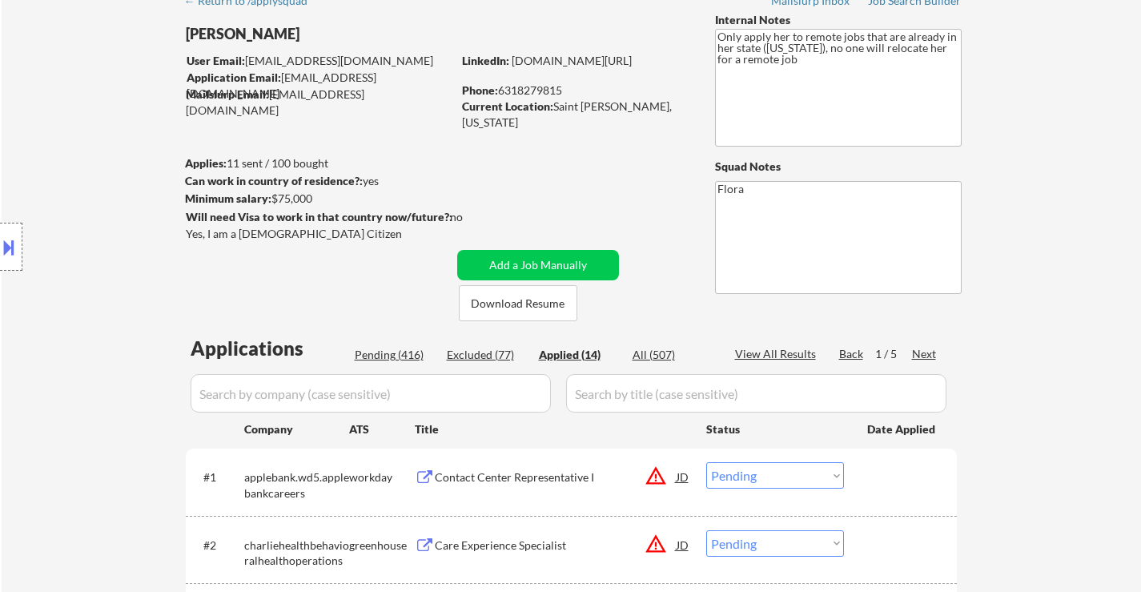
select select ""applied""
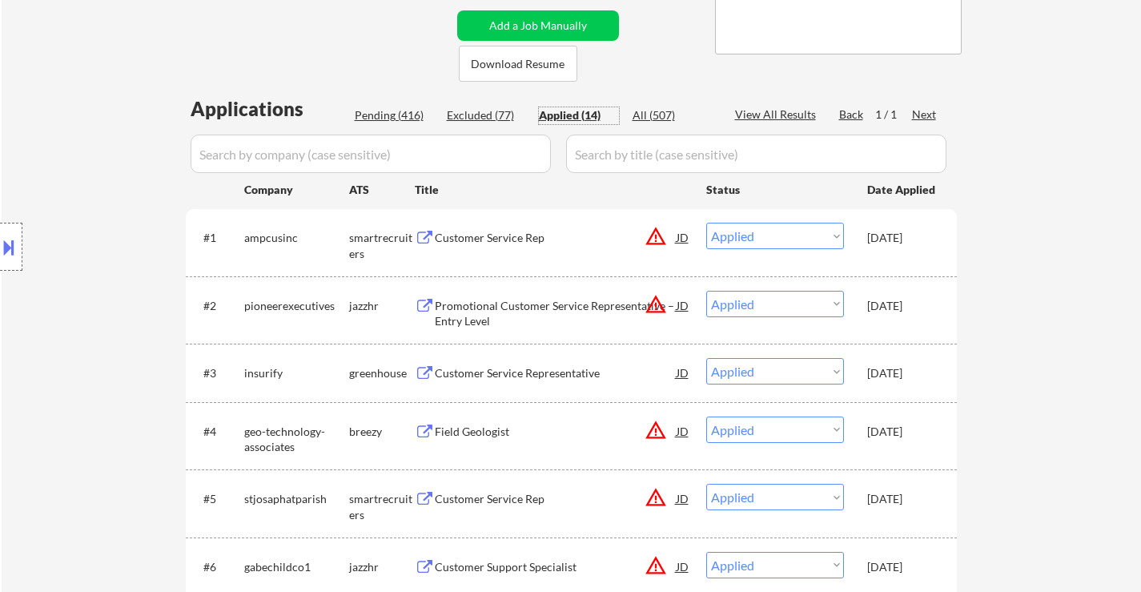
scroll to position [320, 0]
select select ""applied""
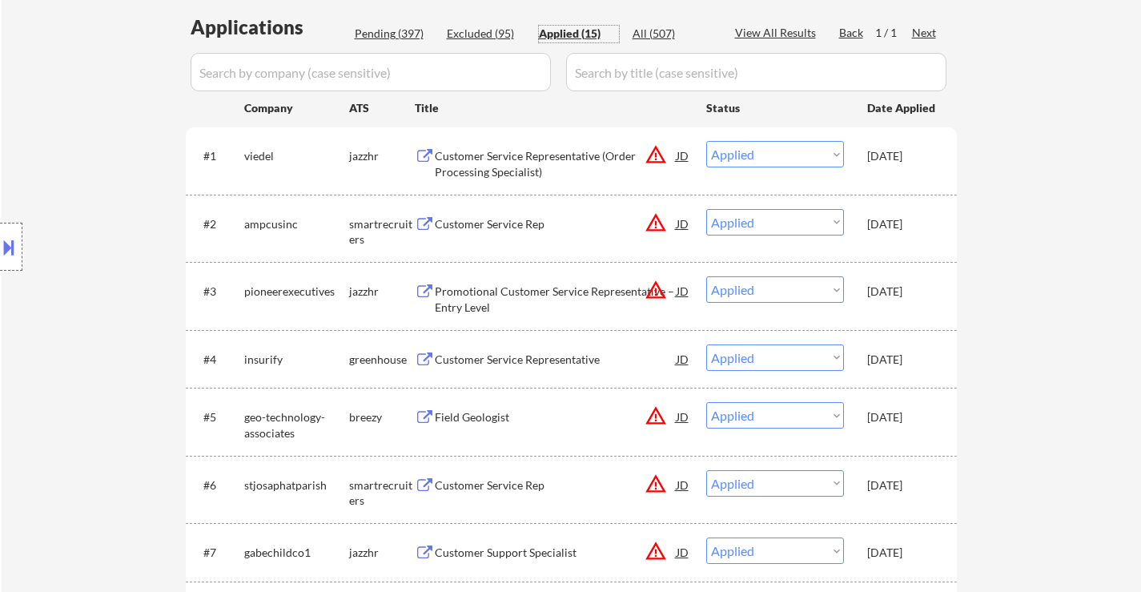
scroll to position [400, 0]
select select ""applied""
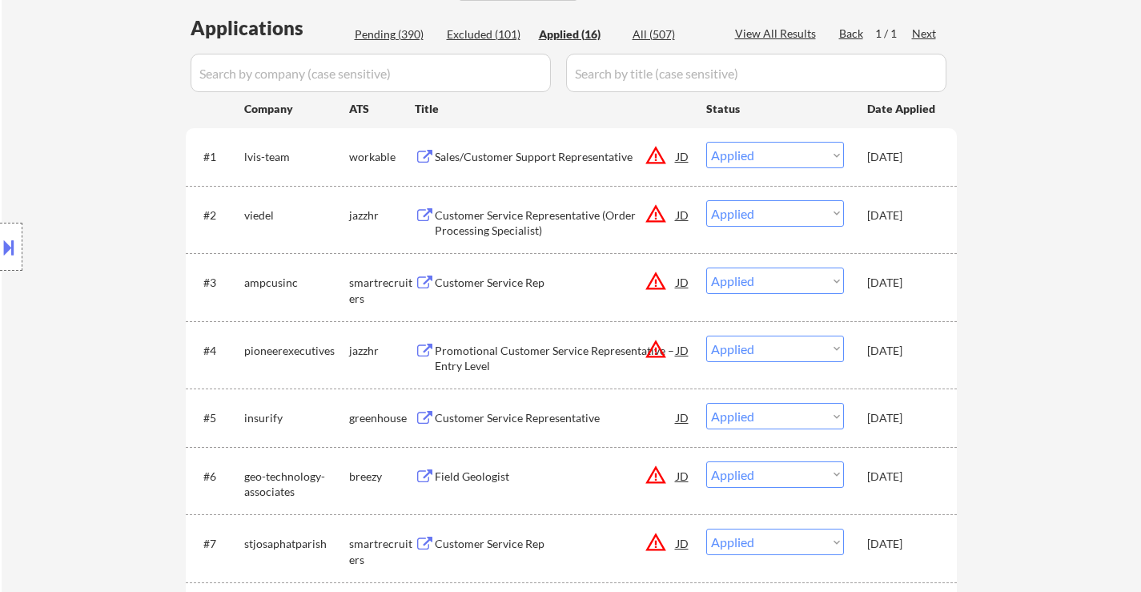
select select ""applied""
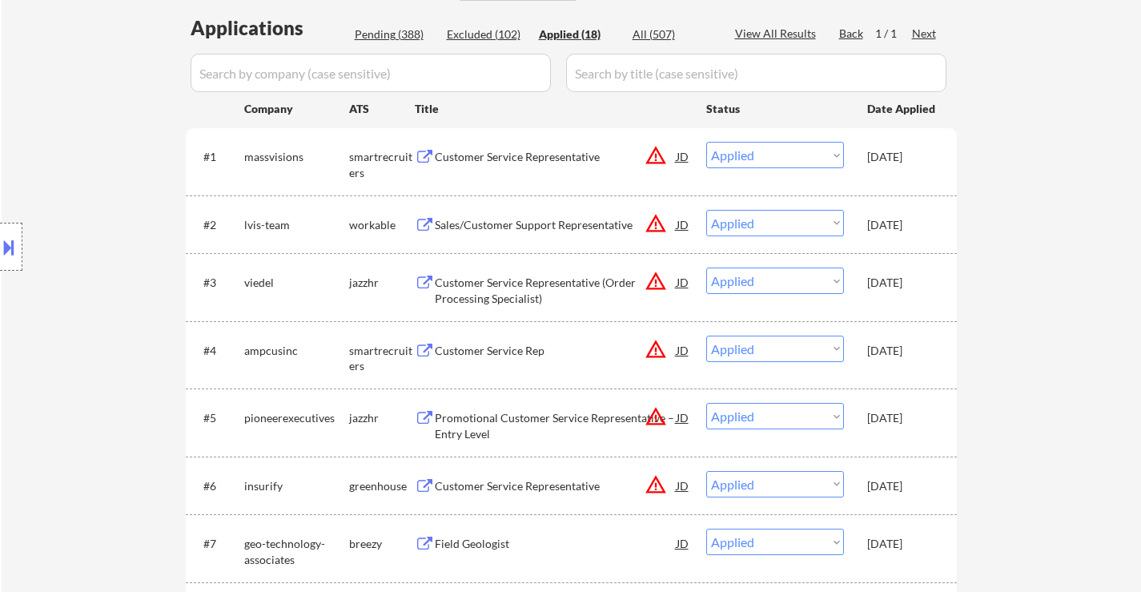
select select ""applied""
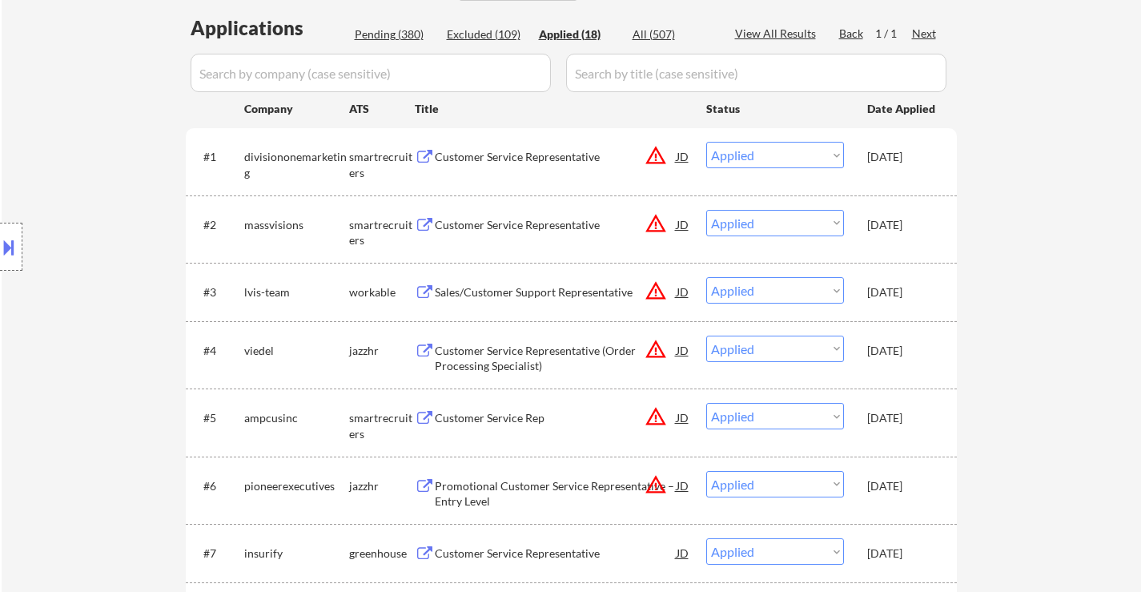
select select ""applied""
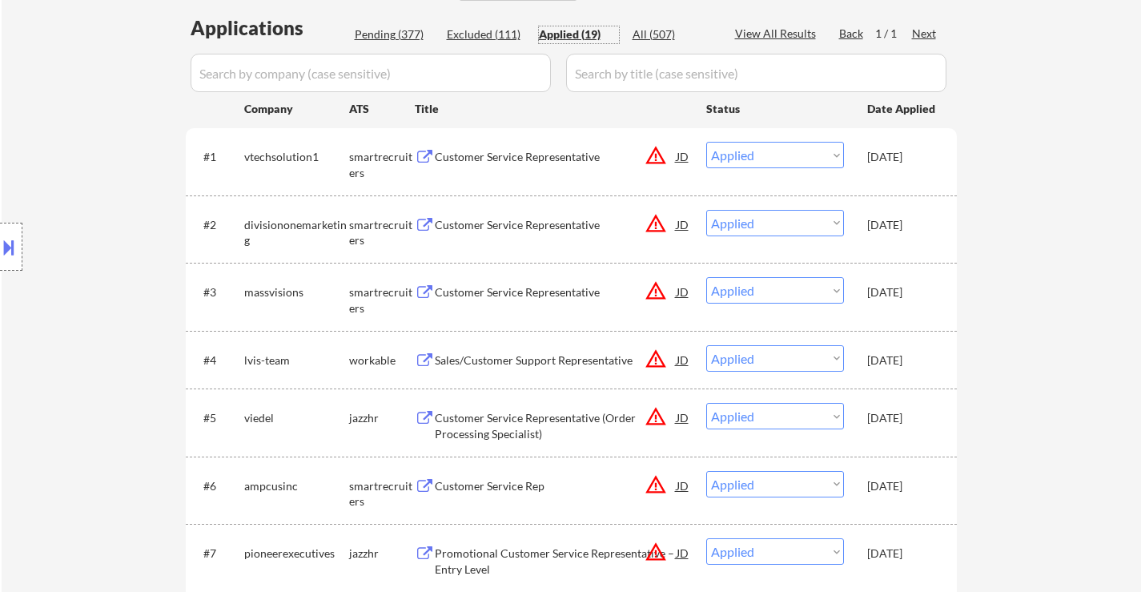
select select ""applied""
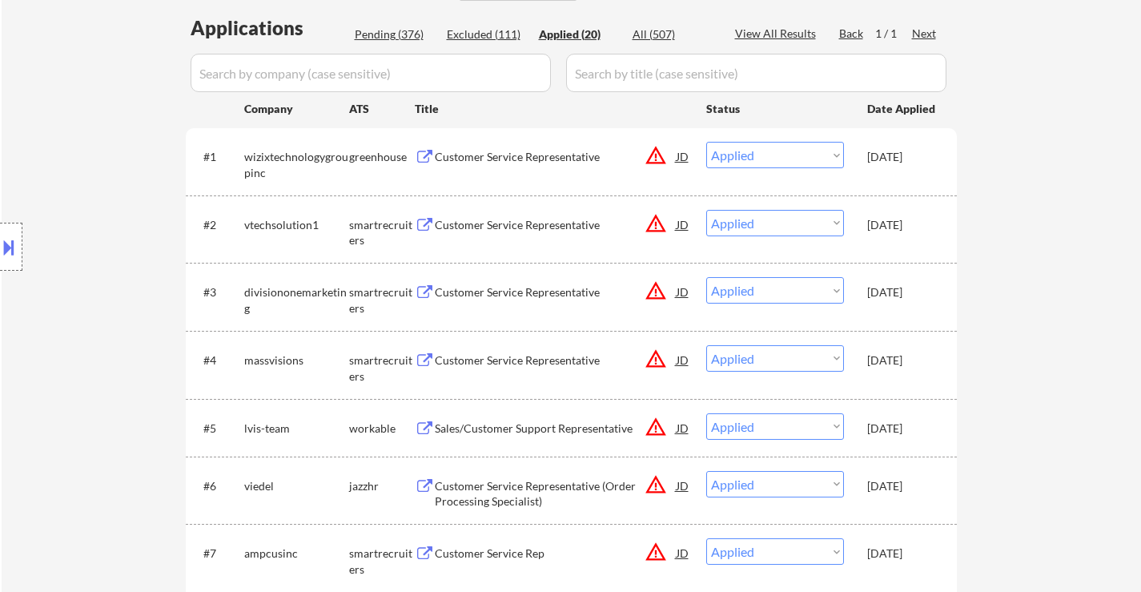
click at [14, 247] on button at bounding box center [9, 247] width 18 height 26
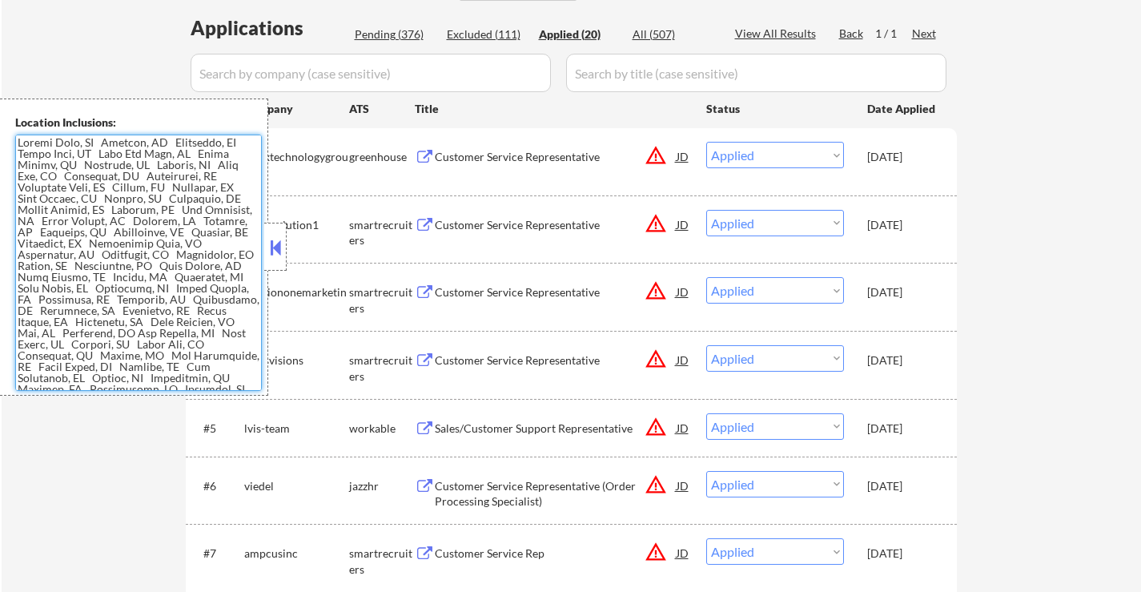
click at [202, 283] on textarea at bounding box center [138, 262] width 247 height 256
click at [244, 255] on textarea at bounding box center [138, 262] width 247 height 256
click at [201, 255] on textarea at bounding box center [138, 262] width 247 height 256
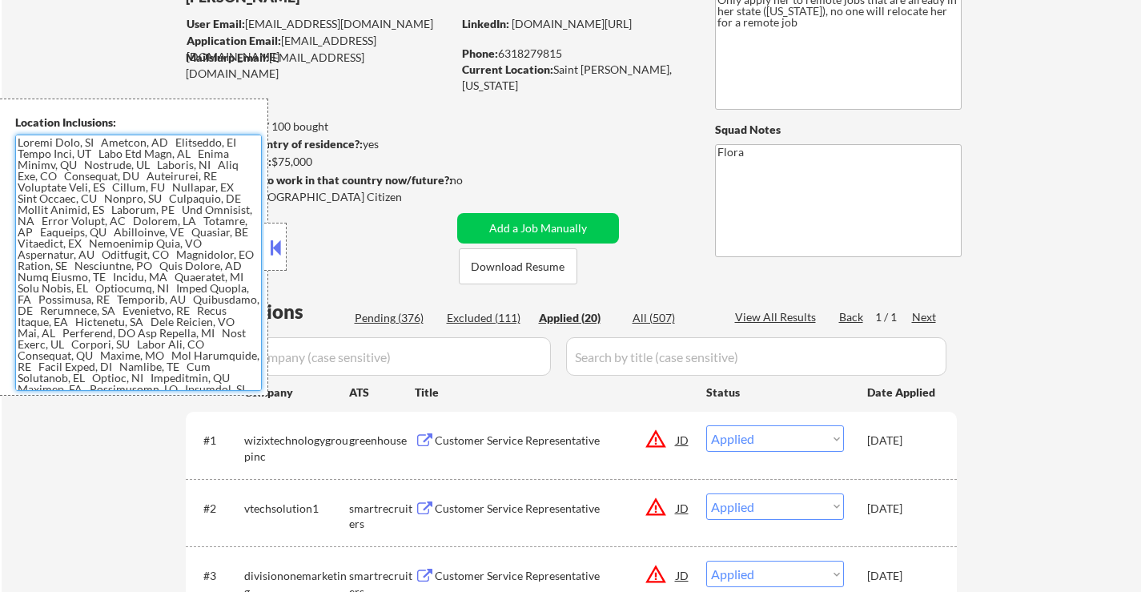
scroll to position [80, 0]
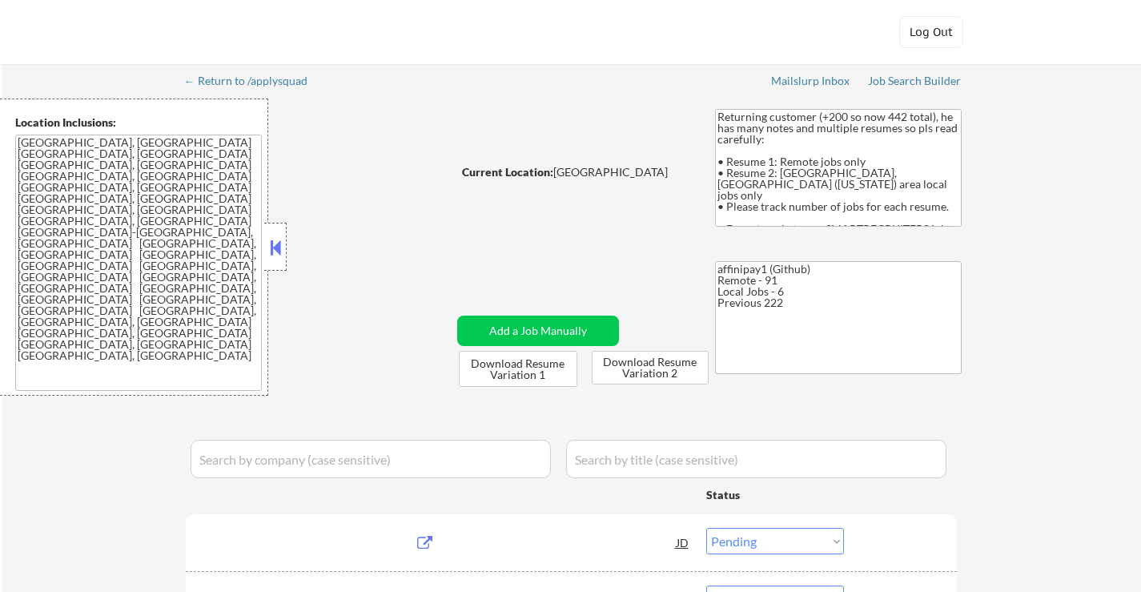
select select ""pending""
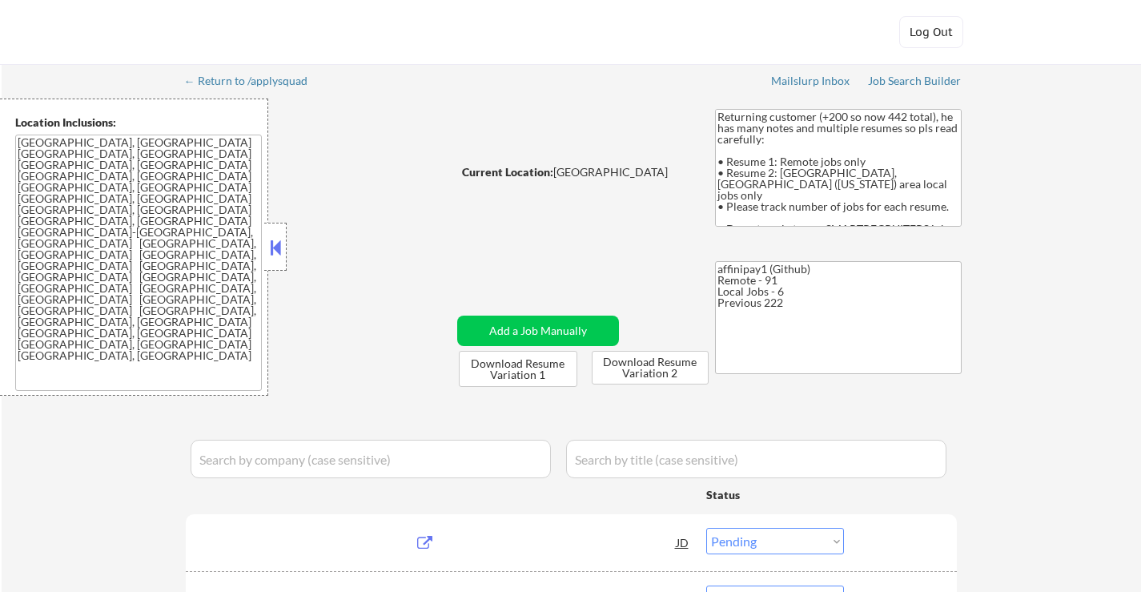
select select ""pending""
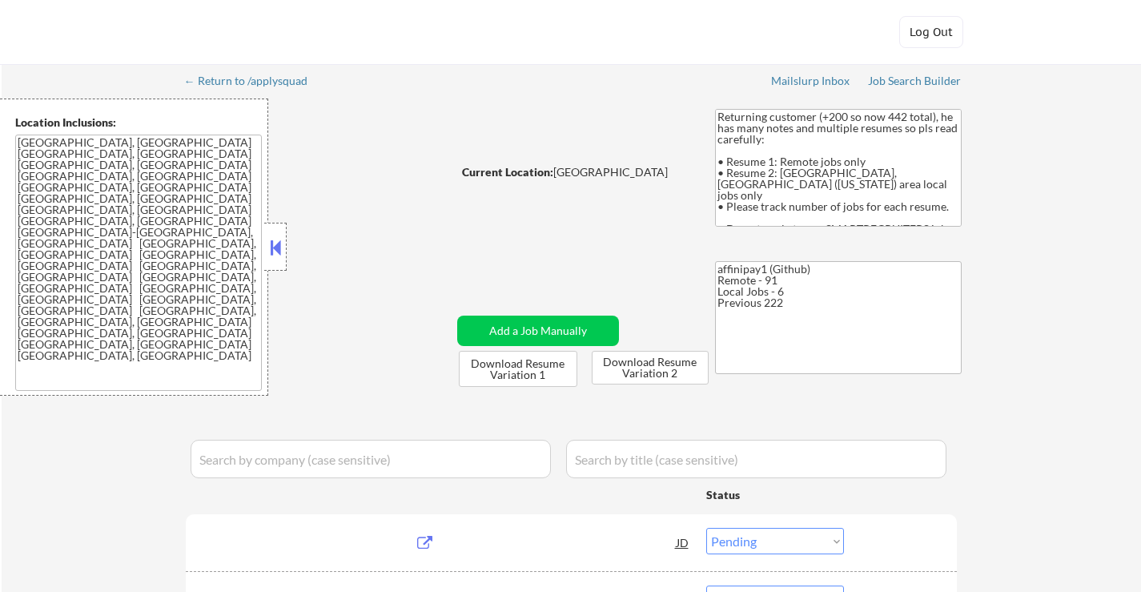
select select ""pending""
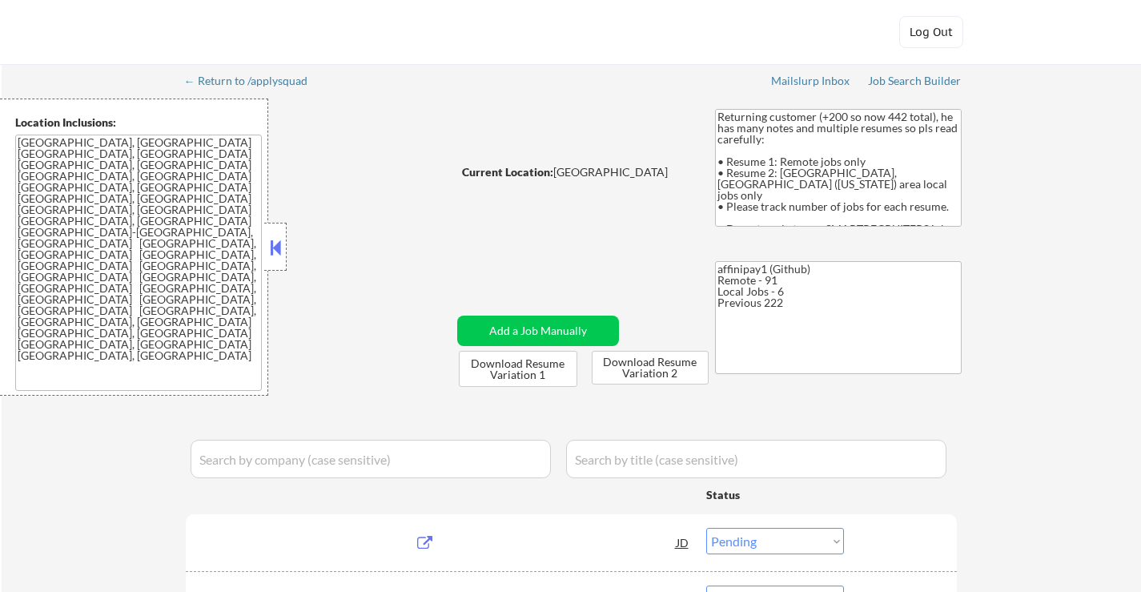
select select ""pending""
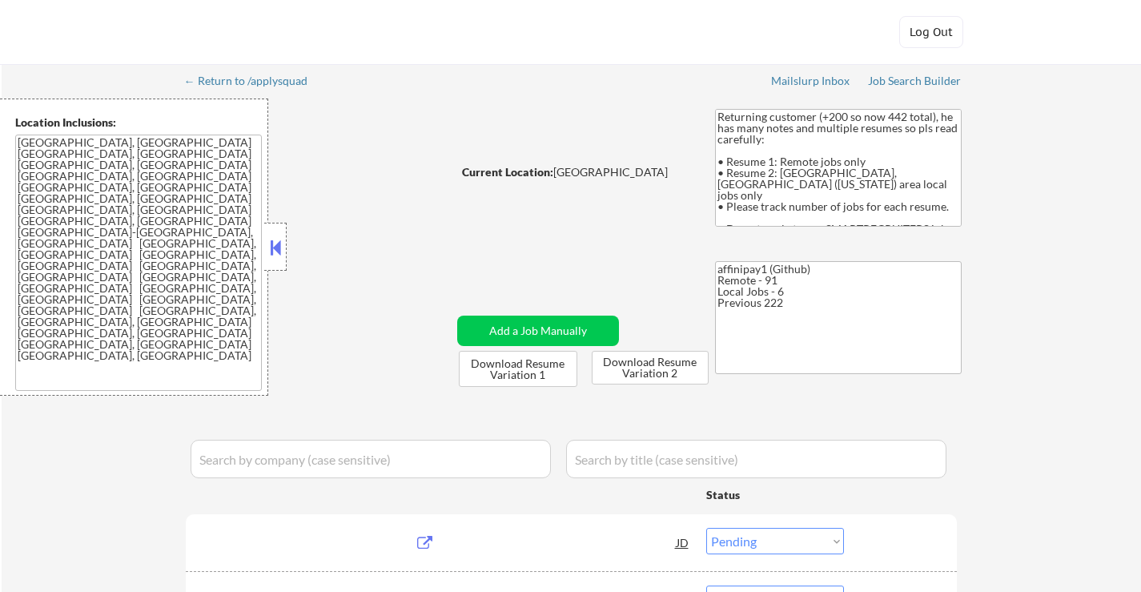
select select ""pending""
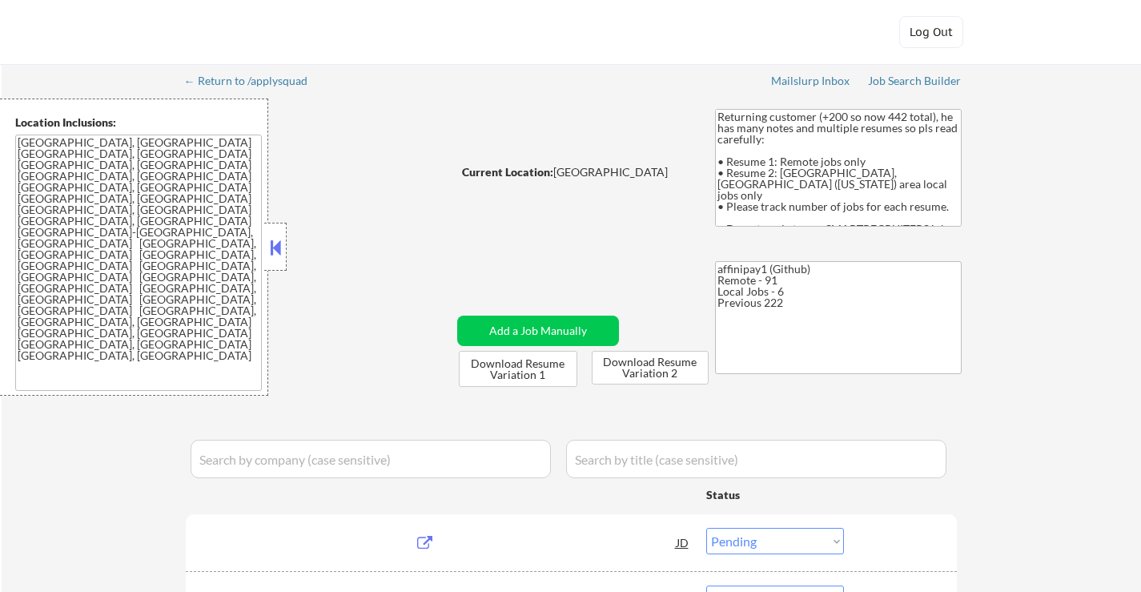
select select ""pending""
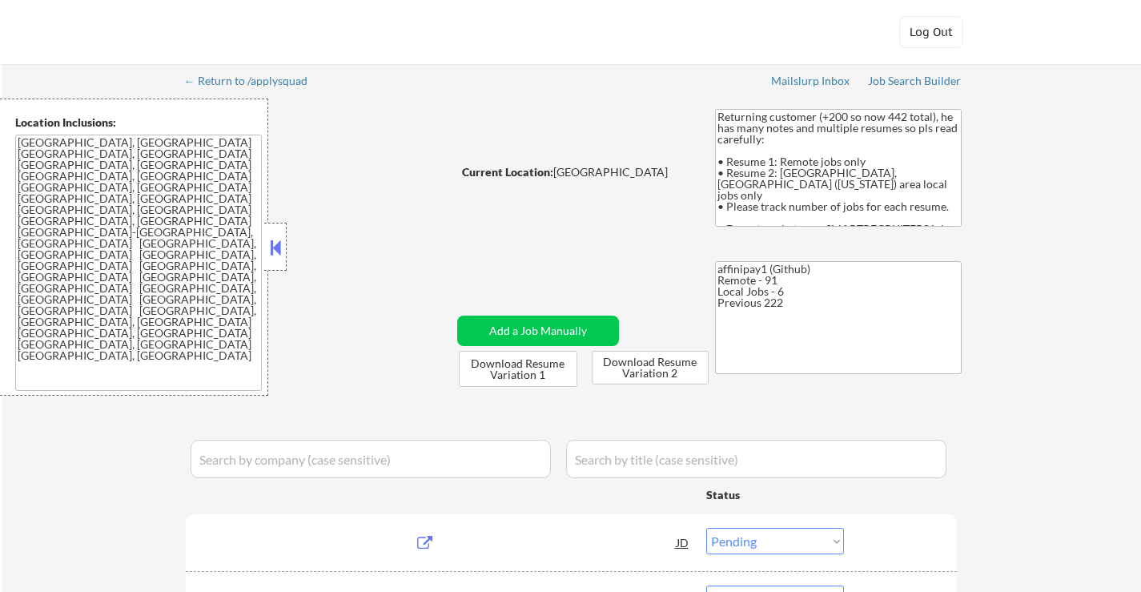
select select ""pending""
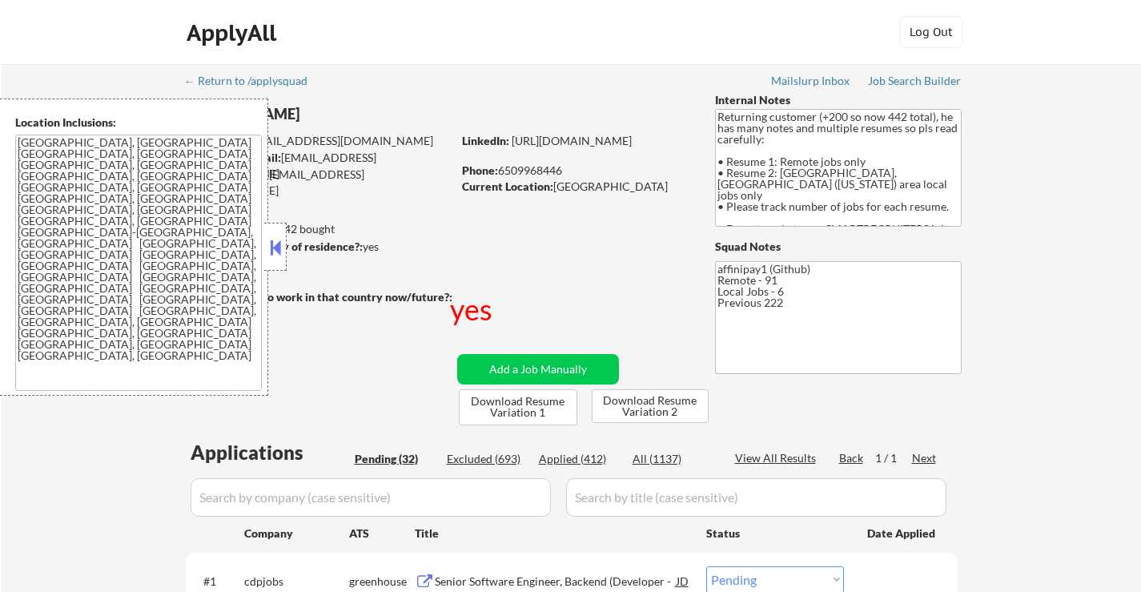
click at [126, 180] on textarea "Raleigh, NC Cary, NC Morrisville, NC Apex, NC Garner, NC Wake Forest, NC Holly …" at bounding box center [138, 262] width 247 height 256
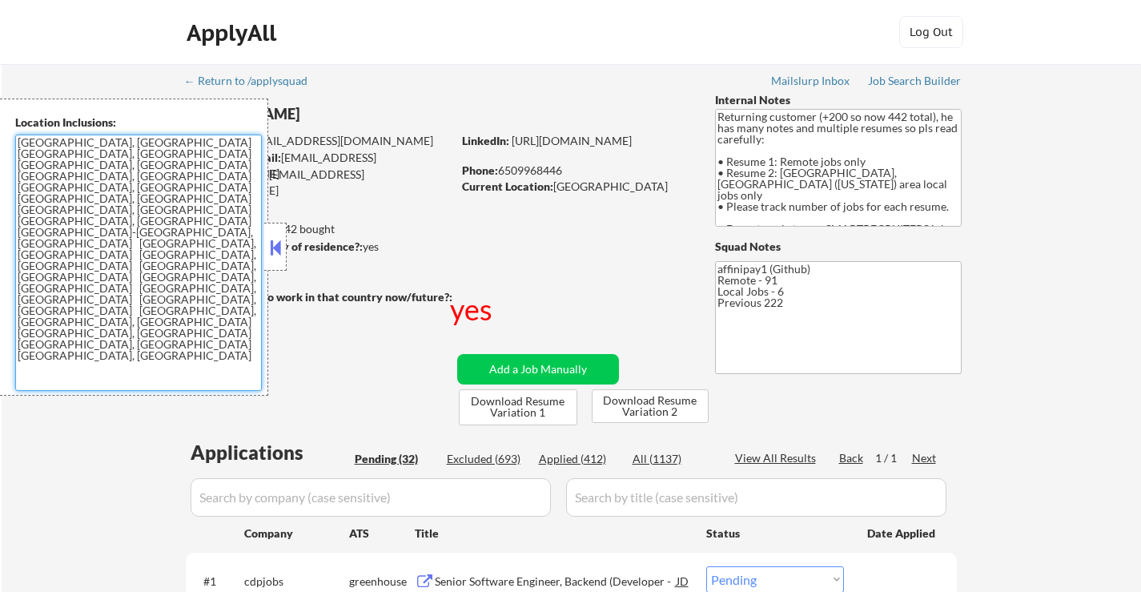
click at [234, 235] on textarea "Raleigh, NC Cary, NC Morrisville, NC Apex, NC Garner, NC Wake Forest, NC Holly …" at bounding box center [138, 262] width 247 height 256
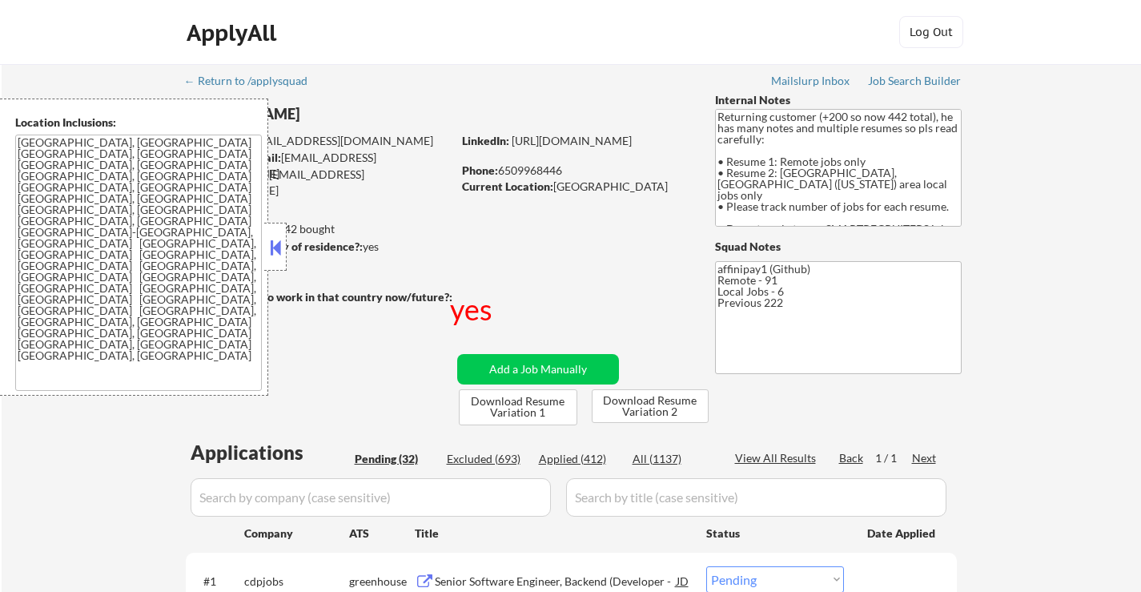
click at [283, 239] on button at bounding box center [276, 247] width 18 height 24
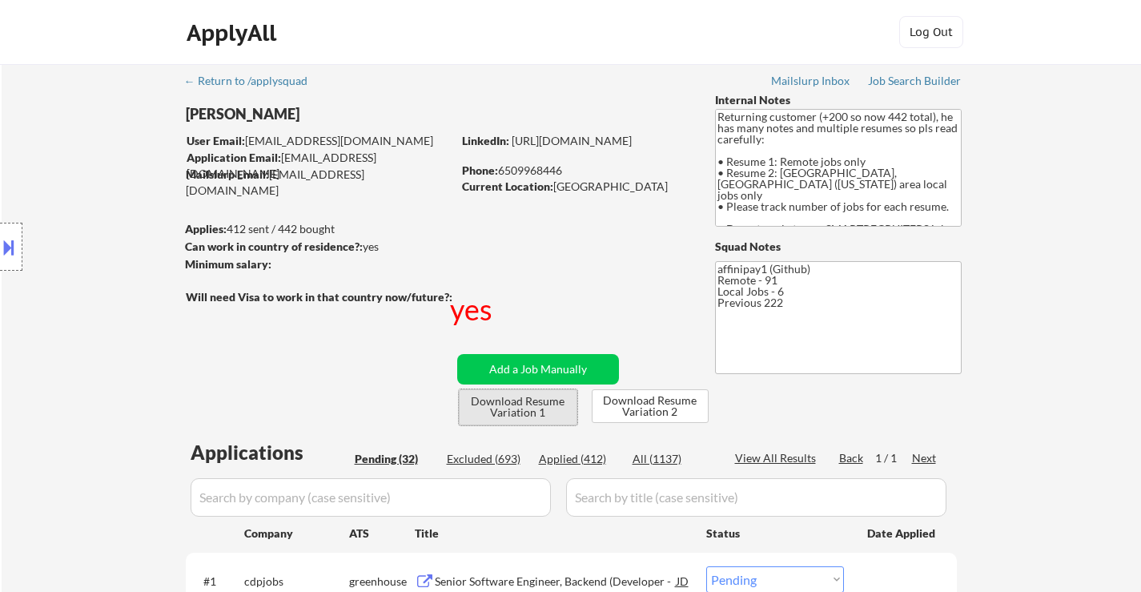
click at [531, 415] on button "Download Resume Variation 1" at bounding box center [518, 407] width 118 height 36
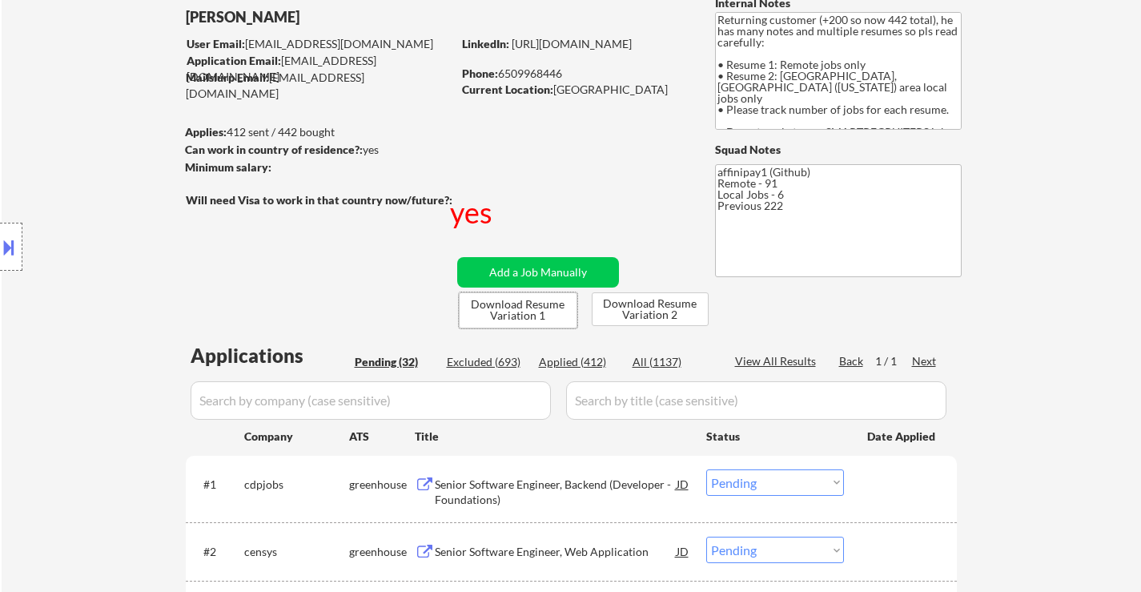
scroll to position [240, 0]
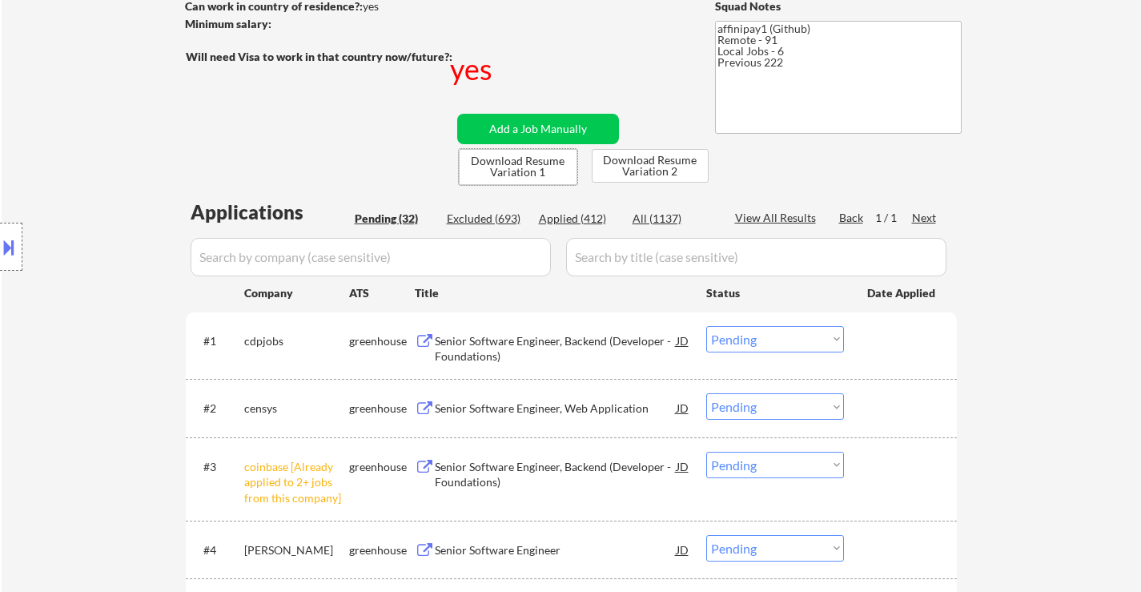
click at [608, 333] on div "Senior Software Engineer, Backend (Developer - Foundations)" at bounding box center [556, 348] width 242 height 31
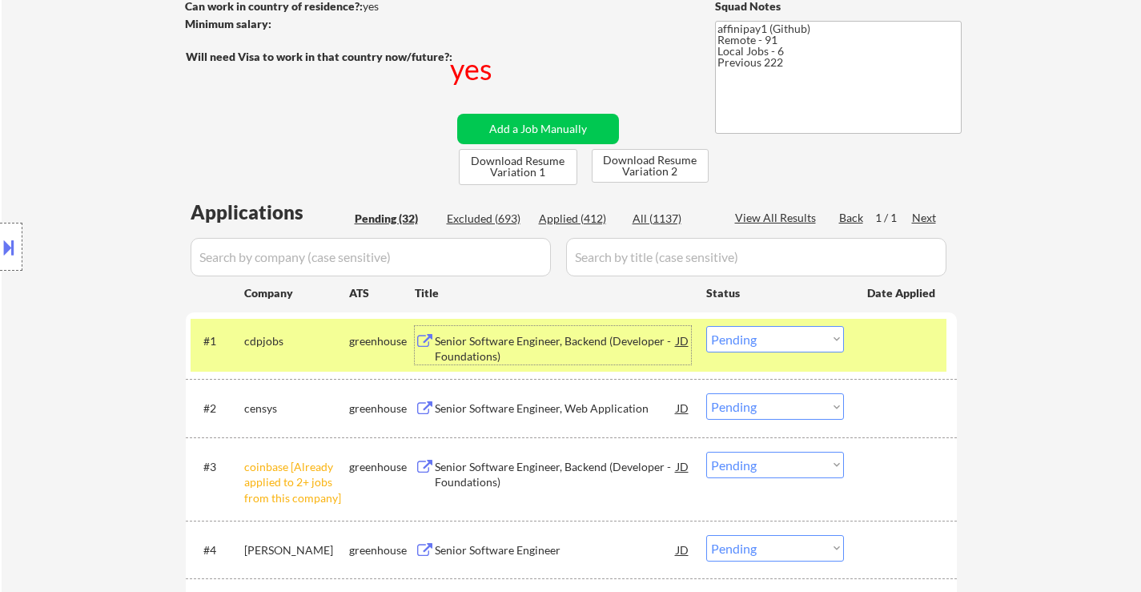
click at [545, 403] on div "Senior Software Engineer, Web Application" at bounding box center [556, 408] width 242 height 16
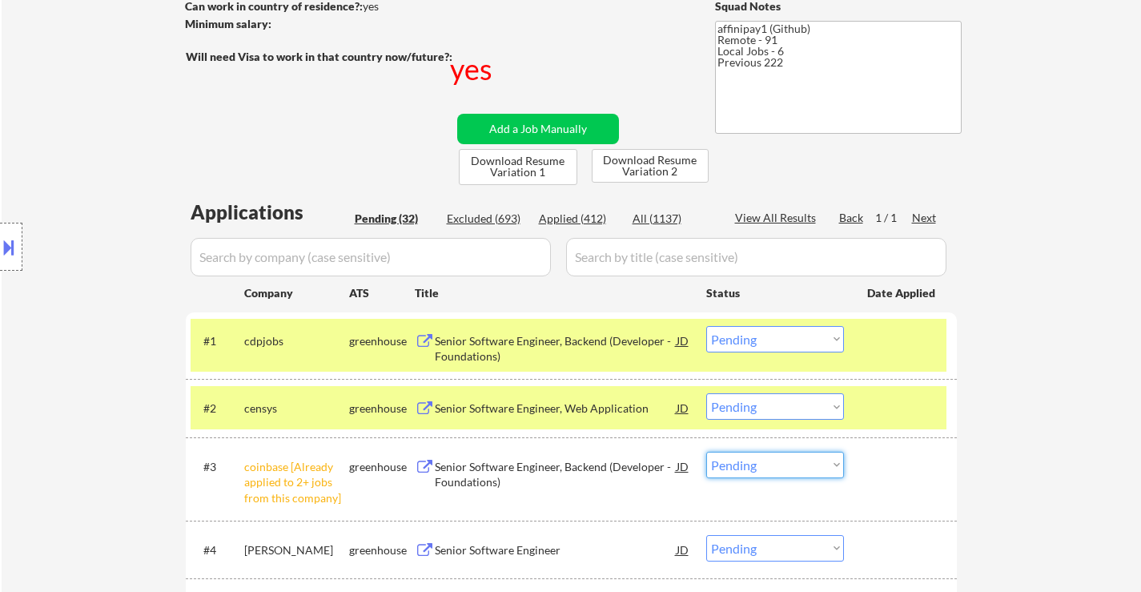
click at [786, 472] on select "Choose an option... Pending Applied Excluded (Questions) Excluded (Expired) Exc…" at bounding box center [775, 464] width 138 height 26
click at [706, 451] on select "Choose an option... Pending Applied Excluded (Questions) Excluded (Expired) Exc…" at bounding box center [775, 464] width 138 height 26
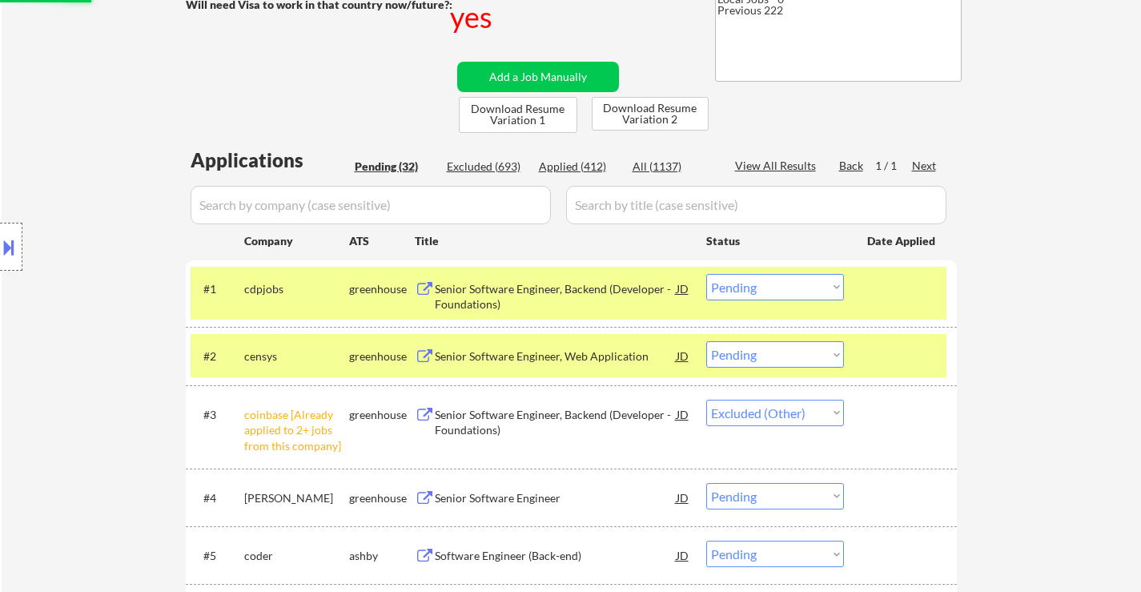
scroll to position [320, 0]
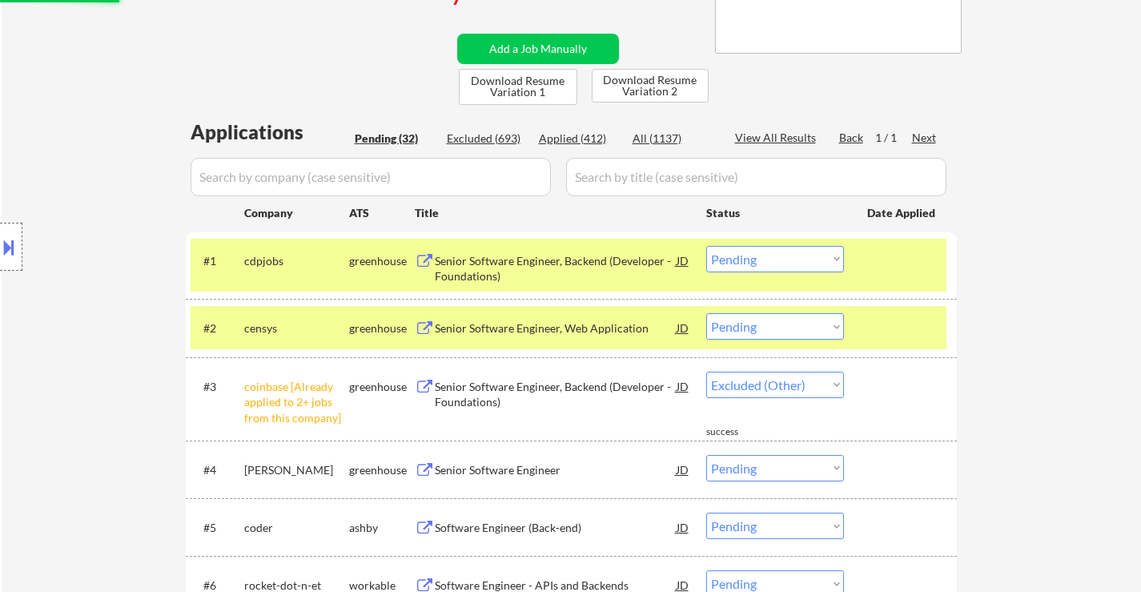
select select ""pending""
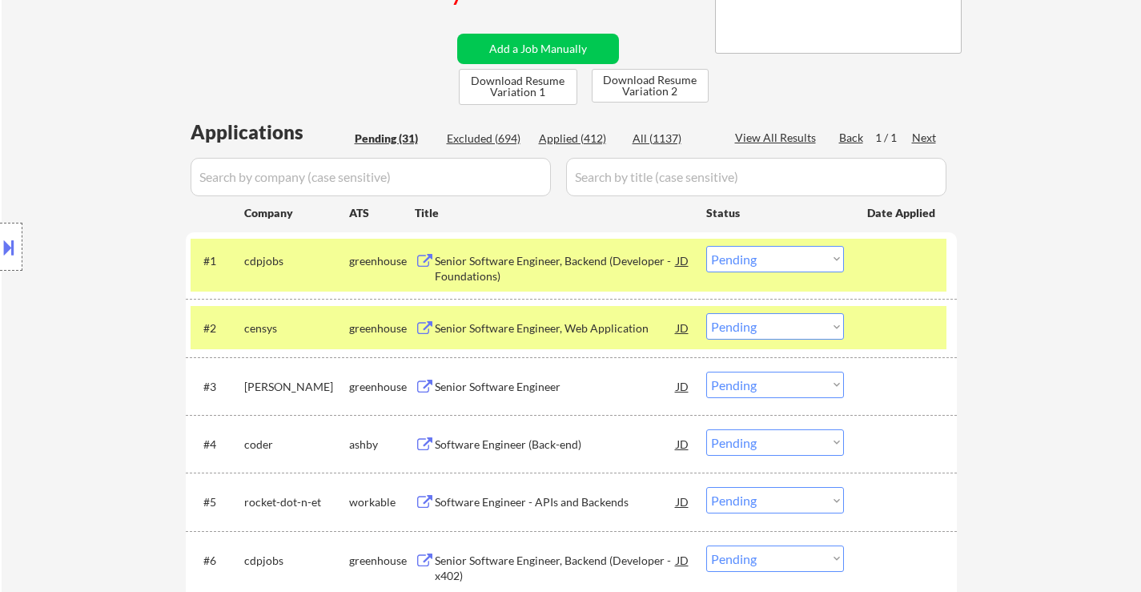
click at [547, 393] on div "Senior Software Engineer" at bounding box center [556, 387] width 242 height 16
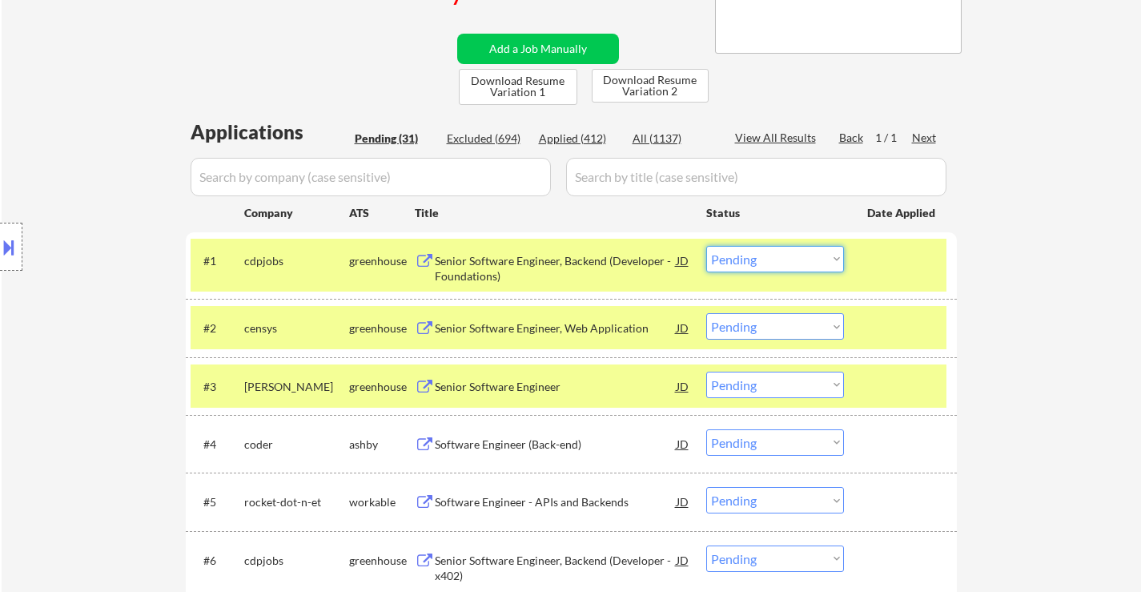
click at [743, 258] on select "Choose an option... Pending Applied Excluded (Questions) Excluded (Expired) Exc…" at bounding box center [775, 259] width 138 height 26
click at [706, 246] on select "Choose an option... Pending Applied Excluded (Questions) Excluded (Expired) Exc…" at bounding box center [775, 259] width 138 height 26
select select ""pending""
